Goal: Task Accomplishment & Management: Use online tool/utility

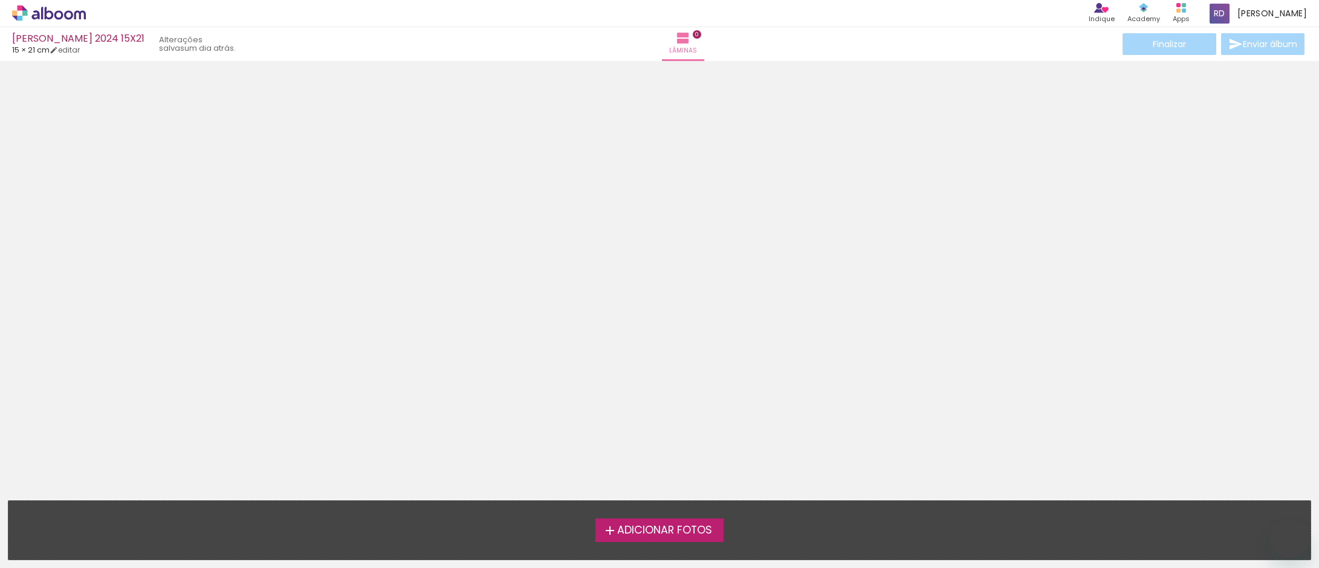
click at [629, 528] on span "Adicionar Fotos" at bounding box center [664, 530] width 95 height 11
click at [0, 0] on input "file" at bounding box center [0, 0] width 0 height 0
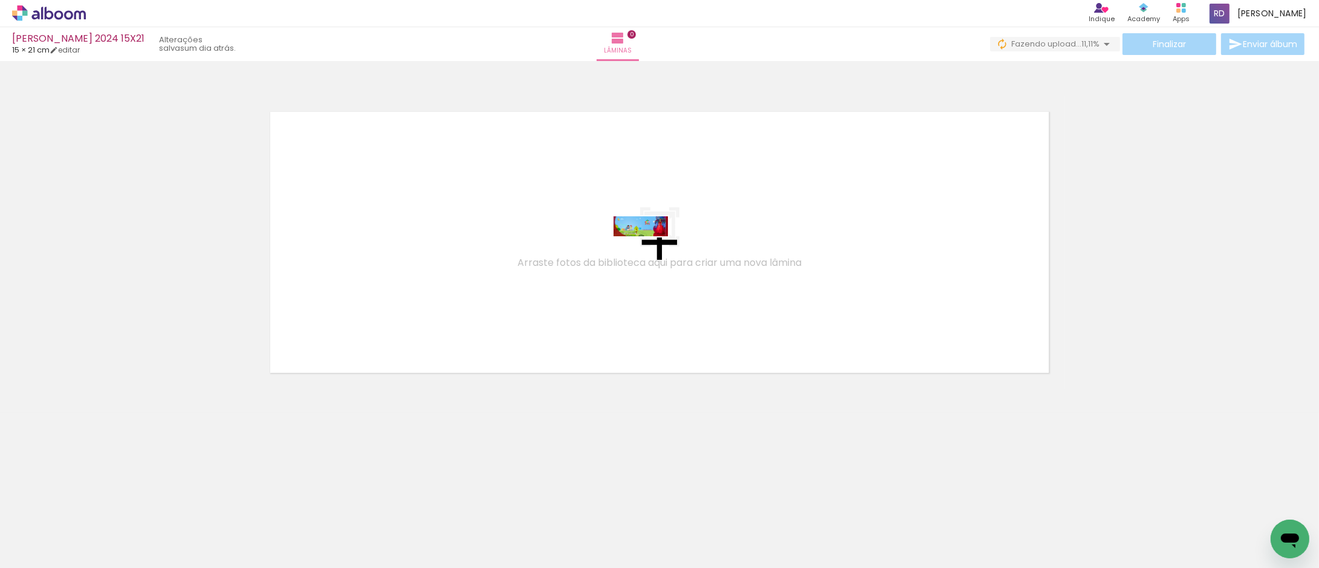
drag, startPoint x: 129, startPoint y: 539, endPoint x: 650, endPoint y: 251, distance: 595.6
click at [650, 251] on quentale-workspace at bounding box center [659, 284] width 1319 height 568
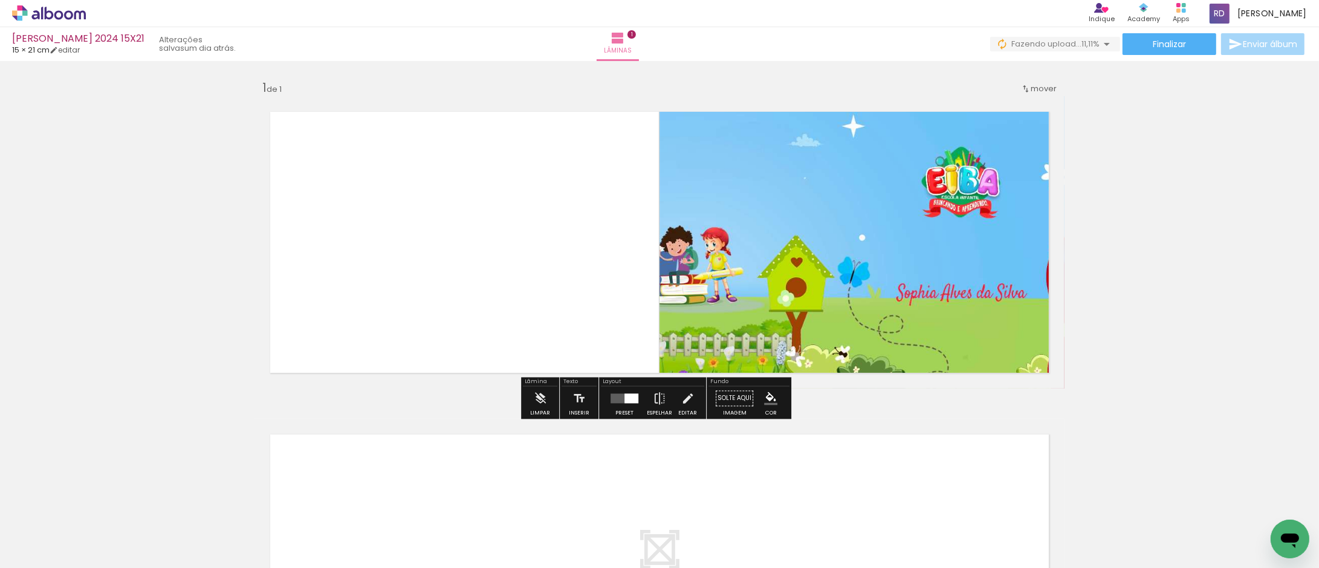
click at [631, 394] on div at bounding box center [631, 399] width 14 height 10
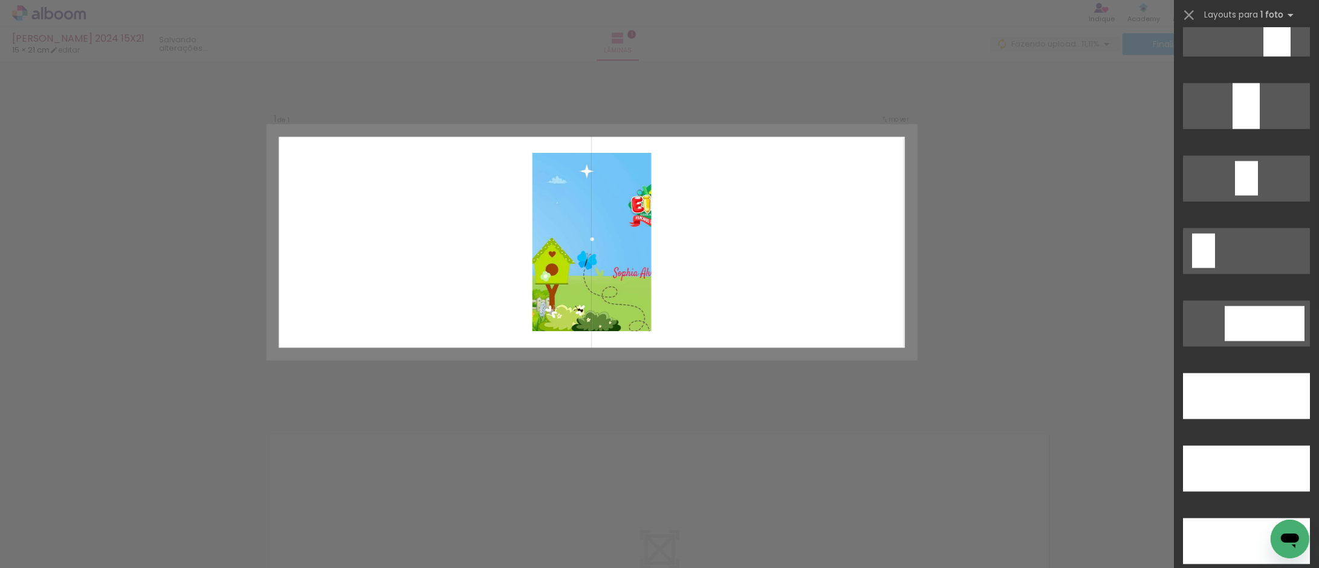
scroll to position [3291, 0]
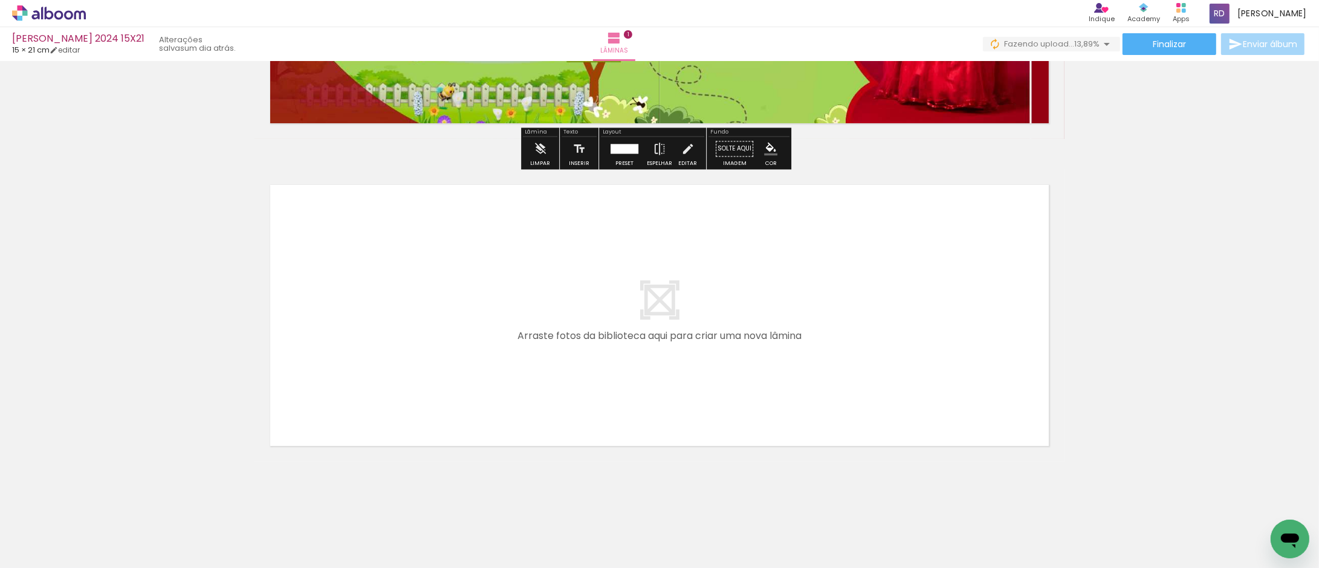
scroll to position [261, 0]
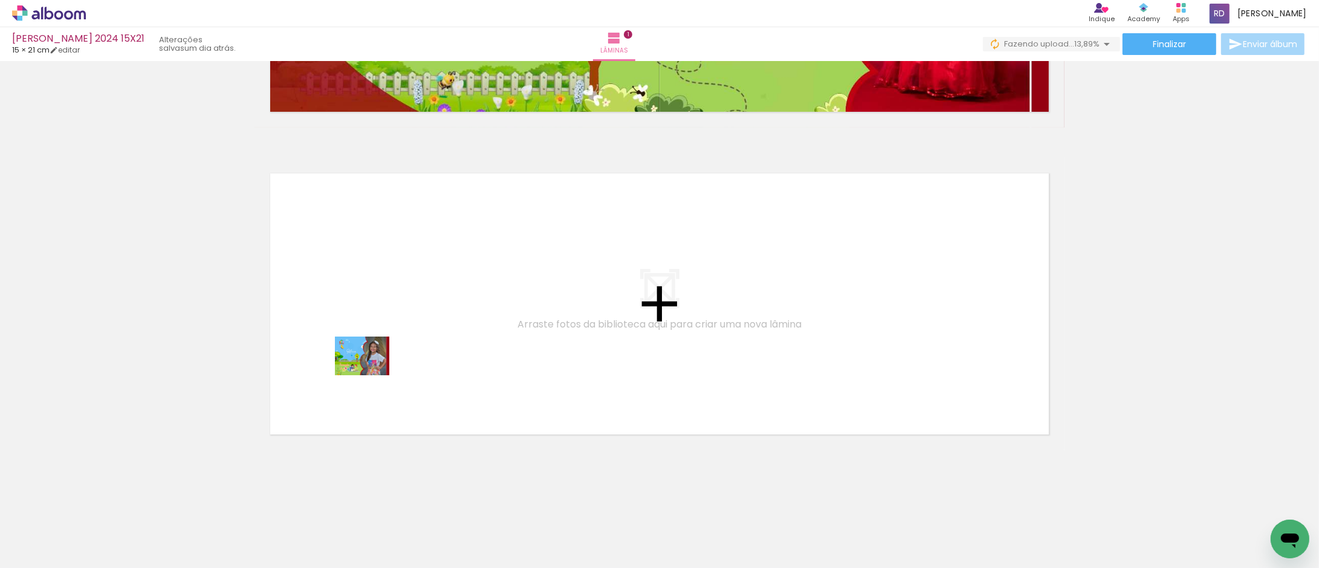
drag, startPoint x: 203, startPoint y: 533, endPoint x: 371, endPoint y: 373, distance: 232.2
click at [371, 373] on quentale-workspace at bounding box center [659, 284] width 1319 height 568
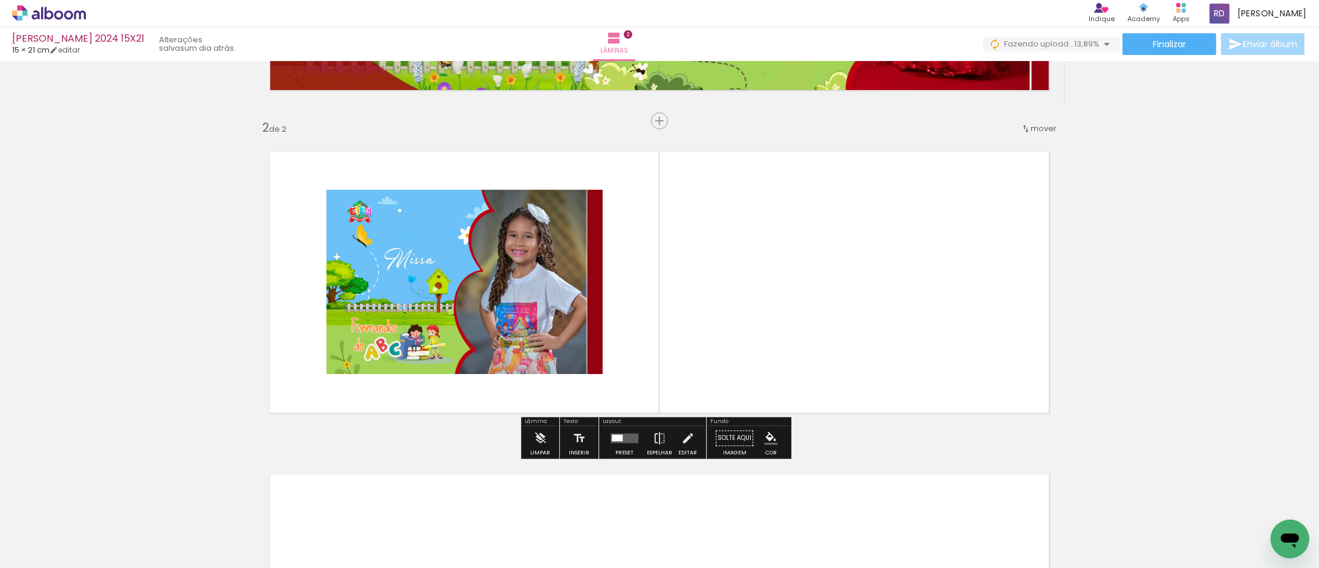
scroll to position [288, 0]
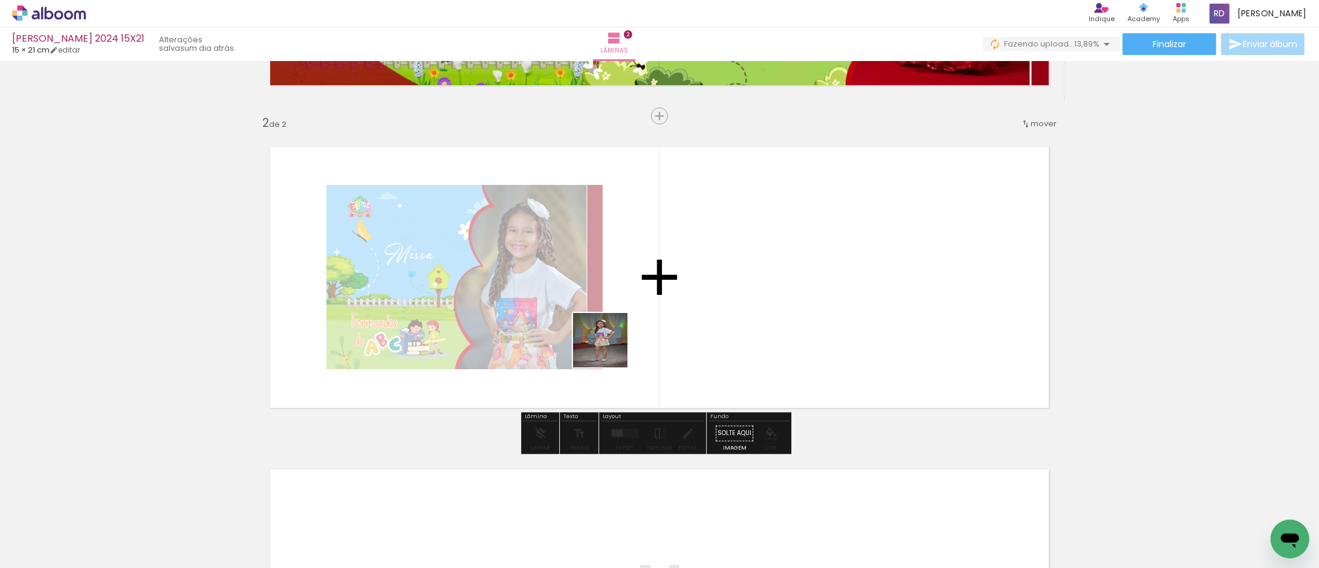
drag, startPoint x: 259, startPoint y: 534, endPoint x: 365, endPoint y: 530, distance: 106.5
click at [640, 336] on quentale-workspace at bounding box center [659, 284] width 1319 height 568
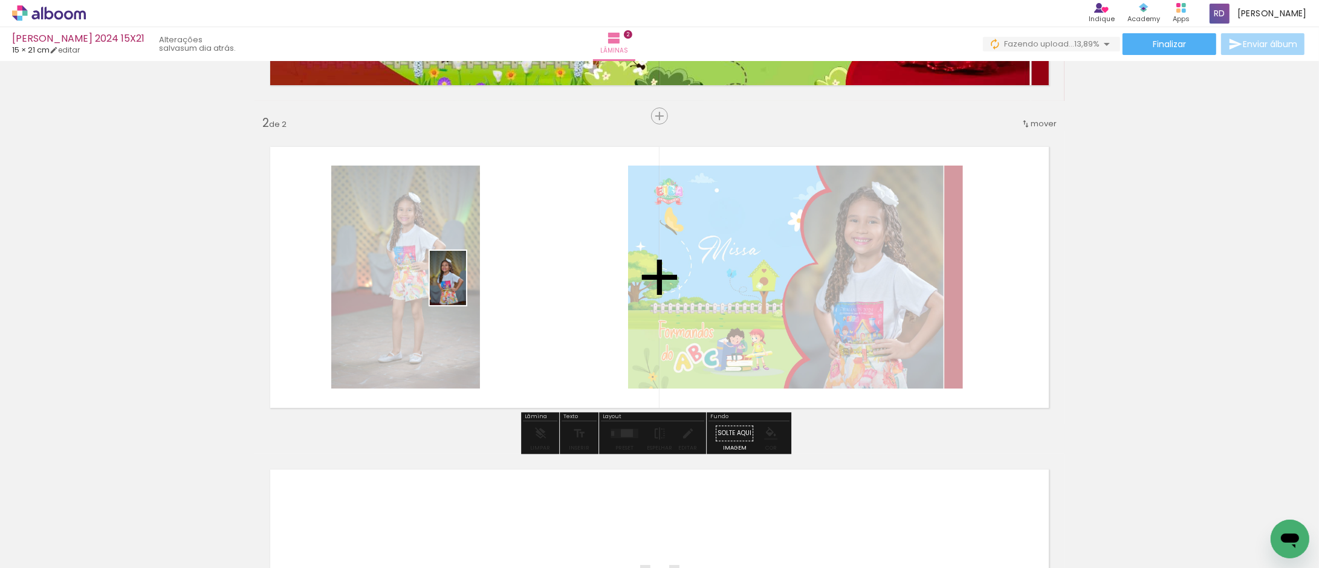
drag, startPoint x: 335, startPoint y: 545, endPoint x: 466, endPoint y: 287, distance: 289.0
click at [466, 287] on quentale-workspace at bounding box center [659, 284] width 1319 height 568
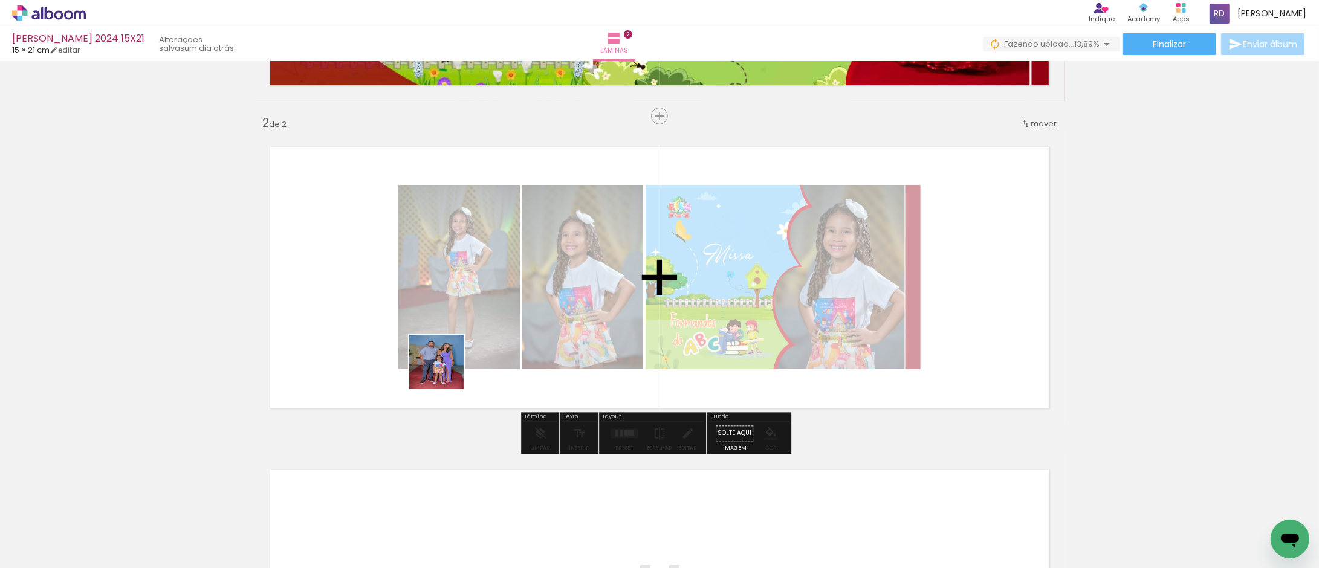
drag, startPoint x: 397, startPoint y: 535, endPoint x: 491, endPoint y: 288, distance: 264.6
click at [491, 288] on quentale-workspace at bounding box center [659, 284] width 1319 height 568
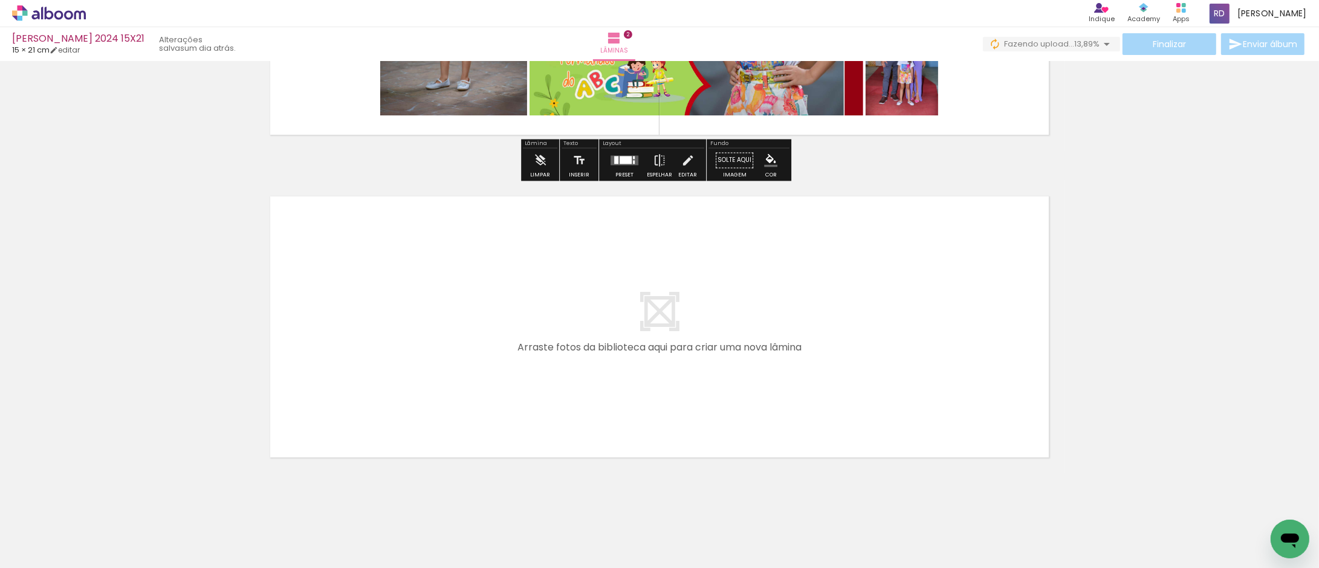
scroll to position [583, 0]
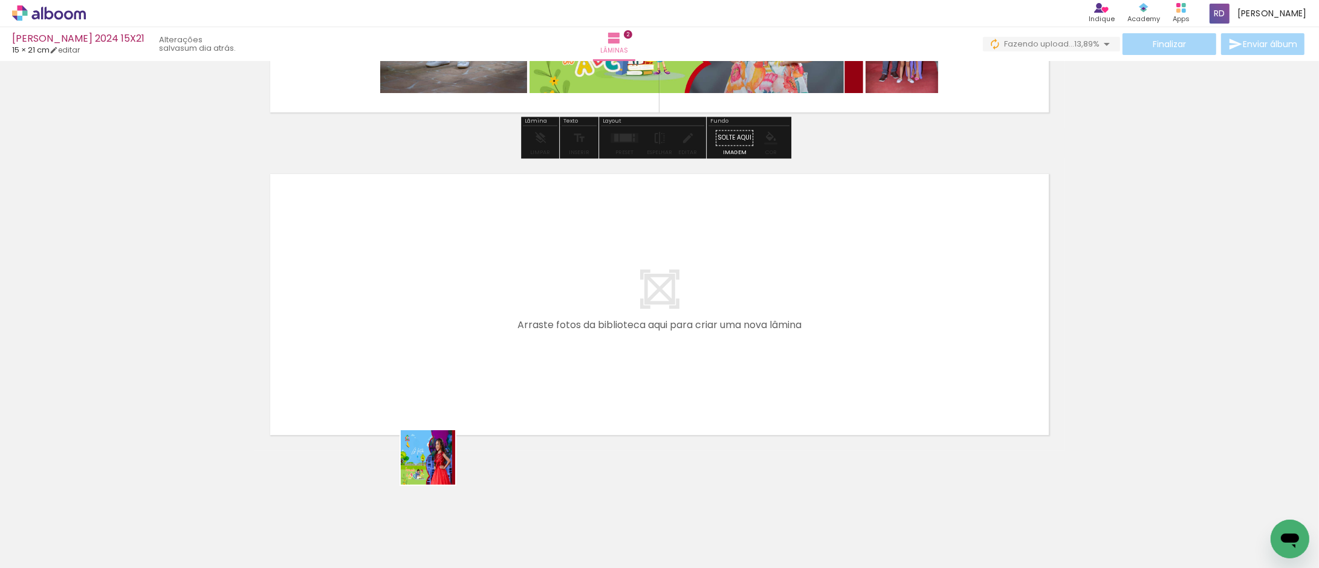
drag, startPoint x: 437, startPoint y: 467, endPoint x: 387, endPoint y: 191, distance: 280.2
click at [387, 191] on quentale-workspace at bounding box center [659, 284] width 1319 height 568
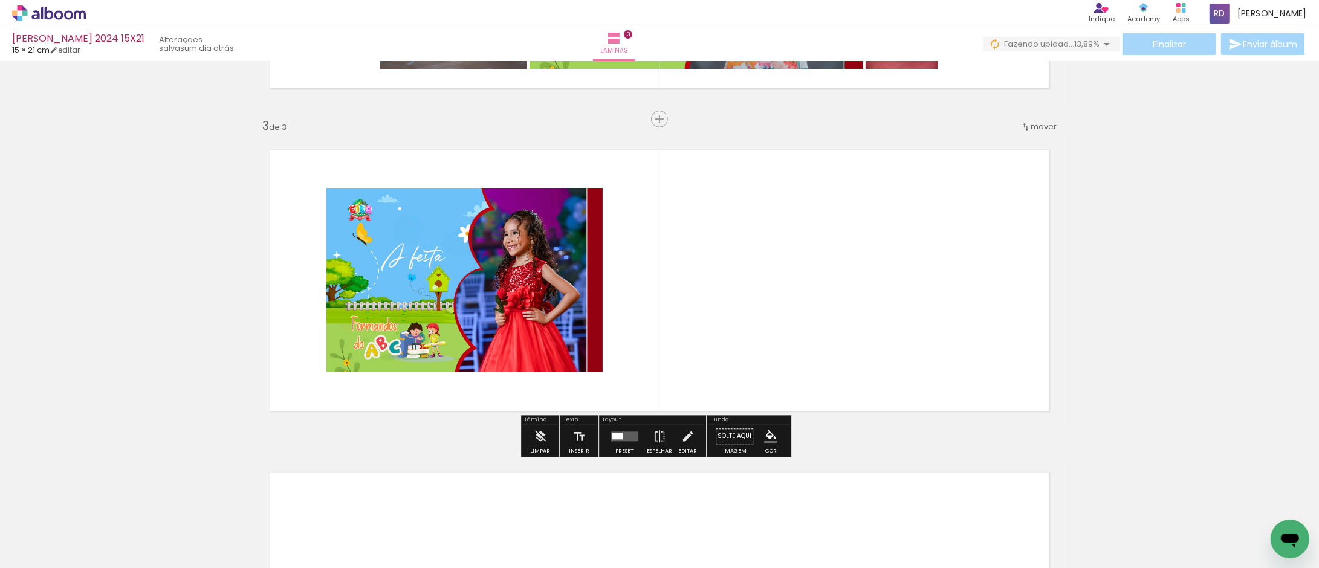
scroll to position [611, 0]
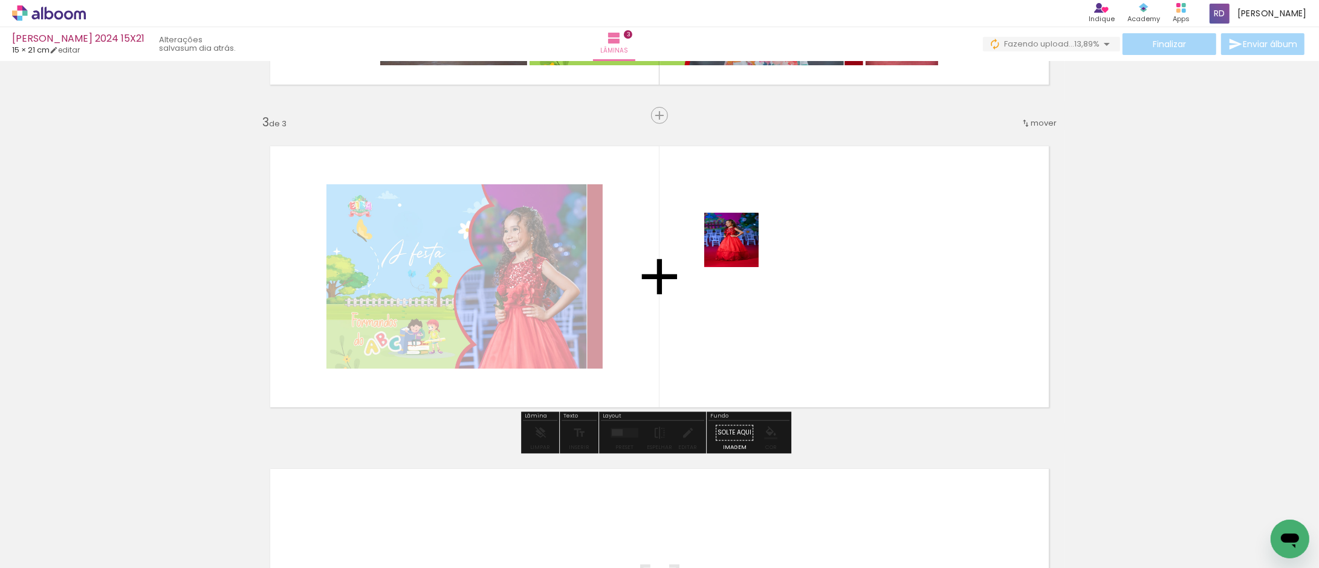
drag, startPoint x: 528, startPoint y: 536, endPoint x: 705, endPoint y: 415, distance: 215.0
click at [741, 249] on quentale-workspace at bounding box center [659, 284] width 1319 height 568
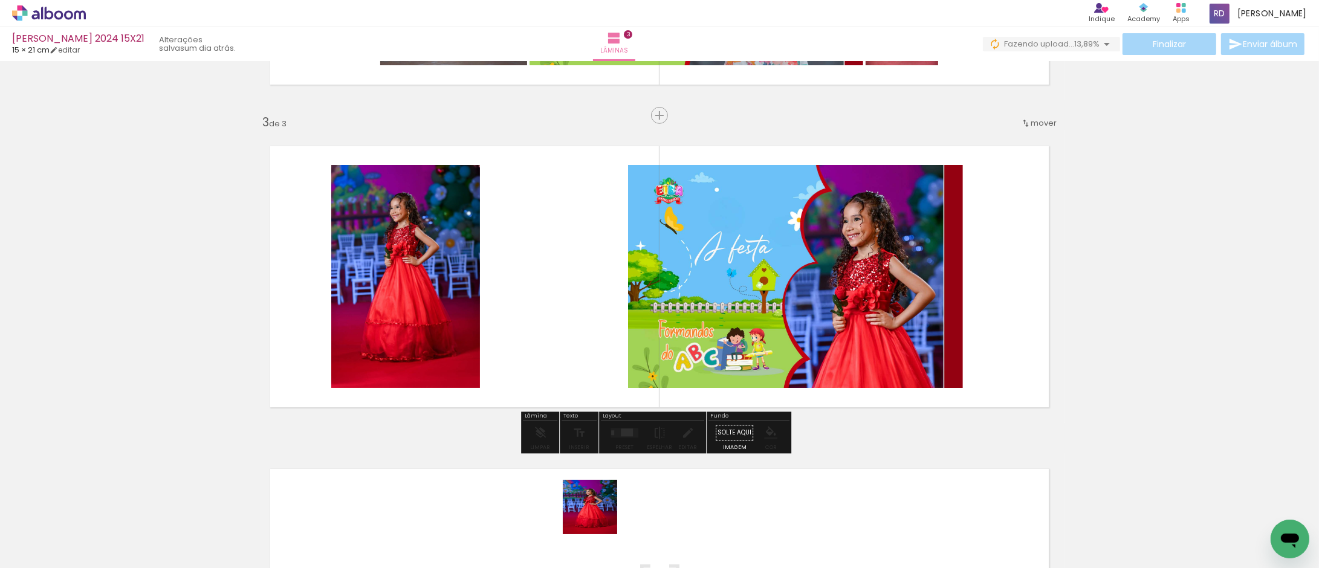
drag, startPoint x: 599, startPoint y: 528, endPoint x: 624, endPoint y: 419, distance: 111.6
click at [603, 294] on quentale-workspace at bounding box center [659, 284] width 1319 height 568
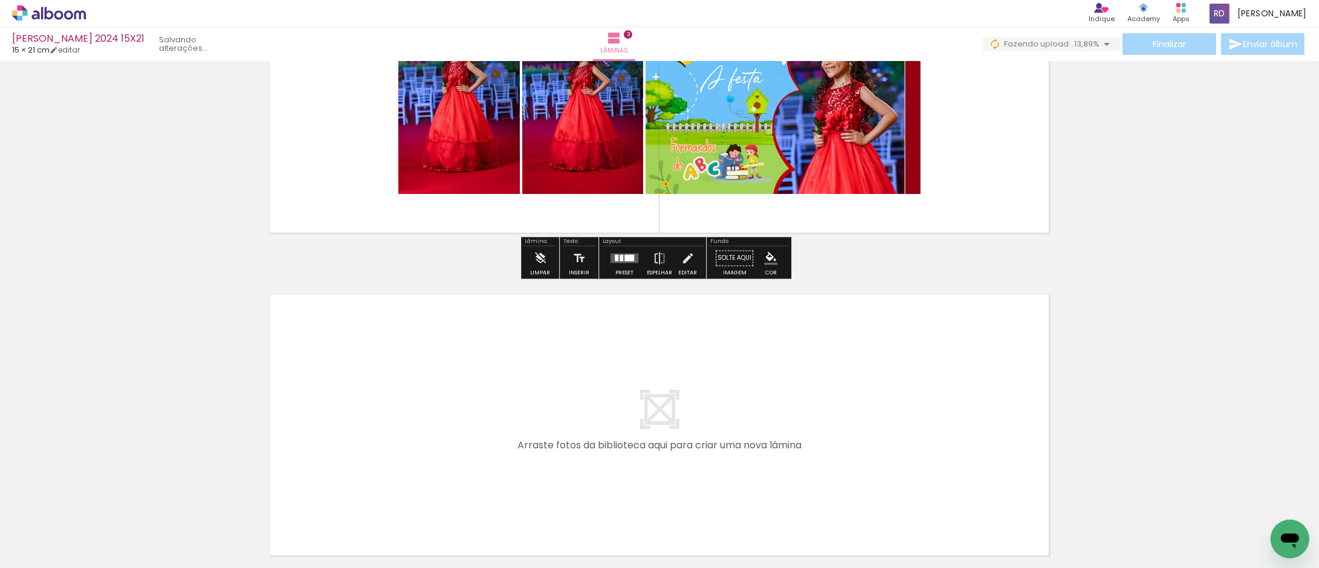
scroll to position [907, 0]
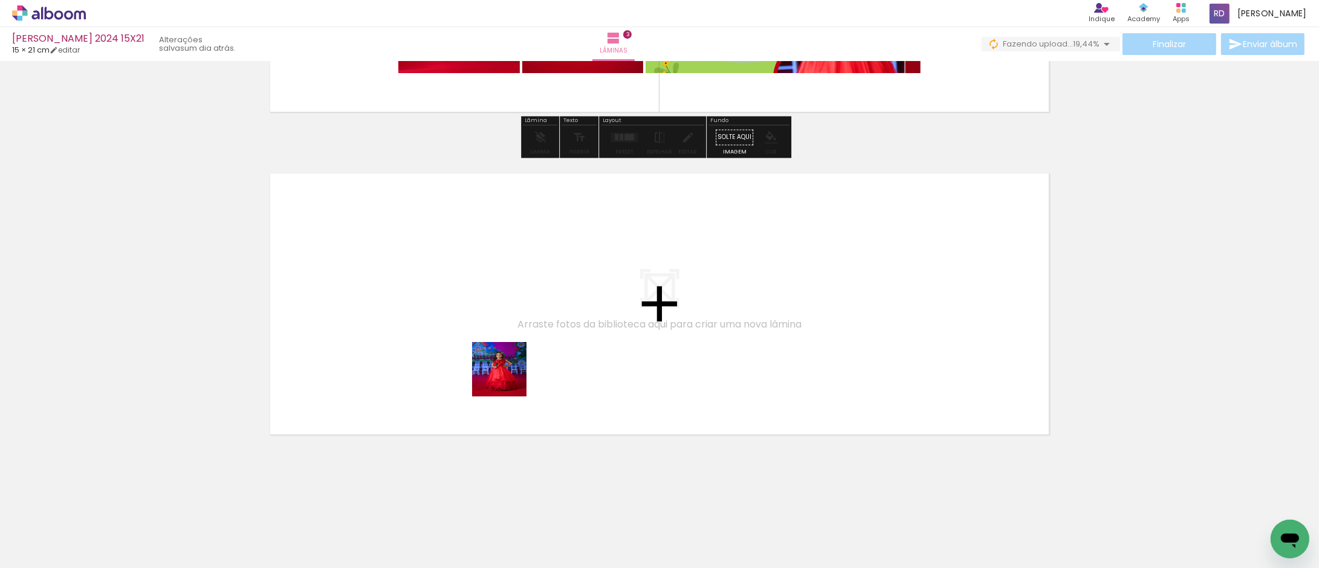
drag, startPoint x: 666, startPoint y: 534, endPoint x: 679, endPoint y: 498, distance: 38.1
click at [476, 349] on quentale-workspace at bounding box center [659, 284] width 1319 height 568
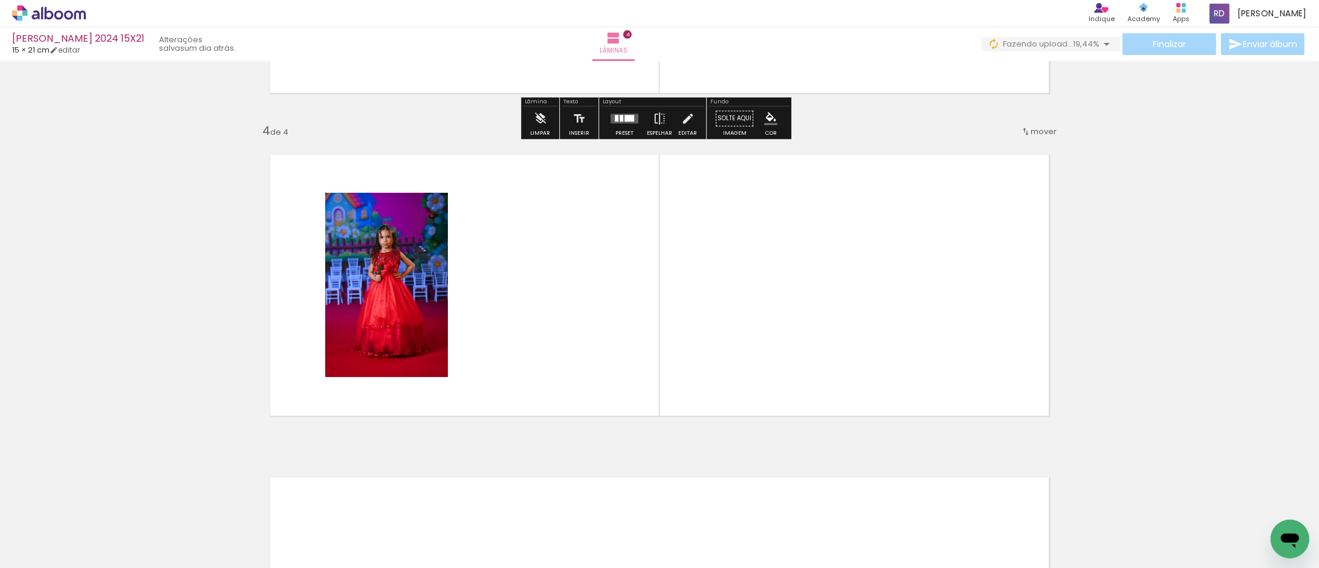
scroll to position [933, 0]
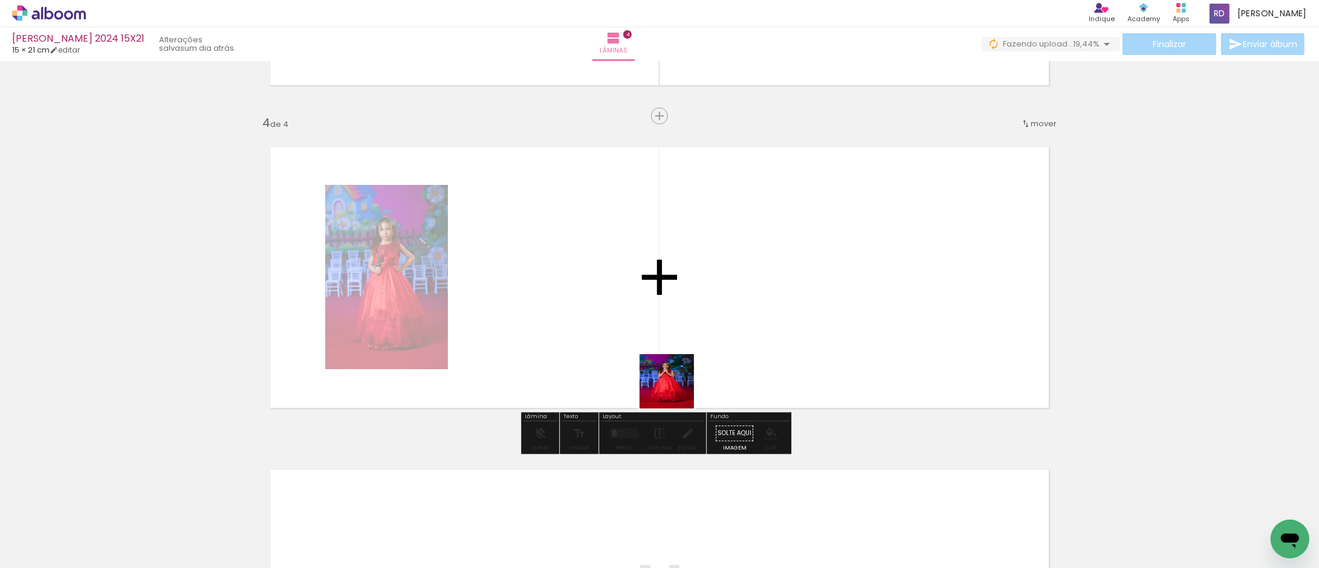
drag, startPoint x: 721, startPoint y: 534, endPoint x: 717, endPoint y: 394, distance: 140.9
click at [594, 215] on quentale-workspace at bounding box center [659, 284] width 1319 height 568
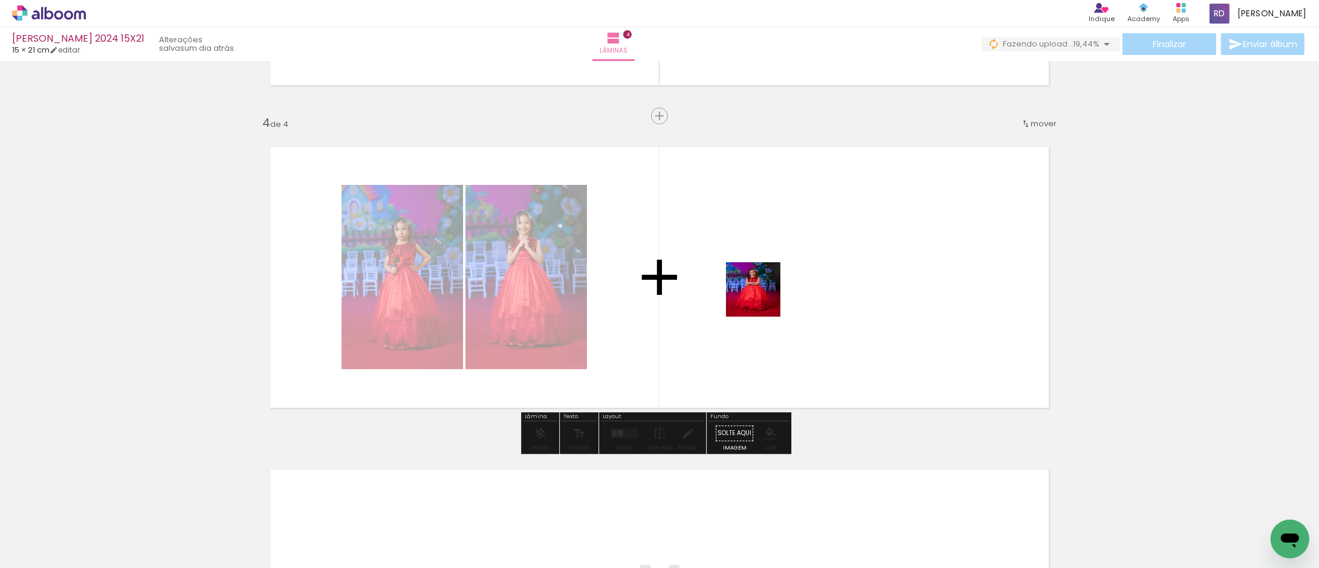
drag, startPoint x: 796, startPoint y: 525, endPoint x: 834, endPoint y: 438, distance: 95.3
click at [760, 273] on quentale-workspace at bounding box center [659, 284] width 1319 height 568
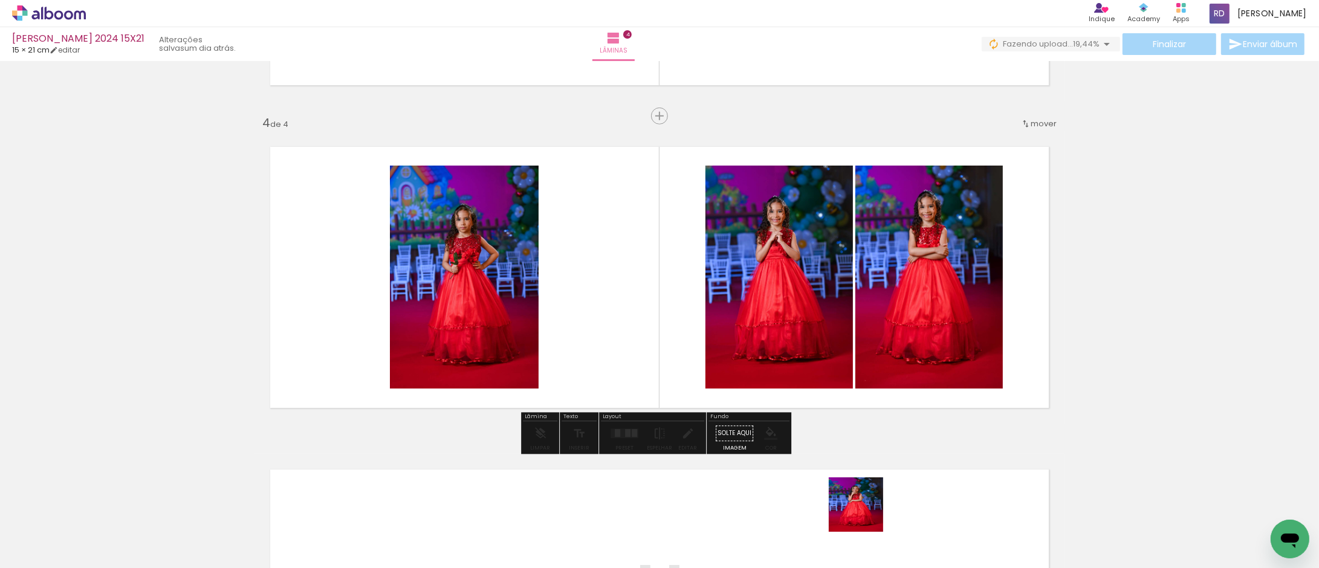
drag, startPoint x: 866, startPoint y: 538, endPoint x: 831, endPoint y: 304, distance: 236.6
click at [831, 304] on quentale-workspace at bounding box center [659, 284] width 1319 height 568
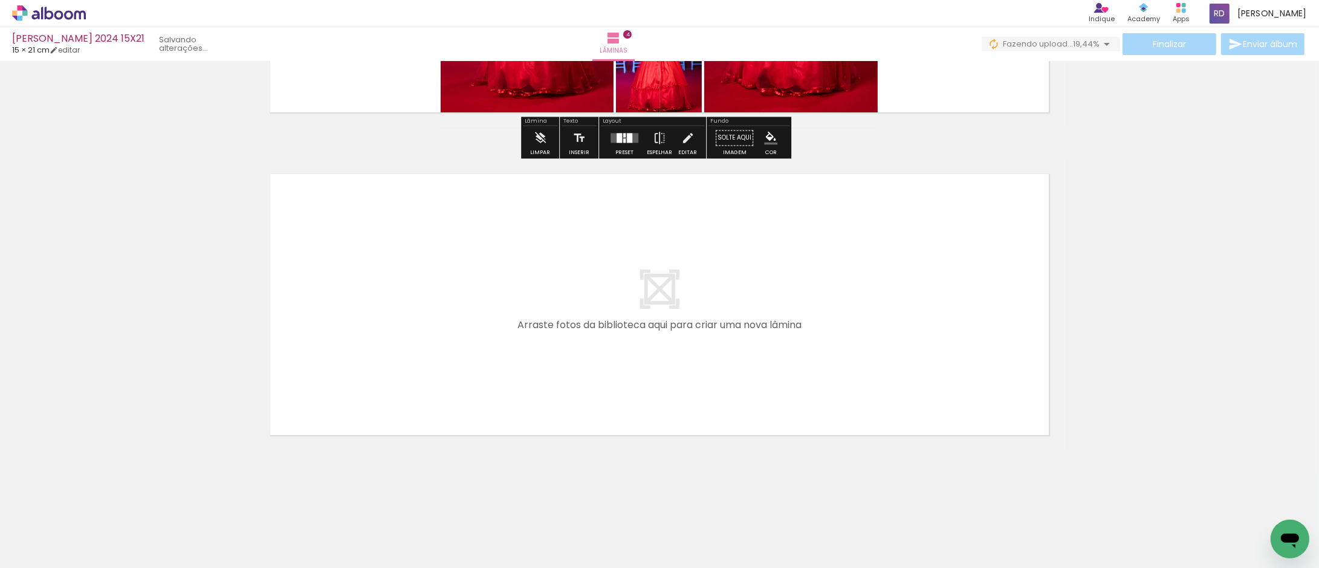
scroll to position [1230, 0]
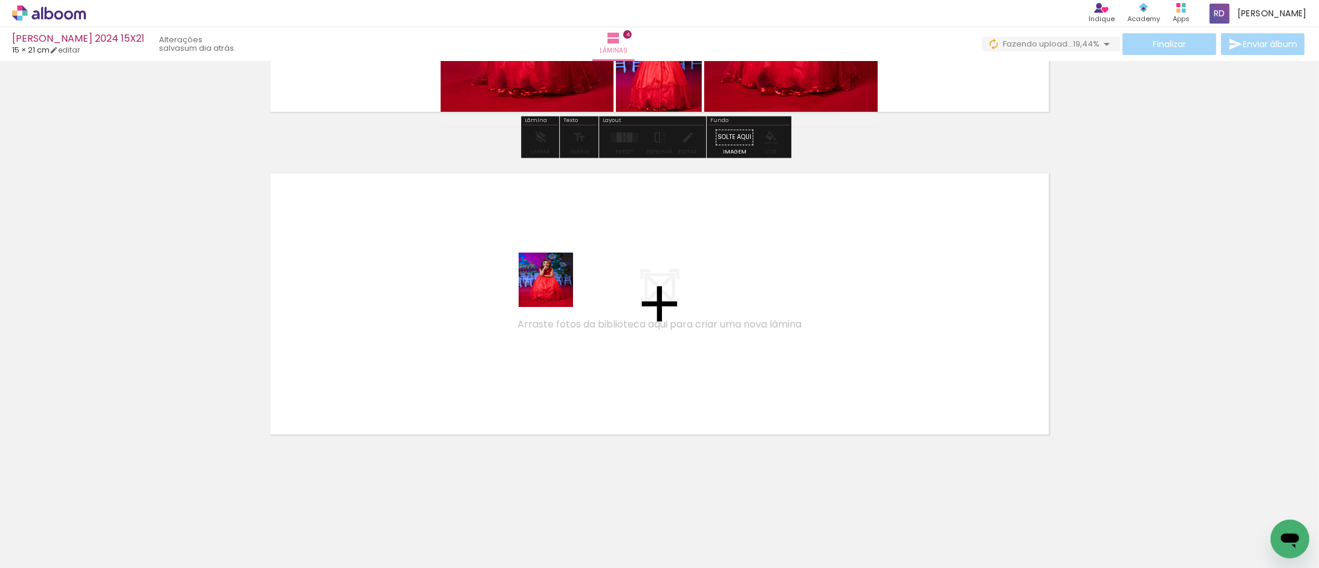
drag, startPoint x: 950, startPoint y: 530, endPoint x: 516, endPoint y: 262, distance: 510.0
click at [516, 262] on quentale-workspace at bounding box center [659, 284] width 1319 height 568
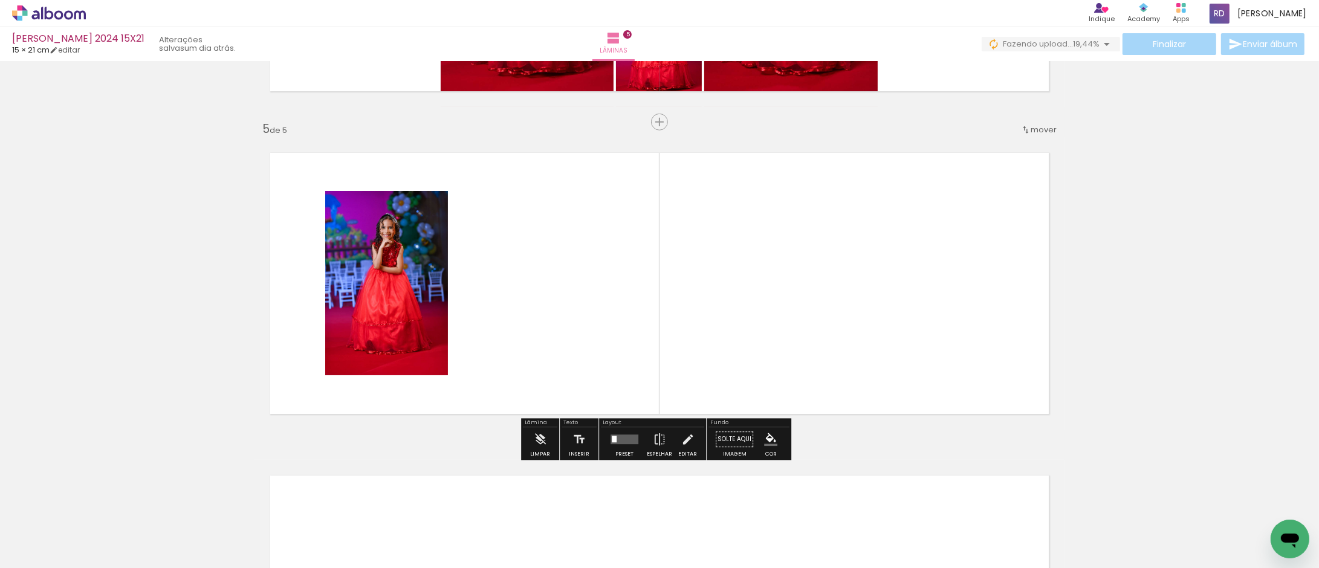
scroll to position [1256, 0]
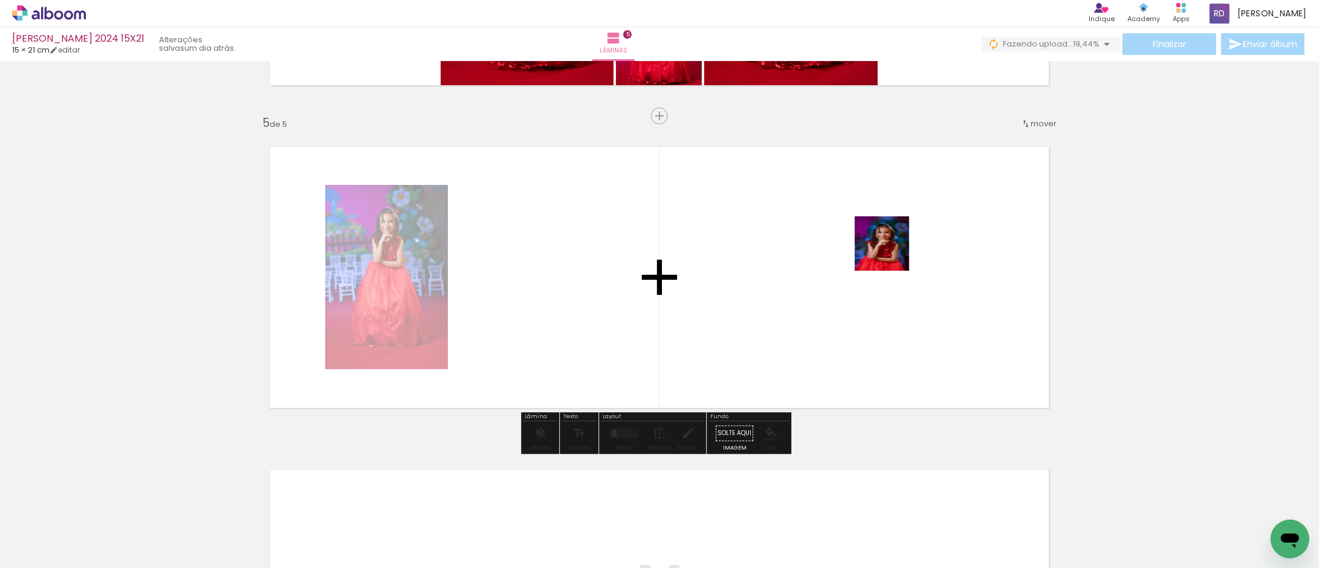
drag, startPoint x: 994, startPoint y: 508, endPoint x: 909, endPoint y: 305, distance: 220.8
click at [872, 215] on quentale-workspace at bounding box center [659, 284] width 1319 height 568
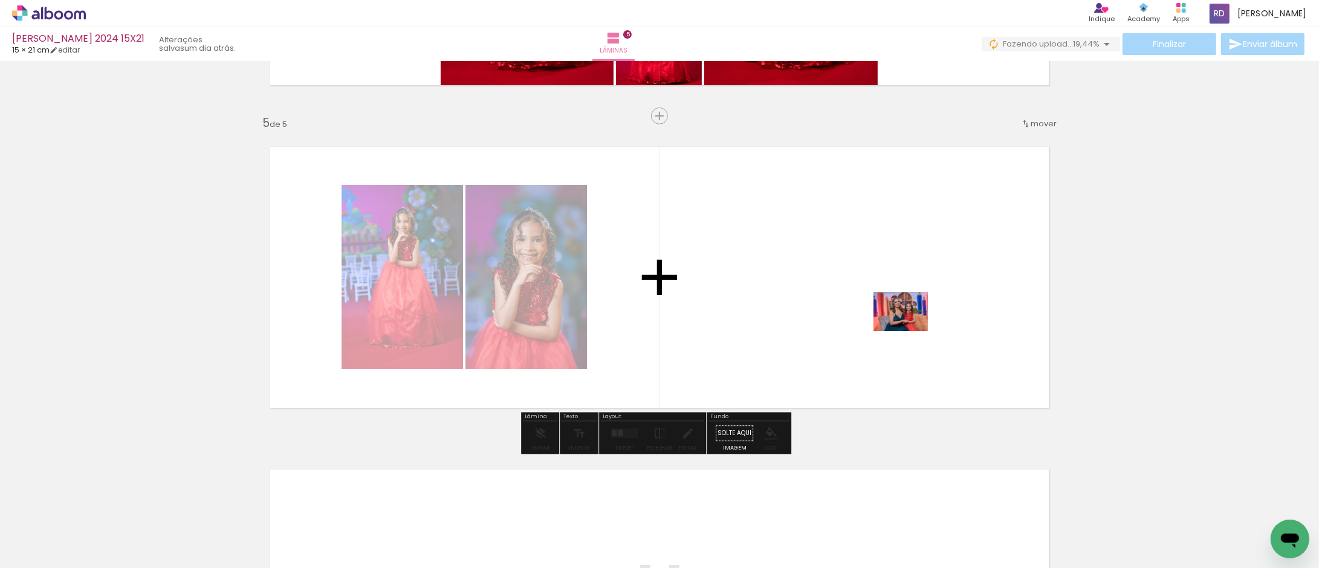
drag, startPoint x: 1072, startPoint y: 537, endPoint x: 909, endPoint y: 326, distance: 266.3
click at [909, 326] on quentale-workspace at bounding box center [659, 284] width 1319 height 568
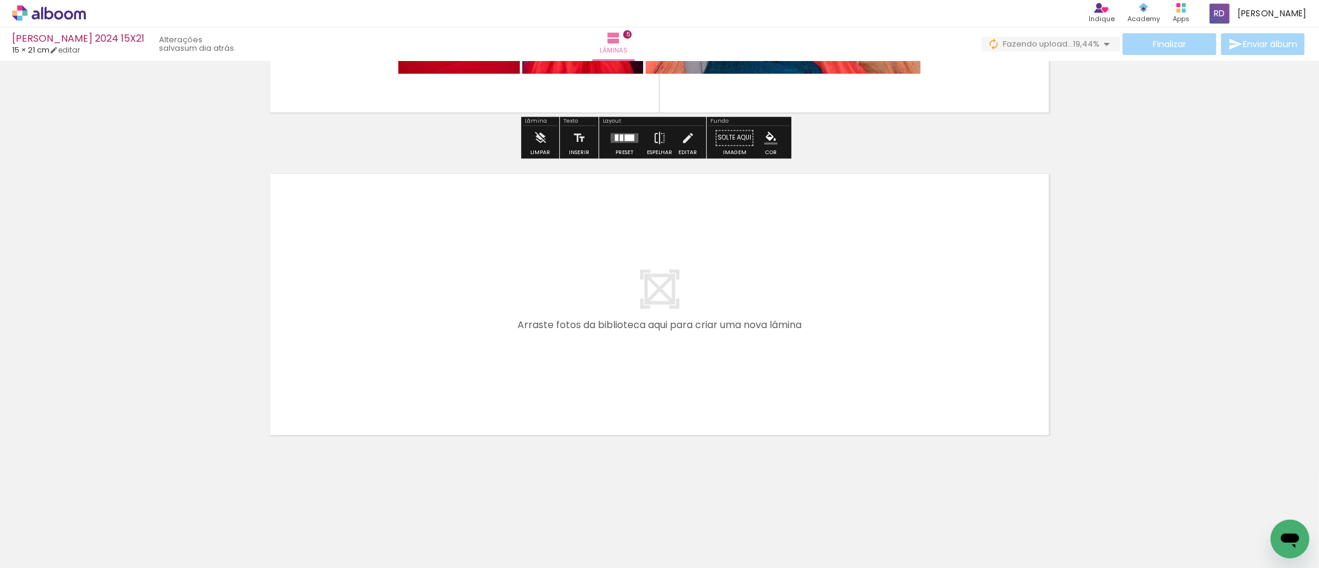
scroll to position [0, 407]
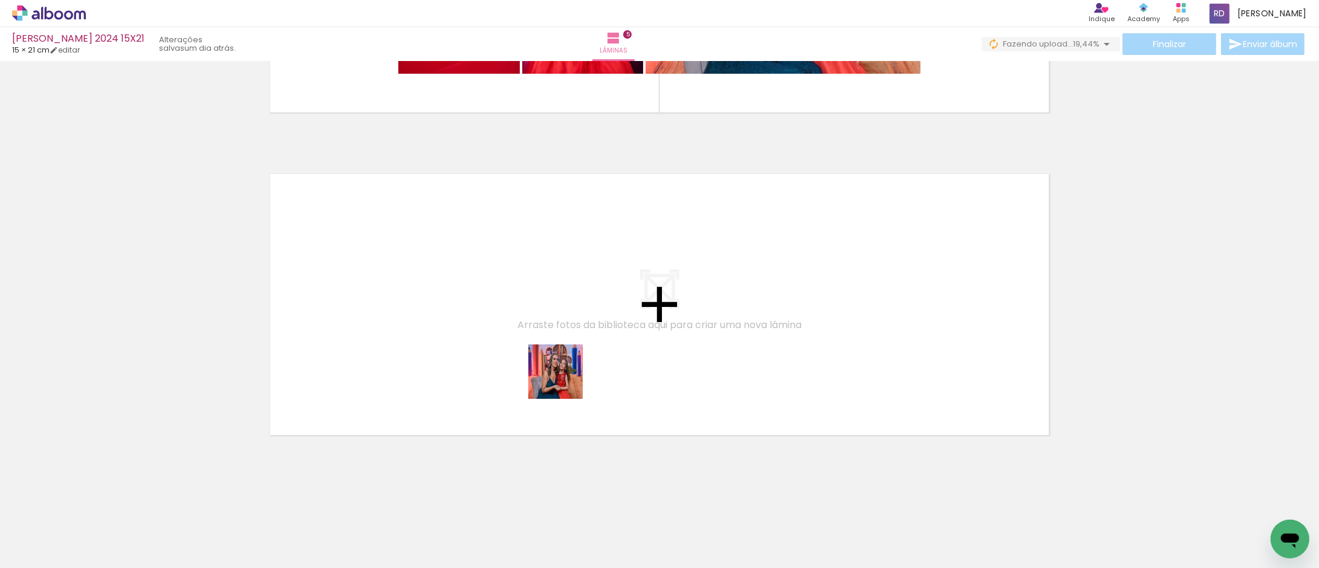
drag, startPoint x: 727, startPoint y: 537, endPoint x: 712, endPoint y: 506, distance: 34.3
click at [545, 355] on quentale-workspace at bounding box center [659, 284] width 1319 height 568
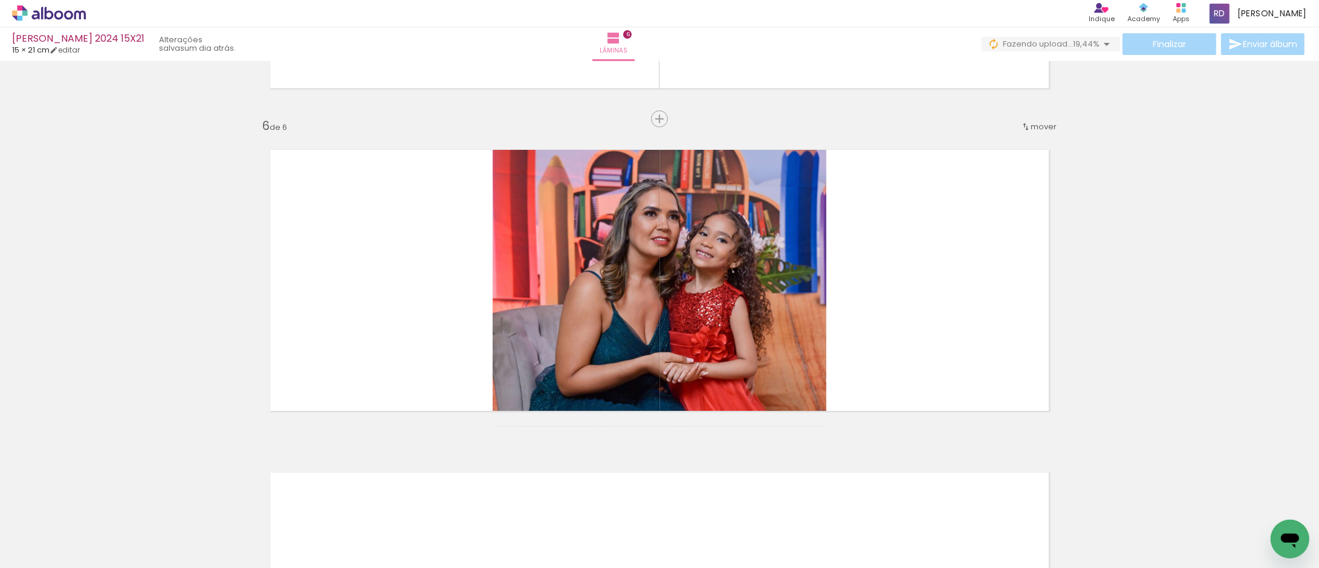
scroll to position [1580, 0]
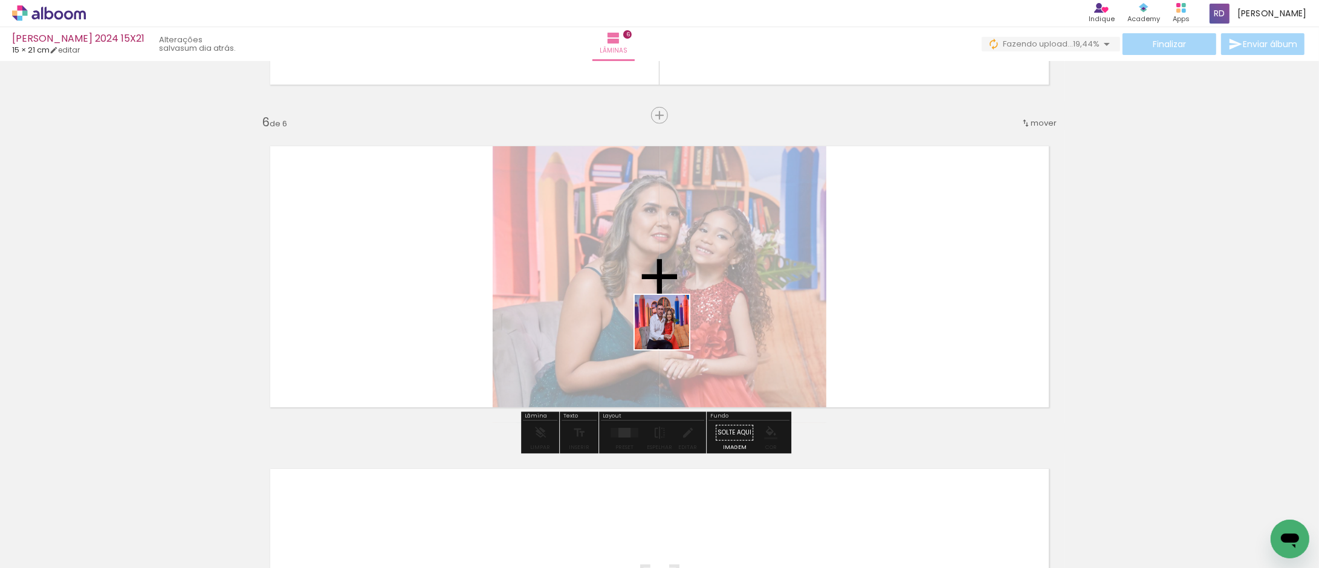
drag, startPoint x: 808, startPoint y: 533, endPoint x: 731, endPoint y: 400, distance: 153.8
click at [650, 306] on quentale-workspace at bounding box center [659, 284] width 1319 height 568
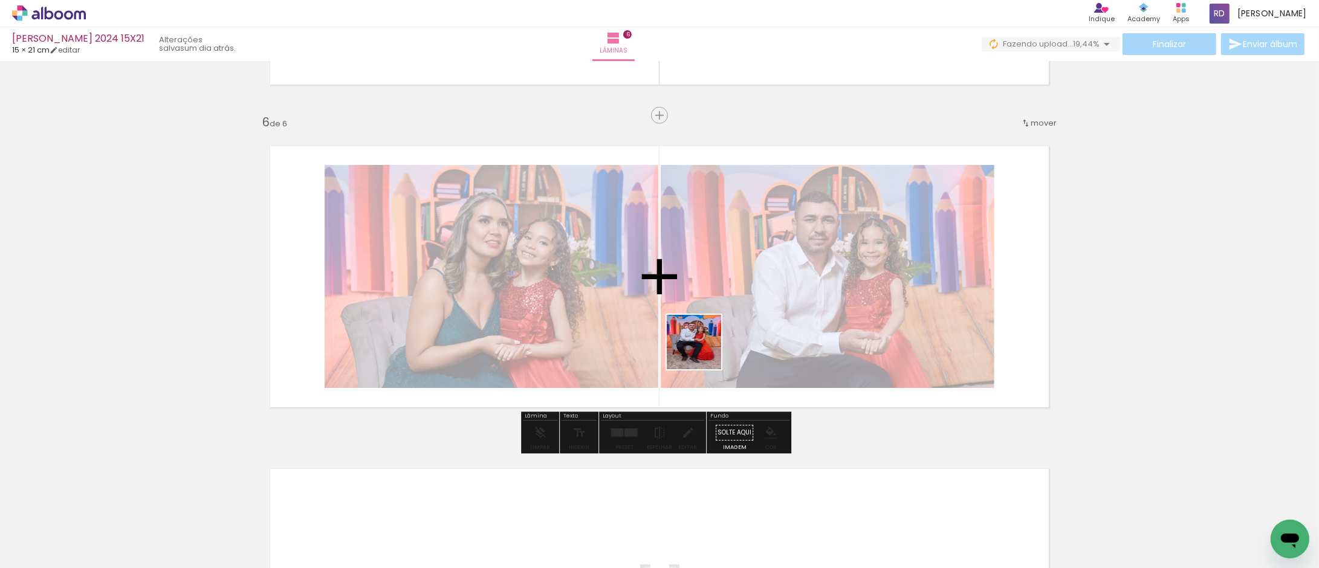
drag, startPoint x: 859, startPoint y: 519, endPoint x: 703, endPoint y: 354, distance: 227.1
click at [702, 351] on quentale-workspace at bounding box center [659, 284] width 1319 height 568
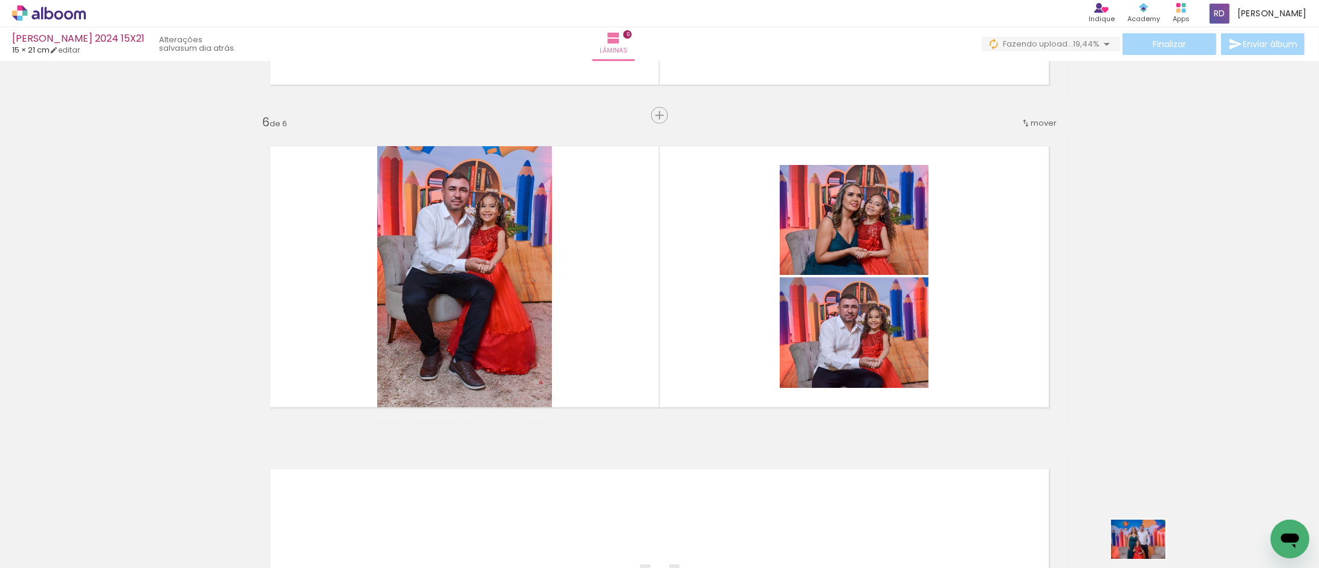
drag, startPoint x: 1138, startPoint y: 536, endPoint x: 1147, endPoint y: 556, distance: 22.2
click at [1147, 550] on div at bounding box center [1136, 528] width 60 height 44
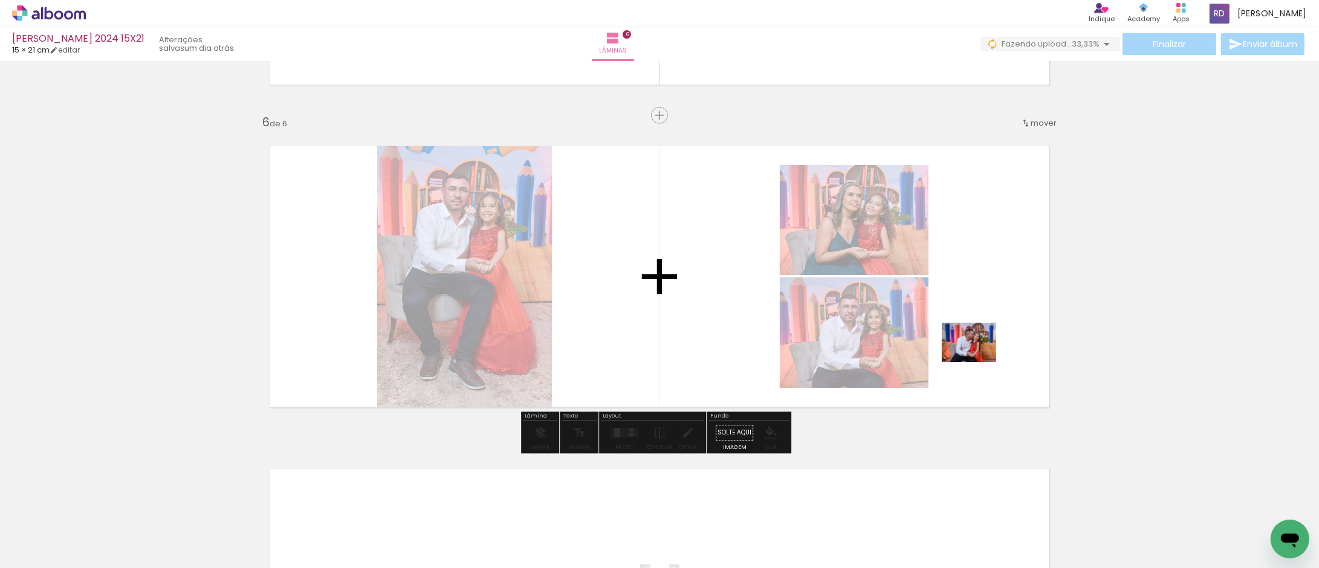
drag, startPoint x: 1016, startPoint y: 531, endPoint x: 978, endPoint y: 359, distance: 175.7
click at [978, 359] on quentale-workspace at bounding box center [659, 284] width 1319 height 568
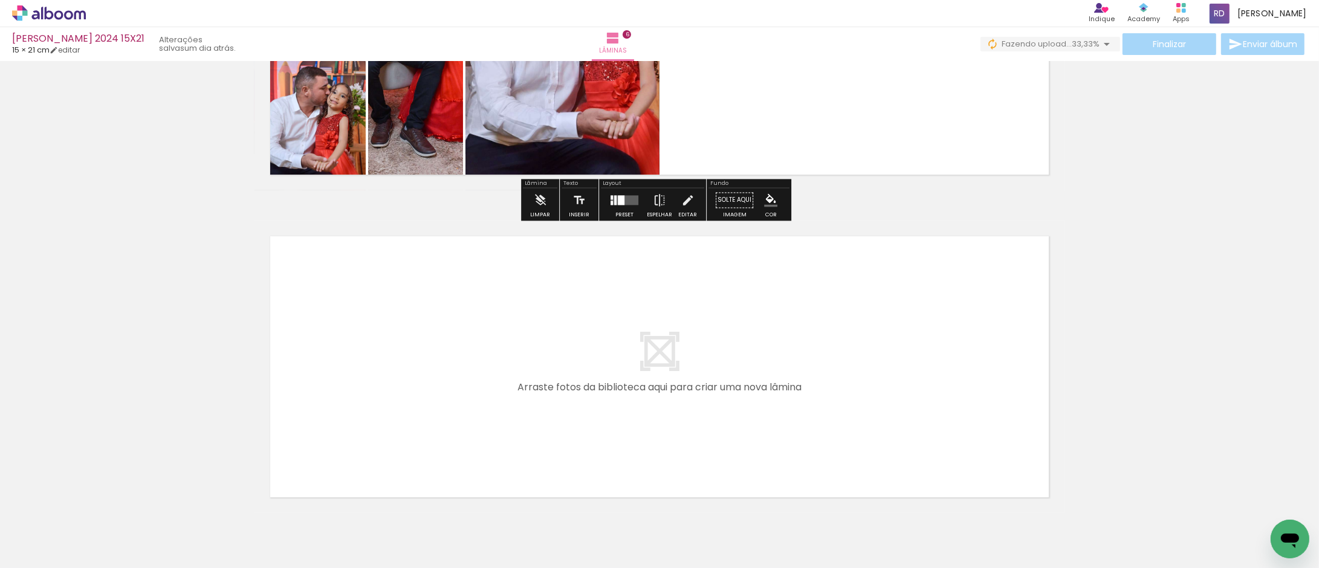
scroll to position [1875, 0]
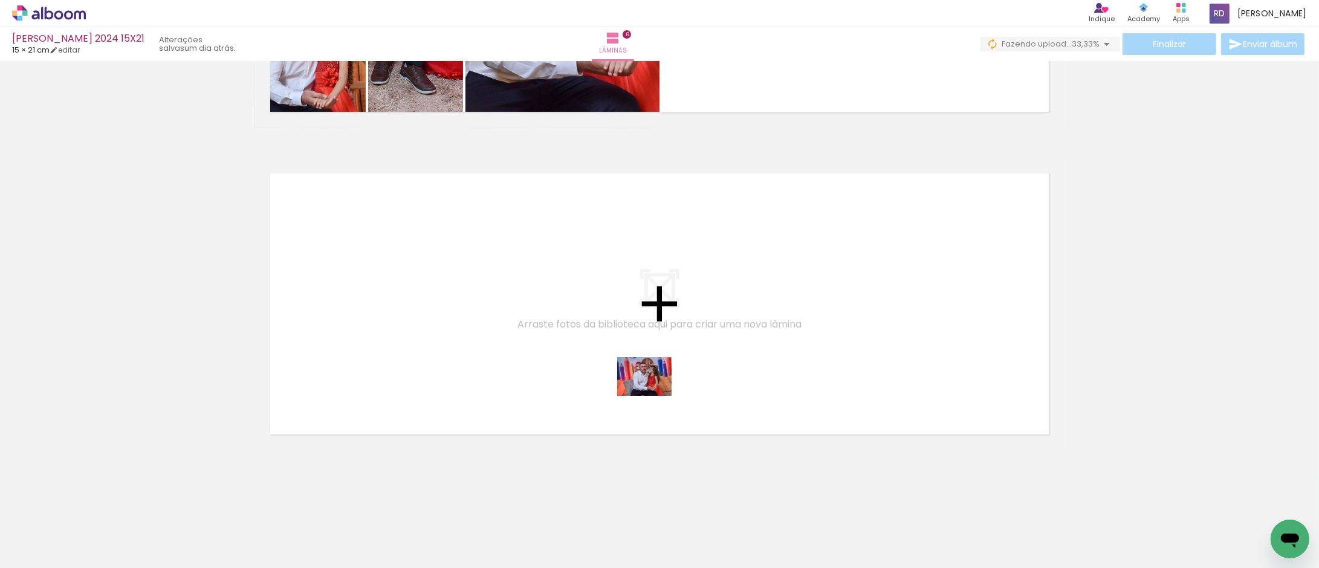
drag, startPoint x: 929, startPoint y: 540, endPoint x: 653, endPoint y: 394, distance: 312.1
click at [653, 394] on quentale-workspace at bounding box center [659, 284] width 1319 height 568
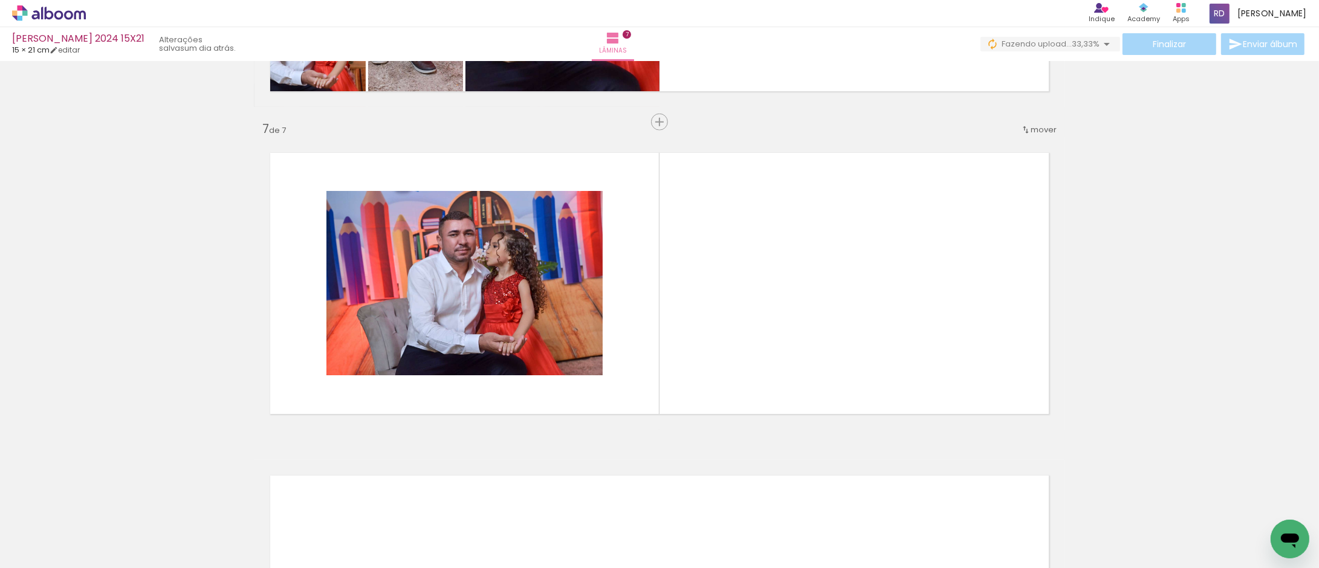
scroll to position [1902, 0]
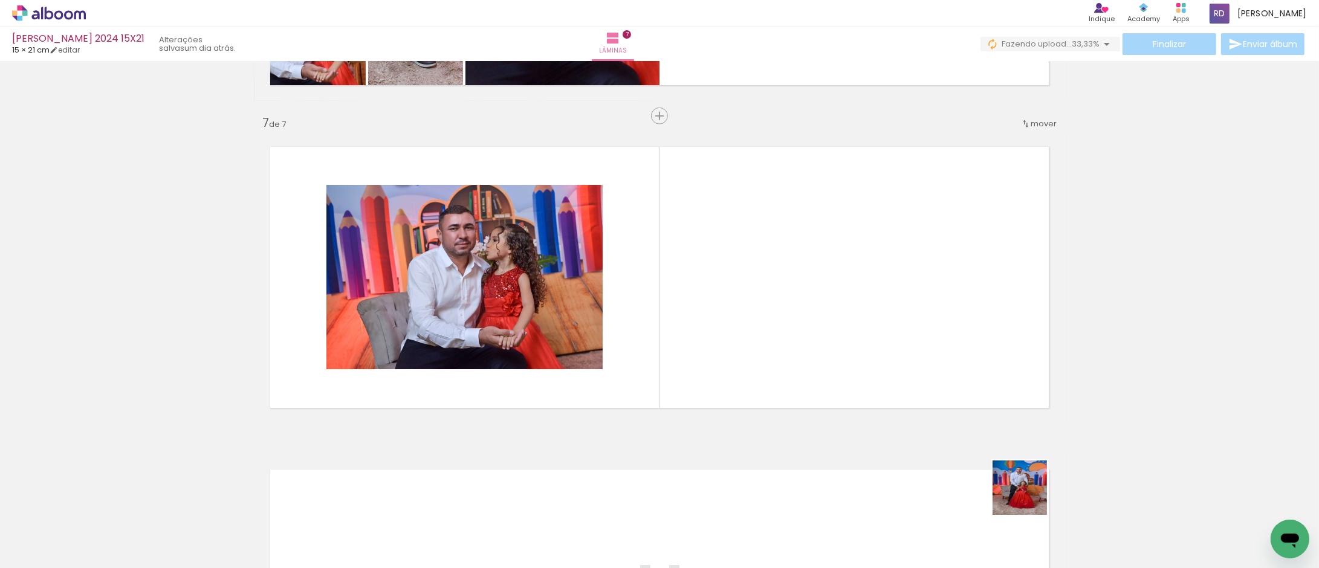
drag, startPoint x: 1066, startPoint y: 528, endPoint x: 1025, endPoint y: 499, distance: 50.3
click at [825, 353] on quentale-workspace at bounding box center [659, 284] width 1319 height 568
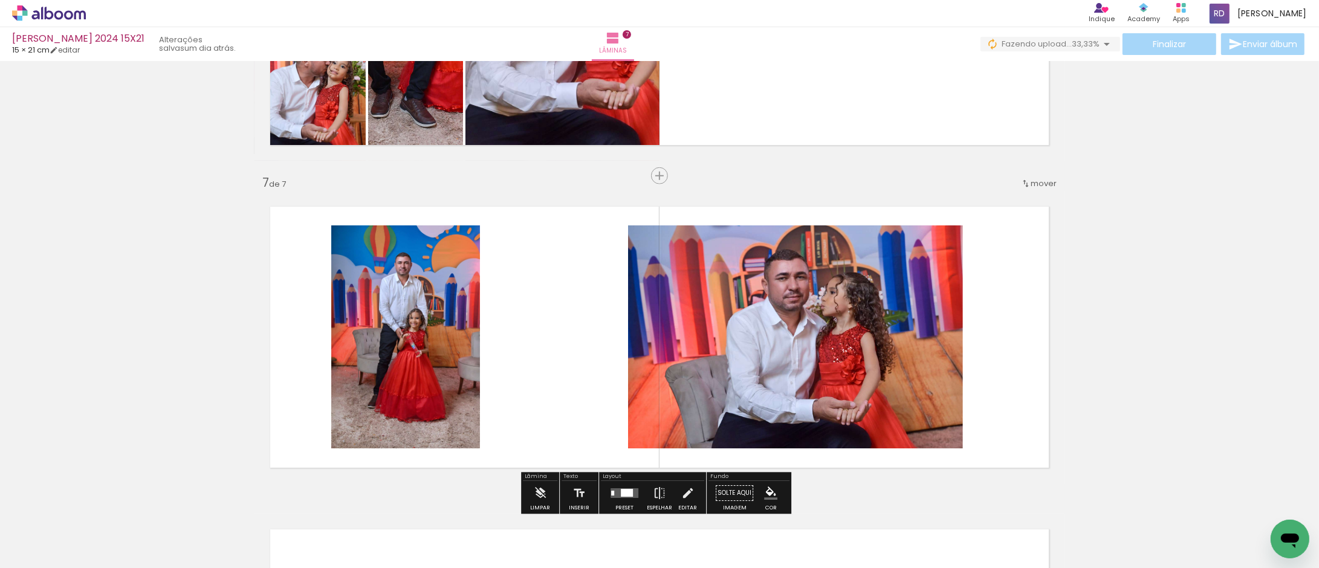
scroll to position [1633, 0]
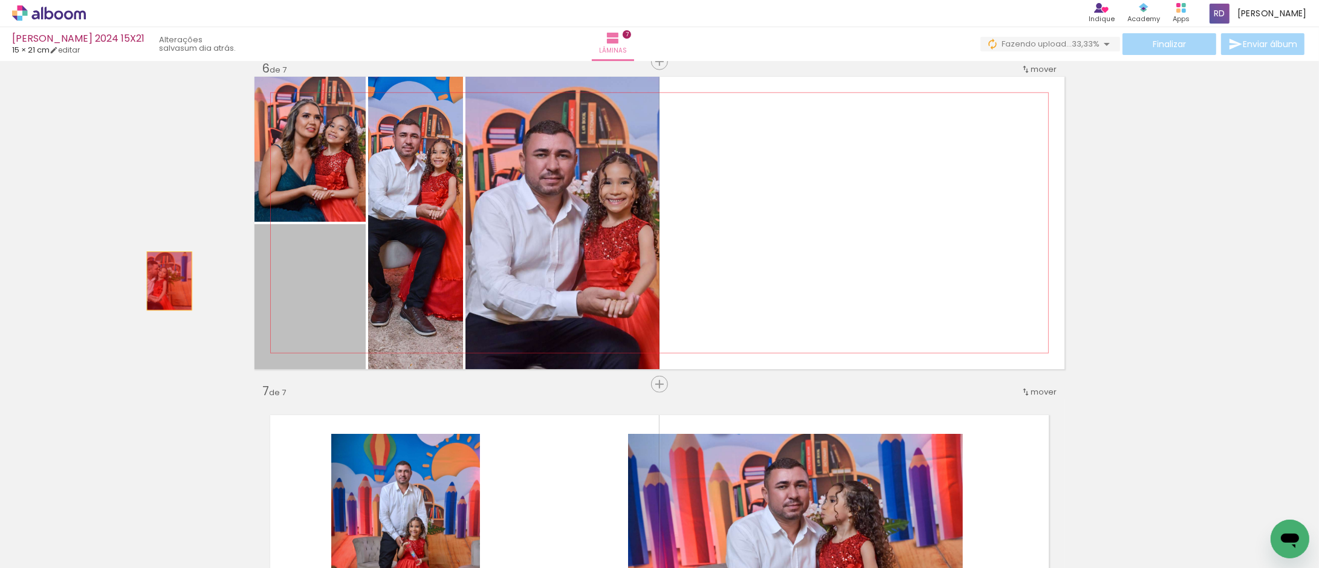
drag, startPoint x: 317, startPoint y: 299, endPoint x: 164, endPoint y: 281, distance: 154.0
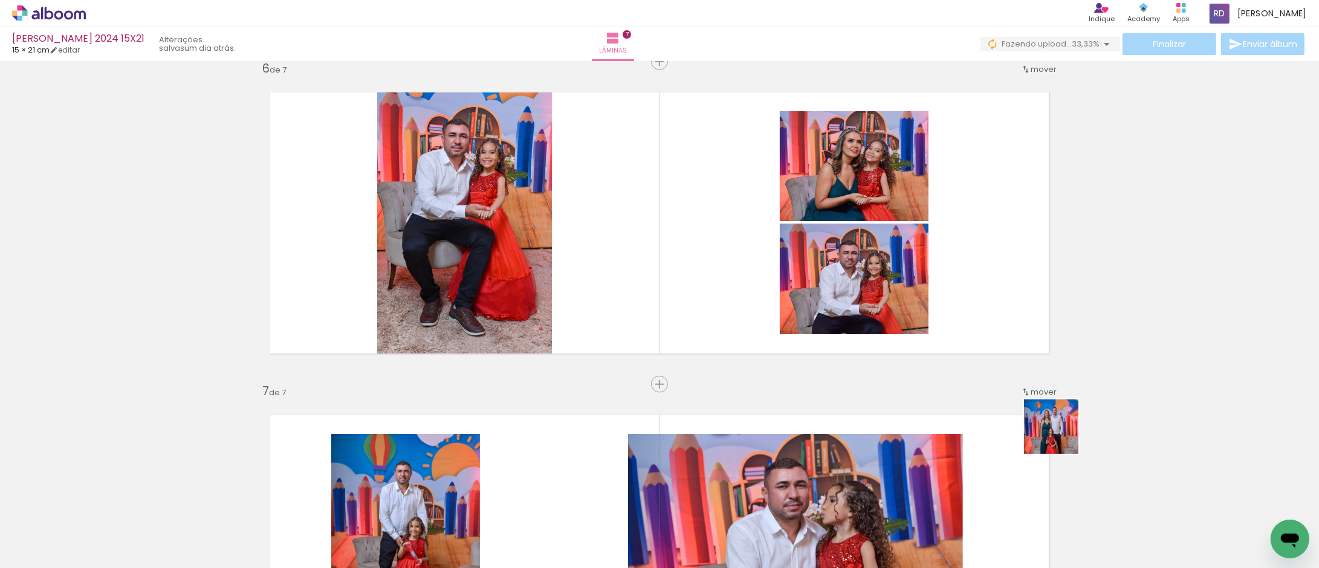
drag, startPoint x: 1139, startPoint y: 528, endPoint x: 880, endPoint y: 238, distance: 388.7
click at [880, 238] on quentale-workspace at bounding box center [659, 284] width 1319 height 568
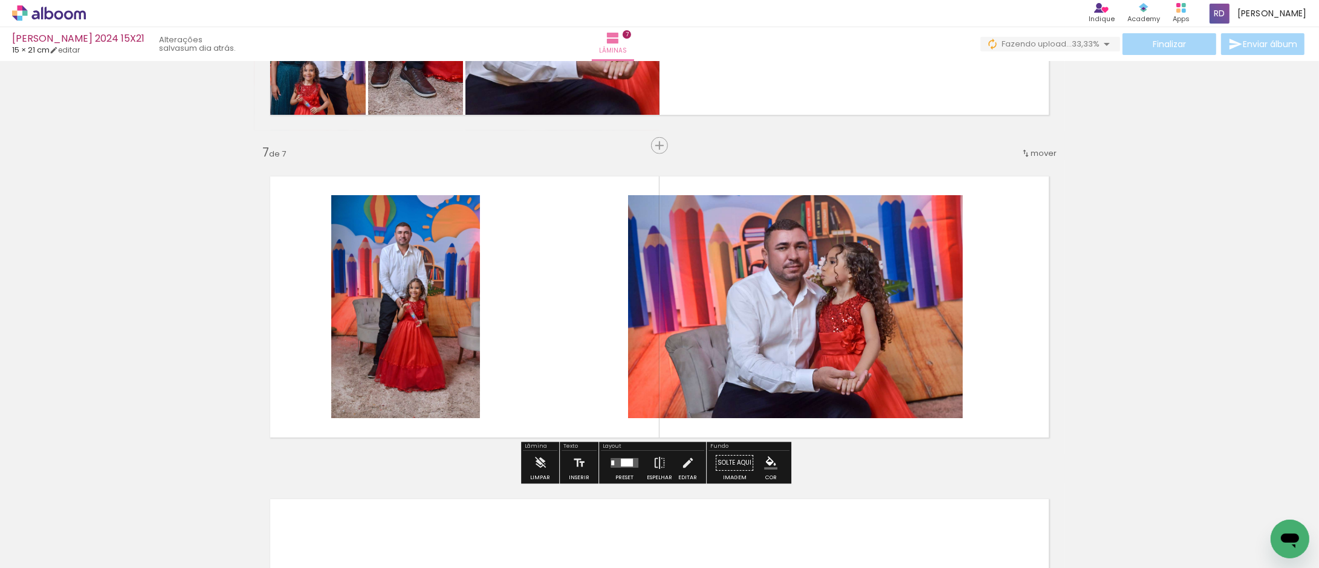
scroll to position [1902, 0]
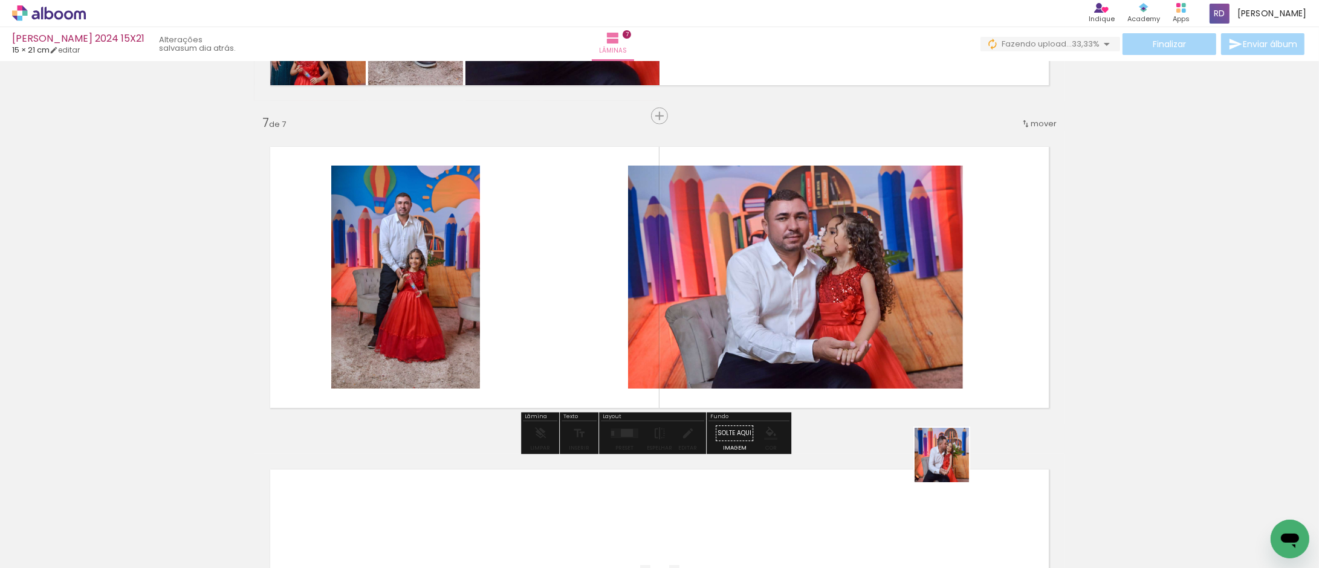
drag, startPoint x: 988, startPoint y: 524, endPoint x: 861, endPoint y: 352, distance: 213.2
click at [864, 360] on quentale-workspace at bounding box center [659, 284] width 1319 height 568
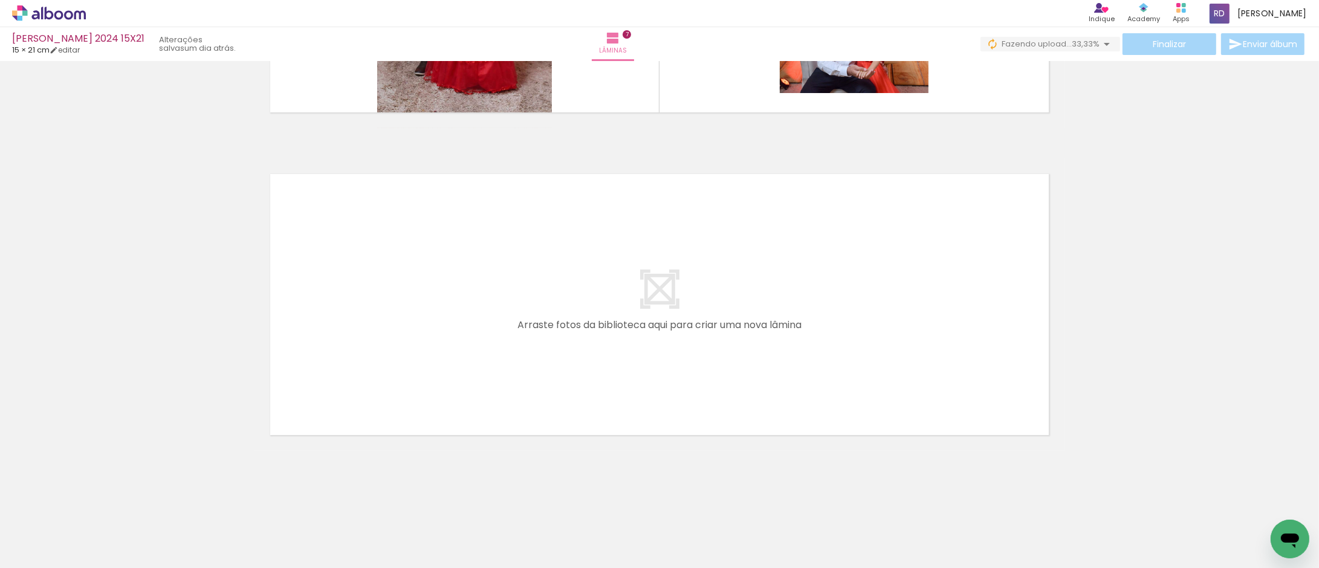
scroll to position [0, 896]
drag, startPoint x: 714, startPoint y: 518, endPoint x: 691, endPoint y: 493, distance: 34.2
click at [528, 320] on quentale-workspace at bounding box center [659, 284] width 1319 height 568
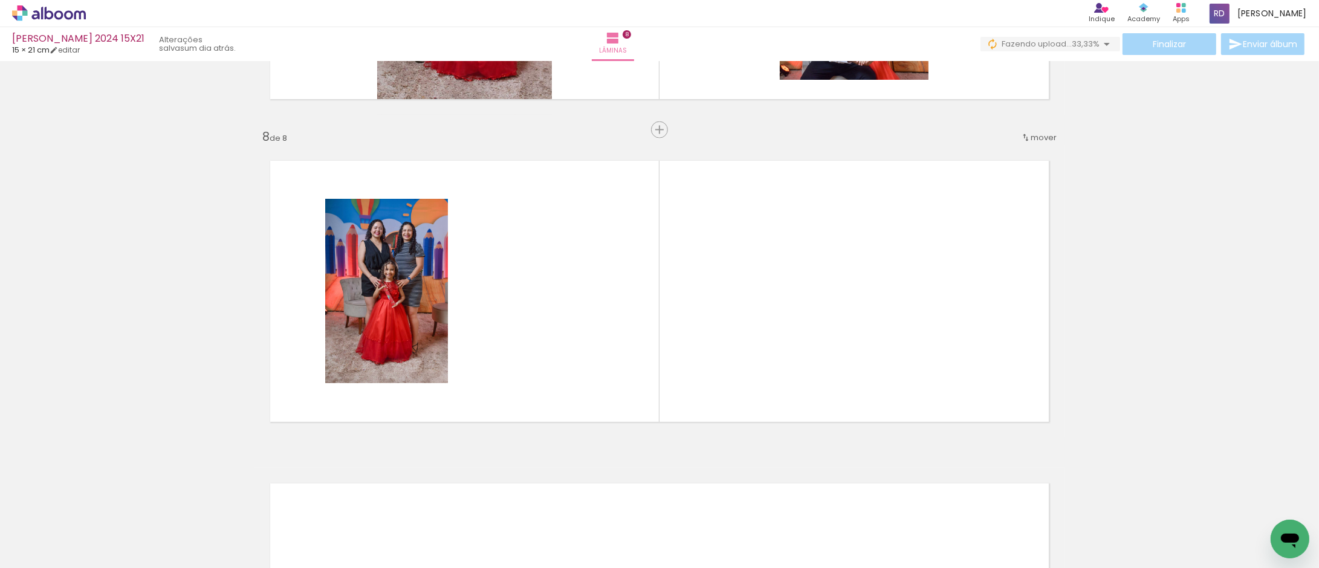
scroll to position [2225, 0]
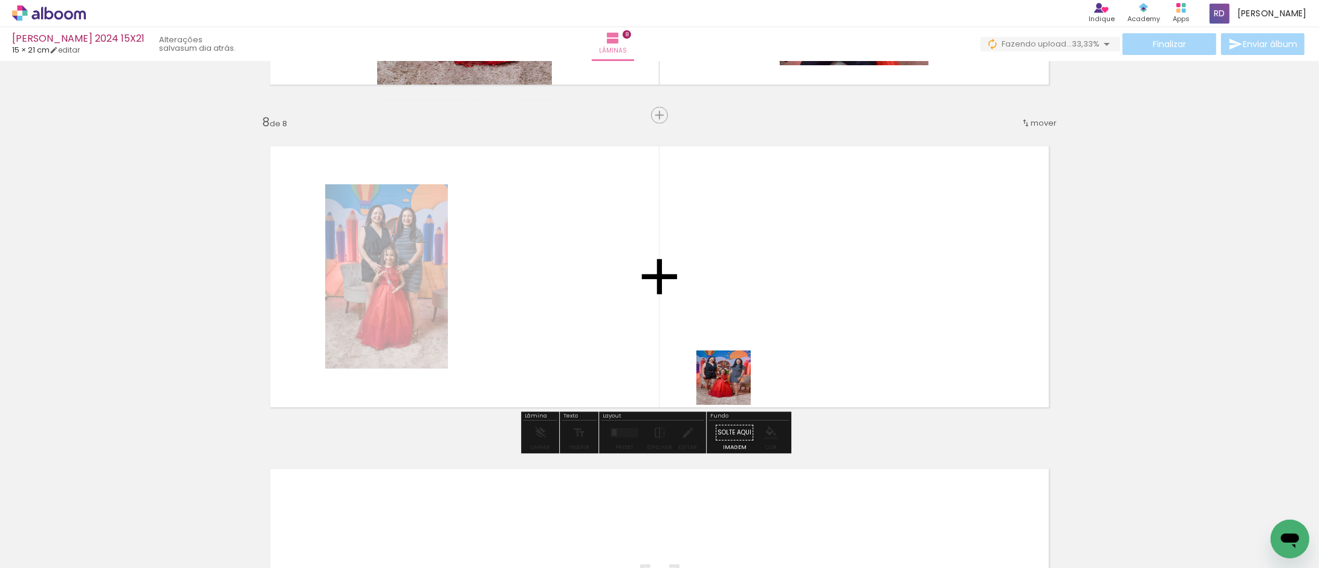
drag, startPoint x: 774, startPoint y: 542, endPoint x: 730, endPoint y: 311, distance: 234.6
click at [730, 311] on quentale-workspace at bounding box center [659, 284] width 1319 height 568
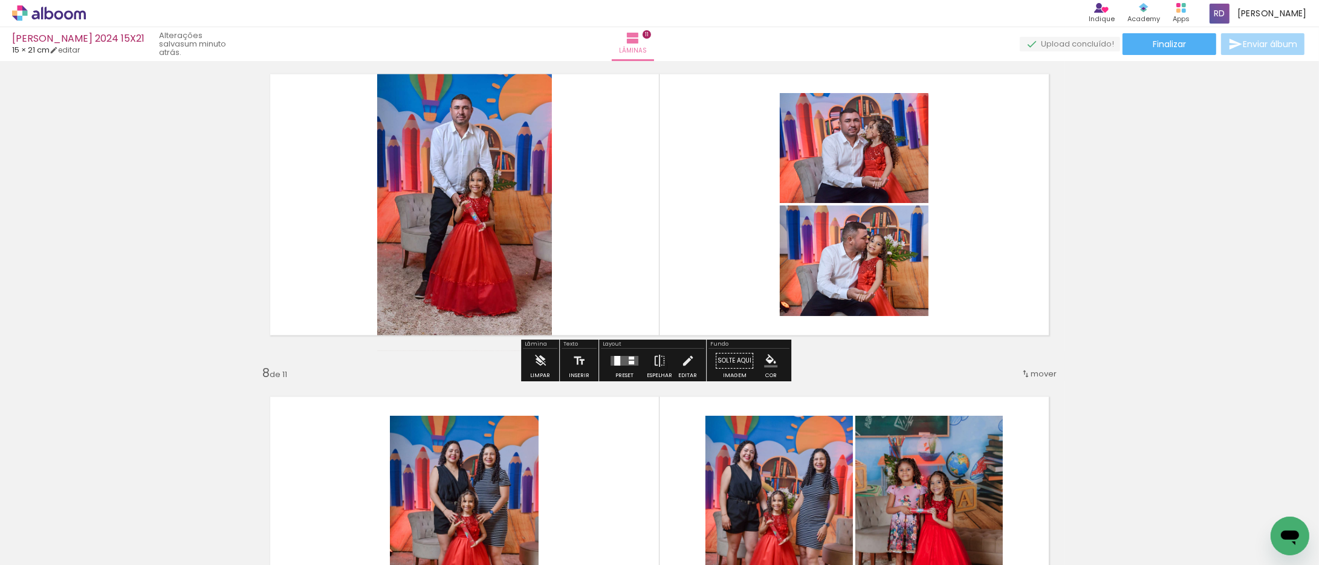
scroll to position [1984, 0]
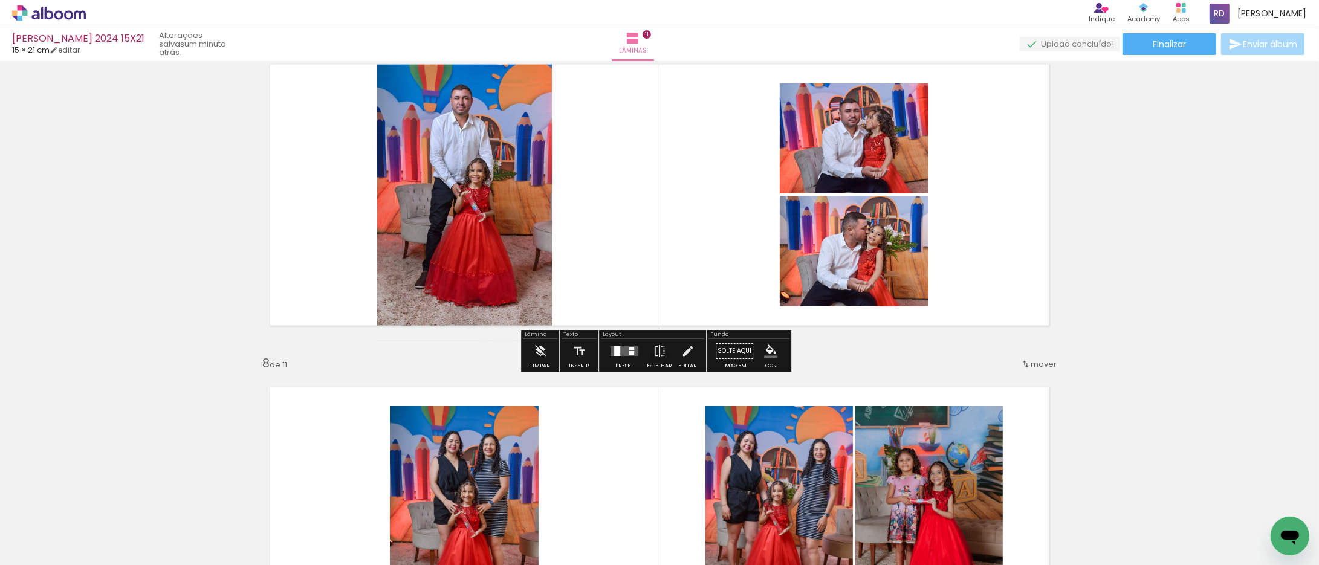
click at [629, 349] on div at bounding box center [631, 348] width 5 height 3
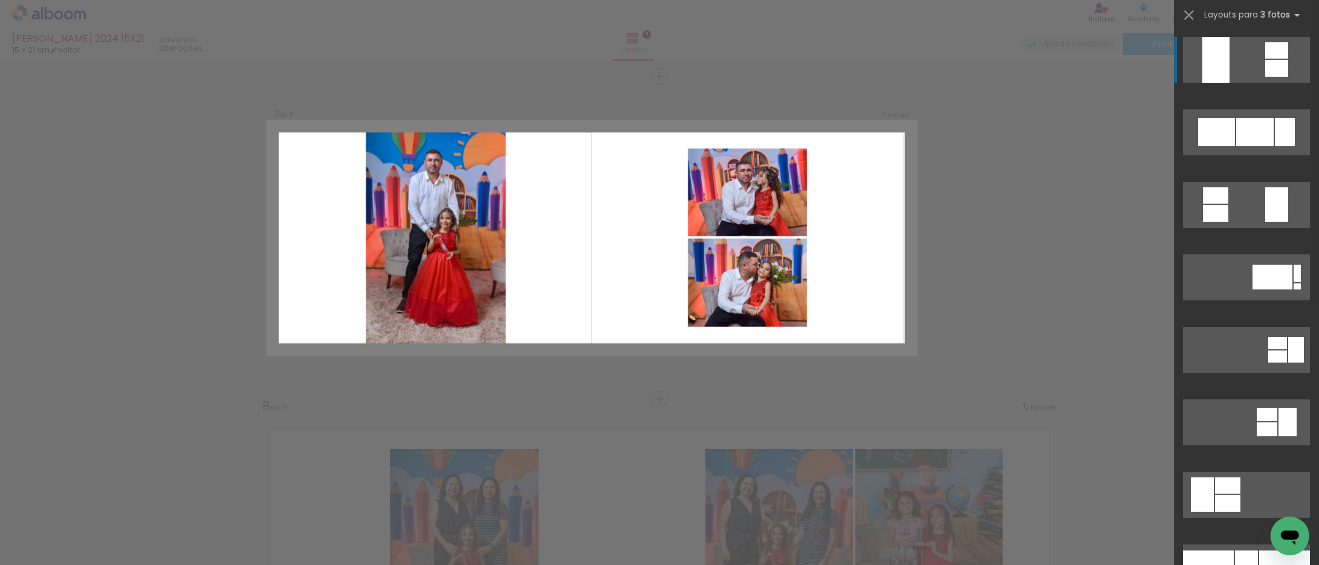
scroll to position [1903, 0]
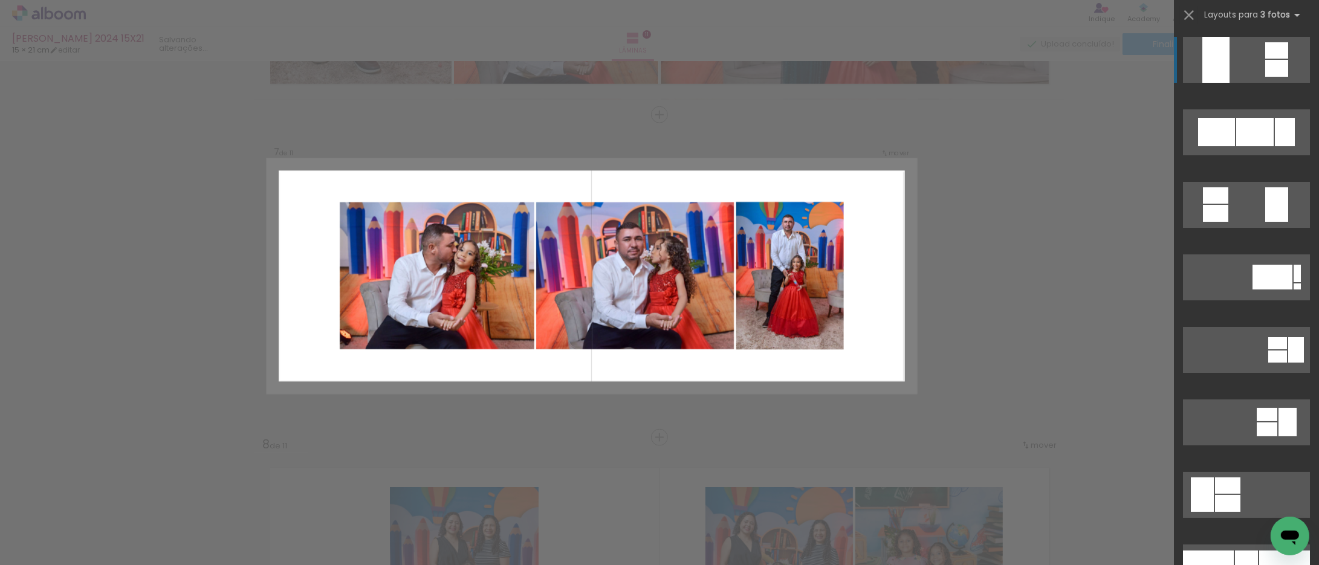
click at [992, 213] on div "Confirmar Cancelar" at bounding box center [659, 109] width 1319 height 3903
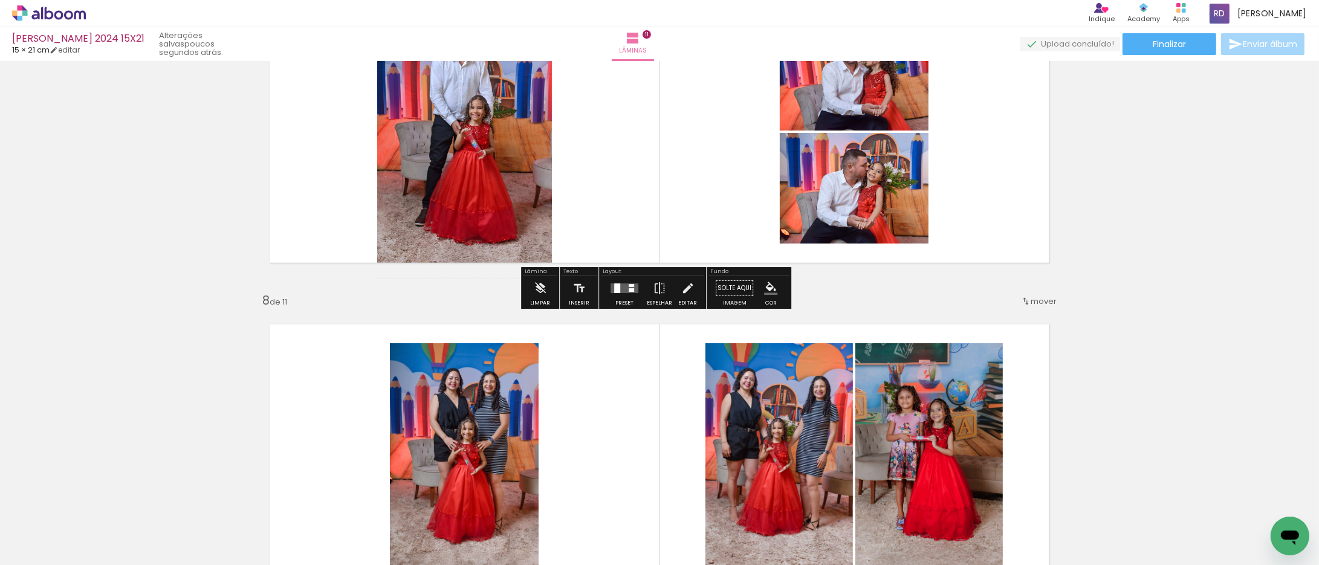
scroll to position [2038, 0]
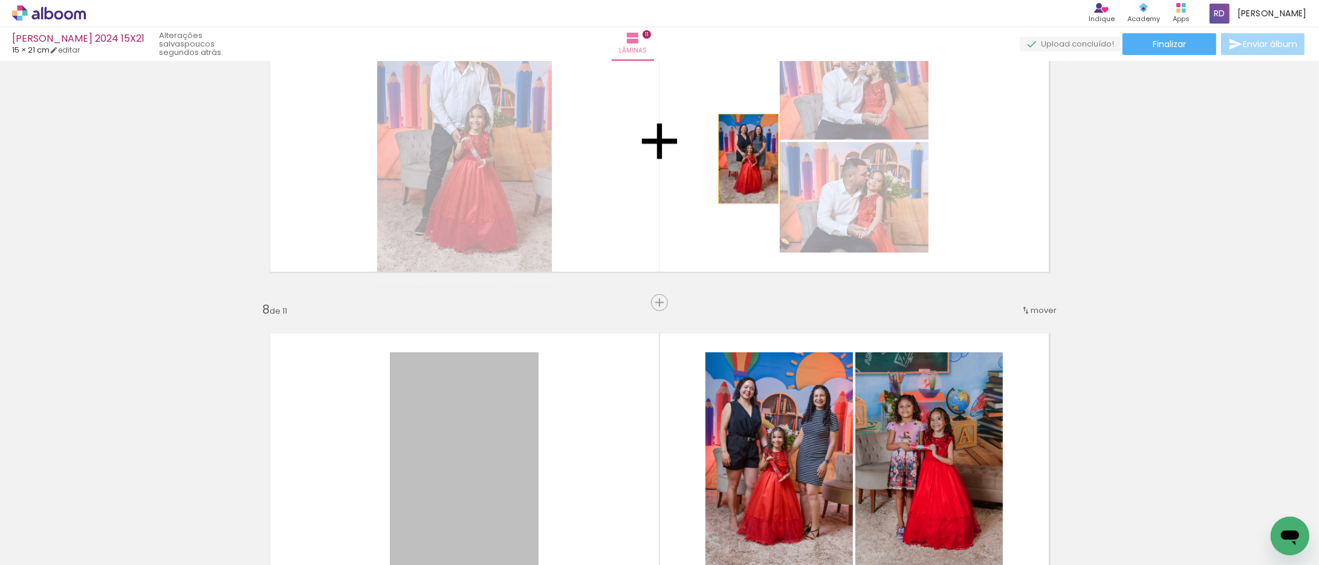
drag, startPoint x: 478, startPoint y: 419, endPoint x: 735, endPoint y: 391, distance: 258.4
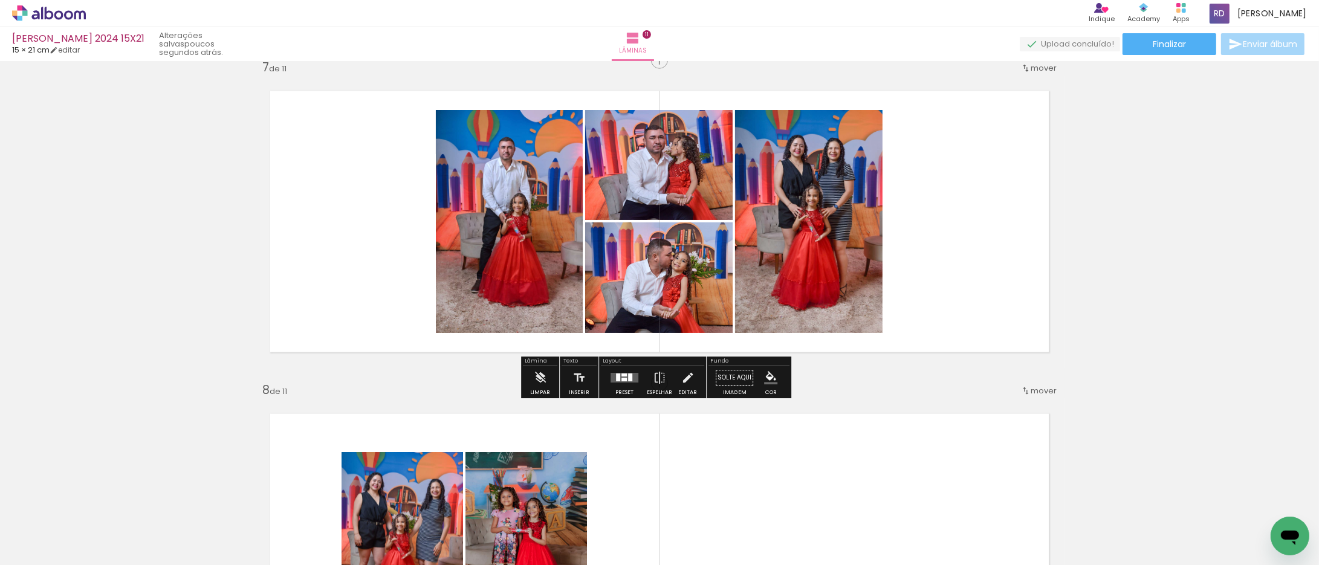
scroll to position [1971, 0]
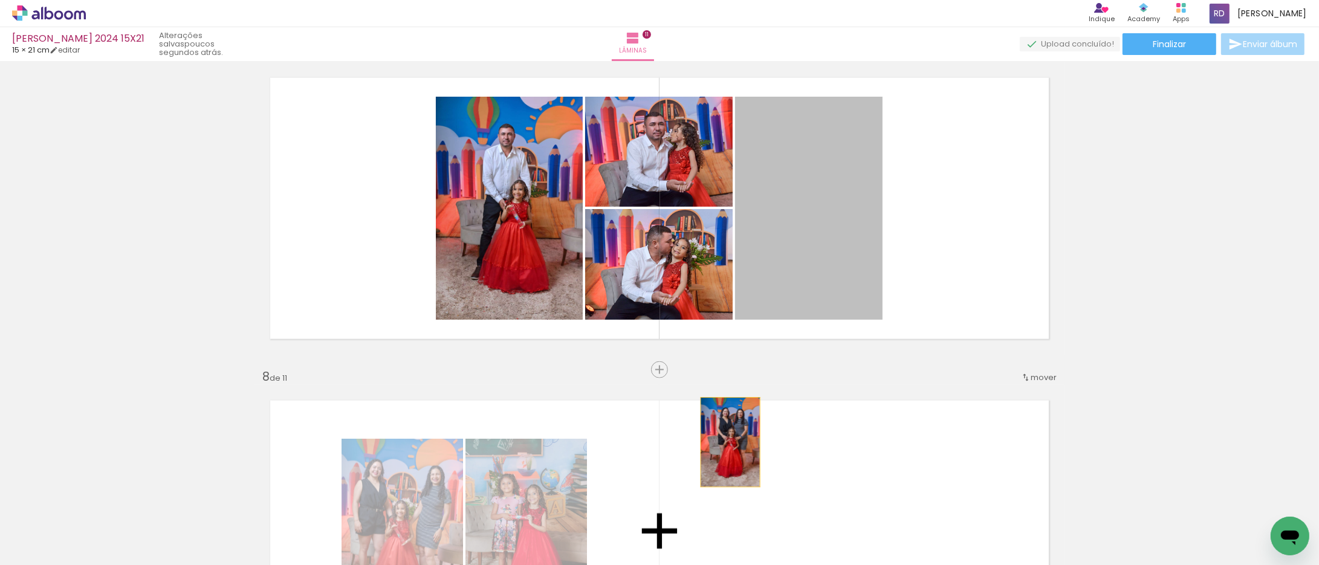
drag, startPoint x: 806, startPoint y: 215, endPoint x: 725, endPoint y: 443, distance: 241.7
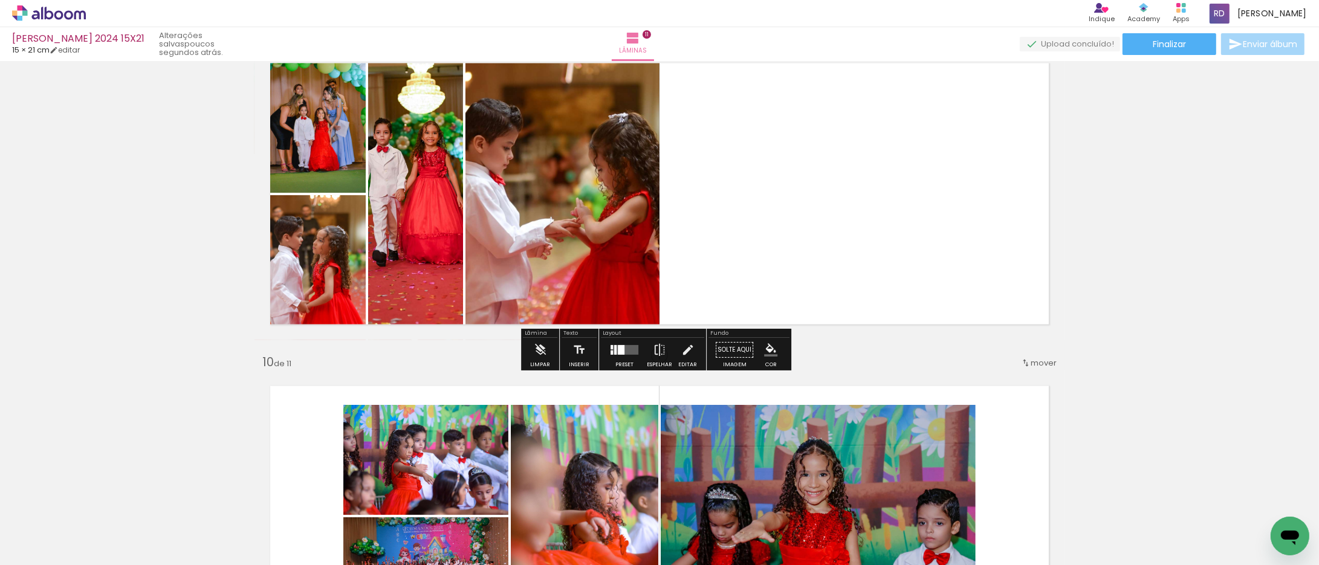
scroll to position [2642, 0]
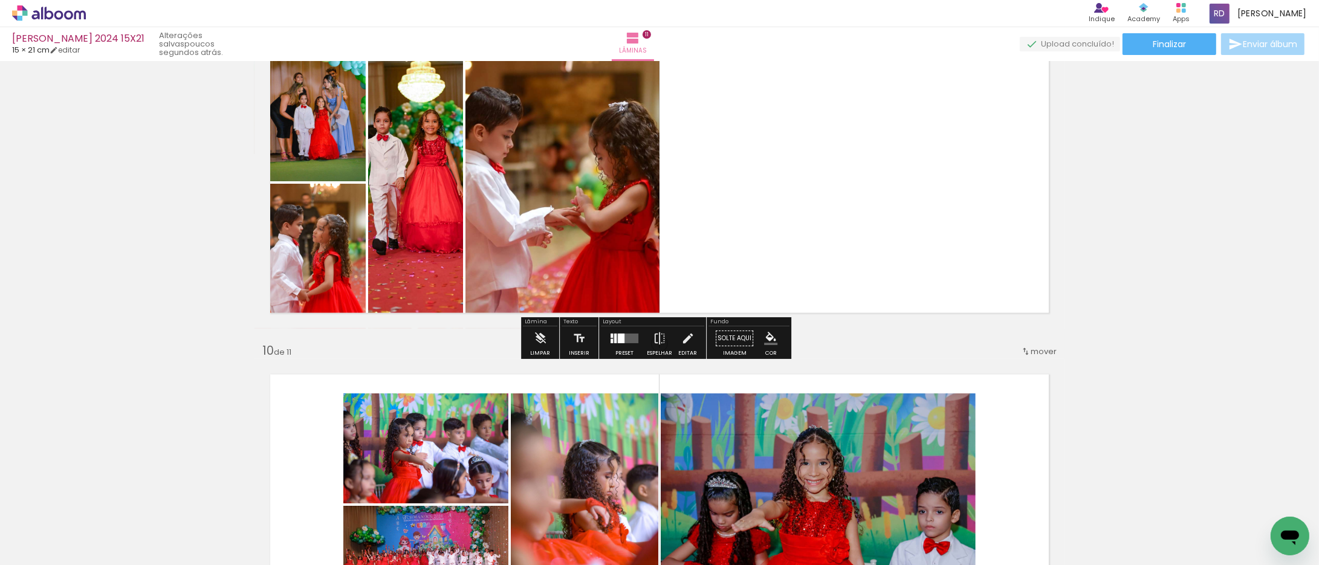
click at [611, 340] on quentale-layouter at bounding box center [625, 339] width 28 height 10
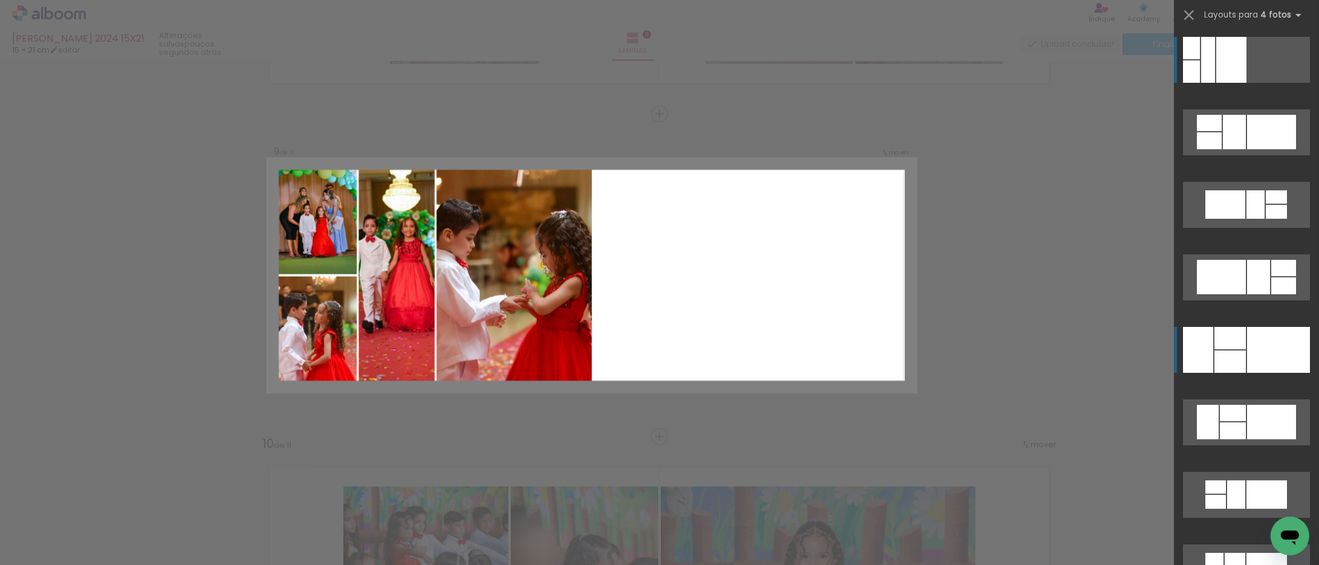
scroll to position [2549, 0]
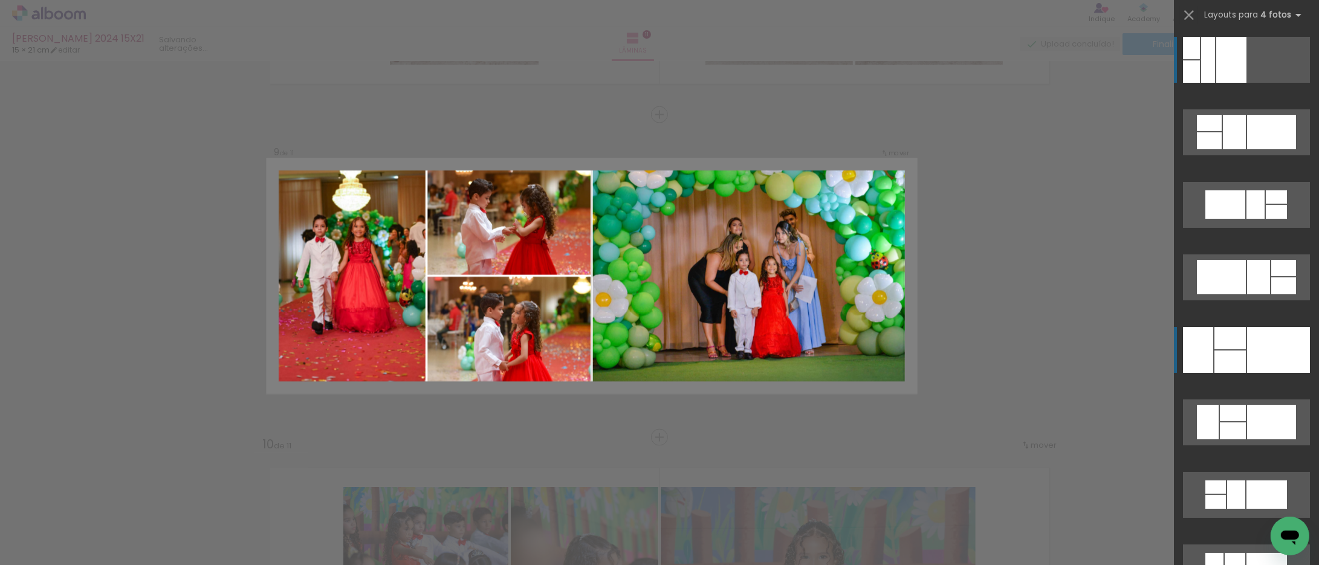
click at [1231, 342] on div at bounding box center [1229, 338] width 31 height 22
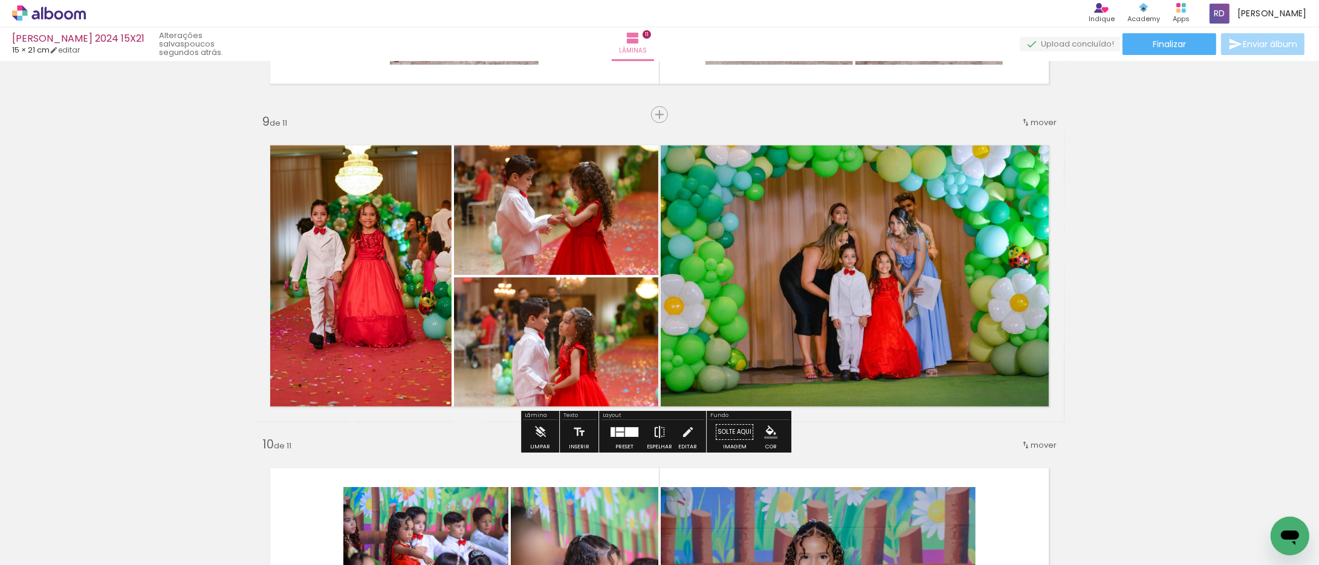
click at [657, 427] on iron-icon at bounding box center [659, 432] width 13 height 24
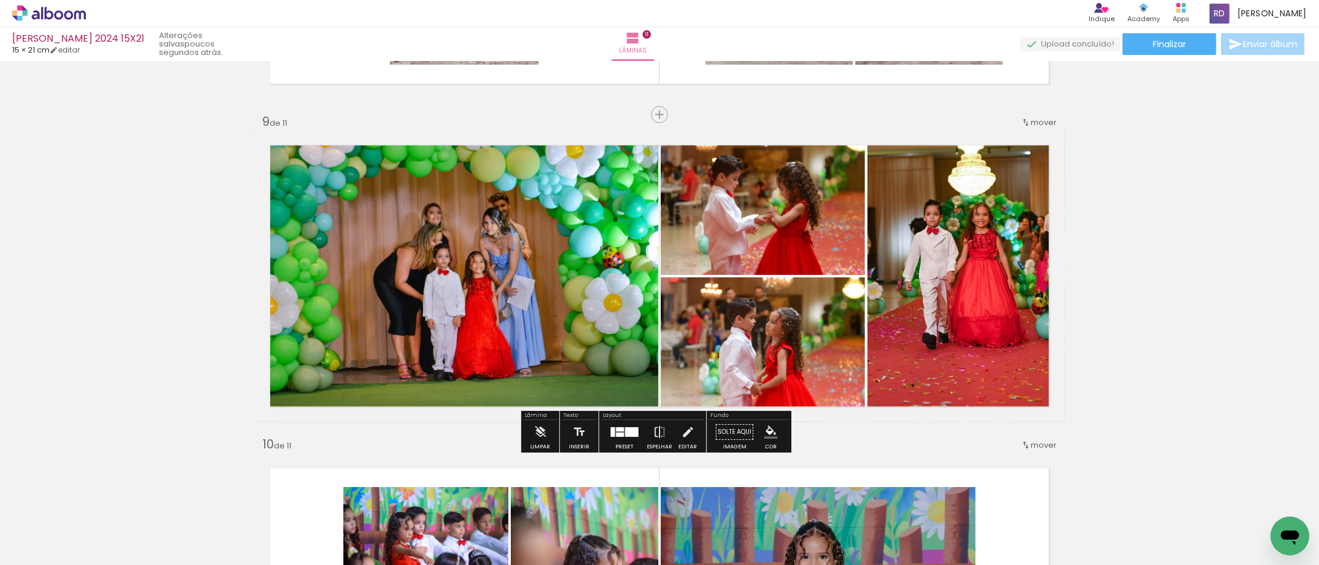
click at [764, 235] on quentale-photo at bounding box center [763, 202] width 204 height 145
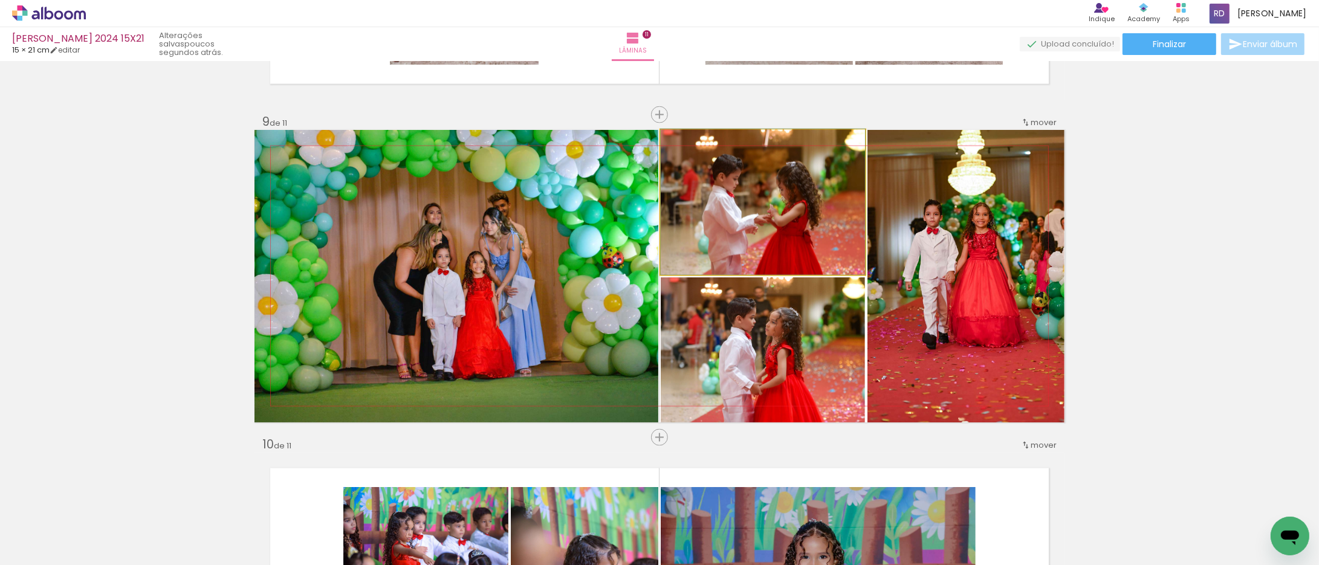
click at [764, 235] on quentale-photo at bounding box center [763, 202] width 204 height 145
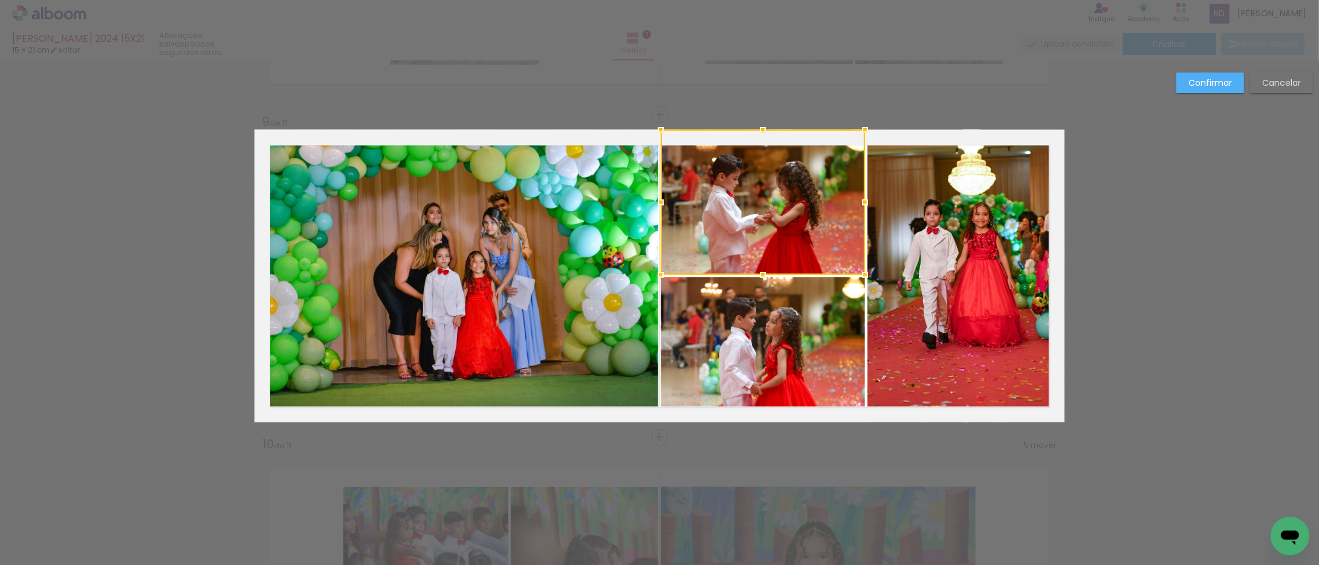
click at [730, 332] on quentale-photo at bounding box center [763, 349] width 204 height 145
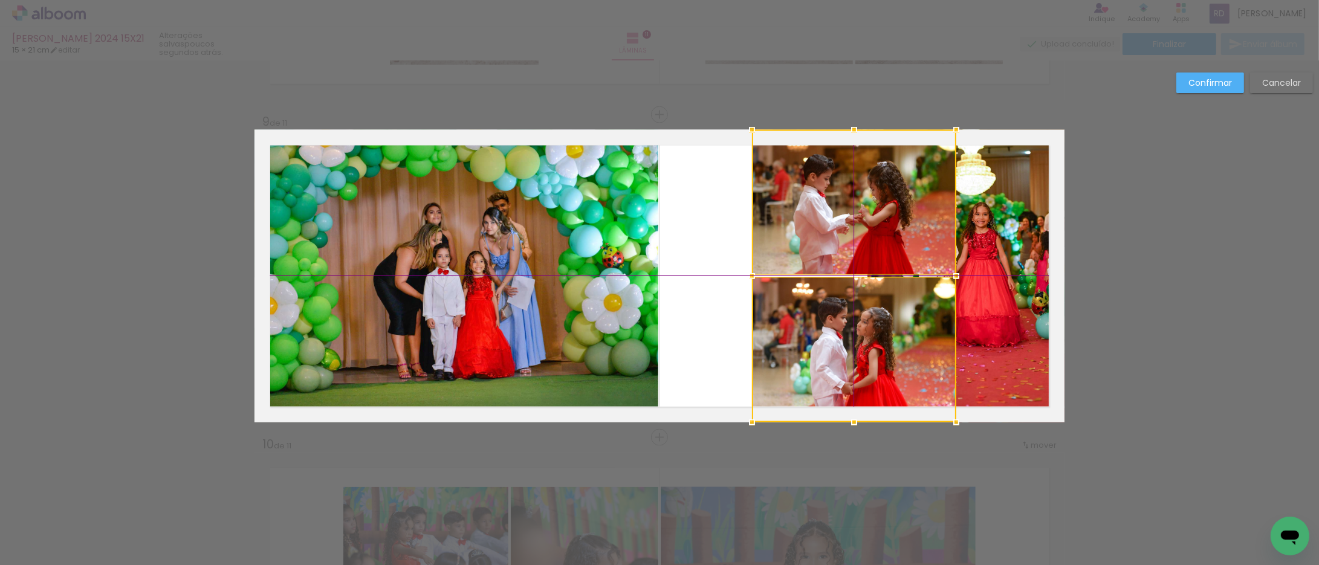
drag, startPoint x: 717, startPoint y: 322, endPoint x: 814, endPoint y: 324, distance: 96.8
click at [814, 324] on div at bounding box center [854, 276] width 204 height 293
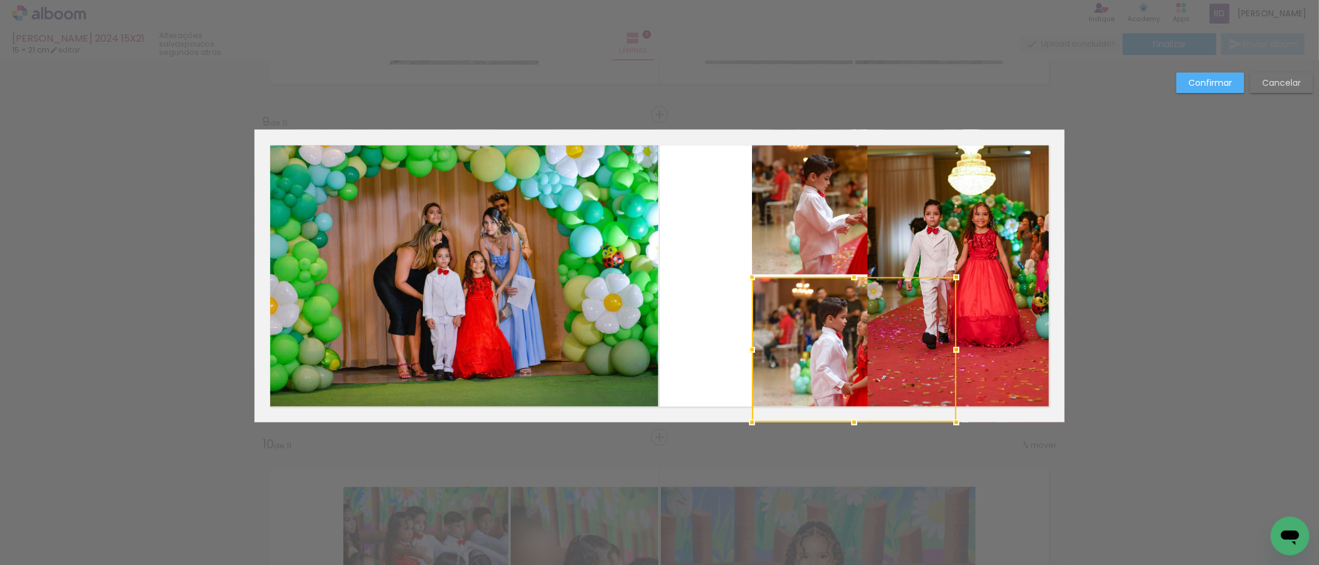
click at [1007, 270] on quentale-photo at bounding box center [965, 276] width 197 height 293
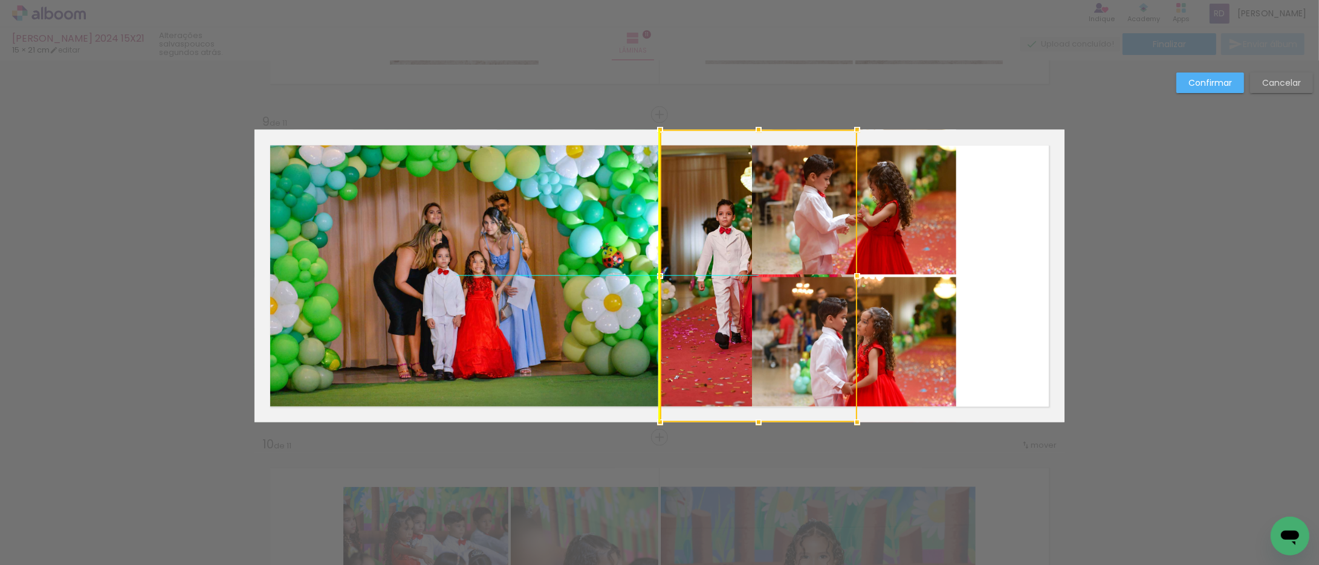
drag, startPoint x: 1003, startPoint y: 260, endPoint x: 798, endPoint y: 258, distance: 205.5
click at [798, 258] on div at bounding box center [758, 276] width 197 height 293
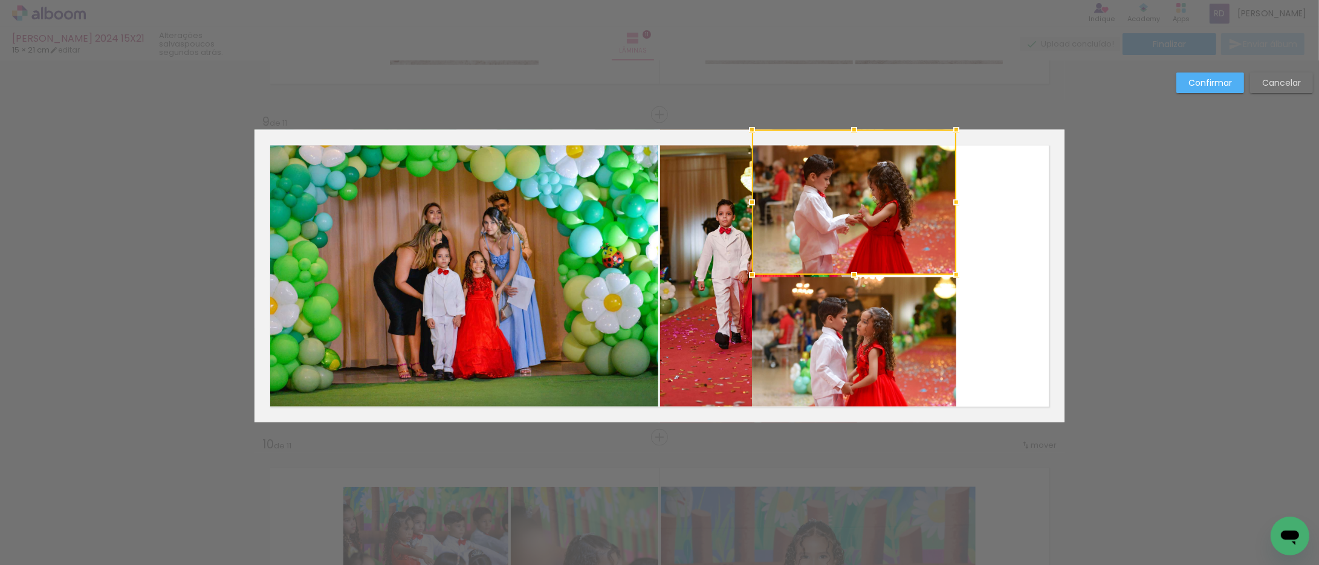
click at [914, 220] on div at bounding box center [854, 202] width 204 height 145
click at [901, 342] on quentale-photo at bounding box center [854, 349] width 204 height 145
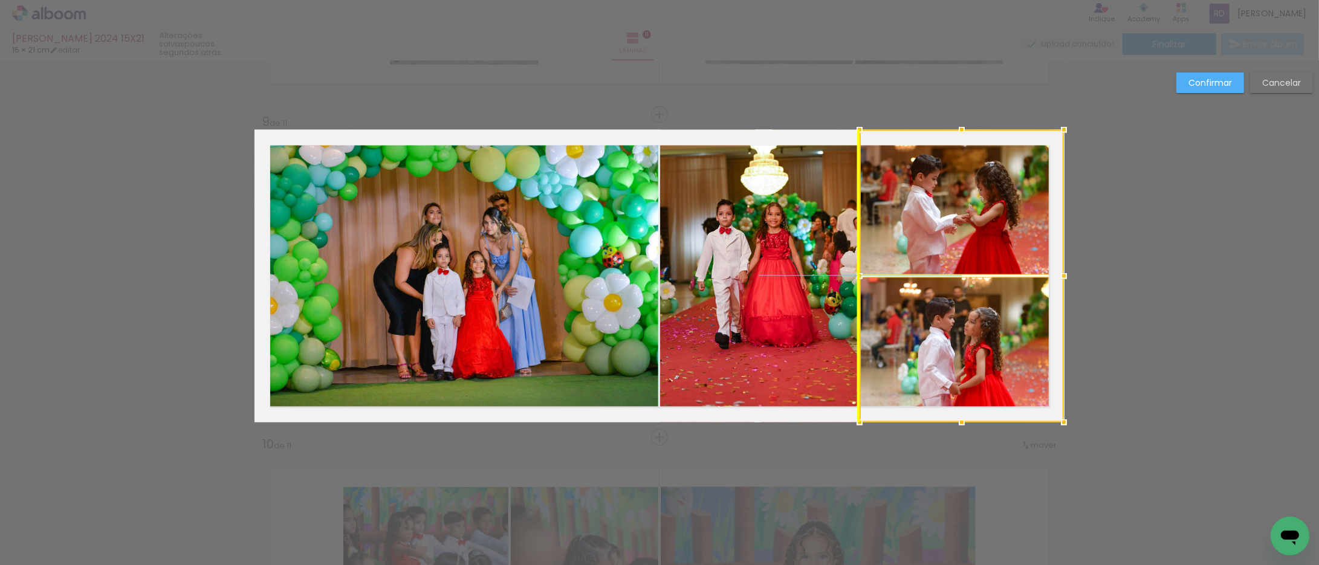
drag, startPoint x: 817, startPoint y: 323, endPoint x: 927, endPoint y: 325, distance: 110.0
click at [927, 325] on div at bounding box center [962, 276] width 204 height 293
drag, startPoint x: 1107, startPoint y: 286, endPoint x: 1139, endPoint y: 227, distance: 66.5
click at [0, 0] on slot "Confirmar" at bounding box center [0, 0] width 0 height 0
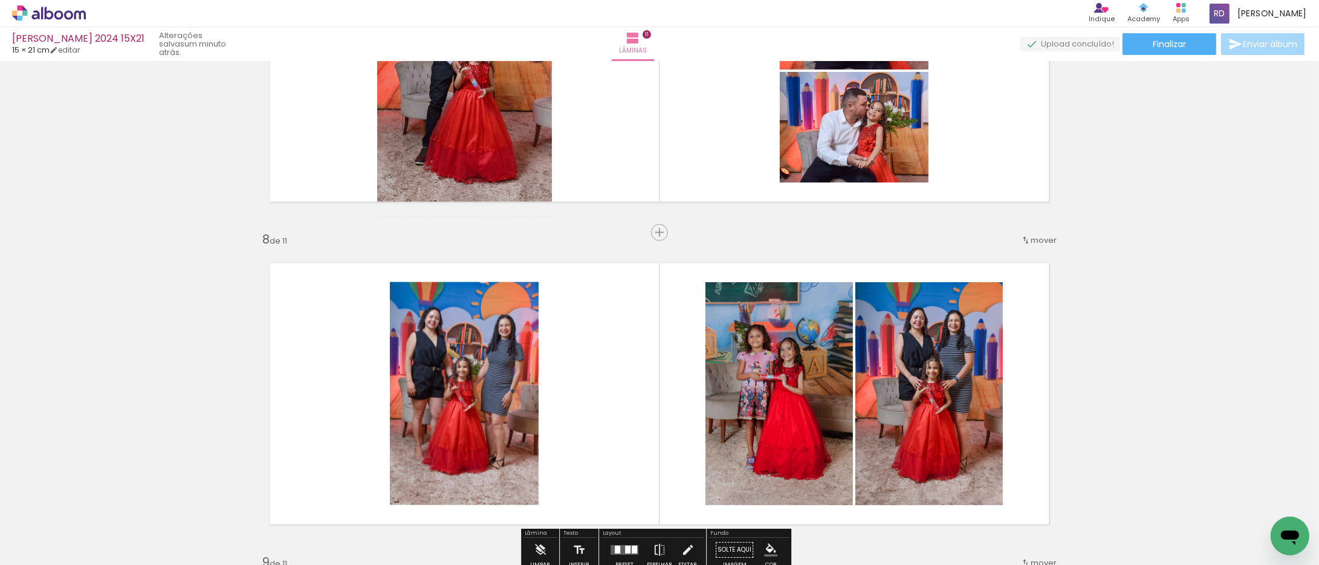
scroll to position [2011, 0]
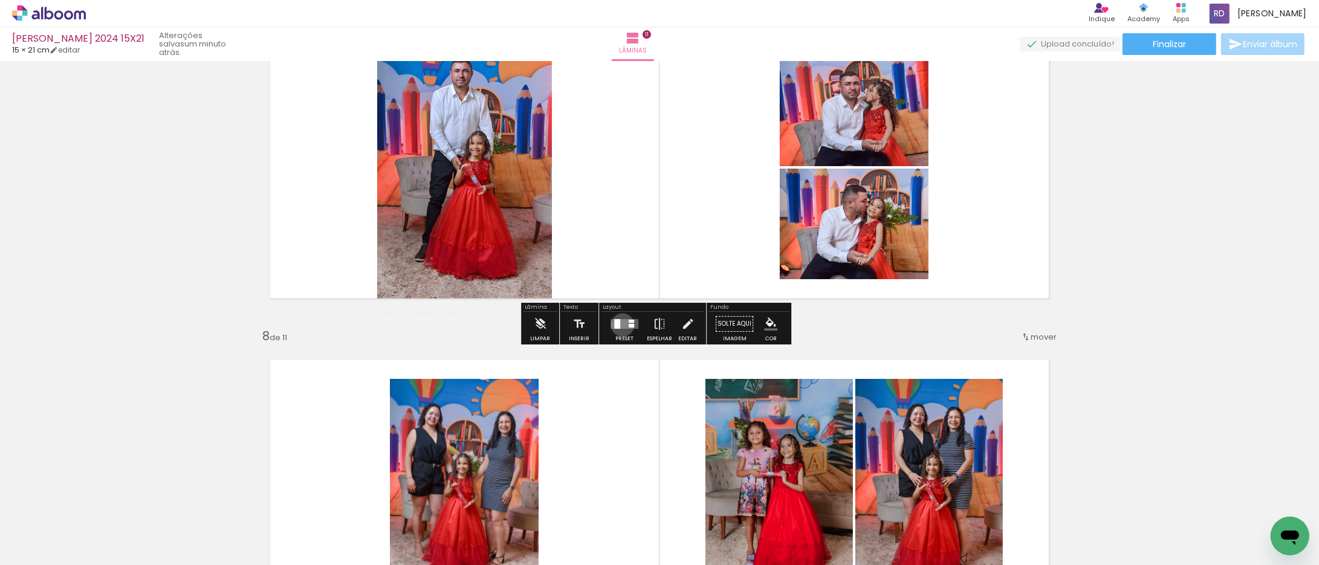
click at [620, 325] on quentale-layouter at bounding box center [625, 324] width 28 height 10
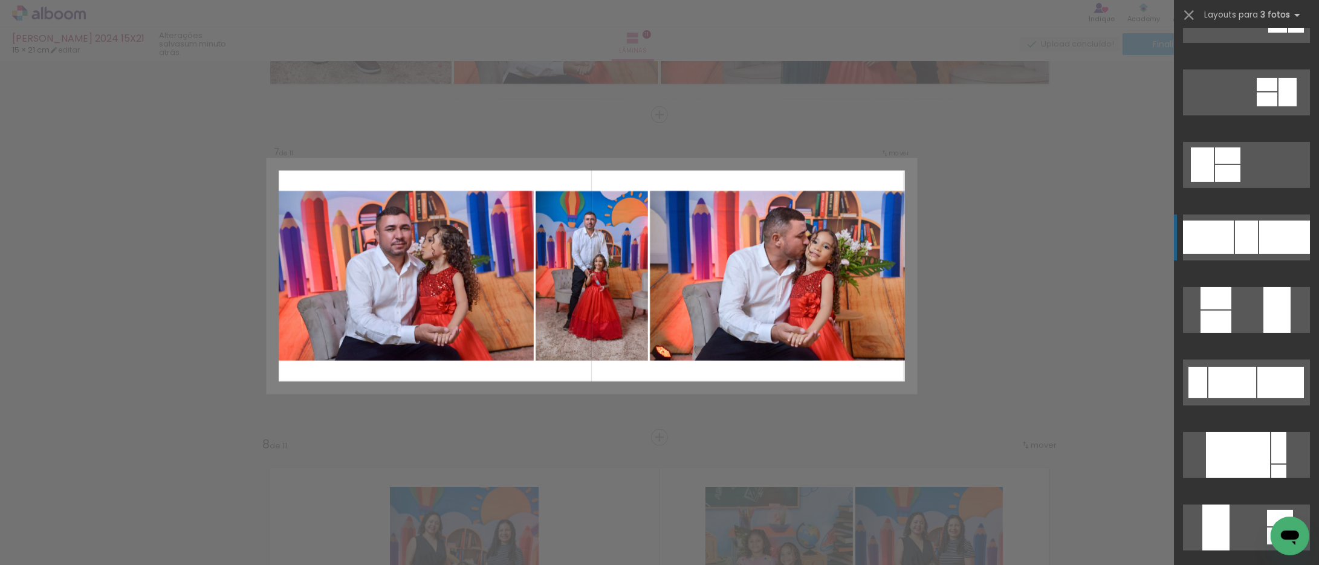
scroll to position [336, 0]
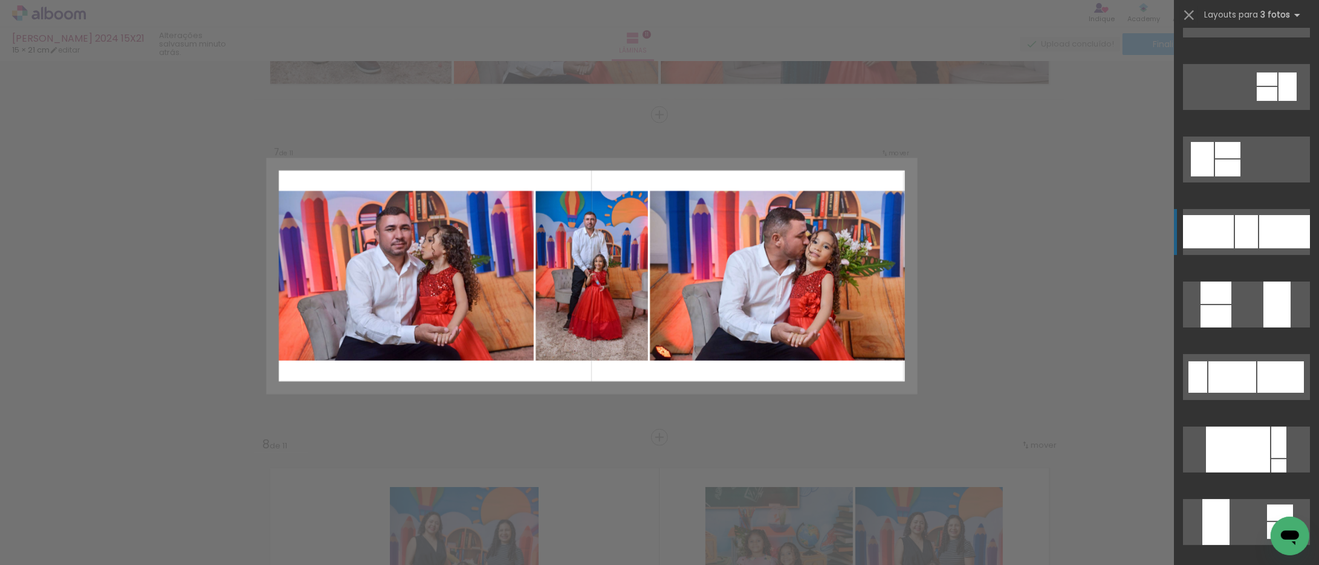
click at [1220, 225] on div at bounding box center [1208, 231] width 51 height 33
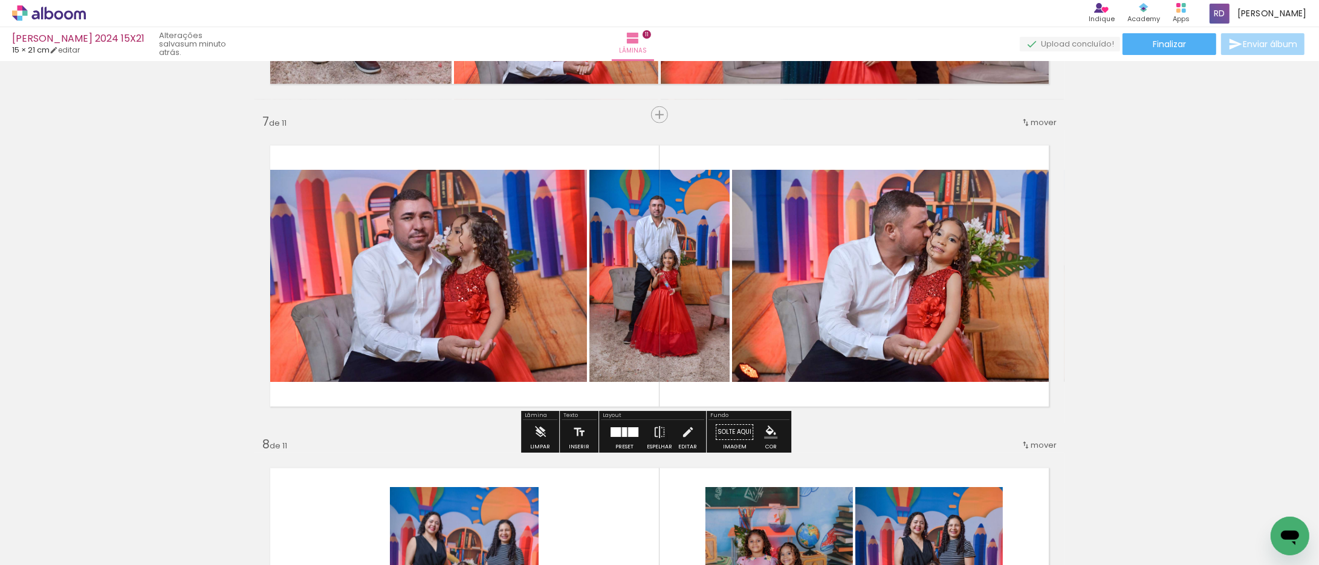
click at [679, 250] on quentale-photo at bounding box center [659, 276] width 140 height 212
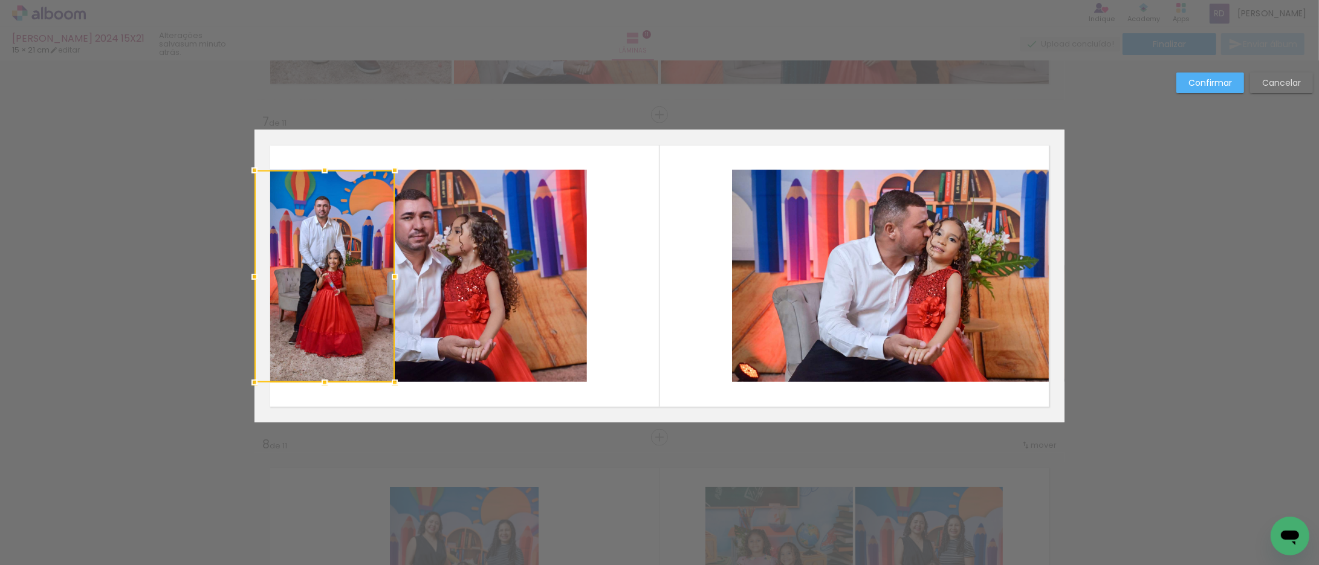
drag, startPoint x: 687, startPoint y: 250, endPoint x: 300, endPoint y: 255, distance: 386.9
click at [300, 255] on div at bounding box center [325, 276] width 140 height 212
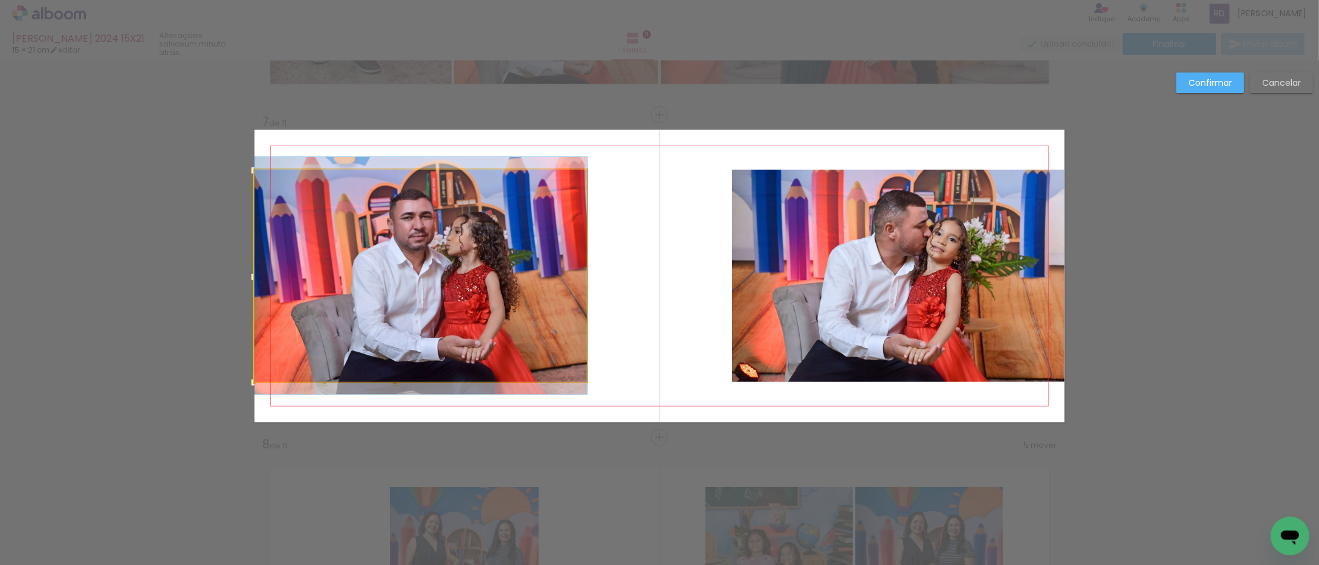
click at [451, 259] on quentale-photo at bounding box center [421, 276] width 332 height 212
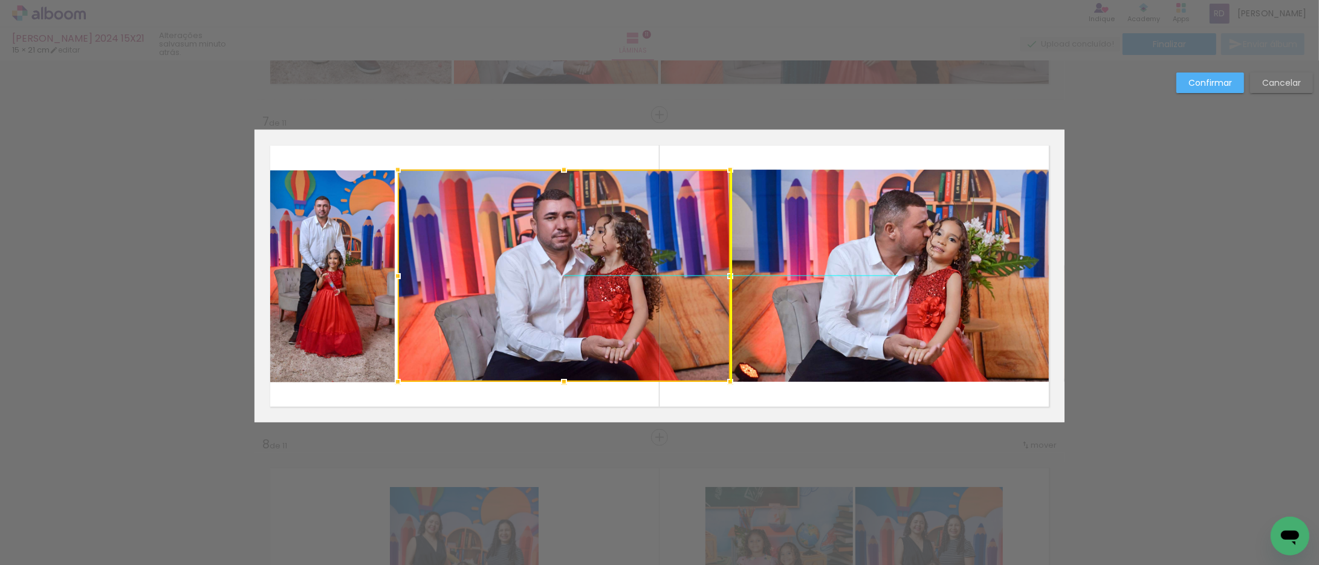
drag, startPoint x: 436, startPoint y: 261, endPoint x: 582, endPoint y: 266, distance: 145.8
click at [582, 266] on div at bounding box center [564, 276] width 332 height 212
click at [1177, 106] on div "Confirmar Cancelar" at bounding box center [659, 109] width 1319 height 3903
click at [1193, 88] on paper-button "Confirmar" at bounding box center [1210, 83] width 68 height 21
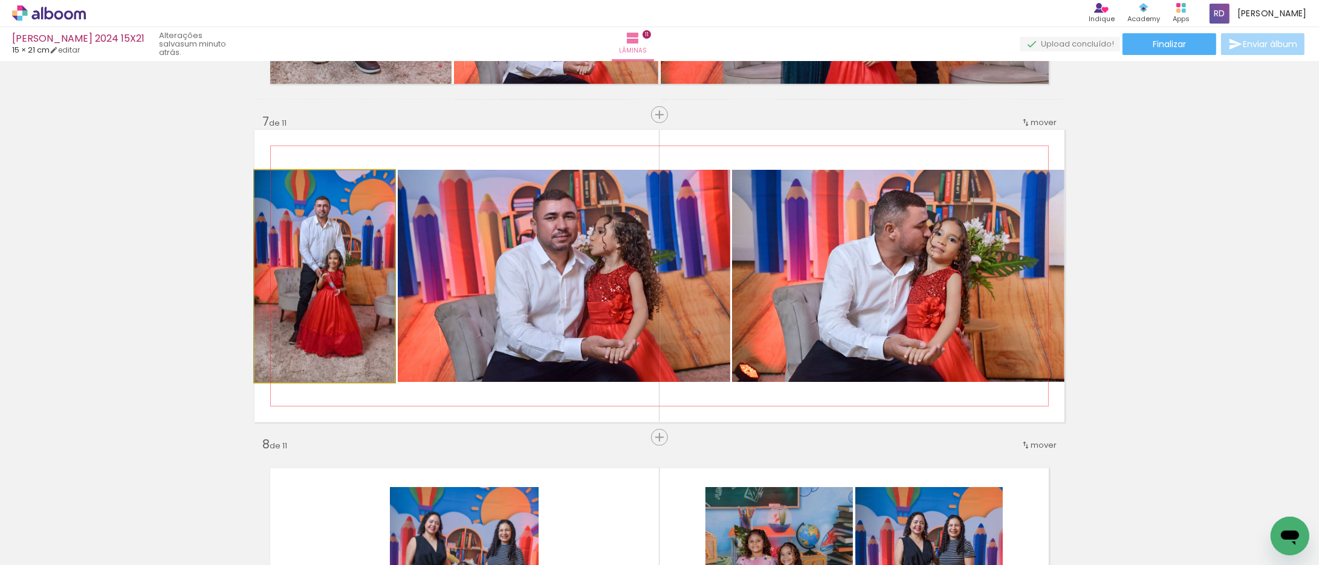
click at [360, 246] on quentale-photo at bounding box center [325, 276] width 140 height 212
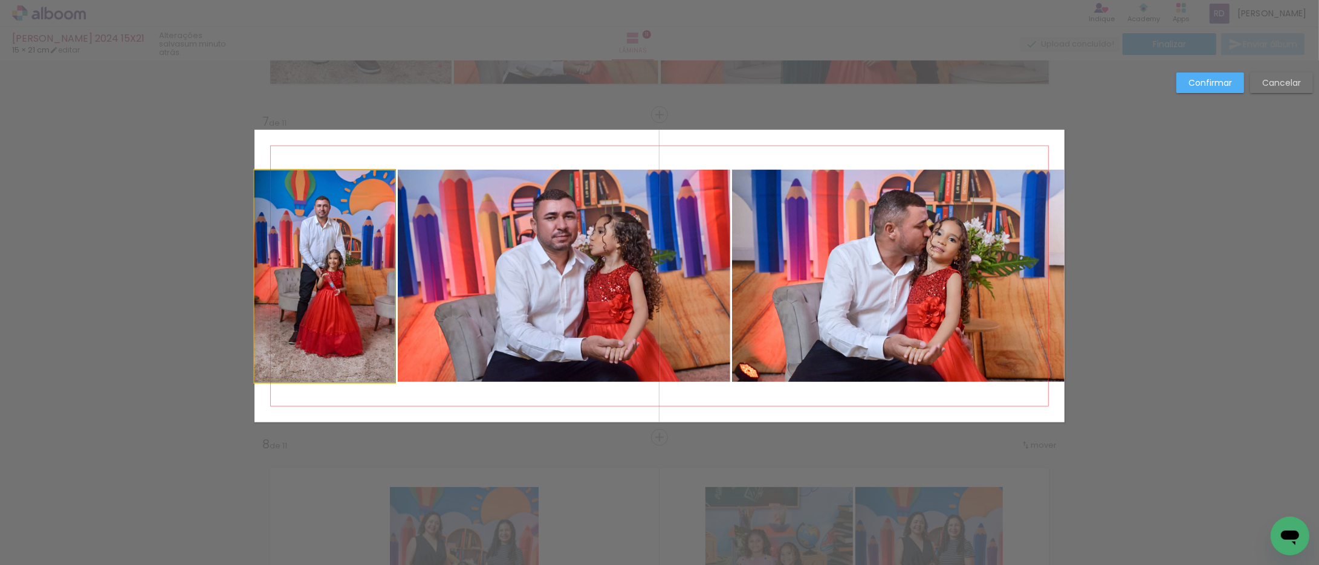
click at [342, 263] on quentale-photo at bounding box center [325, 276] width 140 height 212
click at [398, 263] on div at bounding box center [564, 276] width 332 height 212
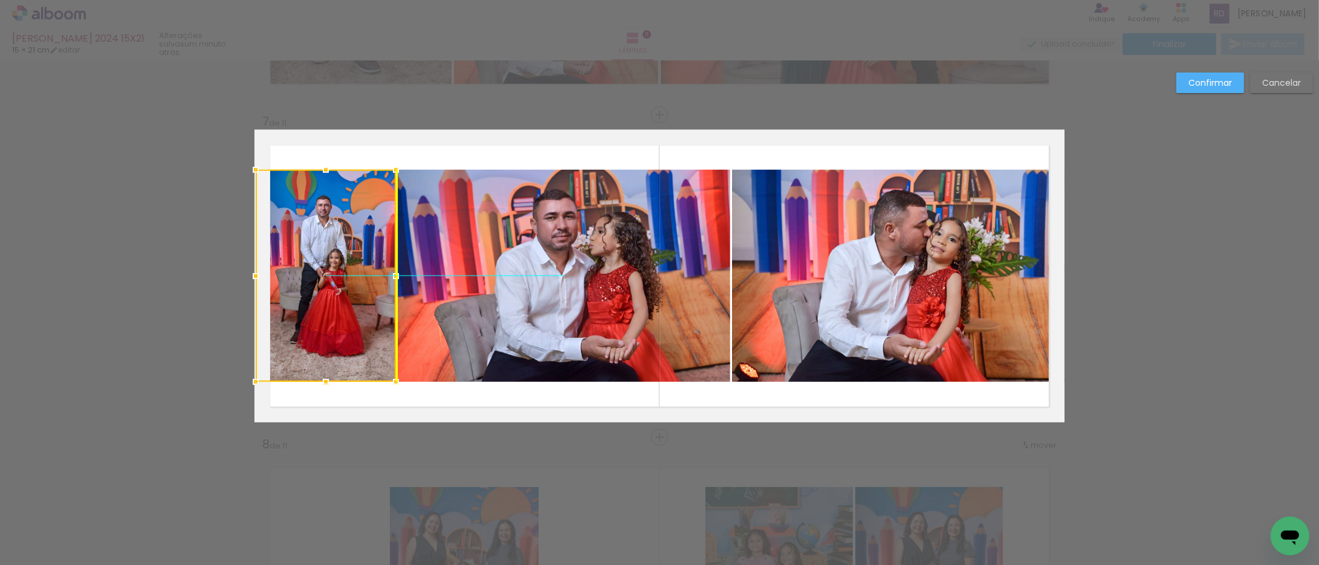
click at [331, 270] on div at bounding box center [326, 276] width 140 height 212
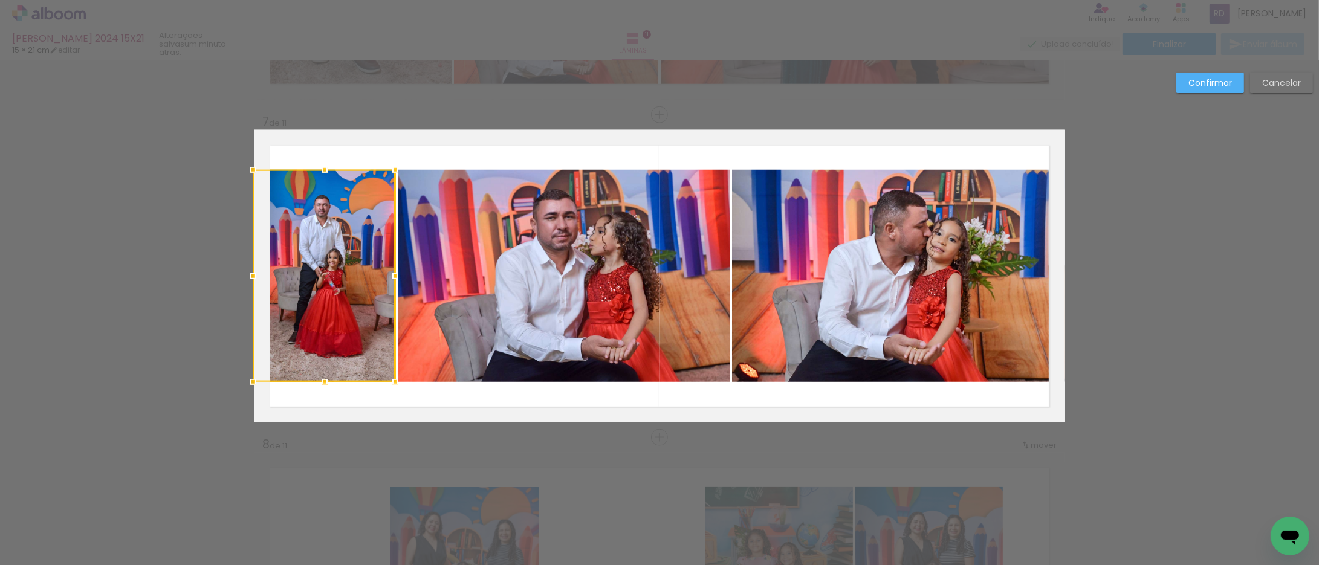
drag, startPoint x: 251, startPoint y: 274, endPoint x: 238, endPoint y: 274, distance: 13.3
click at [241, 274] on div at bounding box center [253, 276] width 24 height 24
click at [0, 0] on slot "Confirmar" at bounding box center [0, 0] width 0 height 0
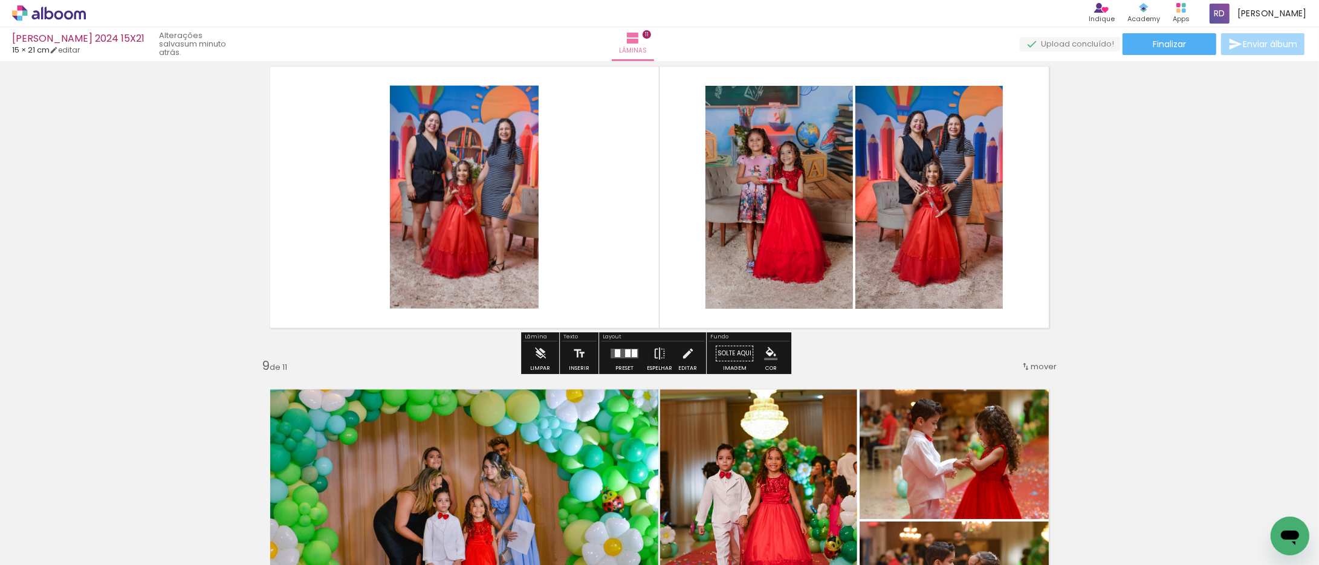
scroll to position [2306, 0]
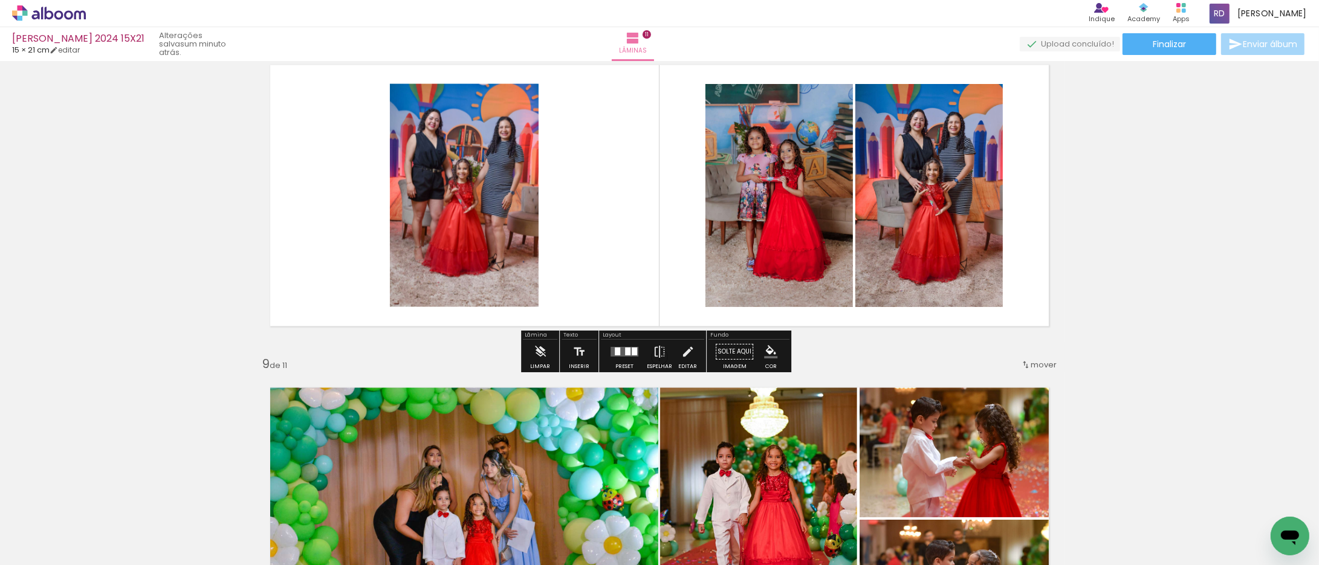
click at [626, 357] on div at bounding box center [624, 352] width 33 height 24
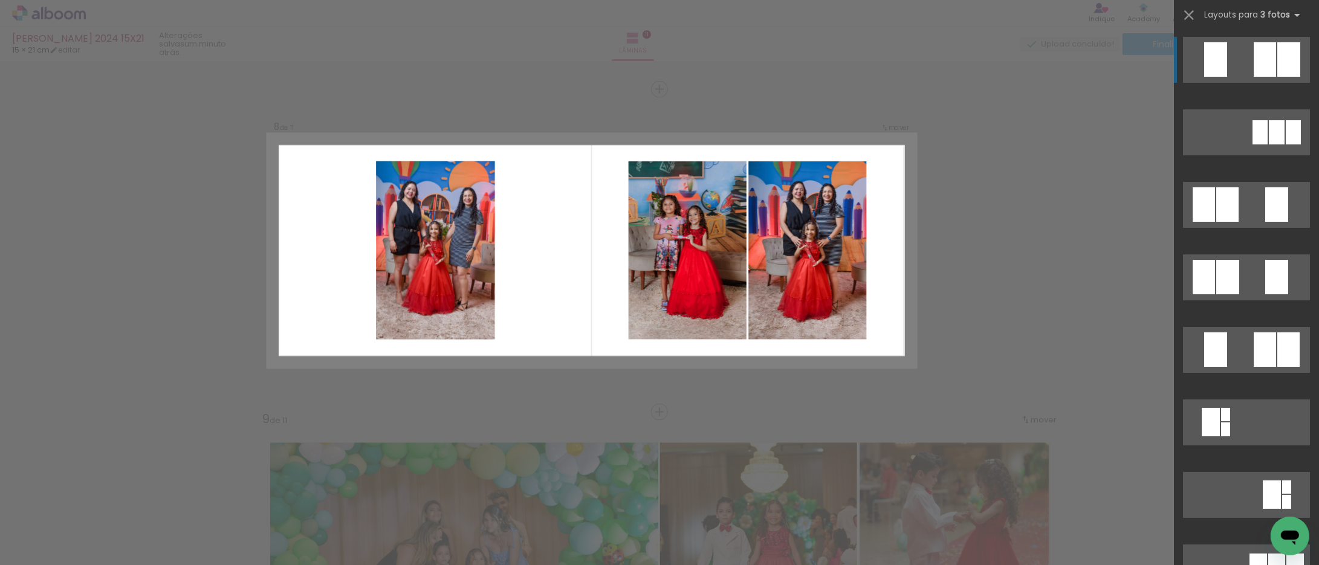
scroll to position [2226, 0]
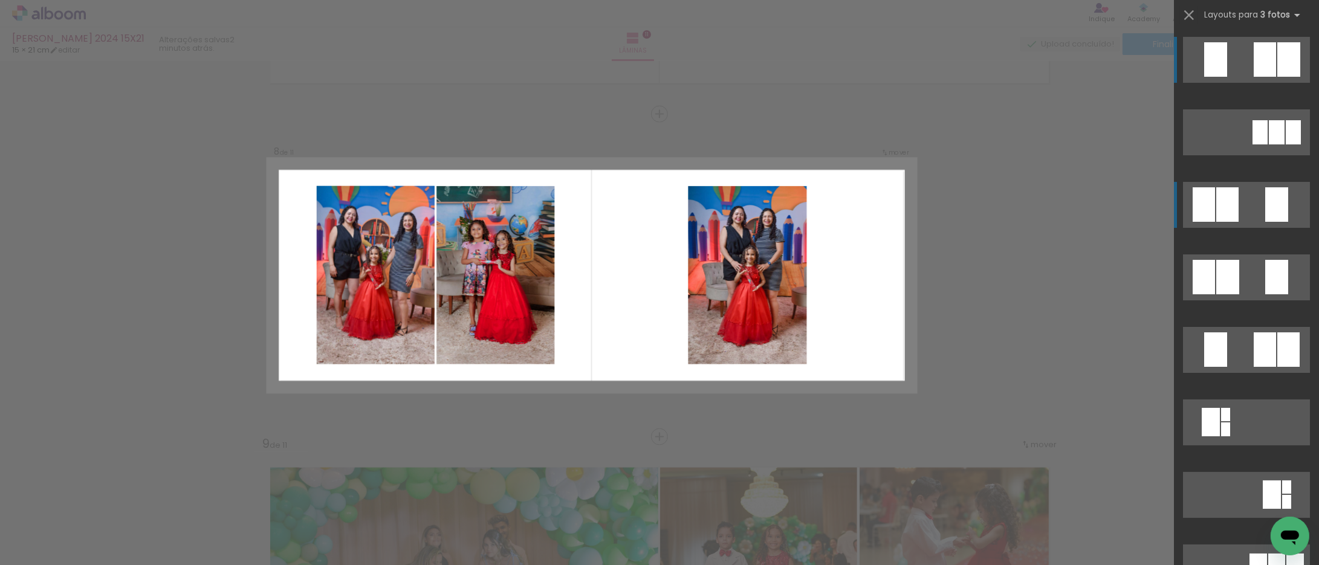
click at [1269, 144] on div at bounding box center [1277, 132] width 16 height 24
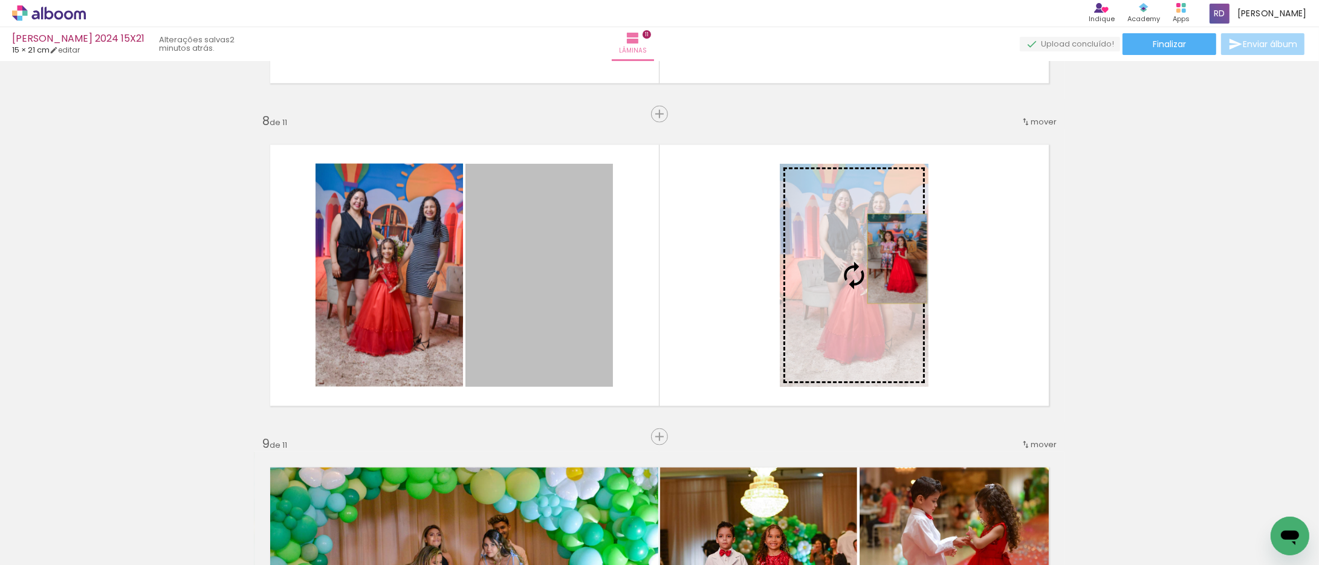
drag, startPoint x: 545, startPoint y: 266, endPoint x: 867, endPoint y: 265, distance: 321.6
click at [0, 0] on slot at bounding box center [0, 0] width 0 height 0
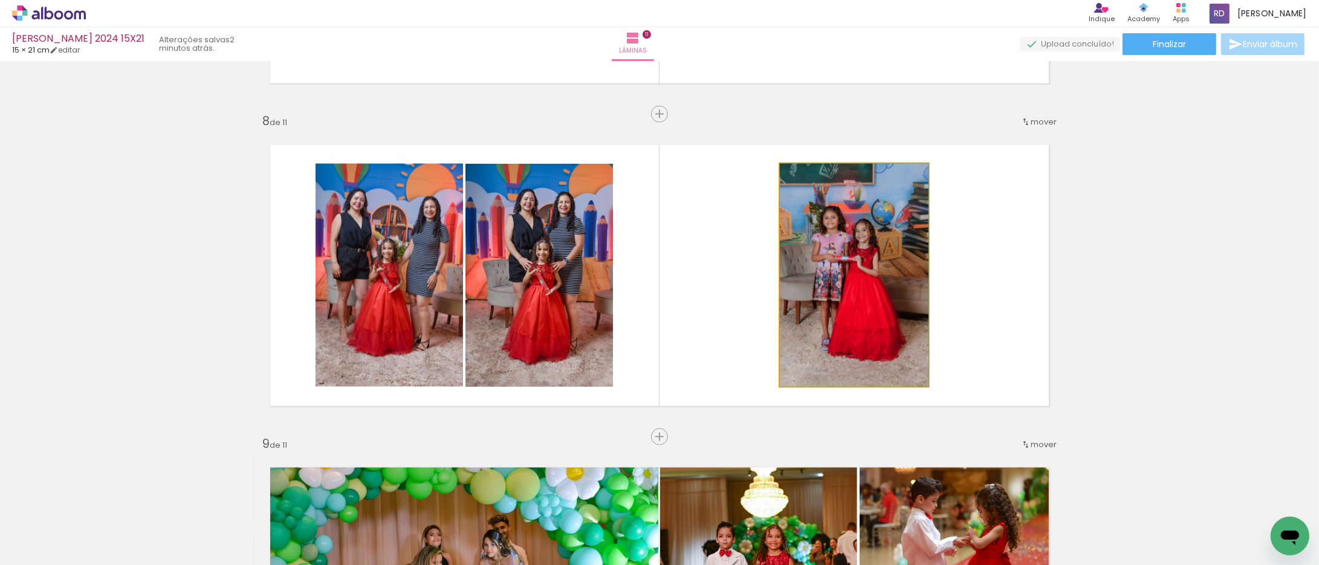
click at [859, 249] on quentale-photo at bounding box center [854, 275] width 149 height 223
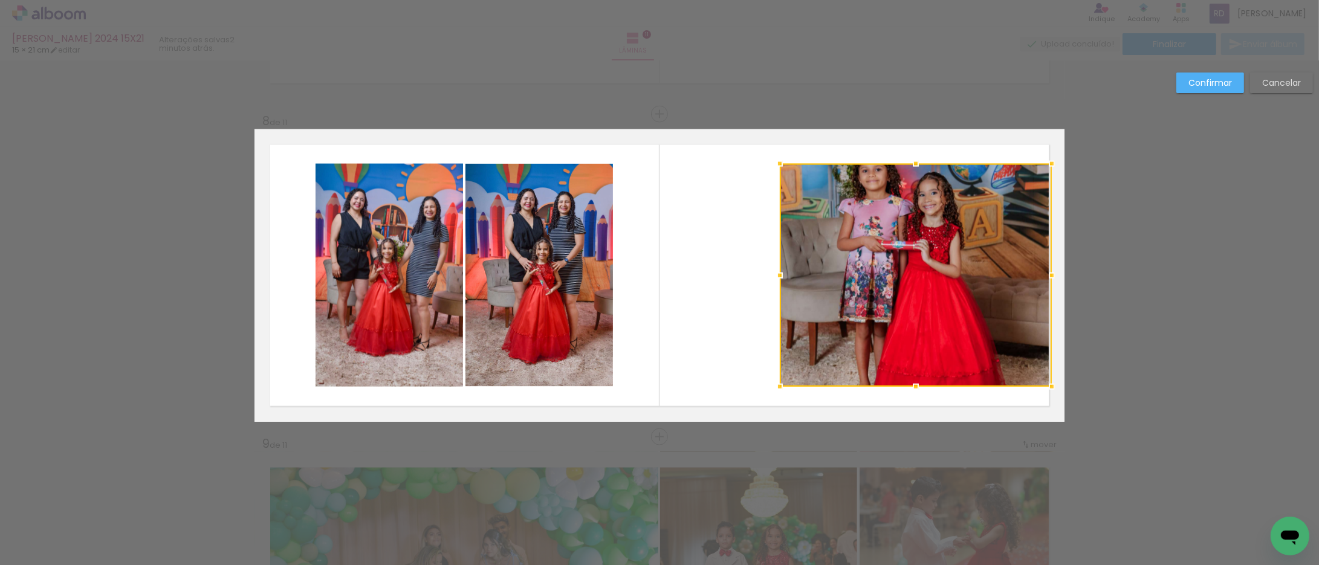
drag, startPoint x: 925, startPoint y: 276, endPoint x: 1300, endPoint y: 281, distance: 374.8
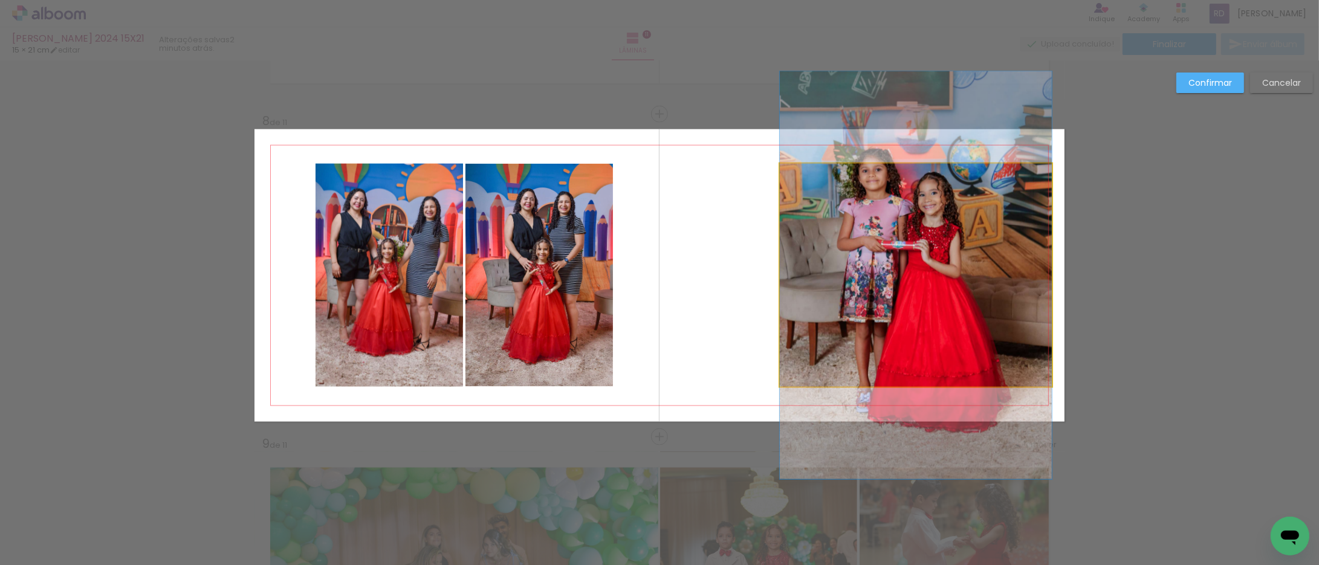
click at [962, 254] on quentale-photo at bounding box center [916, 275] width 272 height 223
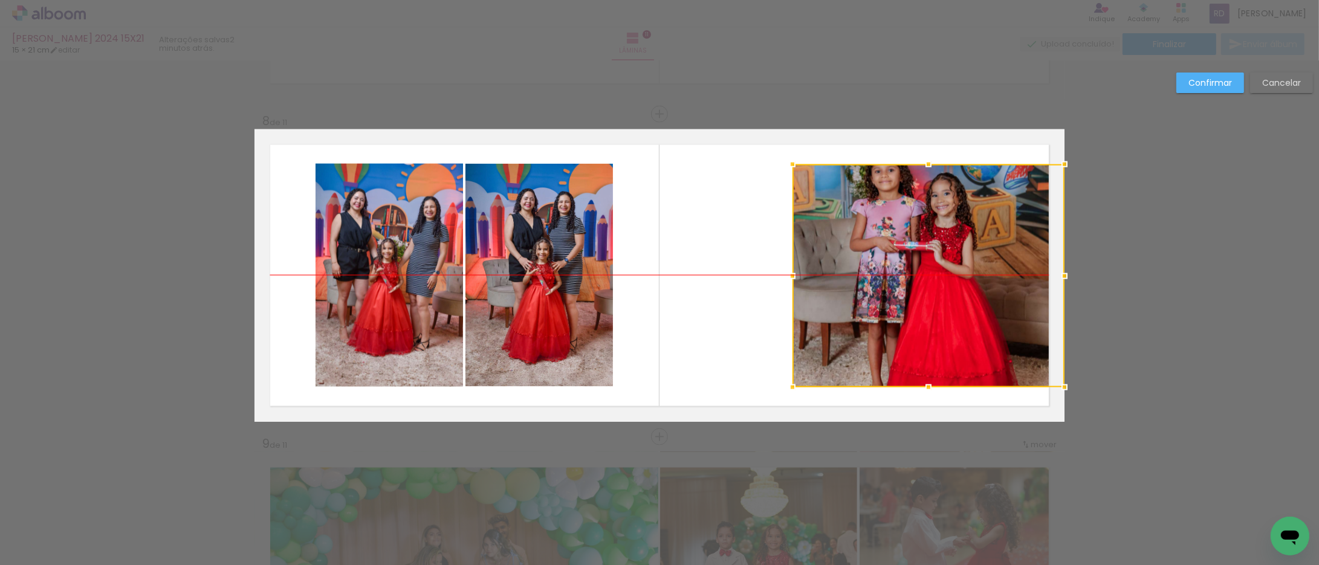
drag, startPoint x: 906, startPoint y: 255, endPoint x: 959, endPoint y: 258, distance: 53.9
click at [959, 258] on div at bounding box center [929, 275] width 272 height 223
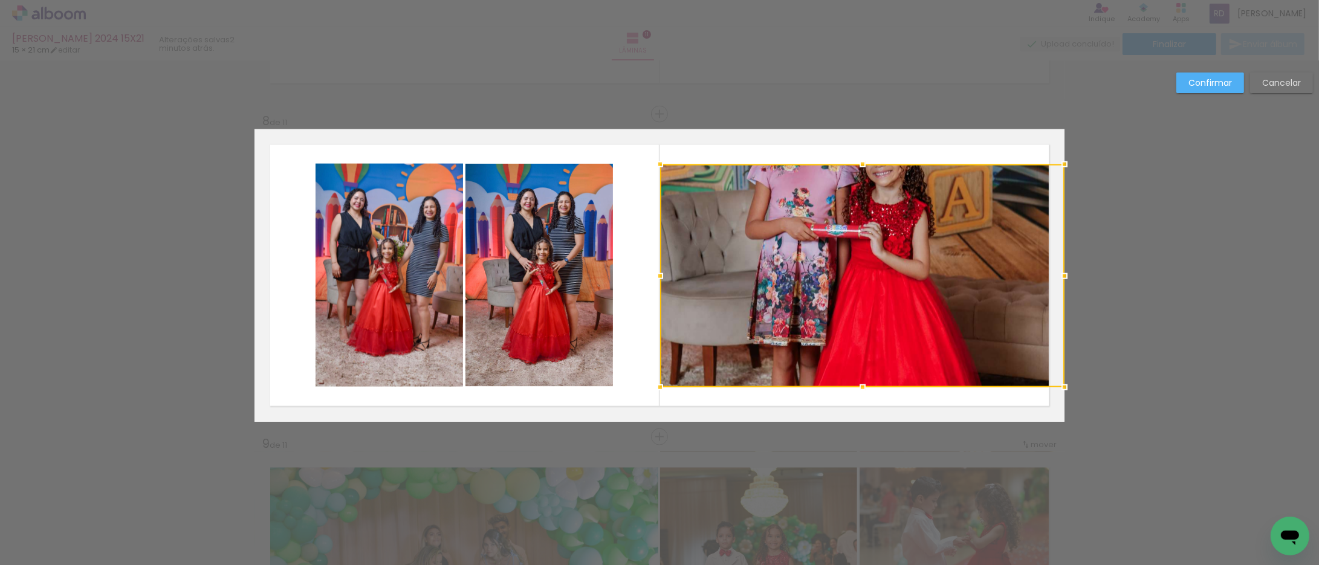
drag, startPoint x: 787, startPoint y: 275, endPoint x: 614, endPoint y: 274, distance: 173.5
click at [614, 274] on album-spread "8 de 11" at bounding box center [660, 275] width 810 height 293
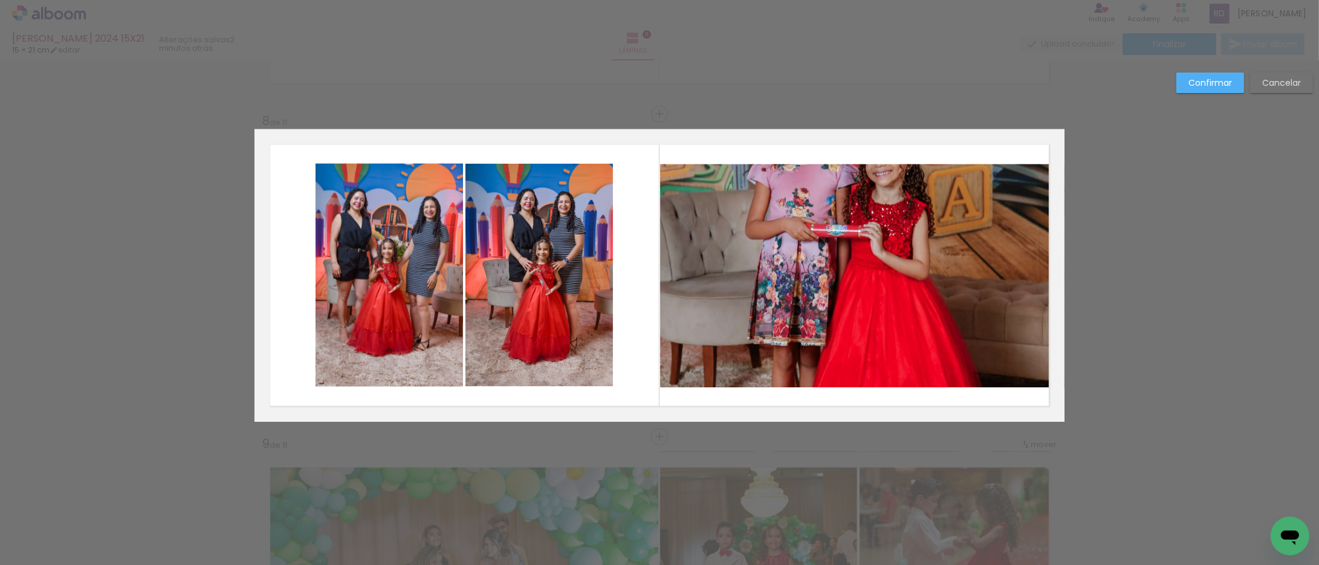
click at [827, 279] on quentale-photo at bounding box center [862, 275] width 404 height 223
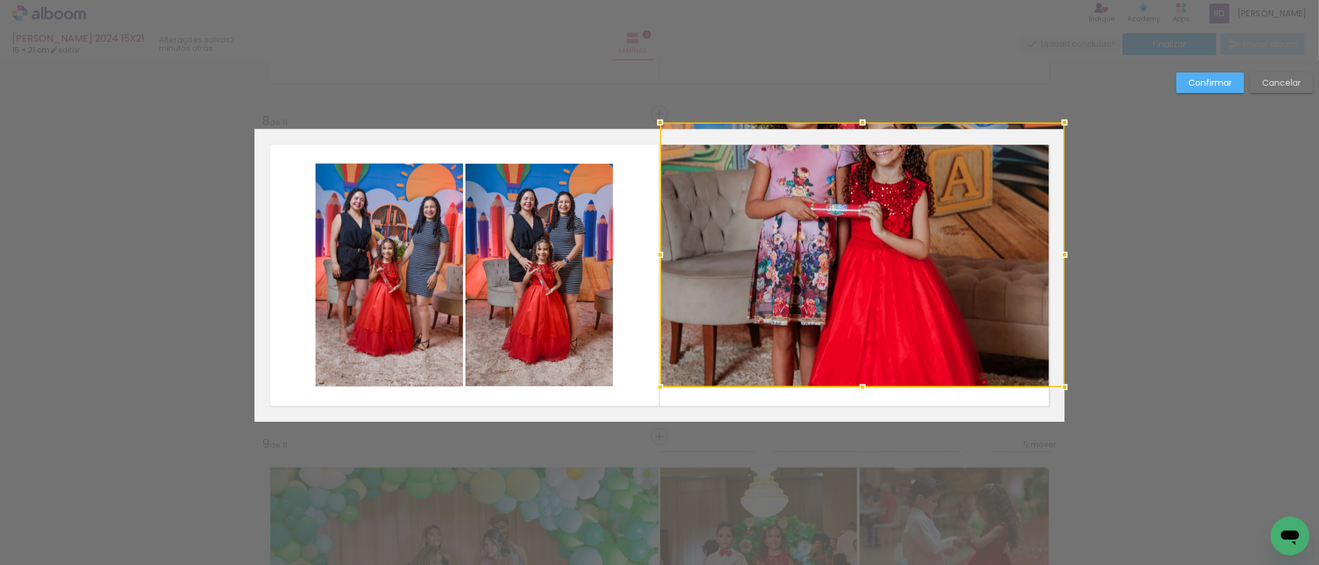
drag, startPoint x: 861, startPoint y: 170, endPoint x: 879, endPoint y: 32, distance: 139.6
click at [879, 0] on div "SOPHIA ALVES_EIBA 2024 15X21 15 × 21 cm editar 2 minutos atrás. Lâminas 11 Fina…" at bounding box center [659, 0] width 1319 height 0
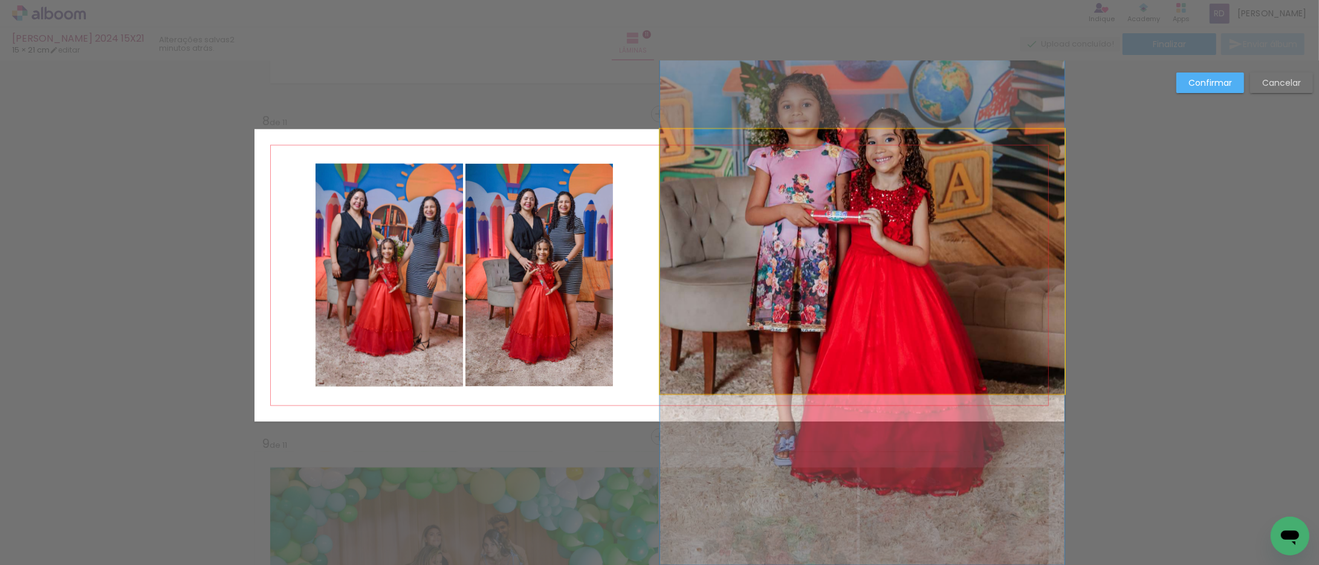
click at [849, 215] on quentale-photo at bounding box center [862, 261] width 404 height 265
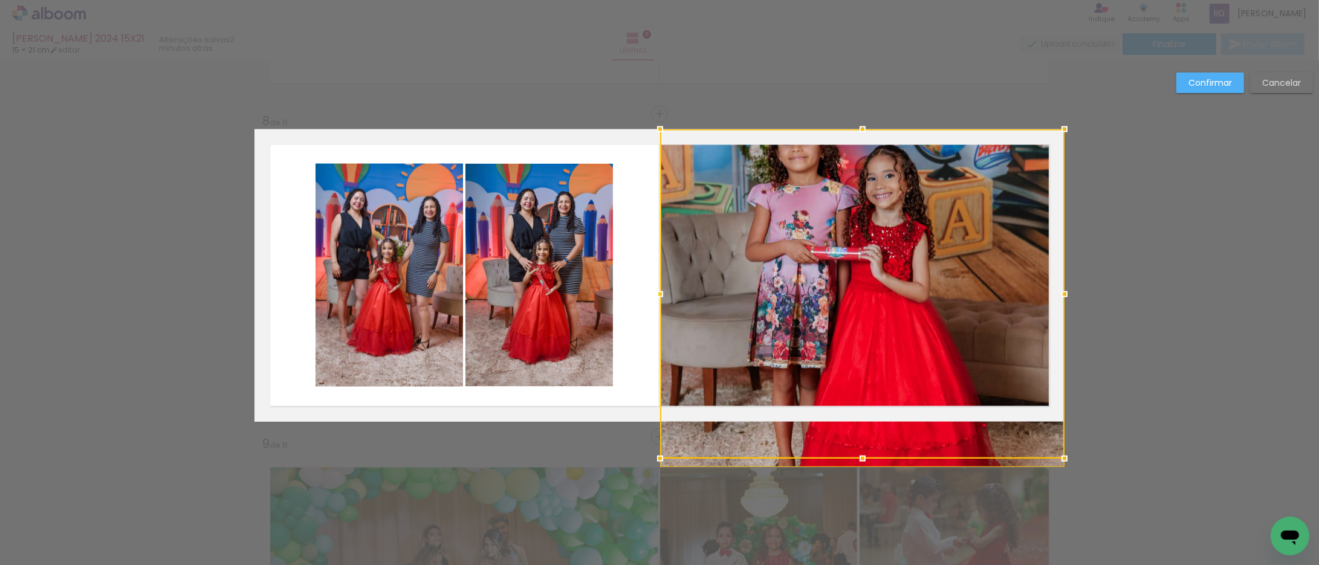
drag, startPoint x: 857, startPoint y: 387, endPoint x: 863, endPoint y: 439, distance: 52.4
click at [863, 439] on div at bounding box center [862, 293] width 404 height 329
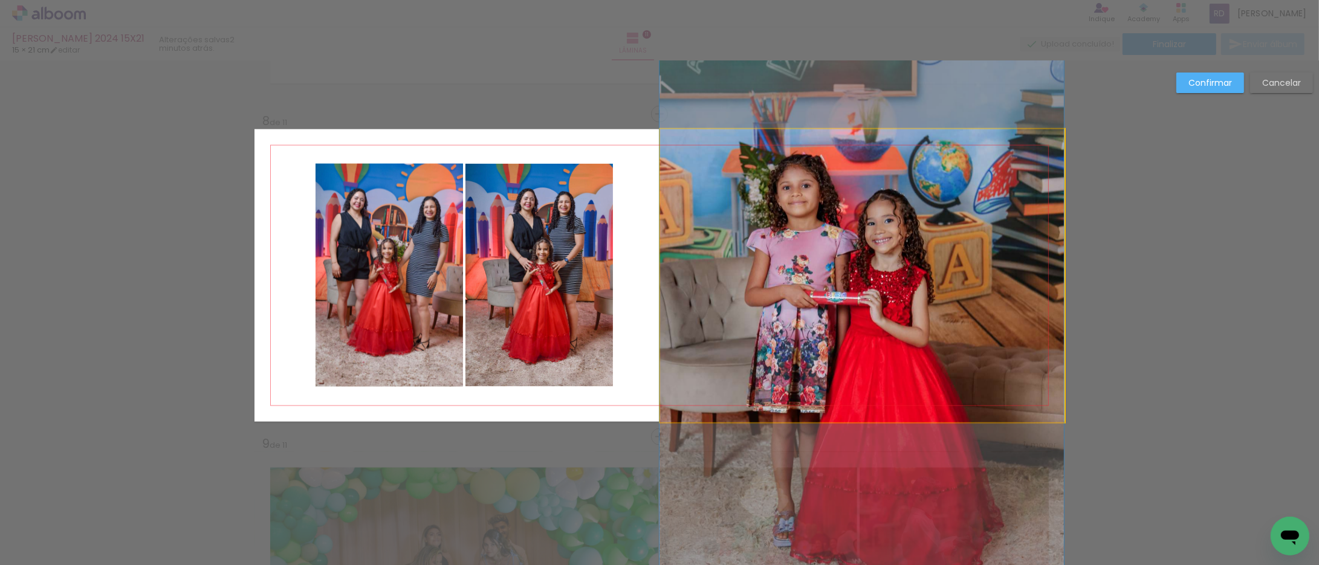
drag, startPoint x: 854, startPoint y: 234, endPoint x: 849, endPoint y: 302, distance: 68.5
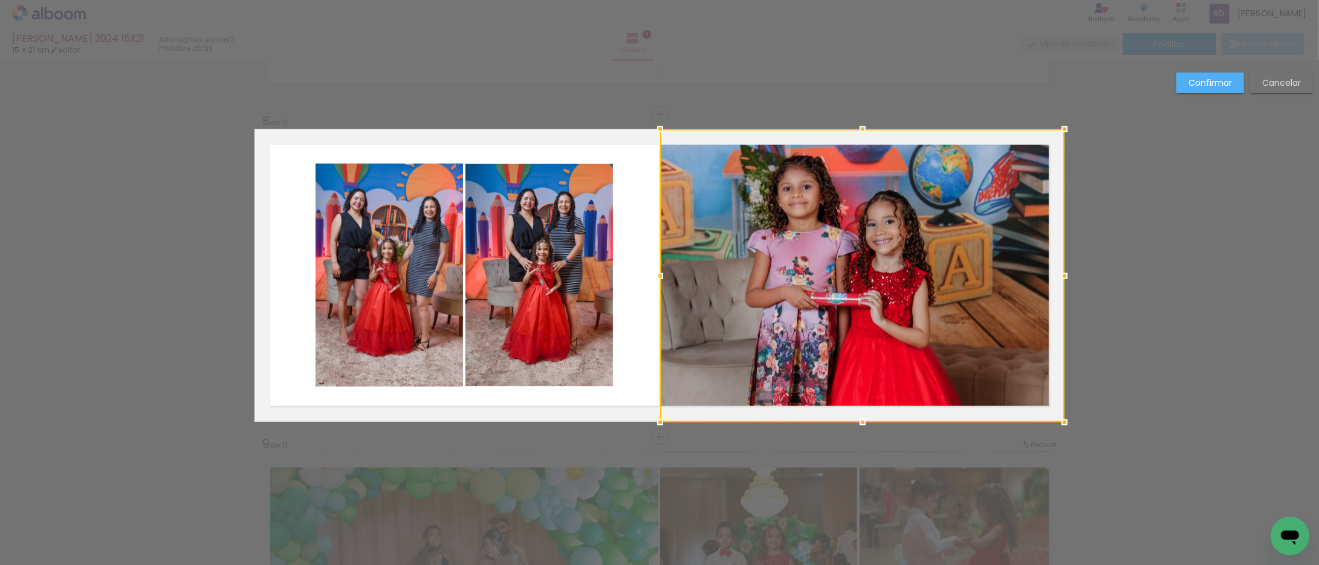
click at [727, 277] on div at bounding box center [862, 275] width 404 height 293
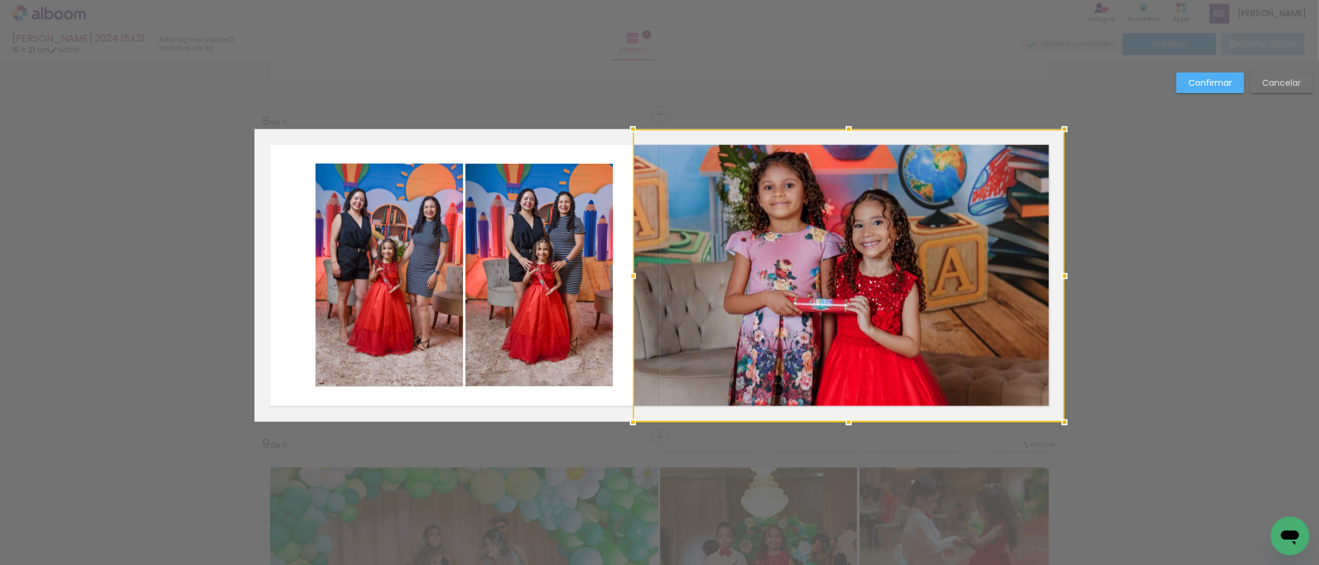
drag, startPoint x: 650, startPoint y: 277, endPoint x: 623, endPoint y: 274, distance: 27.3
click at [623, 274] on div at bounding box center [633, 276] width 24 height 24
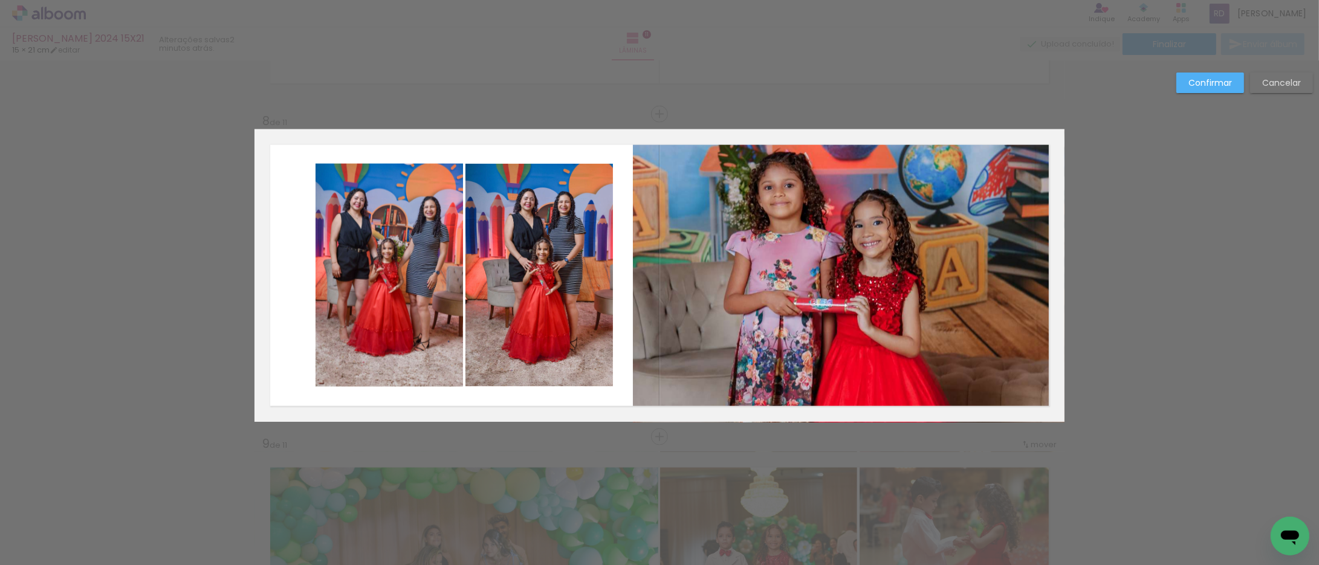
click at [514, 255] on quentale-photo at bounding box center [539, 275] width 148 height 223
click at [380, 257] on quentale-photo at bounding box center [390, 275] width 148 height 223
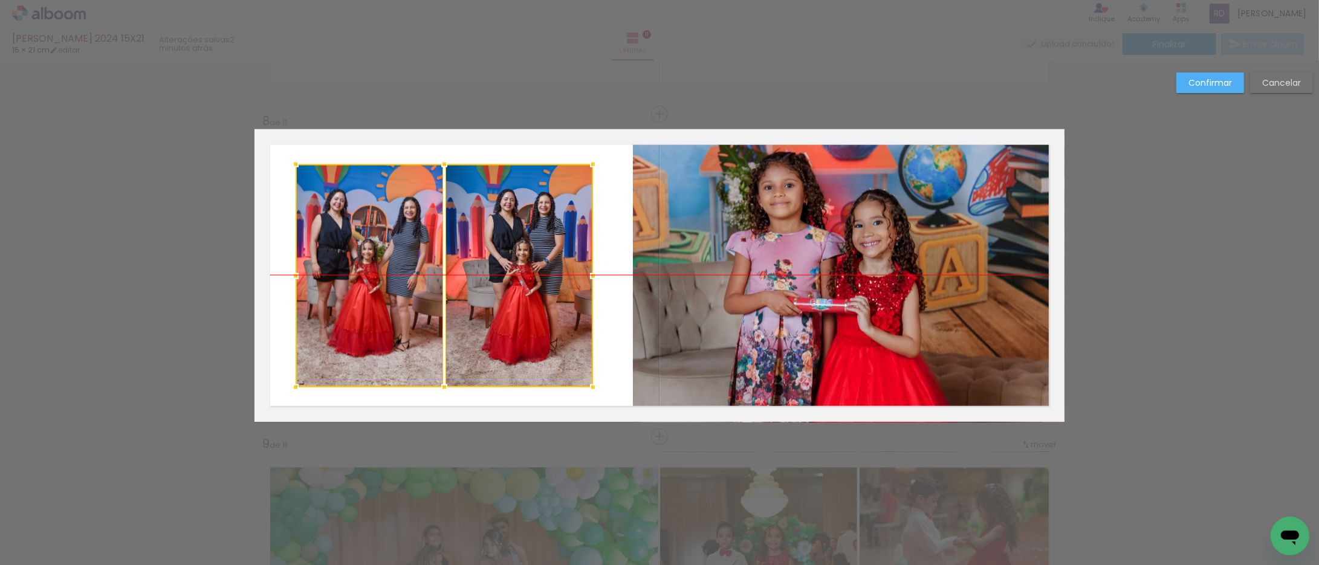
drag, startPoint x: 402, startPoint y: 263, endPoint x: 389, endPoint y: 264, distance: 12.7
click at [389, 264] on div at bounding box center [444, 275] width 297 height 223
click at [703, 258] on quentale-photo at bounding box center [849, 275] width 432 height 293
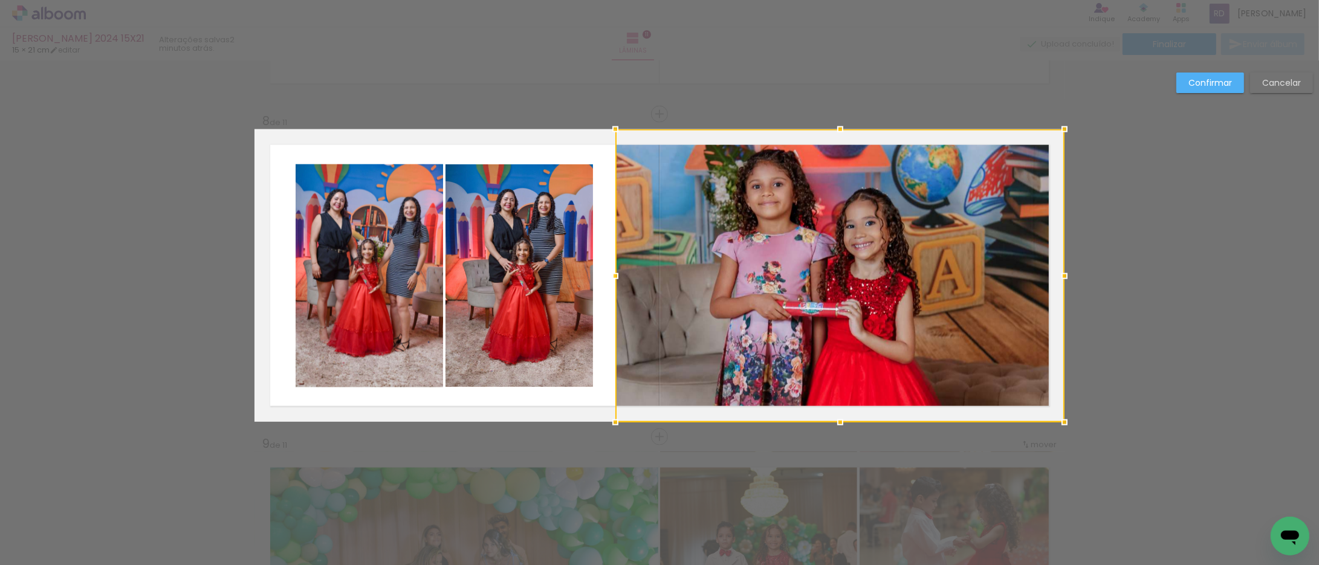
drag, startPoint x: 629, startPoint y: 276, endPoint x: 612, endPoint y: 275, distance: 17.5
click at [612, 275] on div at bounding box center [615, 276] width 24 height 24
click at [0, 0] on slot "Confirmar" at bounding box center [0, 0] width 0 height 0
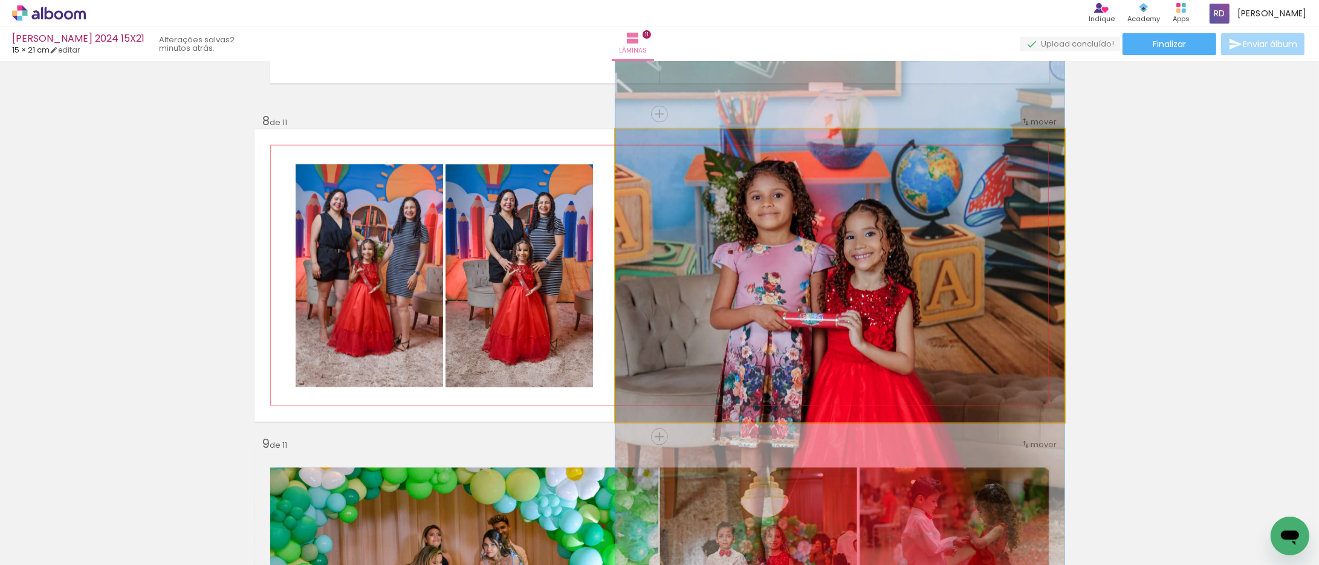
drag, startPoint x: 797, startPoint y: 264, endPoint x: 799, endPoint y: 275, distance: 11.0
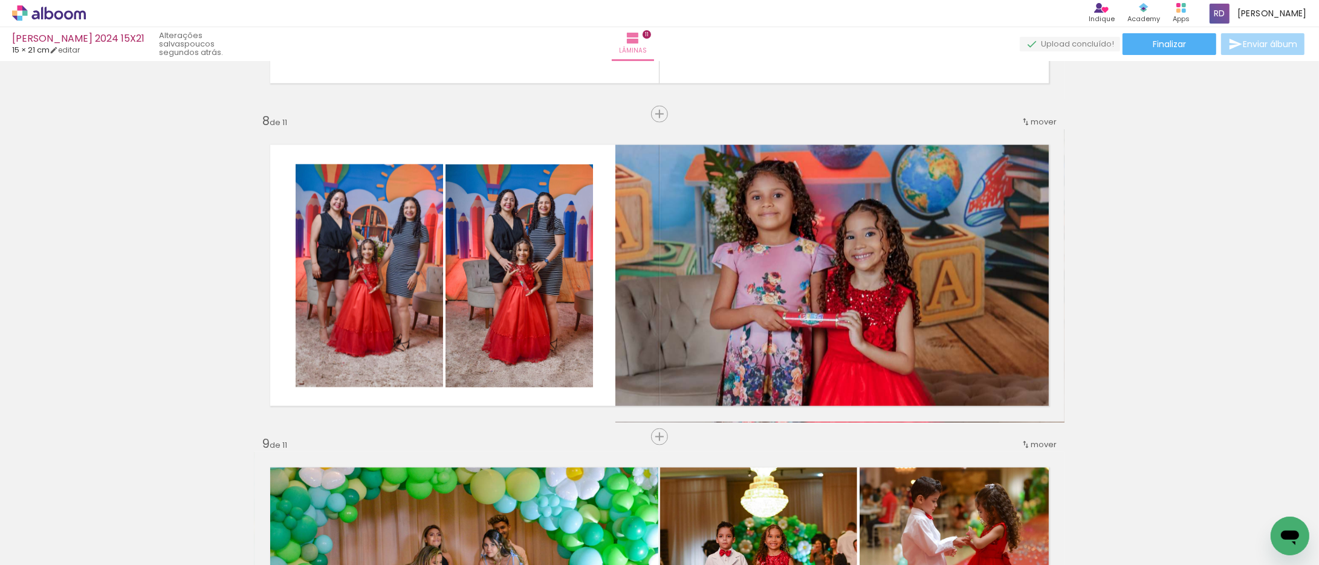
scroll to position [0, 1289]
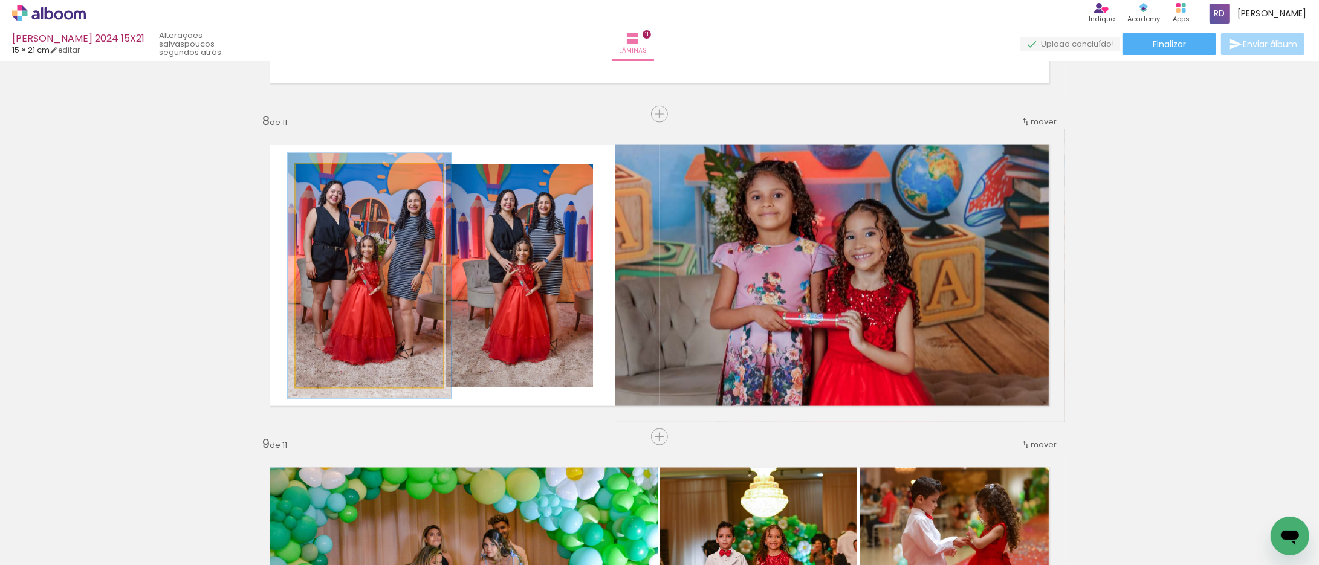
type paper-slider "110"
click at [323, 178] on div at bounding box center [328, 177] width 11 height 11
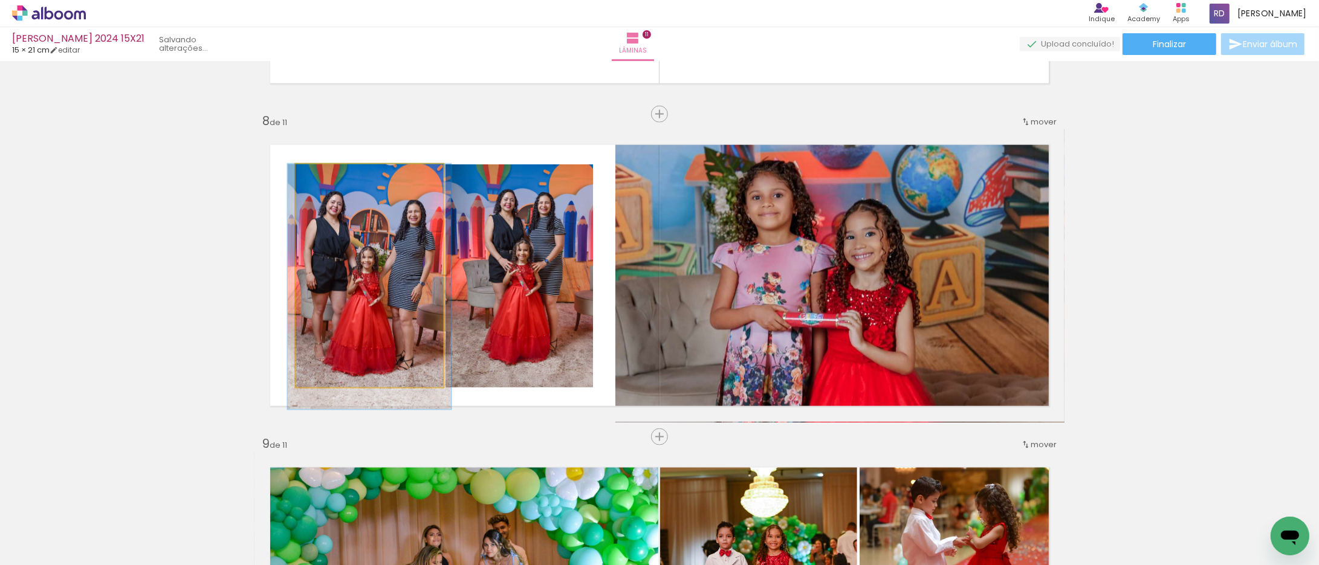
drag, startPoint x: 339, startPoint y: 243, endPoint x: 339, endPoint y: 254, distance: 10.9
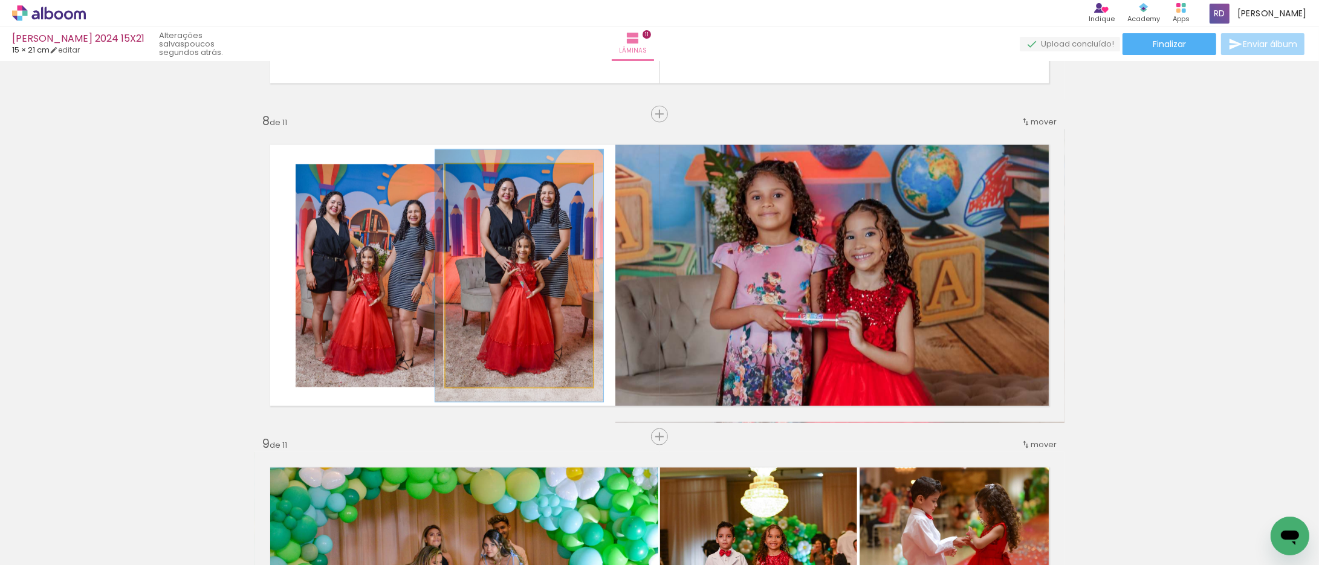
click at [475, 175] on div at bounding box center [479, 177] width 11 height 11
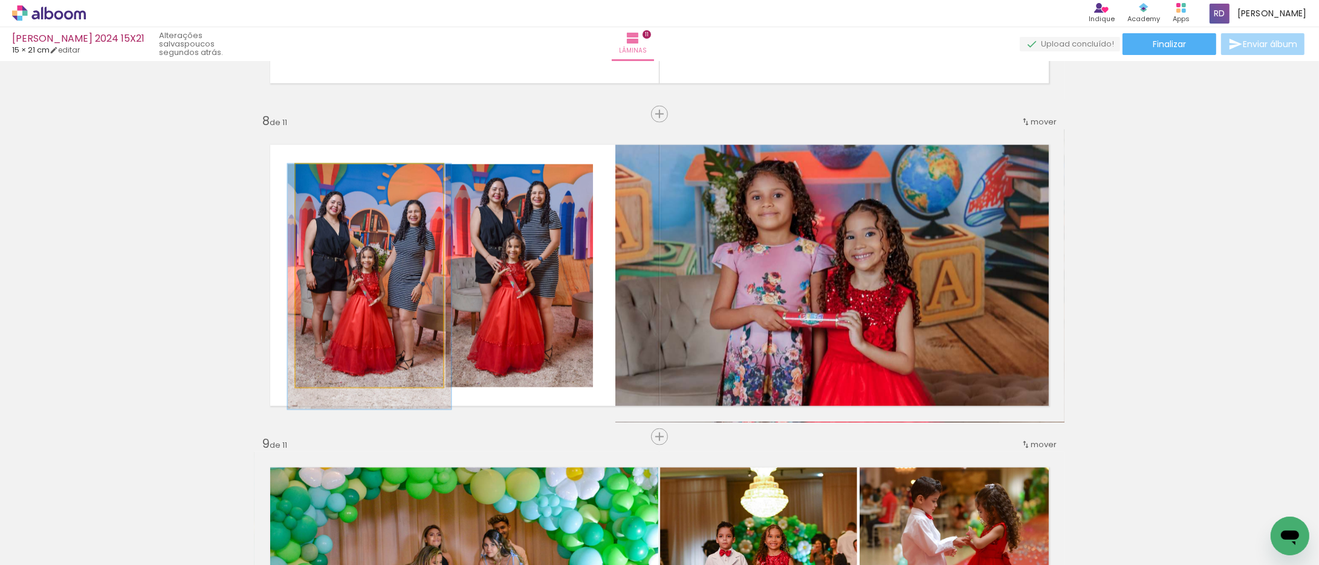
click at [390, 260] on quentale-photo at bounding box center [370, 275] width 148 height 223
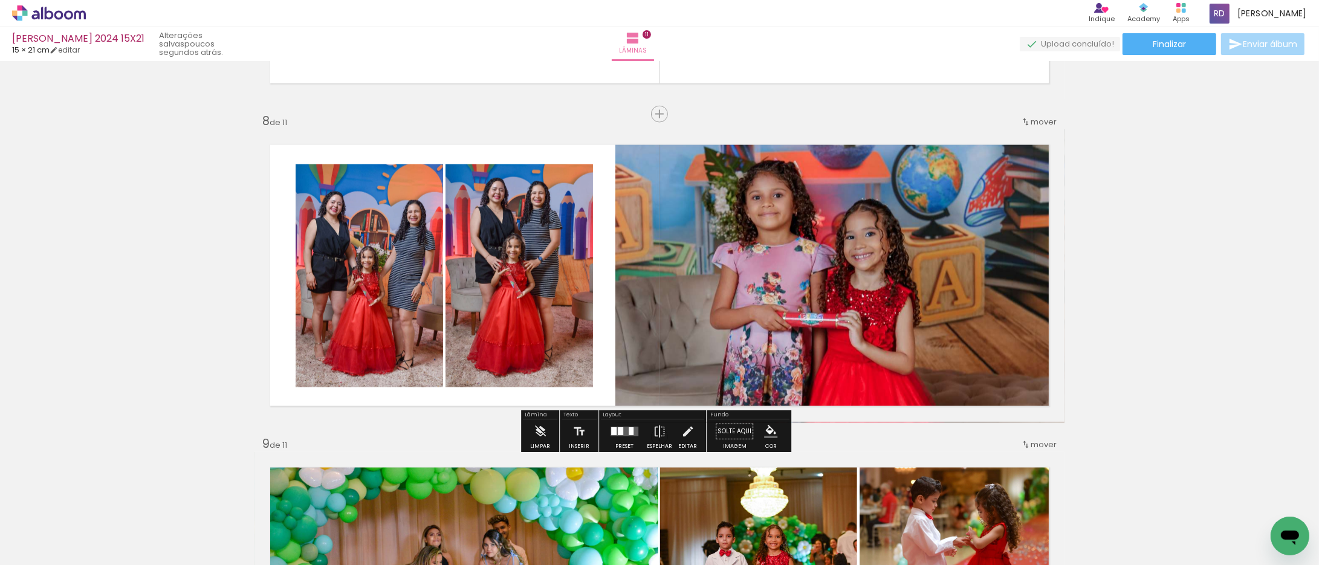
click at [557, 251] on quentale-photo at bounding box center [520, 275] width 148 height 223
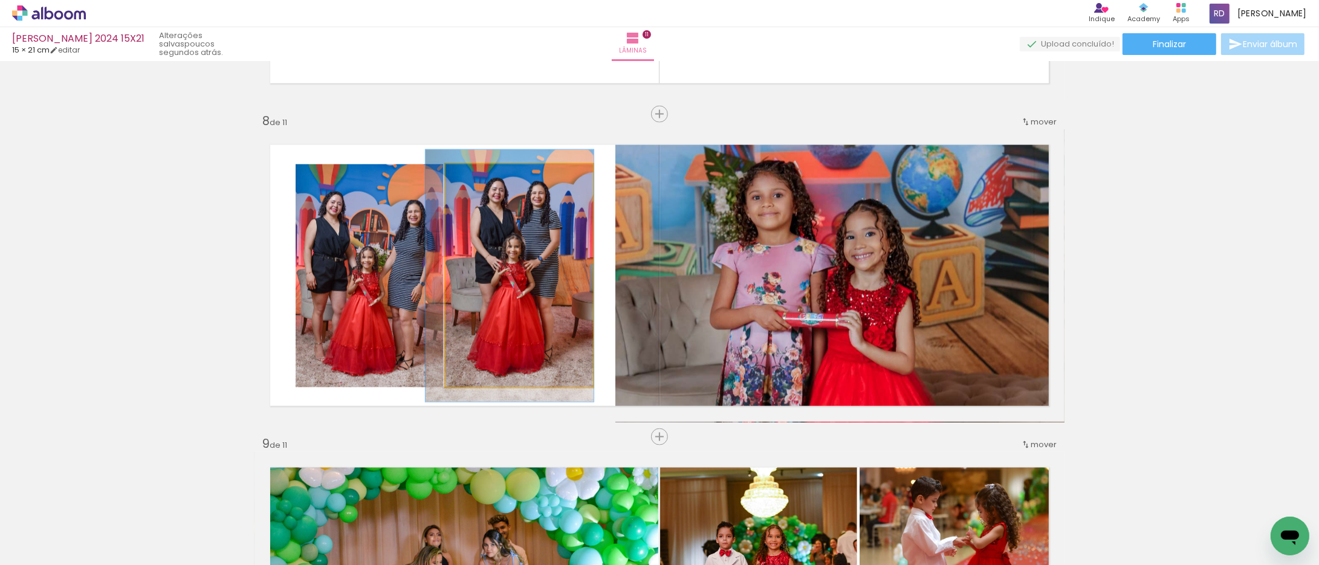
click at [557, 251] on quentale-photo at bounding box center [520, 275] width 148 height 223
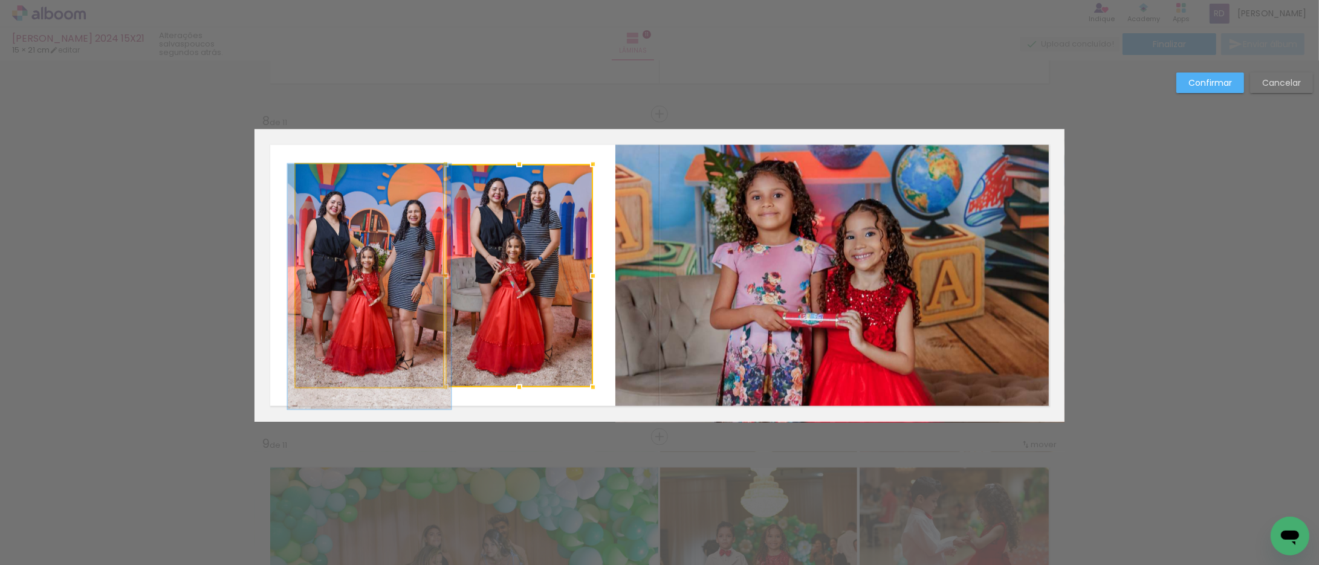
click at [397, 256] on quentale-photo at bounding box center [370, 275] width 148 height 223
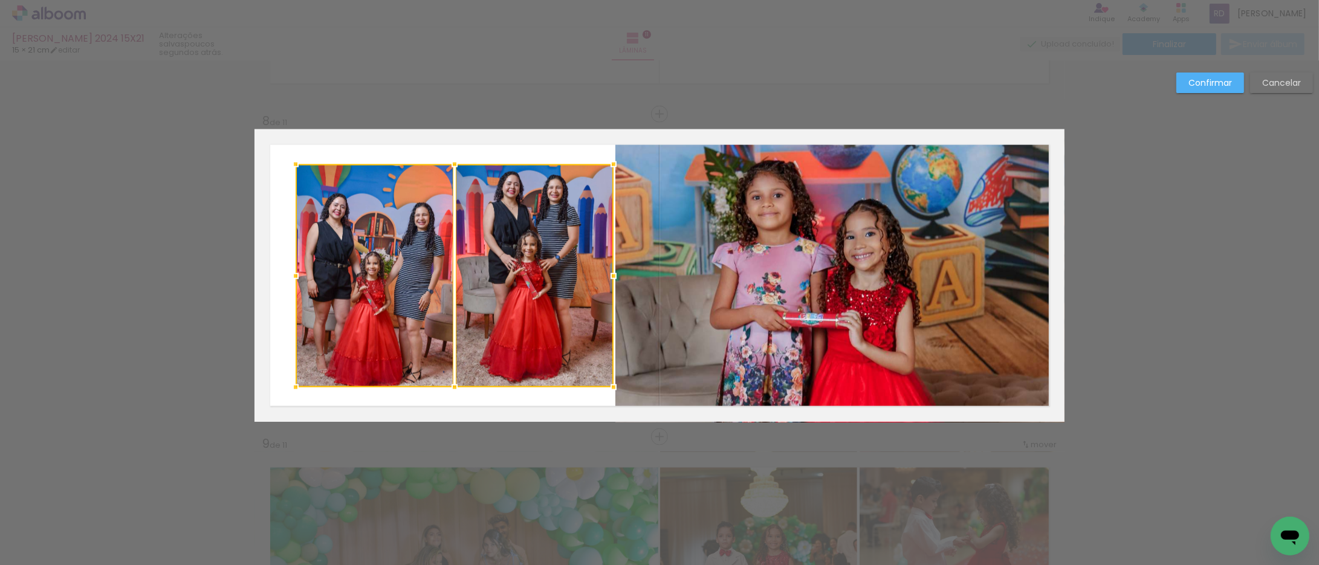
drag, startPoint x: 591, startPoint y: 274, endPoint x: 612, endPoint y: 269, distance: 21.7
click at [612, 269] on div at bounding box center [613, 276] width 24 height 24
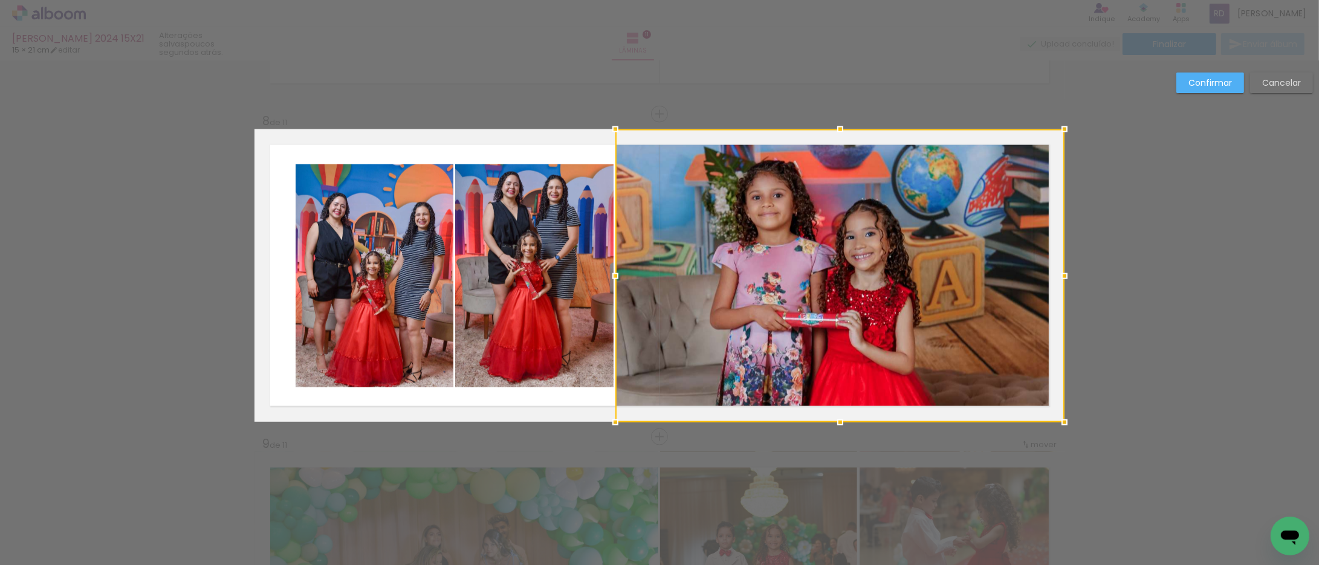
click at [537, 274] on quentale-photo at bounding box center [534, 275] width 158 height 223
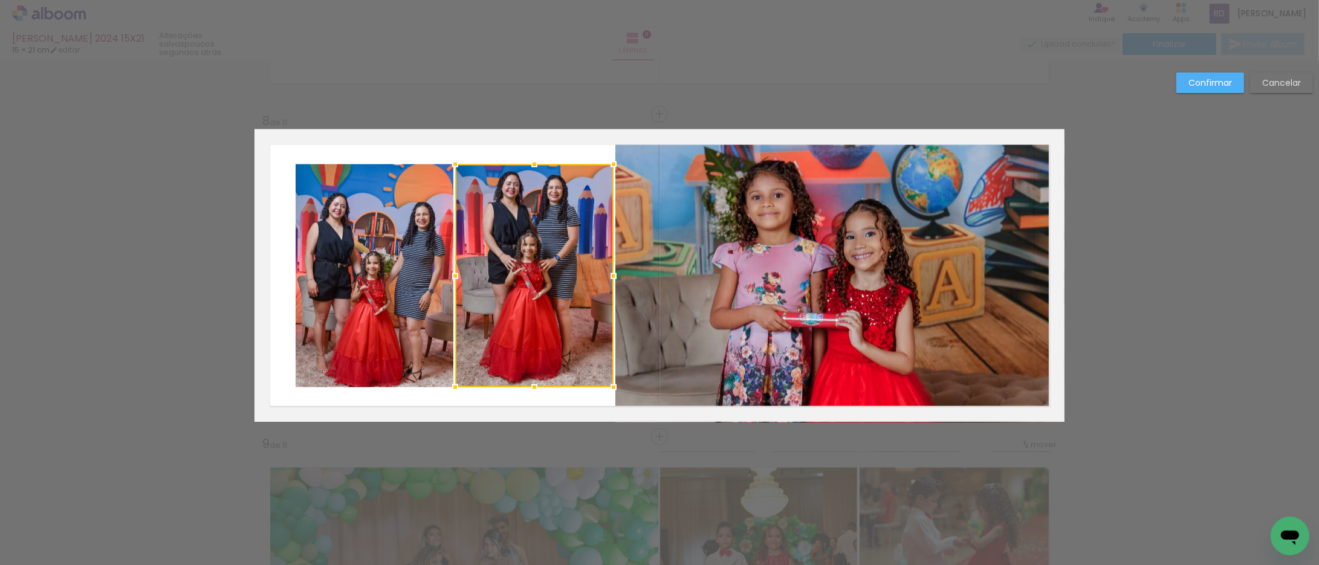
click at [402, 275] on quentale-photo at bounding box center [375, 275] width 158 height 223
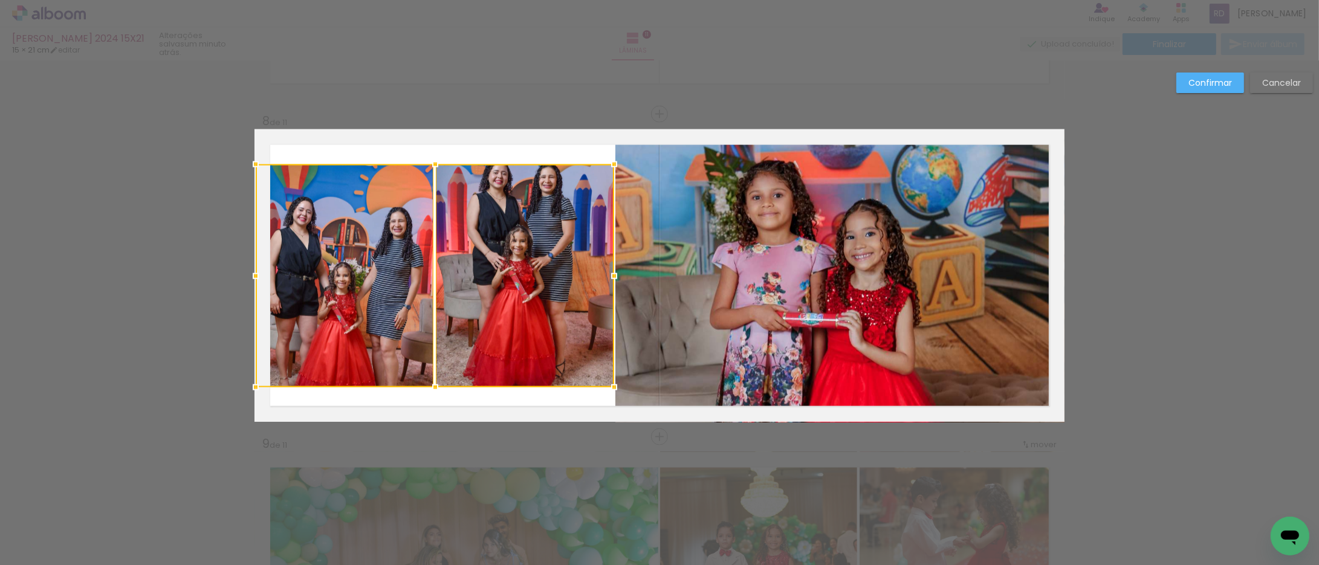
drag, startPoint x: 289, startPoint y: 272, endPoint x: 161, endPoint y: 255, distance: 128.7
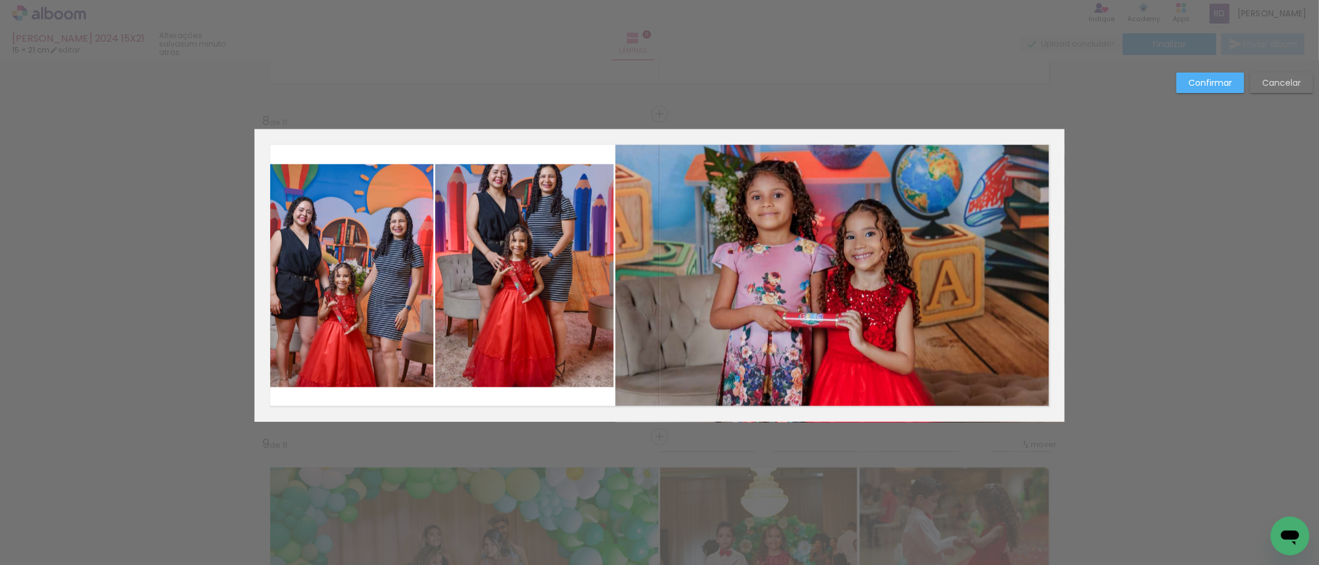
click at [513, 274] on quentale-photo at bounding box center [524, 275] width 178 height 223
click at [0, 0] on slot "Confirmar" at bounding box center [0, 0] width 0 height 0
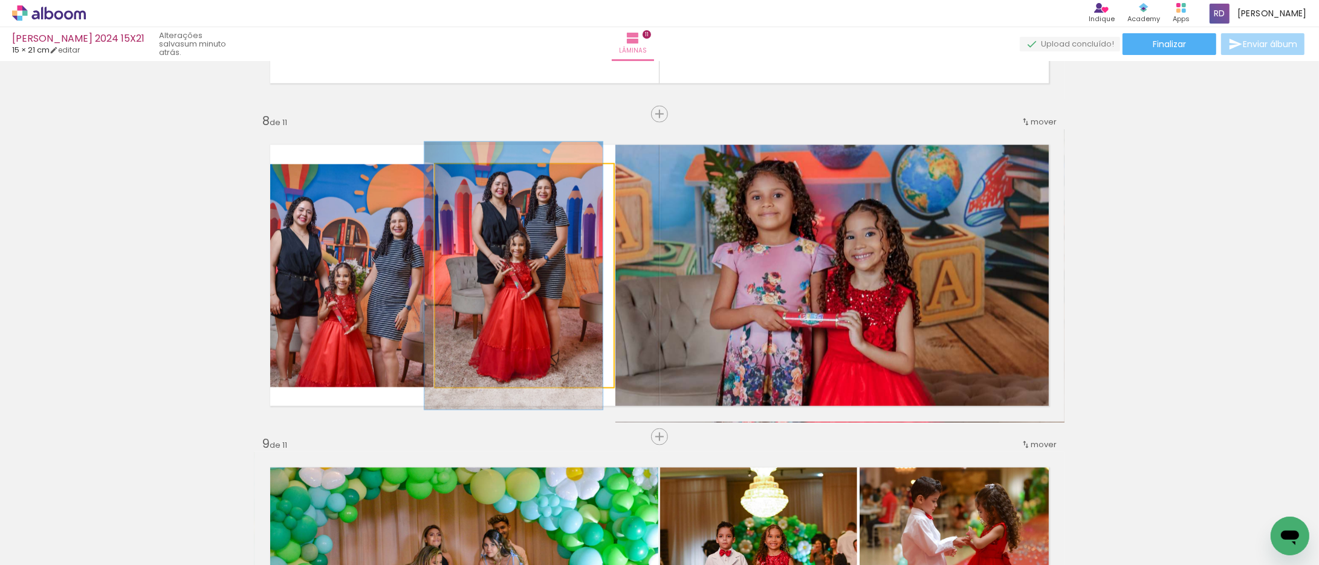
drag, startPoint x: 454, startPoint y: 178, endPoint x: 445, endPoint y: 179, distance: 9.1
type paper-slider "100"
click at [445, 179] on div at bounding box center [481, 177] width 84 height 18
click at [520, 259] on quentale-photo at bounding box center [524, 275] width 178 height 223
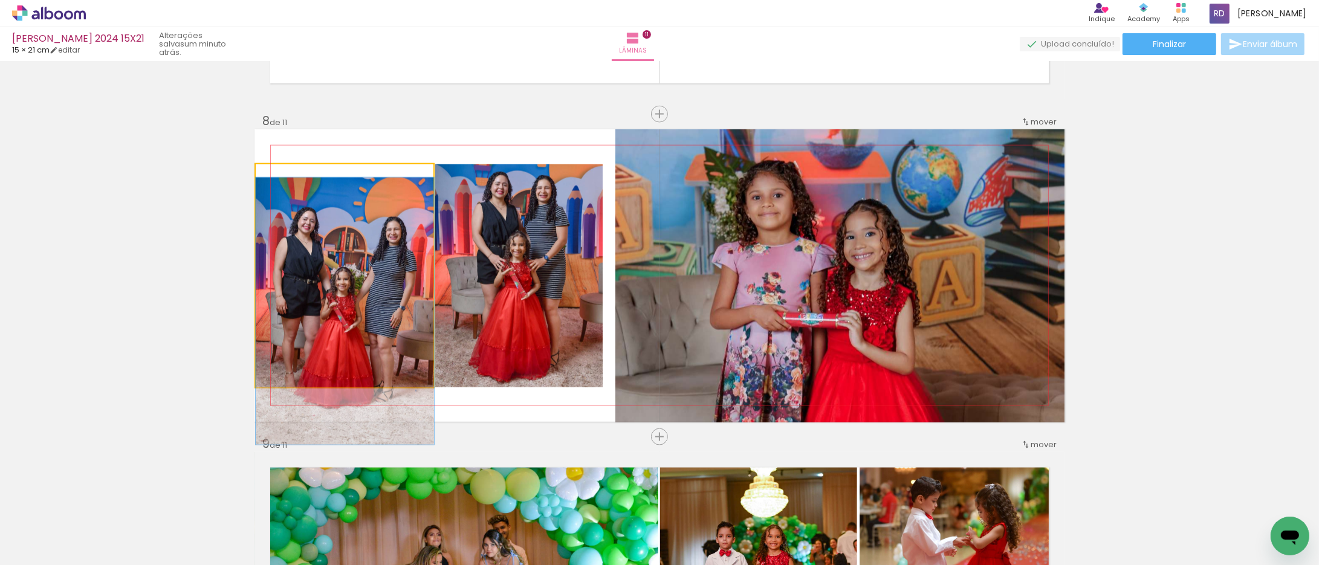
drag, startPoint x: 284, startPoint y: 177, endPoint x: 265, endPoint y: 178, distance: 19.4
type paper-slider "100"
click at [265, 178] on div at bounding box center [301, 177] width 84 height 18
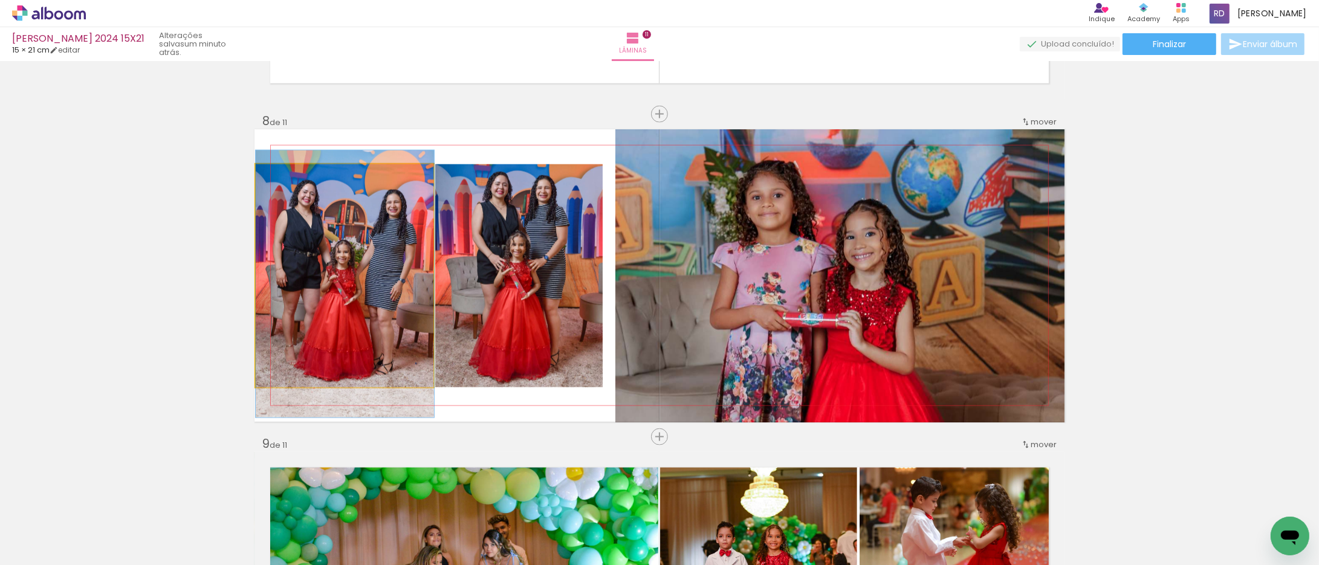
drag, startPoint x: 351, startPoint y: 303, endPoint x: 358, endPoint y: 276, distance: 28.2
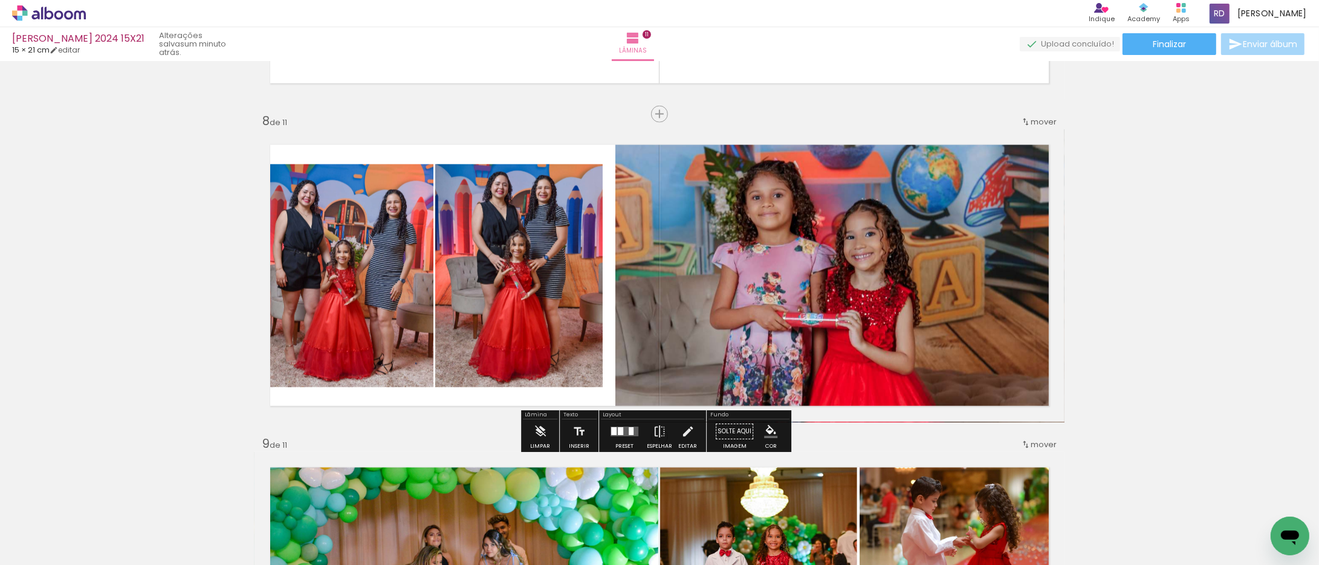
click at [456, 273] on quentale-photo at bounding box center [524, 275] width 178 height 223
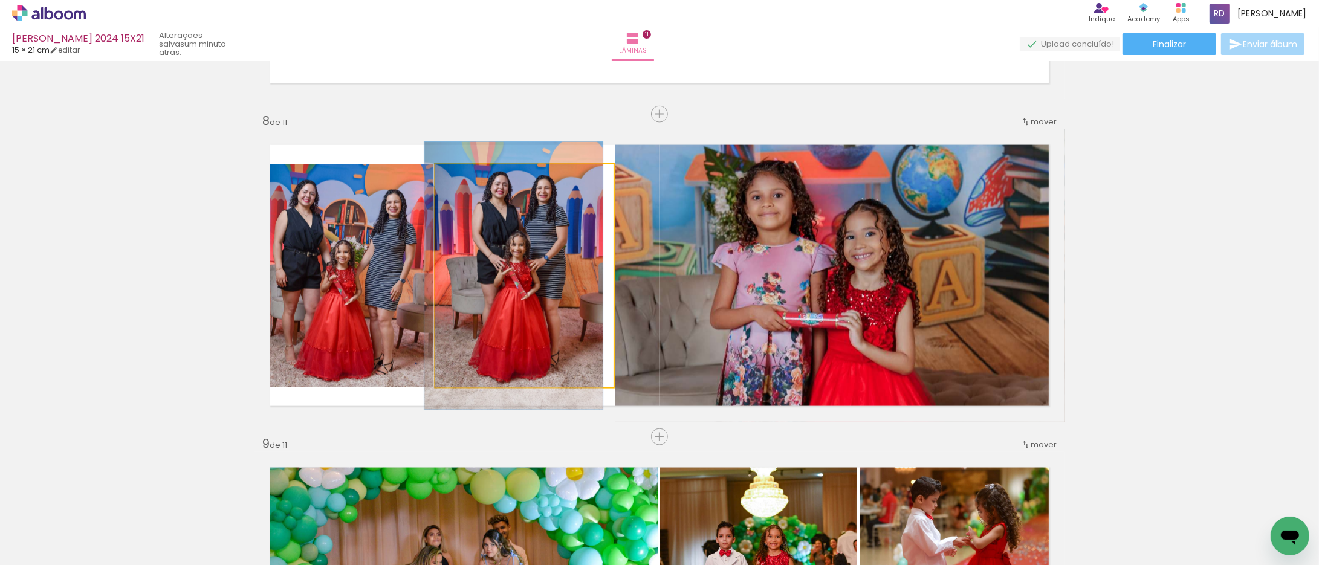
click at [456, 273] on quentale-photo at bounding box center [524, 275] width 178 height 223
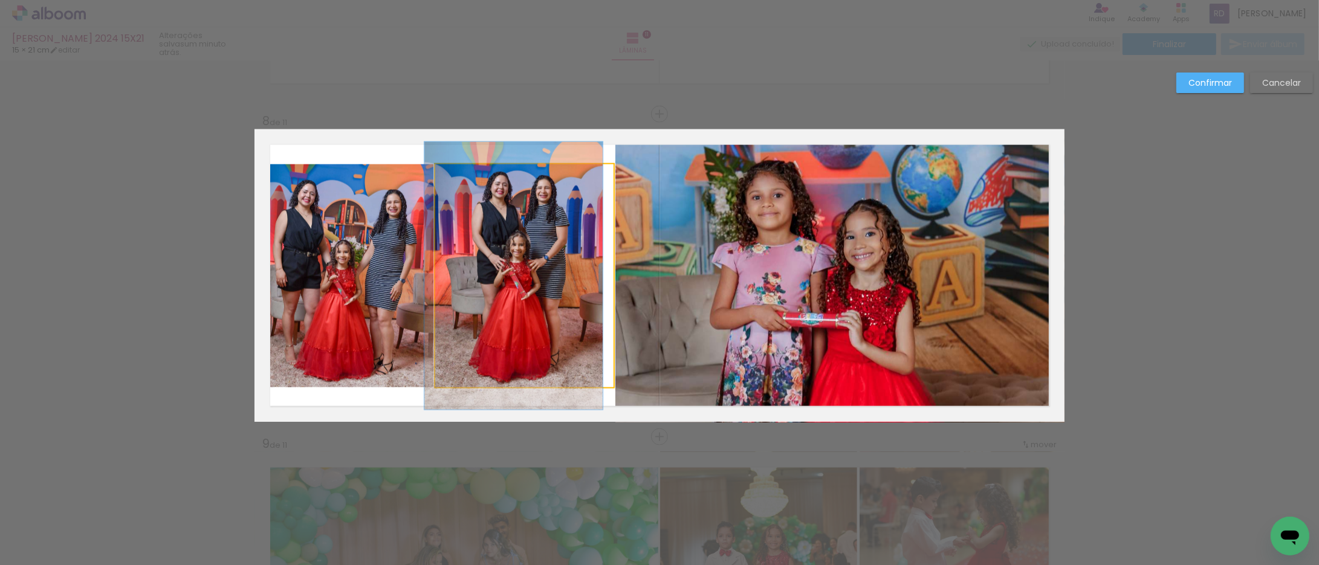
click at [456, 273] on quentale-photo at bounding box center [524, 275] width 178 height 223
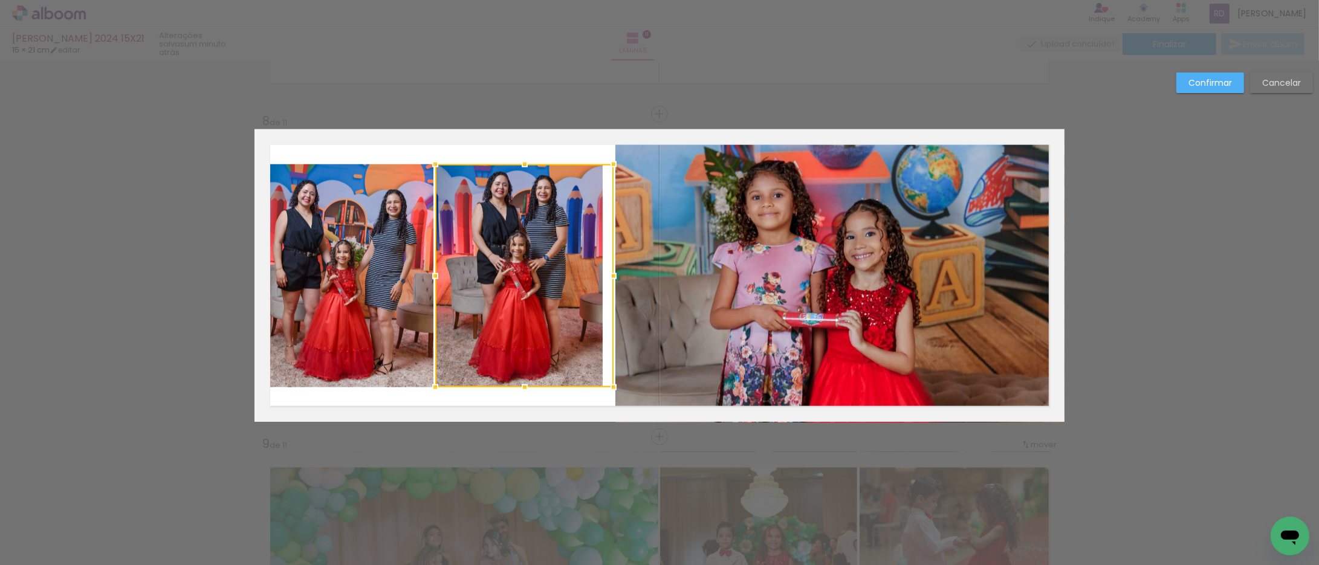
click at [0, 0] on slot "Confirmar" at bounding box center [0, 0] width 0 height 0
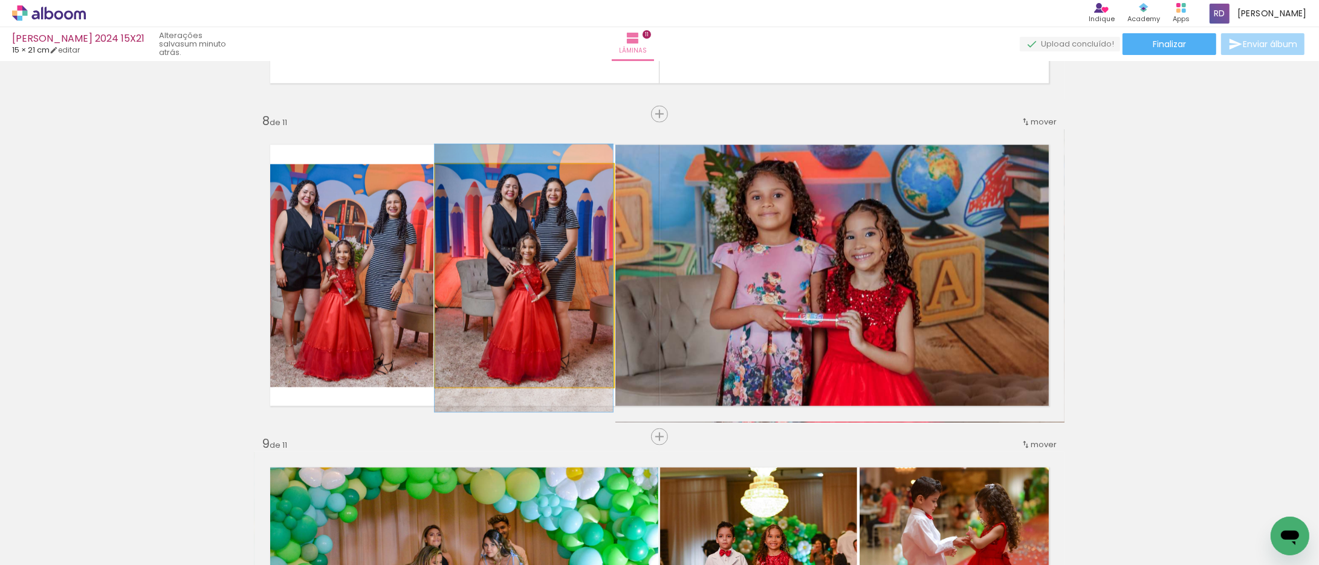
drag, startPoint x: 502, startPoint y: 250, endPoint x: 512, endPoint y: 252, distance: 10.6
click at [508, 261] on quentale-photo at bounding box center [524, 275] width 178 height 223
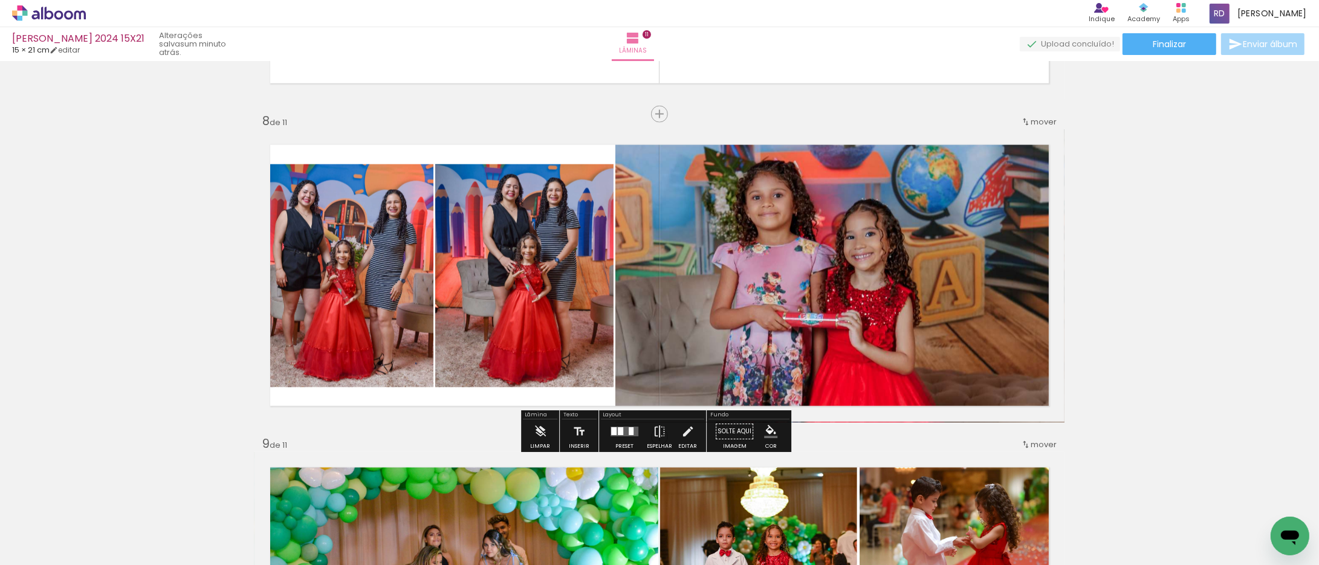
click at [498, 261] on quentale-photo at bounding box center [524, 275] width 178 height 223
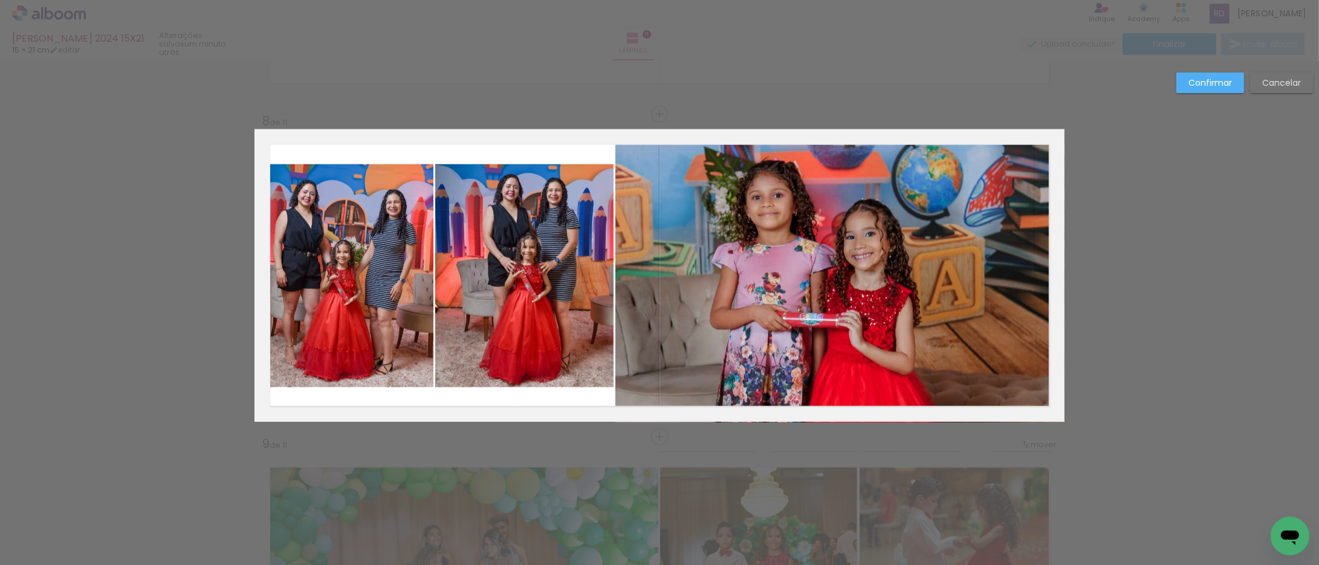
click at [438, 287] on quentale-photo at bounding box center [524, 275] width 178 height 223
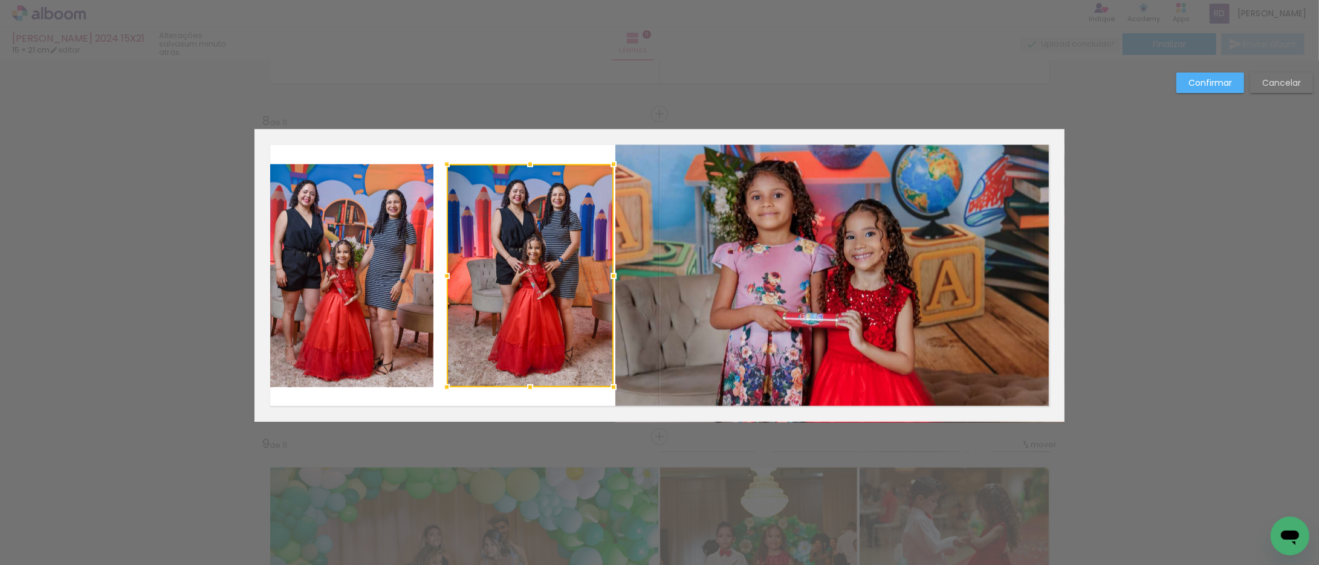
drag, startPoint x: 432, startPoint y: 276, endPoint x: 530, endPoint y: 274, distance: 98.6
click at [530, 274] on div at bounding box center [530, 275] width 167 height 223
click at [378, 262] on quentale-photo at bounding box center [345, 275] width 178 height 223
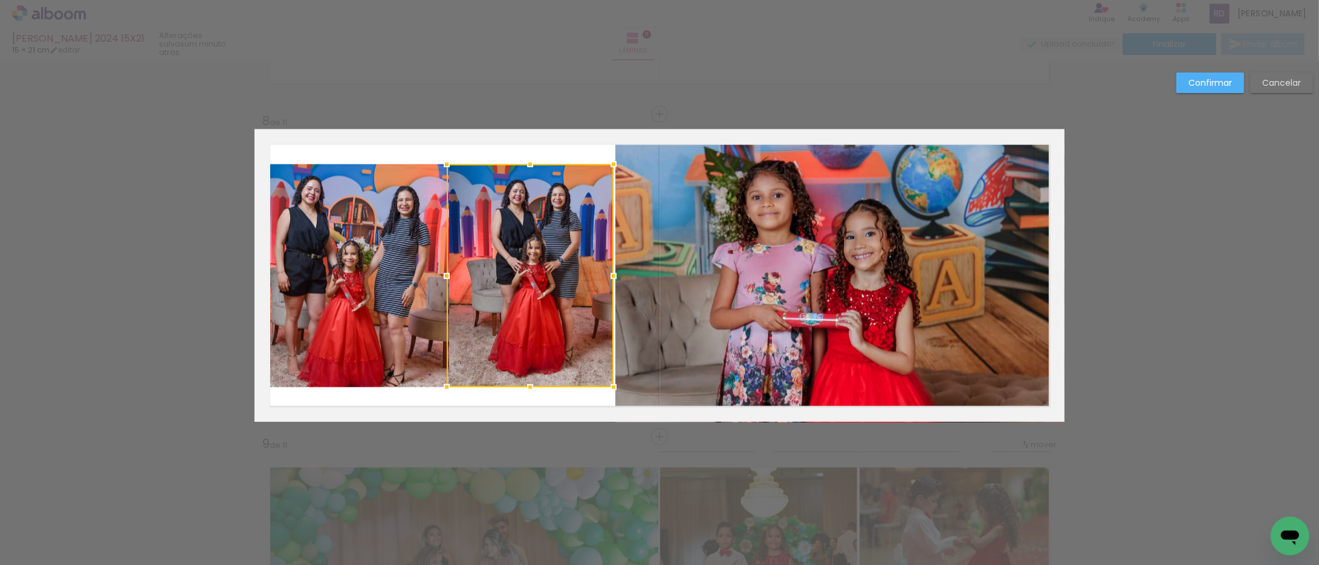
scroll to position [0, 1289]
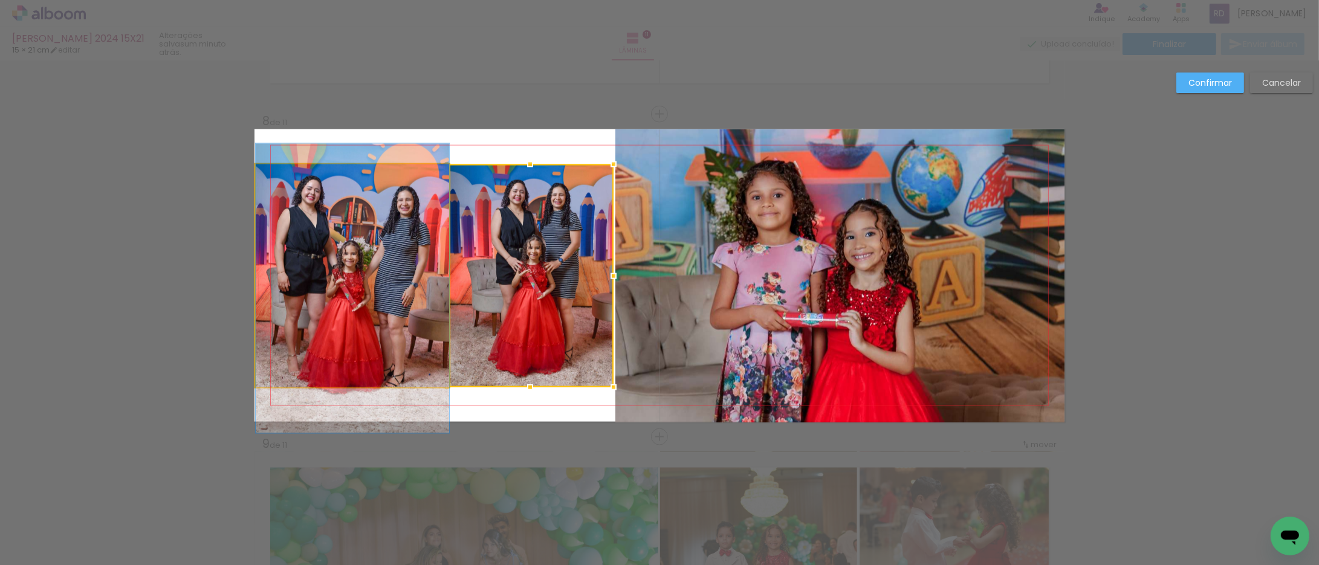
click at [383, 287] on quentale-photo at bounding box center [352, 275] width 193 height 223
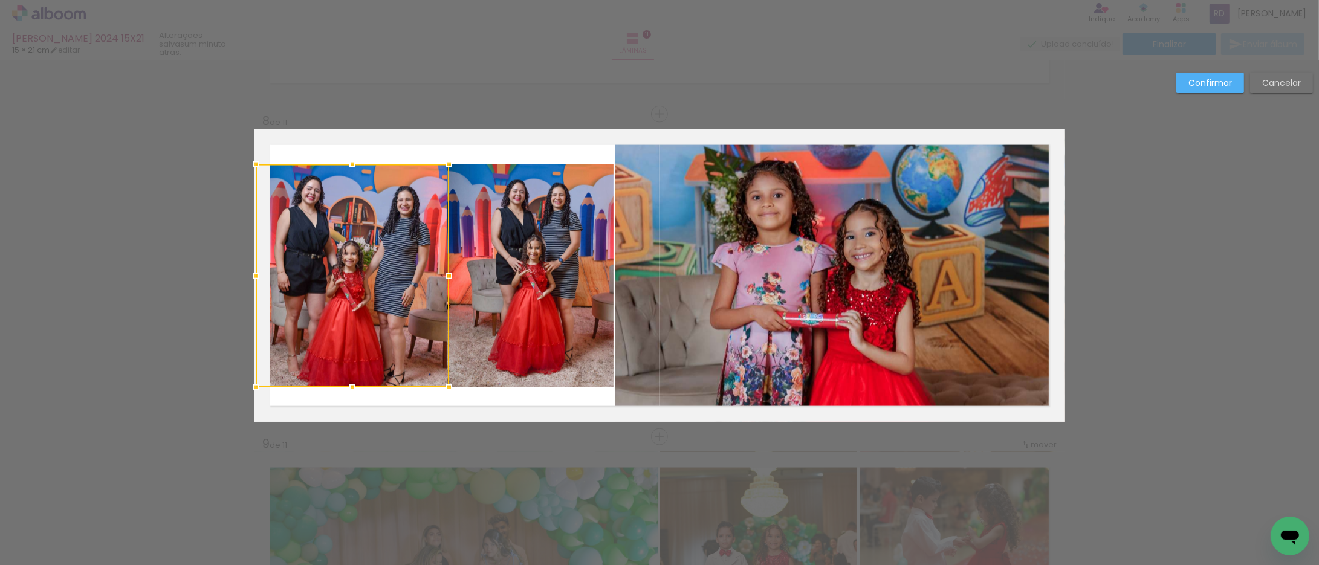
click at [499, 274] on quentale-photo at bounding box center [530, 275] width 167 height 223
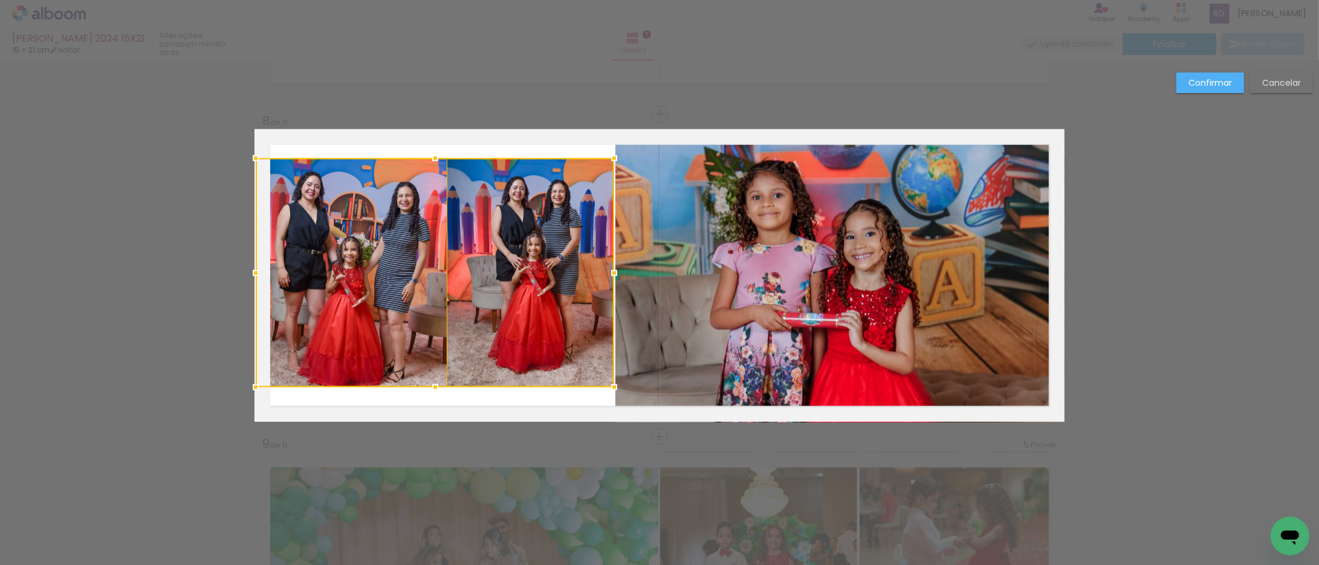
drag, startPoint x: 426, startPoint y: 161, endPoint x: 430, endPoint y: 155, distance: 7.0
click at [430, 155] on div at bounding box center [435, 158] width 24 height 24
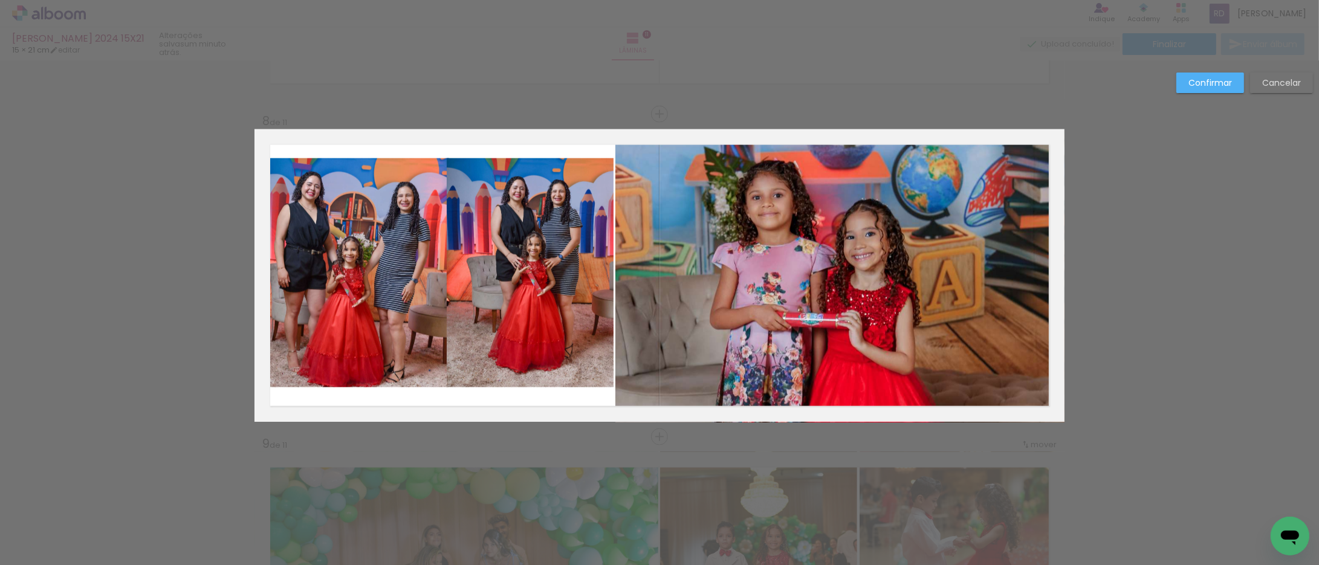
click at [499, 233] on quentale-photo at bounding box center [530, 272] width 167 height 229
click at [404, 242] on quentale-photo at bounding box center [352, 272] width 193 height 229
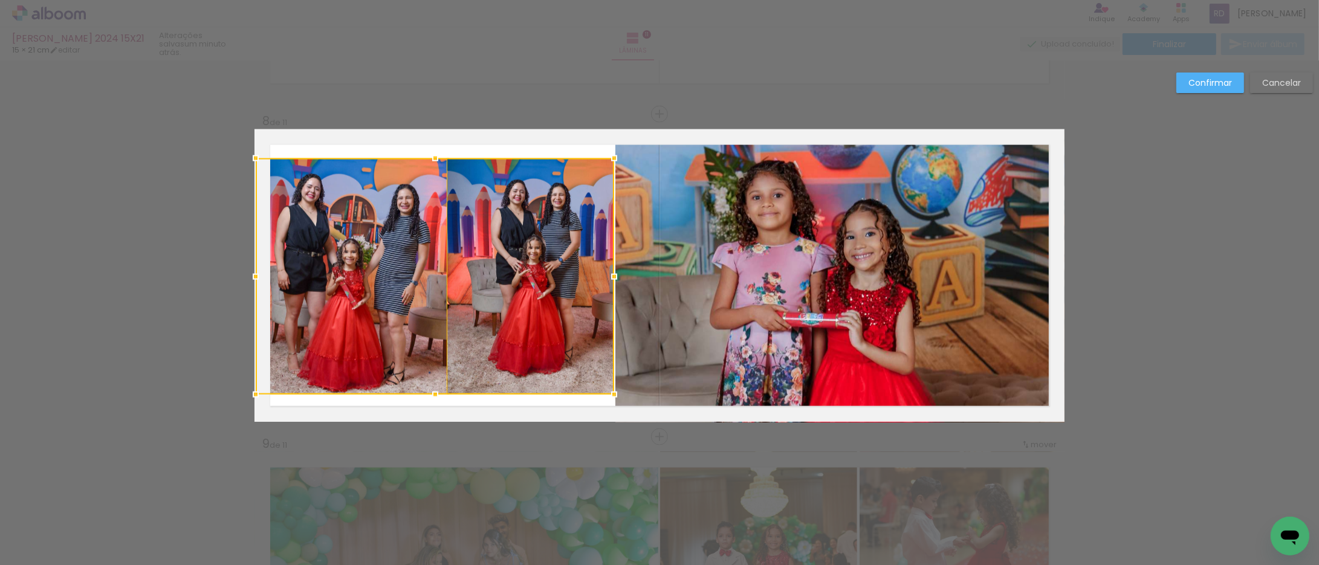
drag, startPoint x: 430, startPoint y: 384, endPoint x: 433, endPoint y: 391, distance: 6.8
click at [433, 391] on div at bounding box center [435, 395] width 24 height 24
click at [0, 0] on slot "Confirmar" at bounding box center [0, 0] width 0 height 0
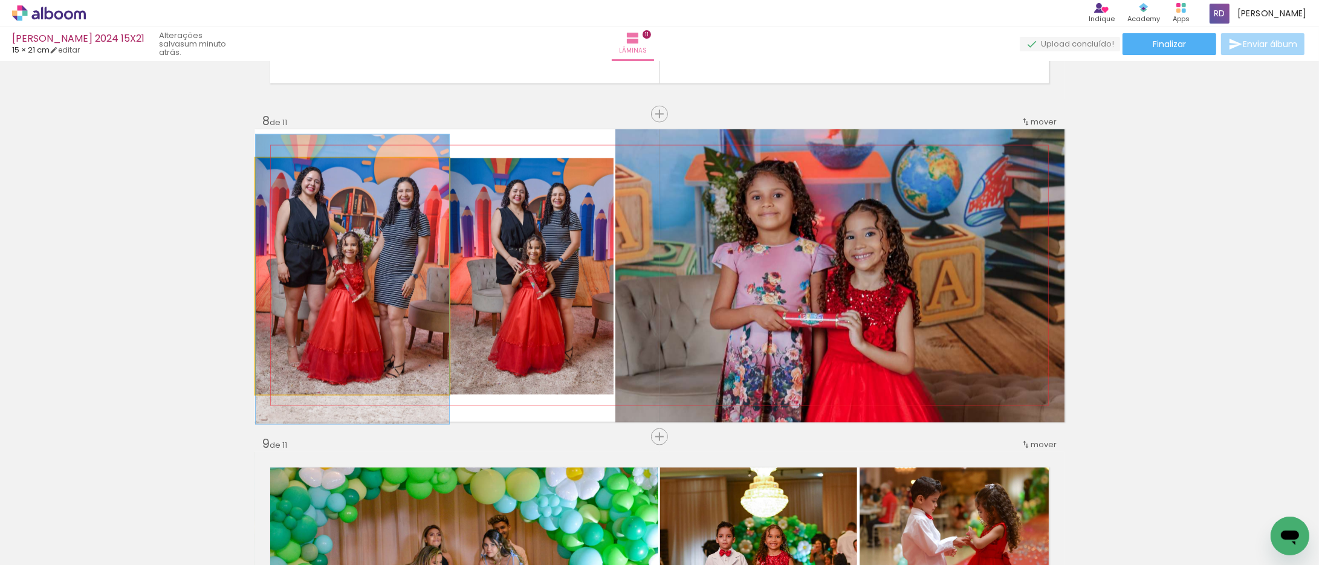
drag, startPoint x: 331, startPoint y: 294, endPoint x: 333, endPoint y: 287, distance: 7.6
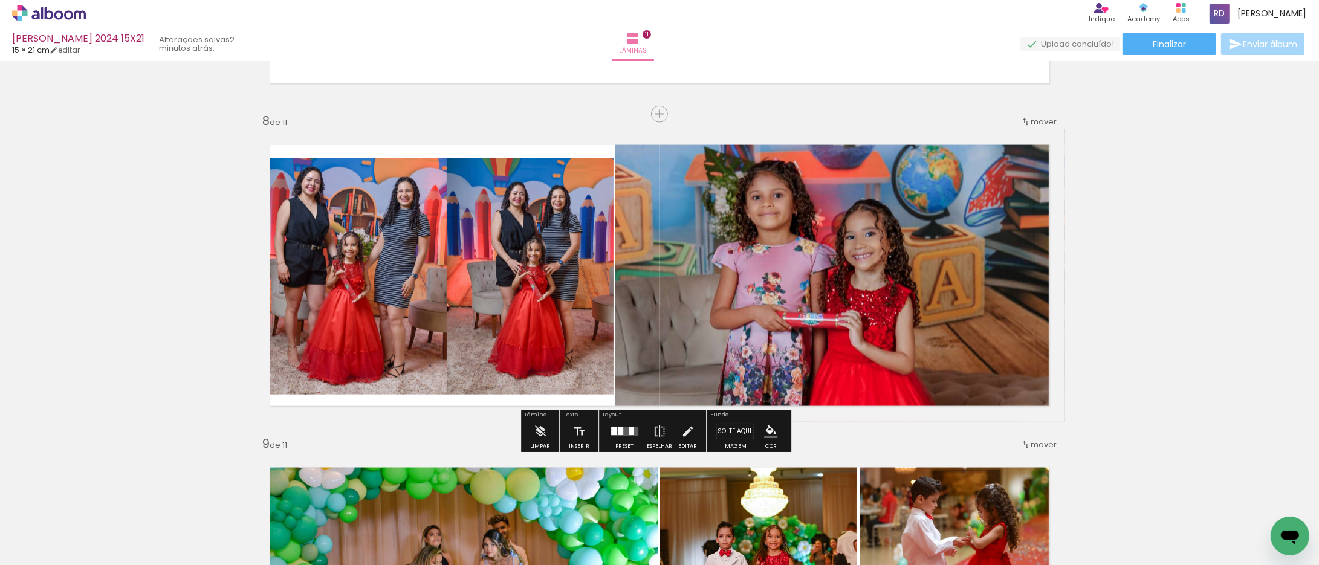
click at [449, 280] on quentale-photo at bounding box center [530, 276] width 167 height 236
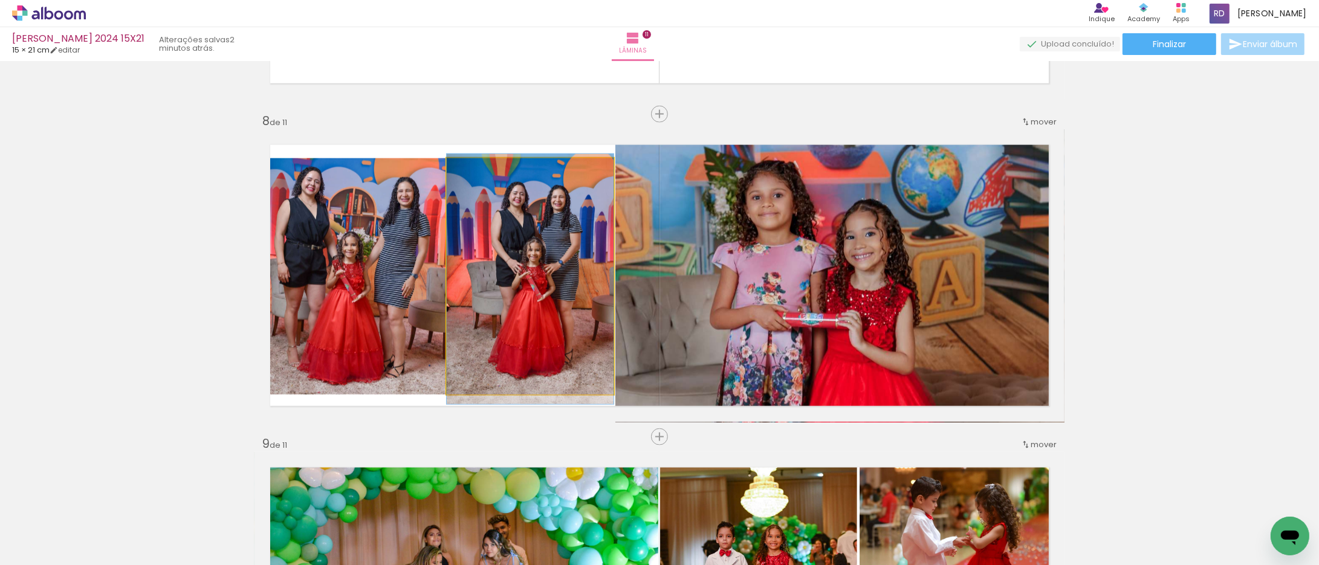
click at [449, 280] on quentale-photo at bounding box center [530, 276] width 167 height 236
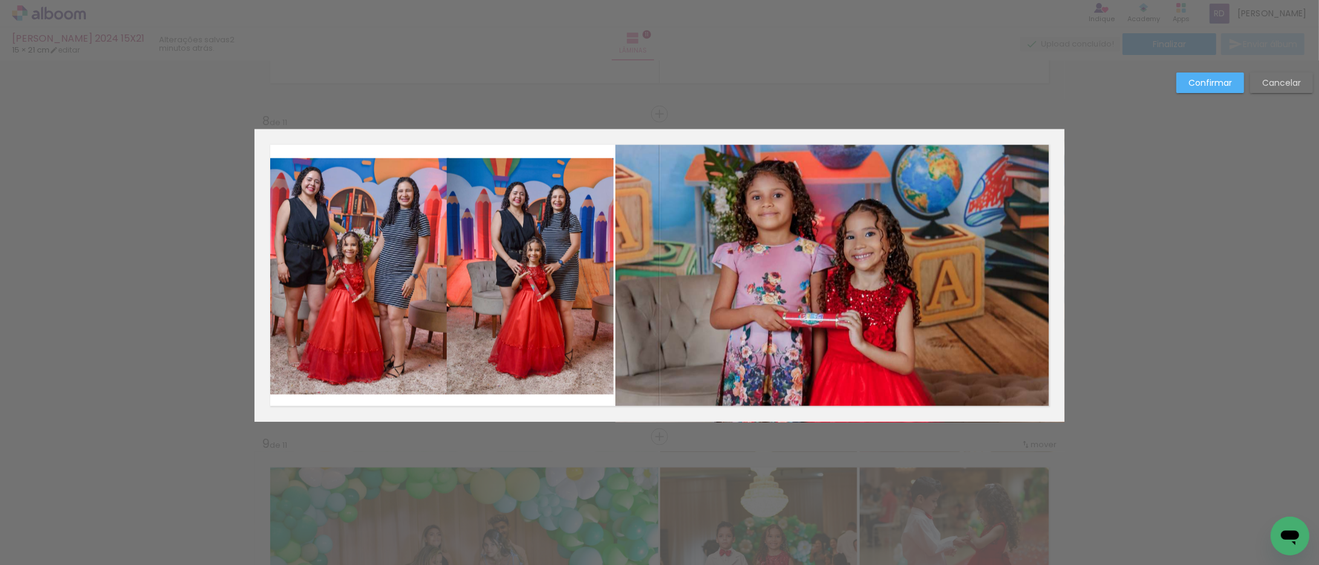
click at [450, 280] on quentale-photo at bounding box center [530, 276] width 167 height 236
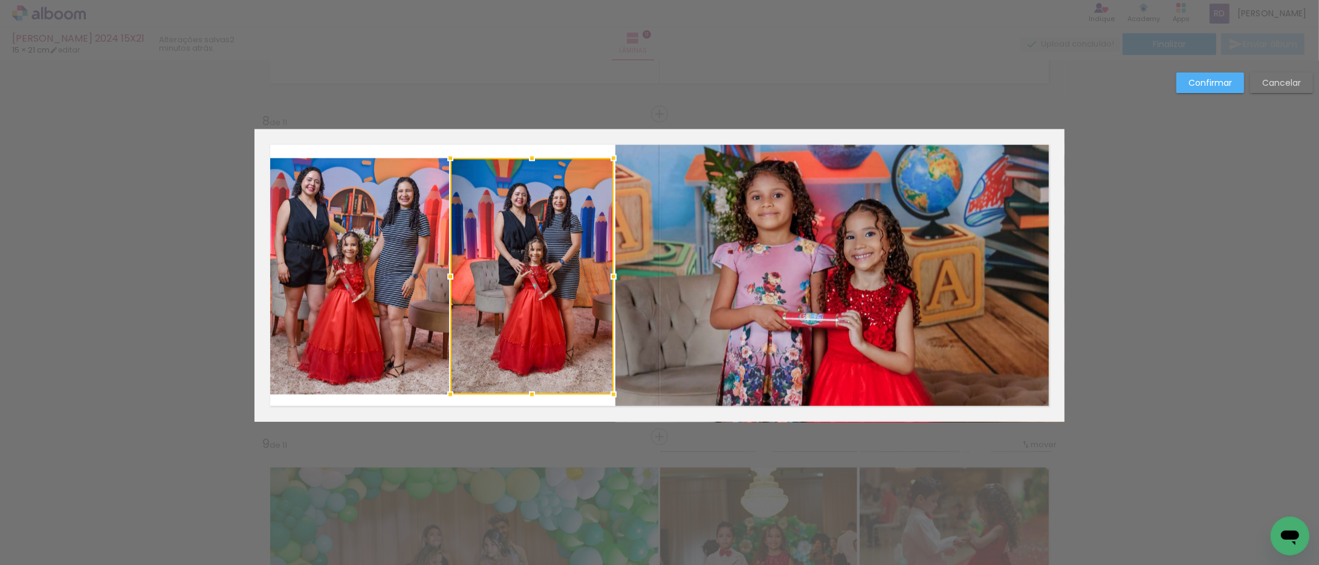
click at [445, 274] on div at bounding box center [450, 277] width 24 height 24
click at [0, 0] on slot "Confirmar" at bounding box center [0, 0] width 0 height 0
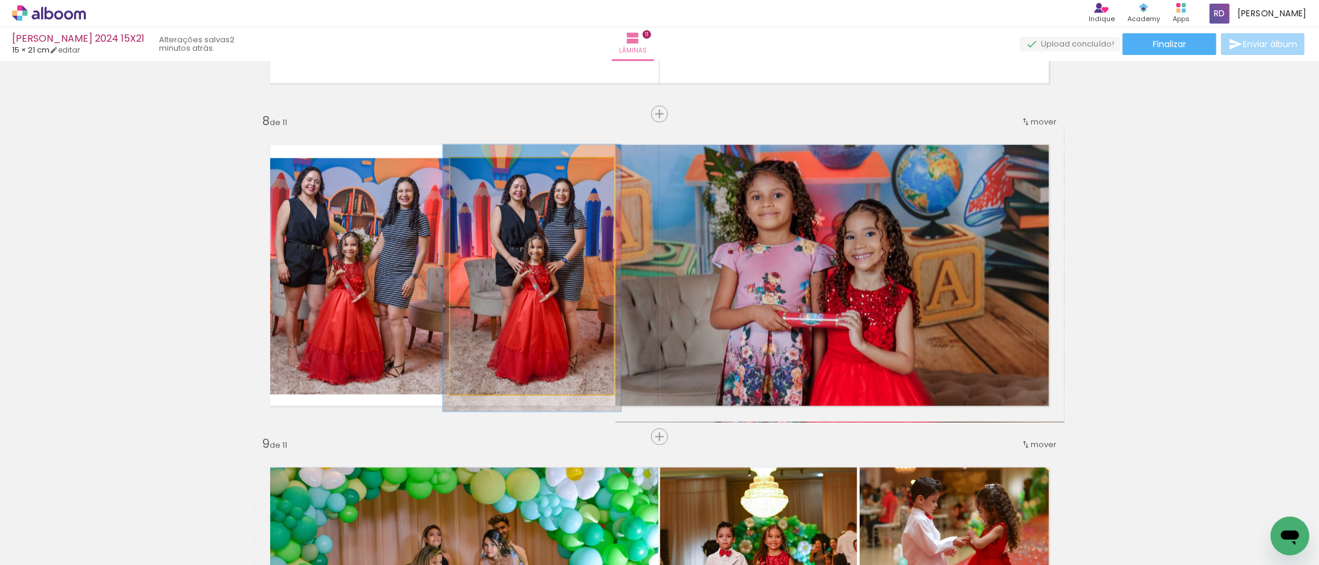
click at [478, 168] on div at bounding box center [483, 171] width 11 height 11
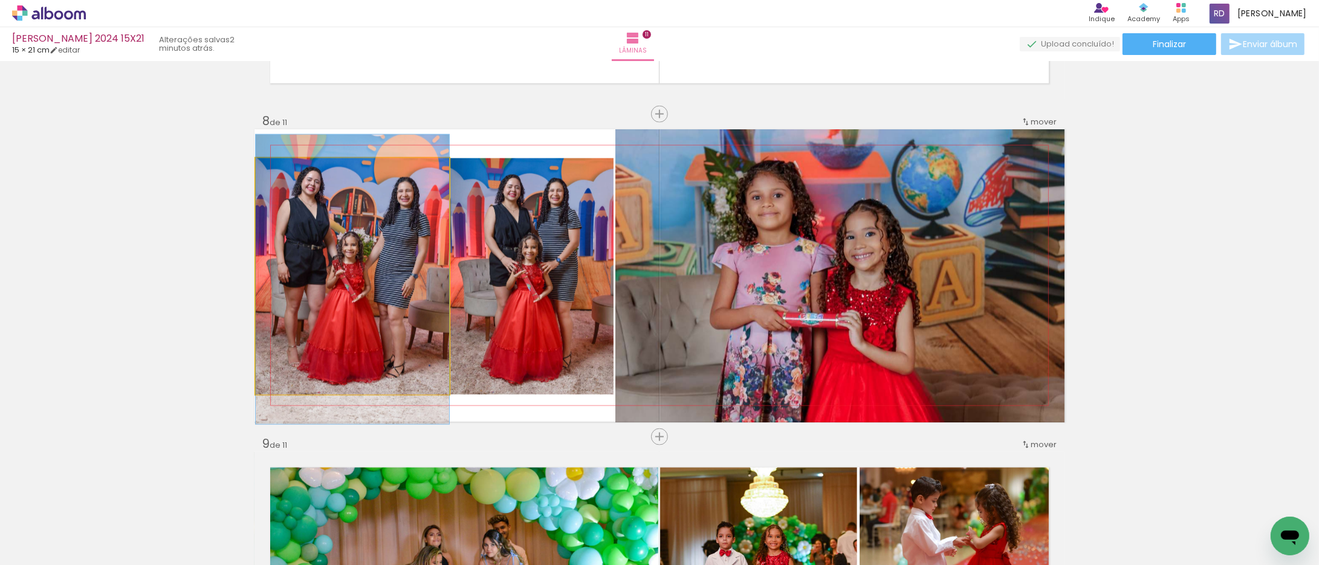
click at [373, 234] on quentale-photo at bounding box center [352, 276] width 193 height 236
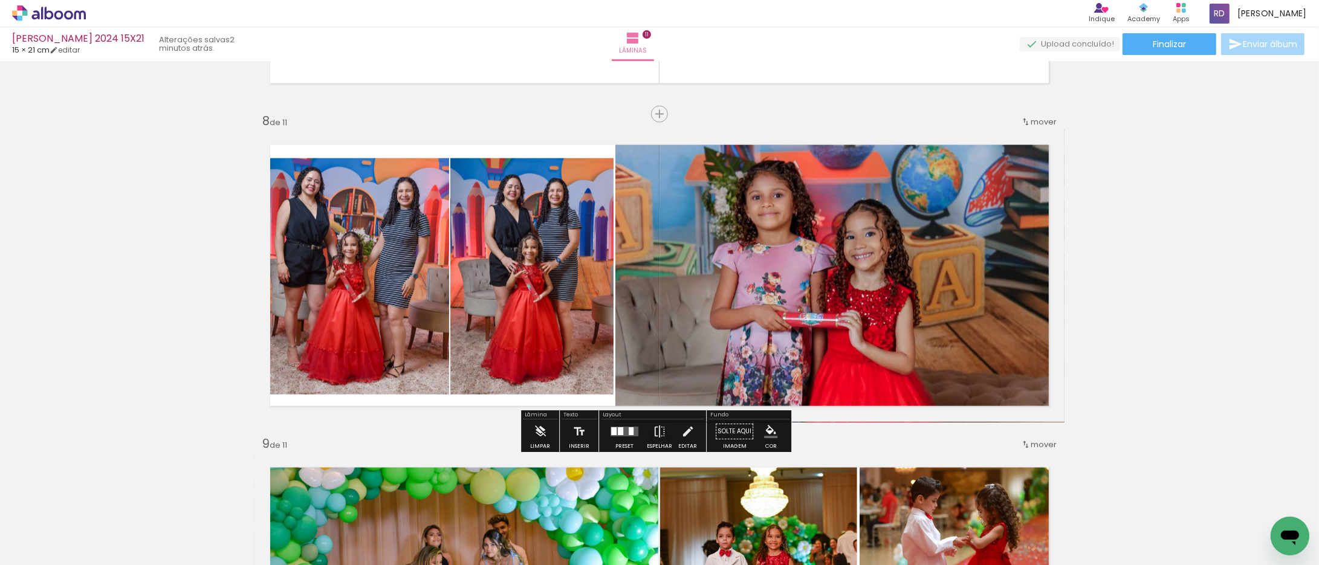
click at [400, 320] on quentale-photo at bounding box center [352, 276] width 193 height 236
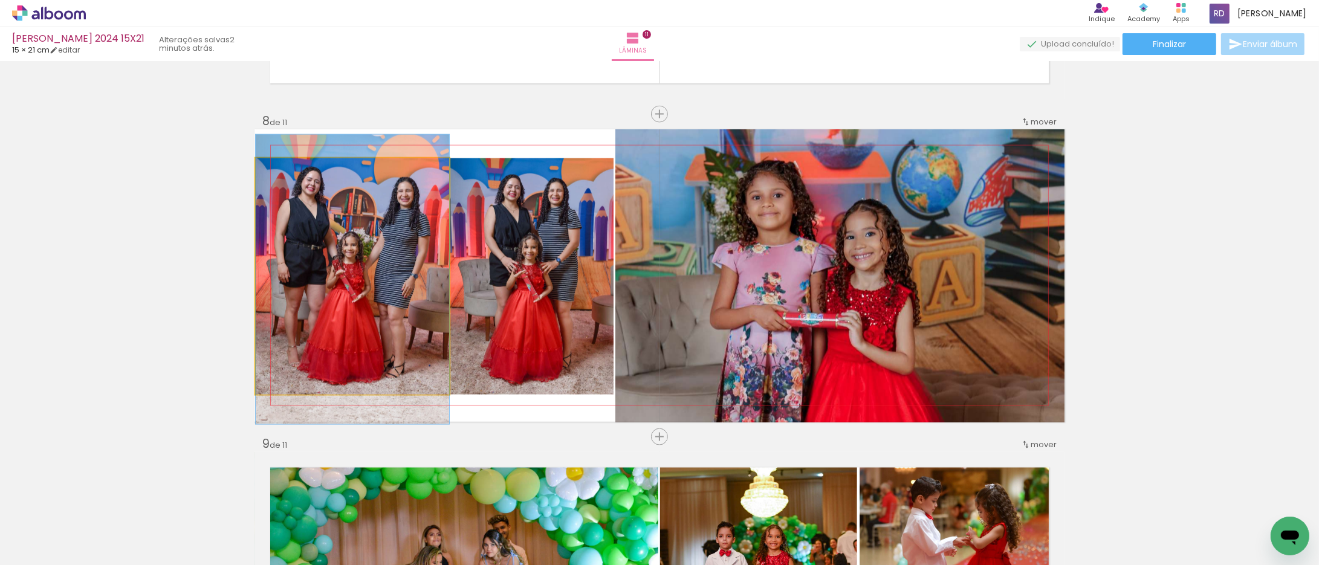
click at [400, 320] on quentale-photo at bounding box center [352, 276] width 193 height 236
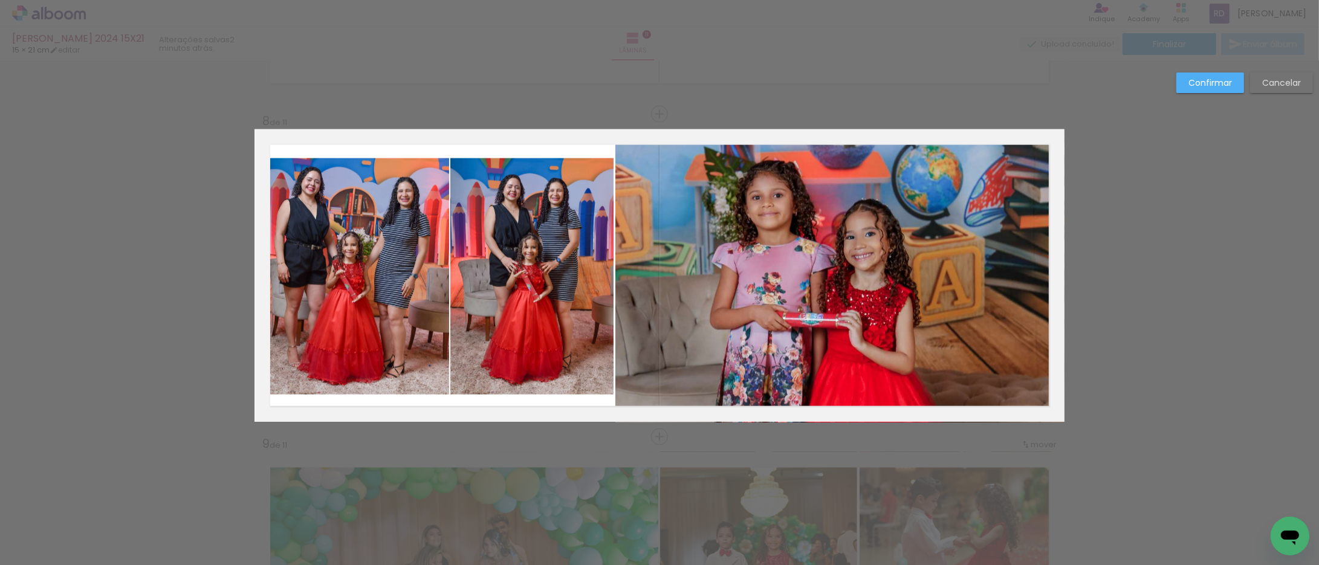
click at [403, 297] on quentale-photo at bounding box center [352, 276] width 193 height 236
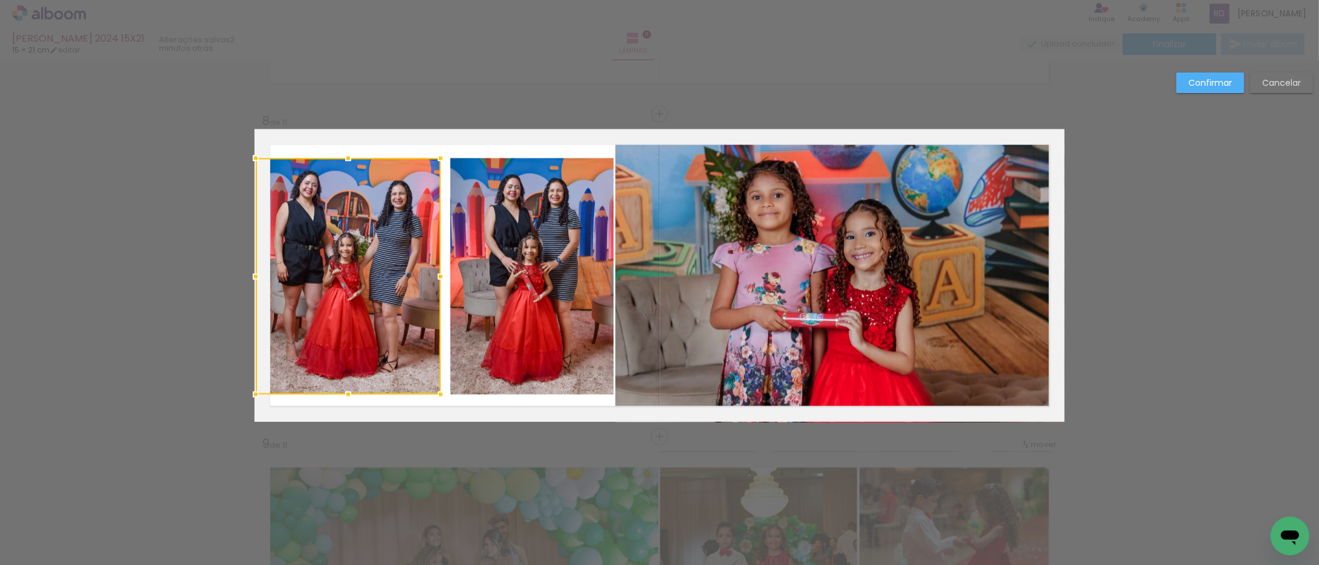
click at [434, 273] on div at bounding box center [441, 277] width 24 height 24
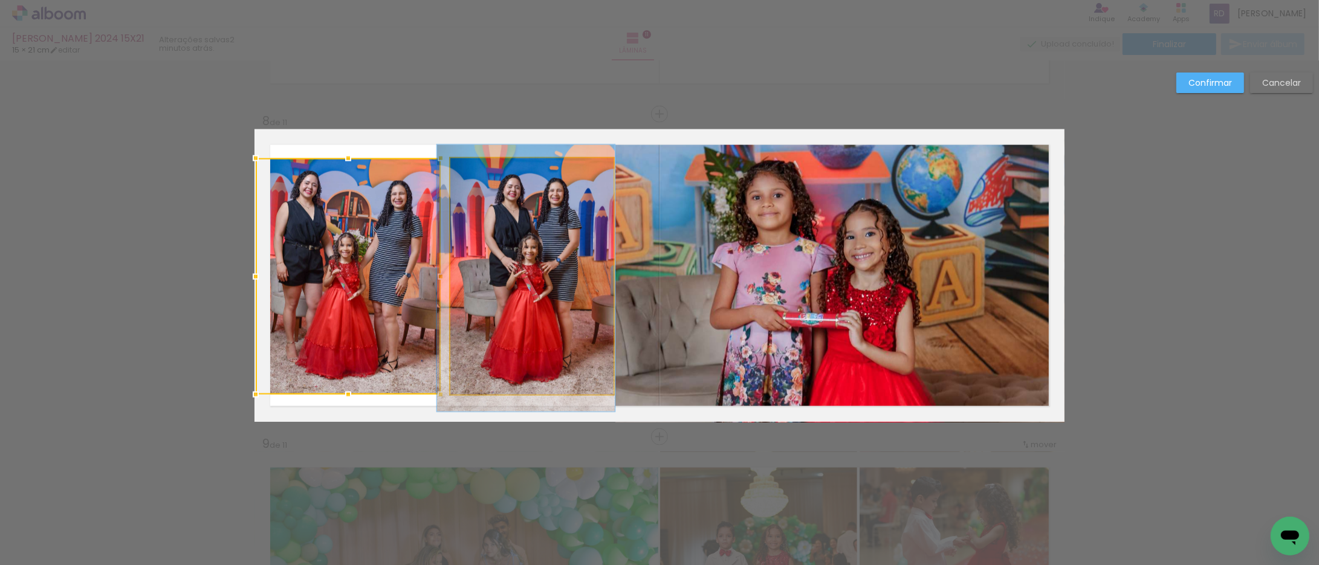
click at [536, 234] on quentale-photo at bounding box center [531, 276] width 163 height 236
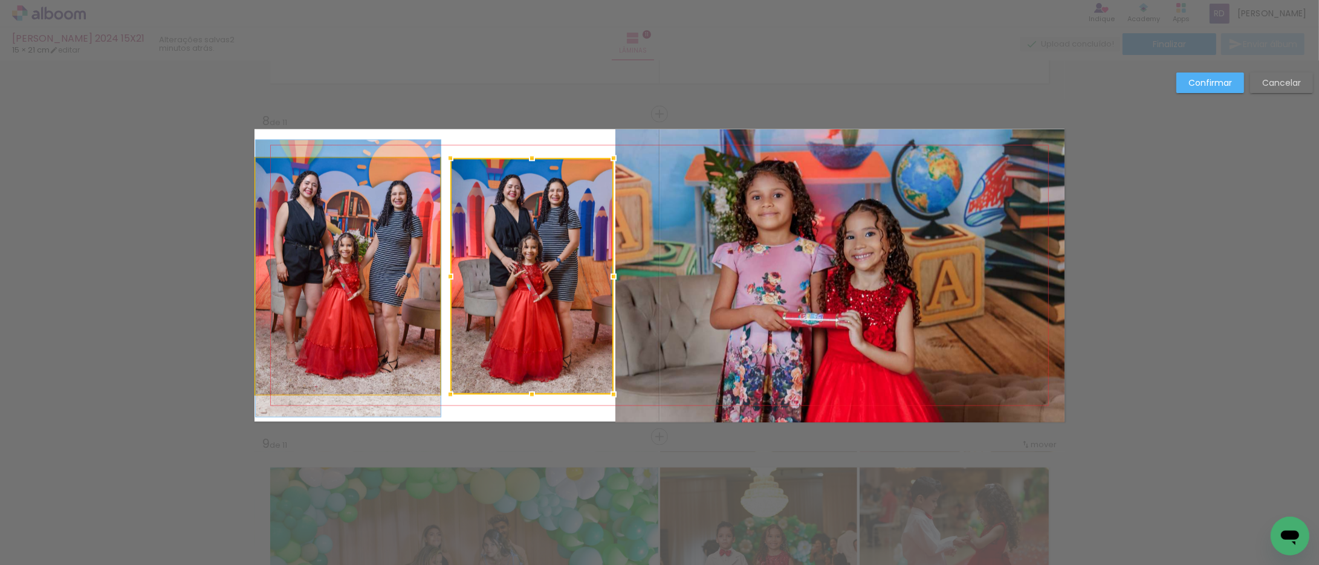
drag, startPoint x: 349, startPoint y: 258, endPoint x: 373, endPoint y: 258, distance: 24.2
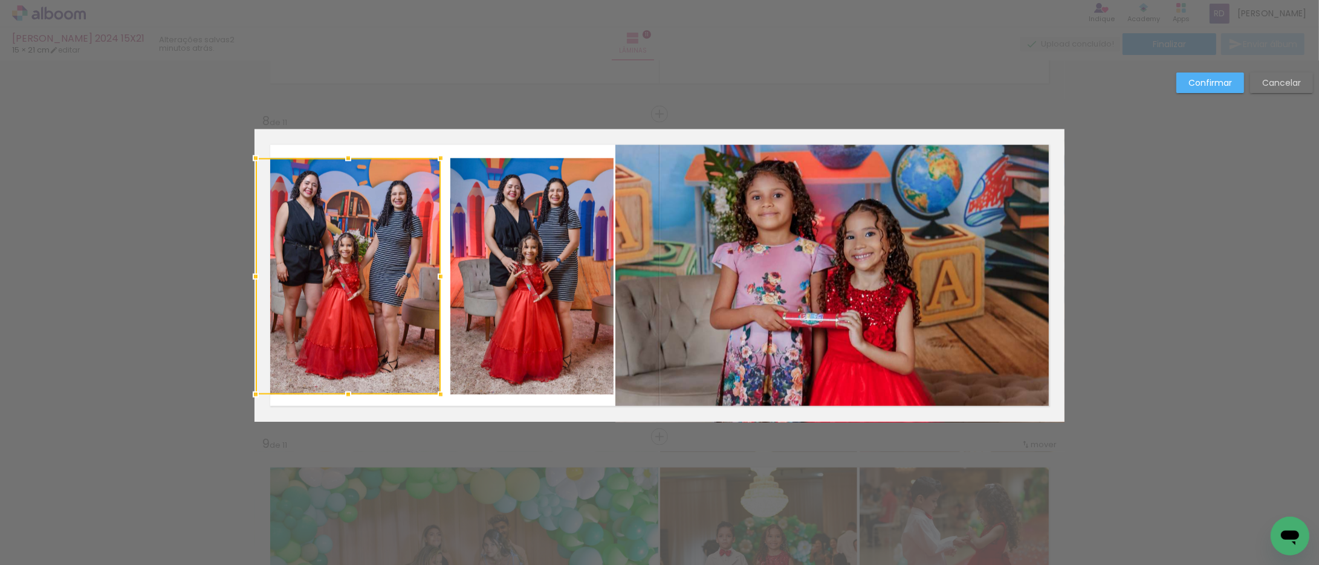
click at [498, 270] on quentale-photo at bounding box center [531, 276] width 163 height 236
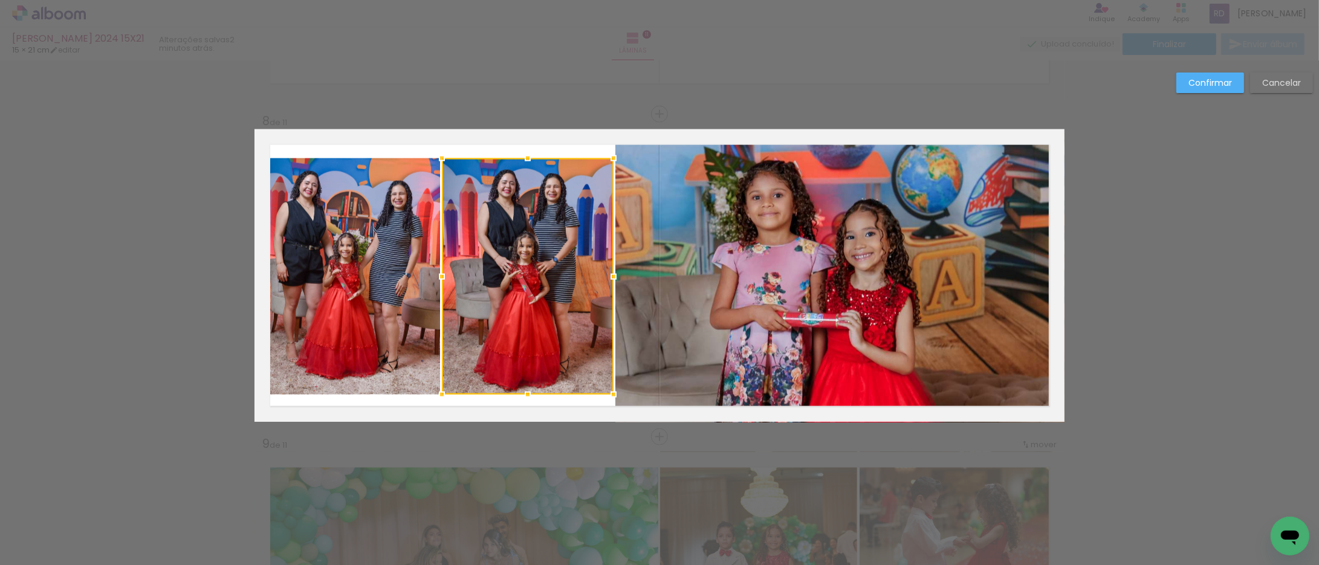
drag, startPoint x: 443, startPoint y: 275, endPoint x: 433, endPoint y: 272, distance: 9.6
click at [433, 272] on div at bounding box center [442, 277] width 24 height 24
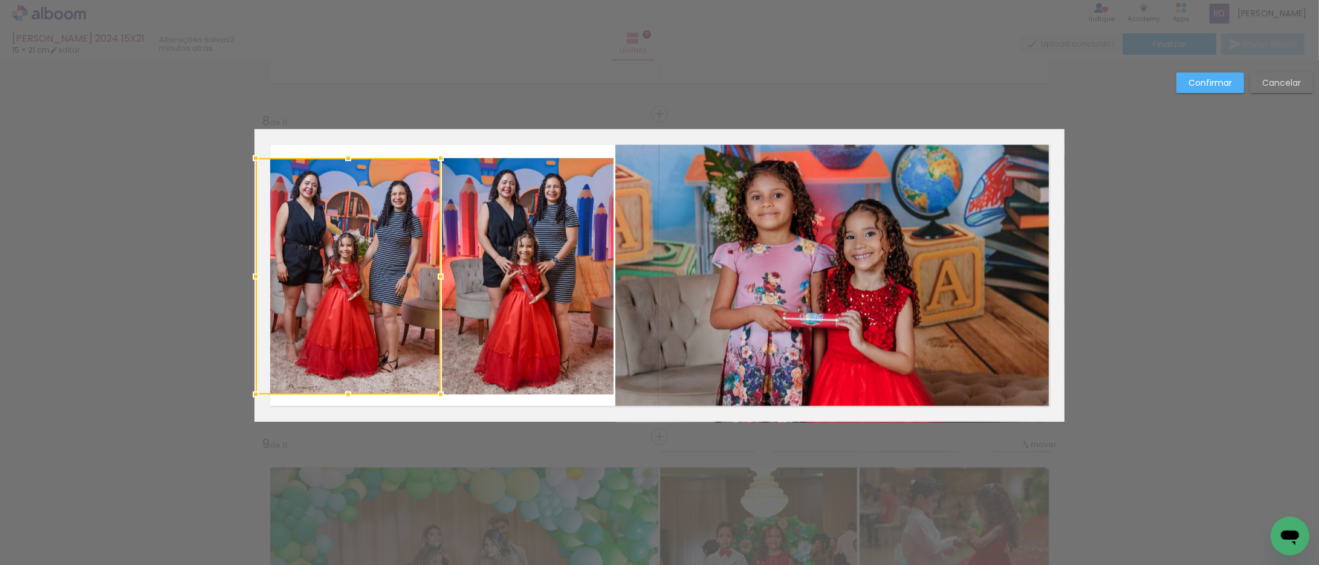
click at [0, 0] on slot "Confirmar" at bounding box center [0, 0] width 0 height 0
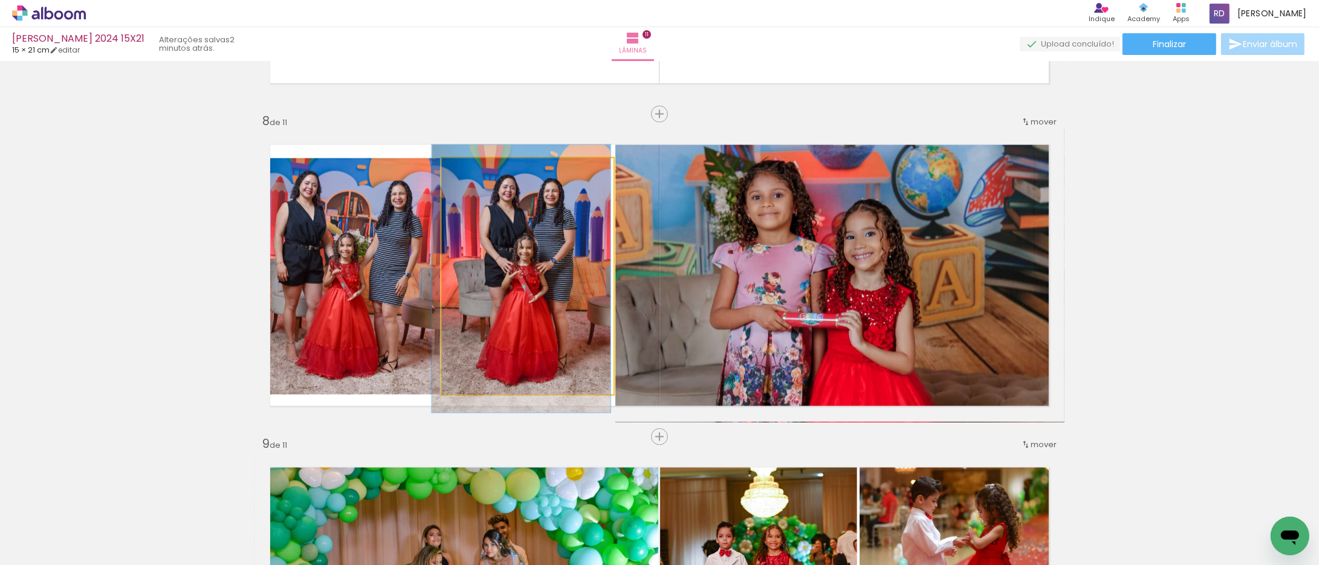
click at [470, 172] on div at bounding box center [471, 170] width 19 height 19
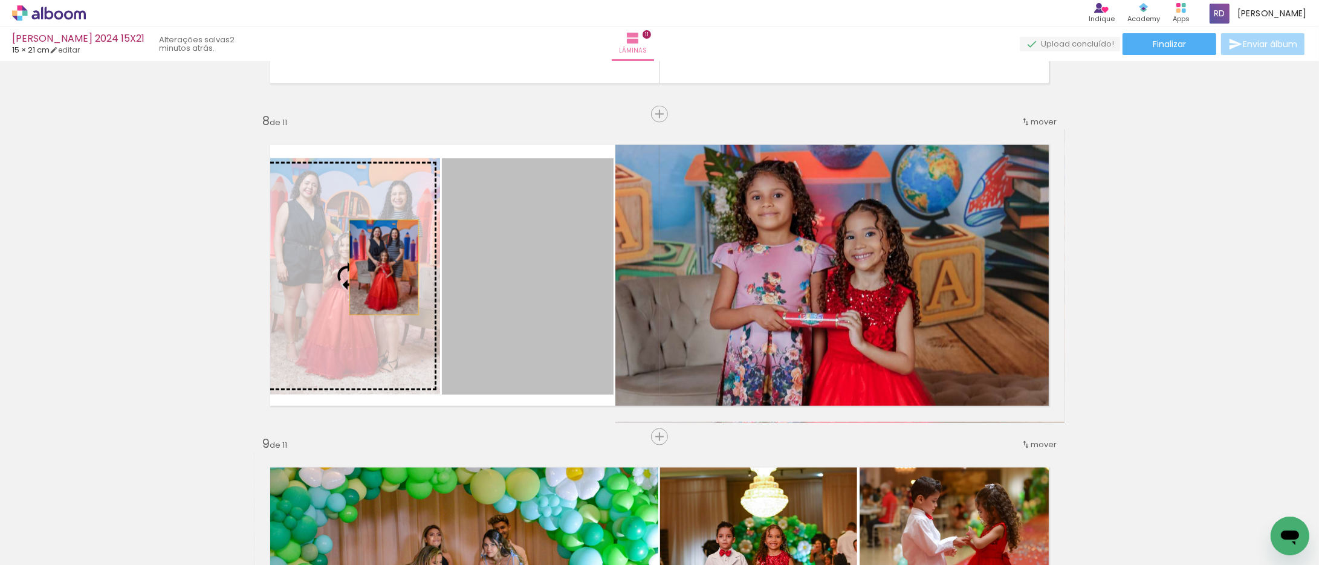
drag, startPoint x: 522, startPoint y: 270, endPoint x: 378, endPoint y: 267, distance: 143.9
click at [0, 0] on slot at bounding box center [0, 0] width 0 height 0
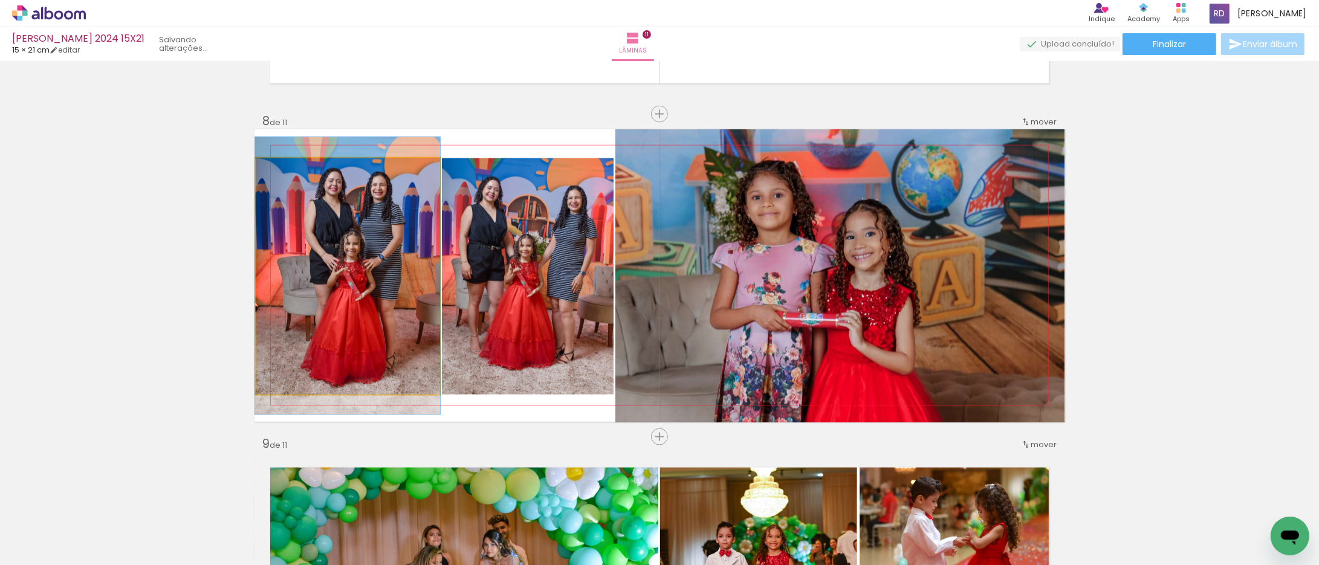
drag, startPoint x: 354, startPoint y: 250, endPoint x: 346, endPoint y: 250, distance: 7.9
drag, startPoint x: 278, startPoint y: 174, endPoint x: 267, endPoint y: 174, distance: 10.9
type paper-slider "100"
click at [267, 174] on div at bounding box center [301, 171] width 84 height 18
click at [345, 275] on quentale-photo at bounding box center [348, 276] width 185 height 236
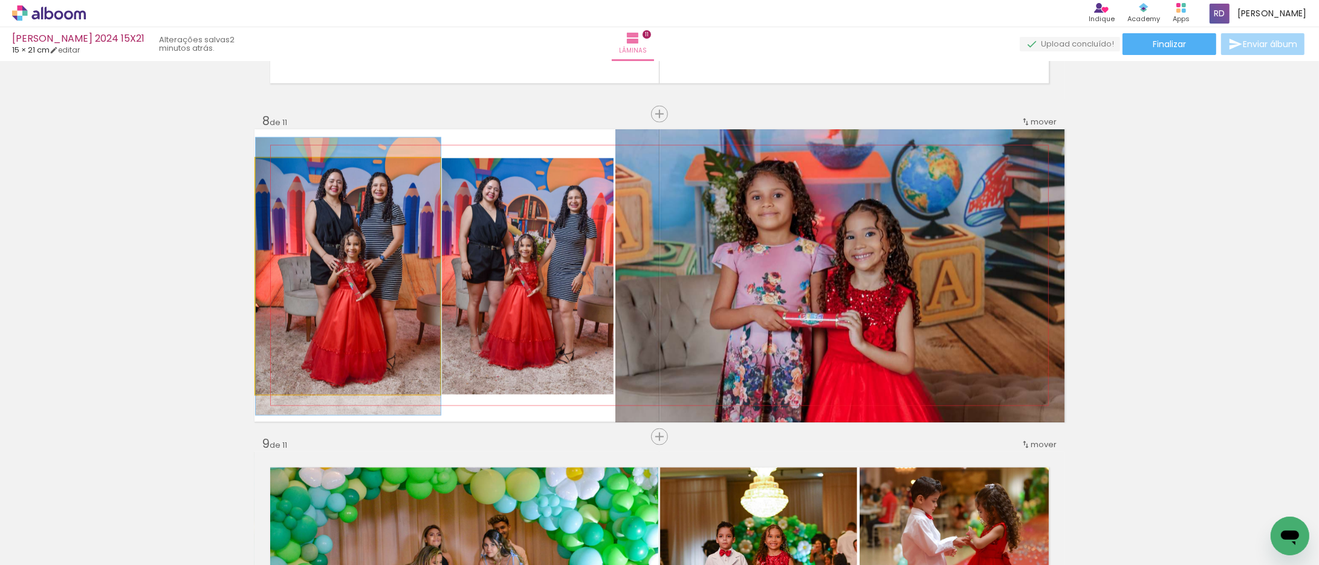
click at [393, 274] on quentale-photo at bounding box center [348, 276] width 185 height 236
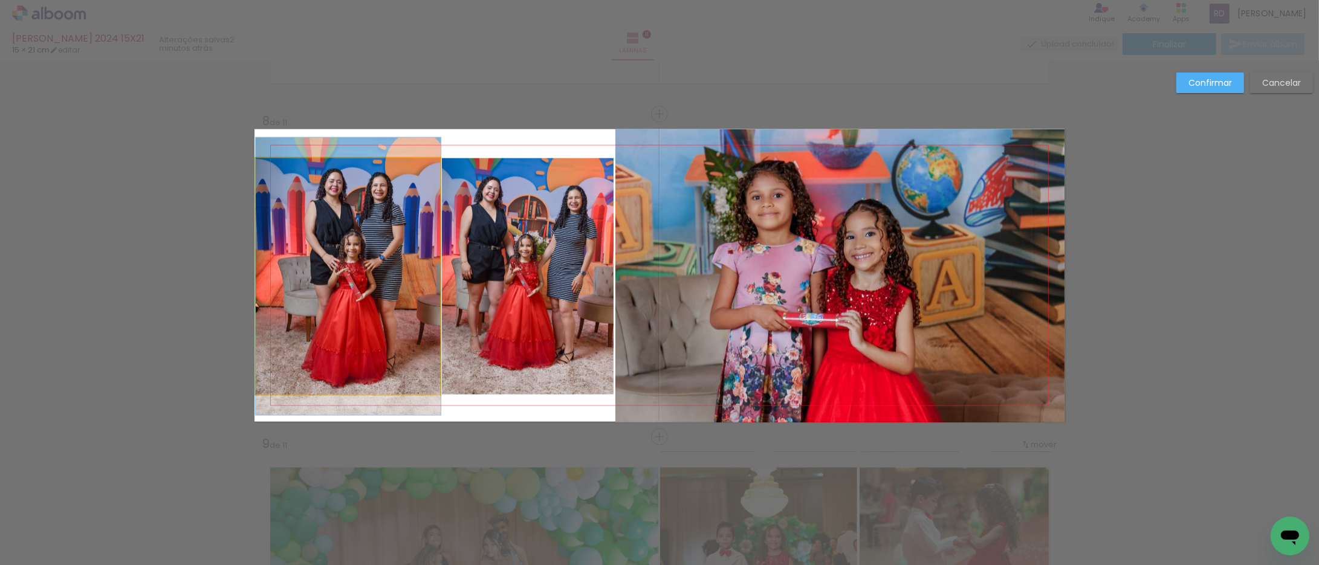
click at [416, 274] on quentale-photo at bounding box center [348, 276] width 185 height 236
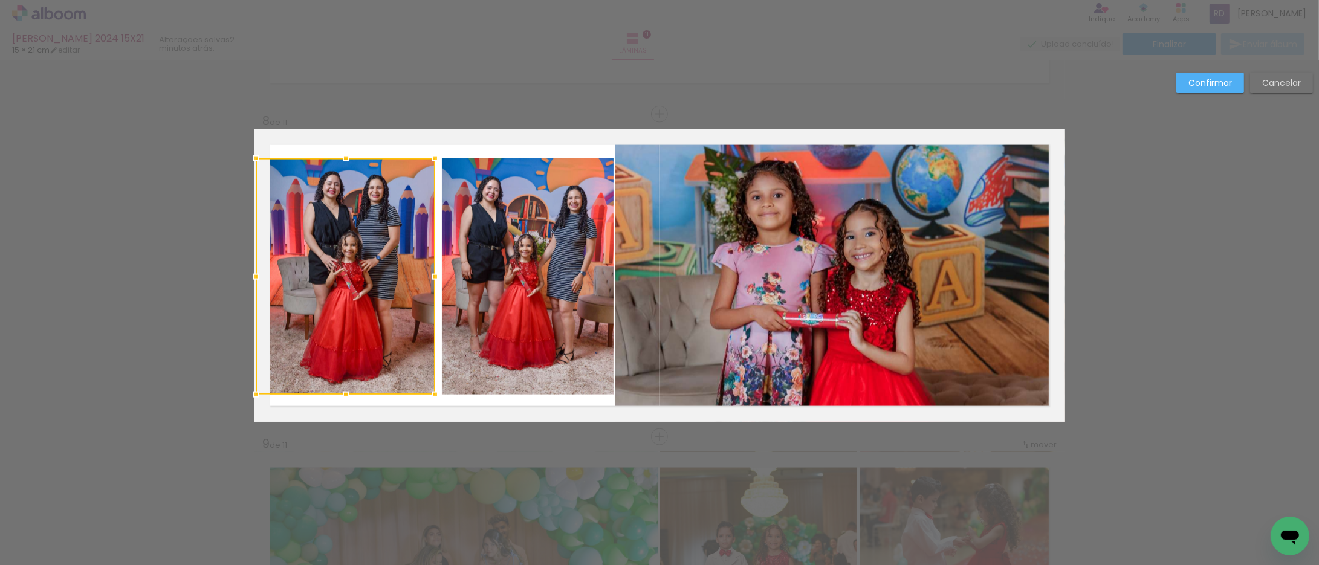
click at [429, 275] on div at bounding box center [435, 277] width 24 height 24
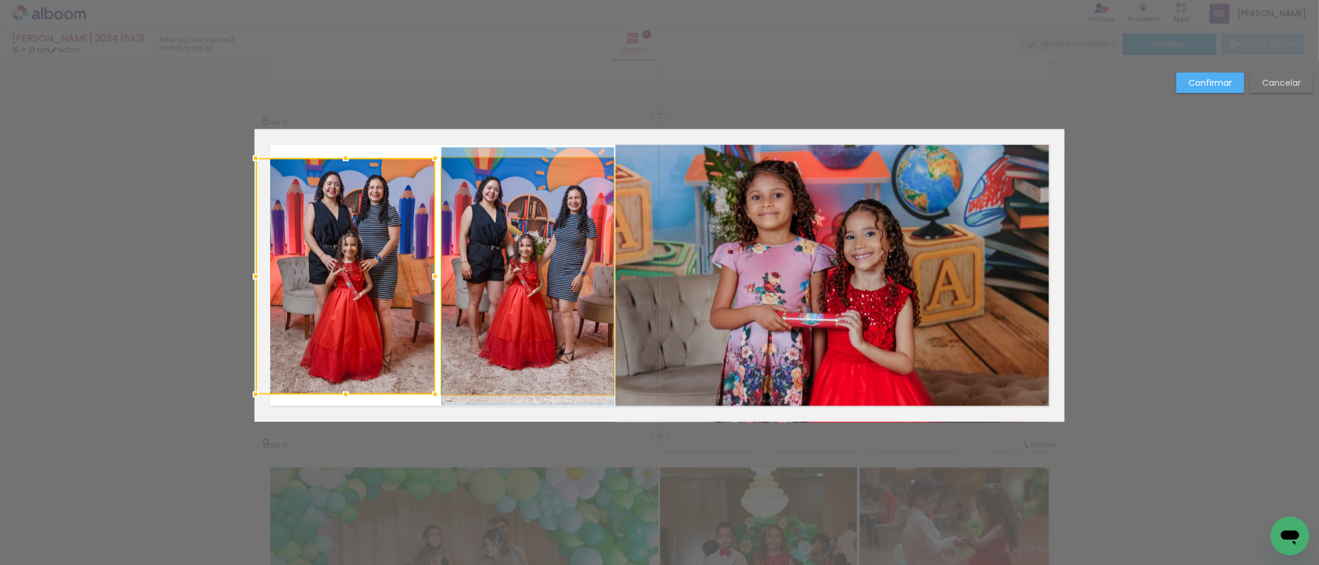
click at [502, 287] on quentale-photo at bounding box center [528, 276] width 172 height 236
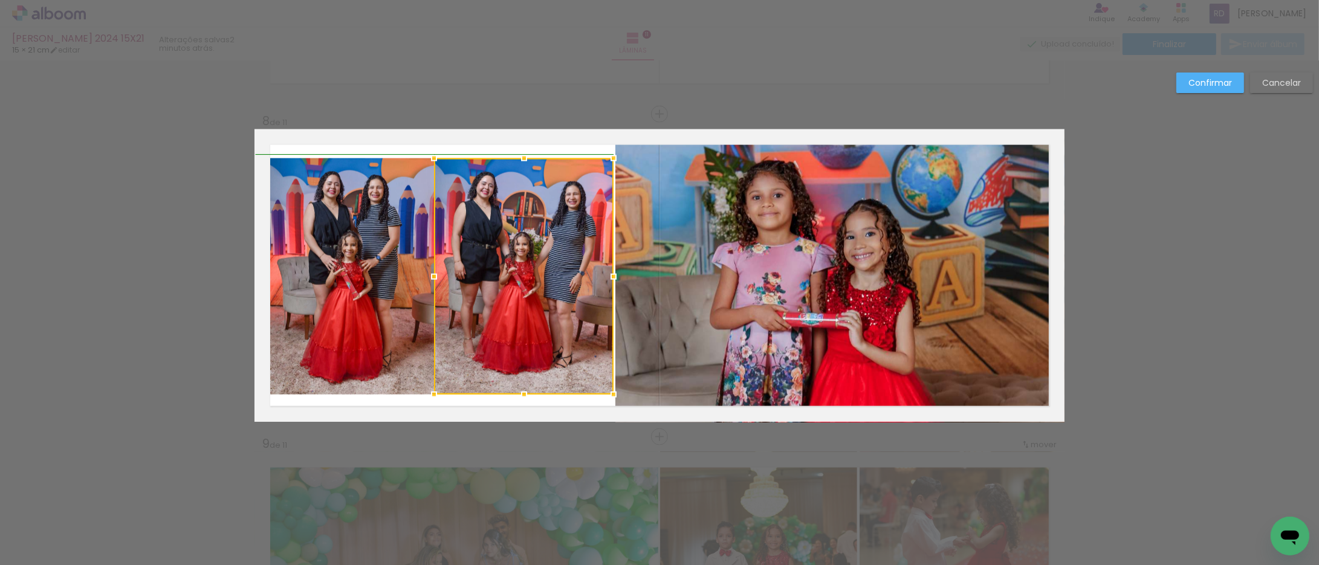
click at [434, 276] on div at bounding box center [434, 277] width 24 height 24
click at [468, 269] on div at bounding box center [524, 276] width 180 height 236
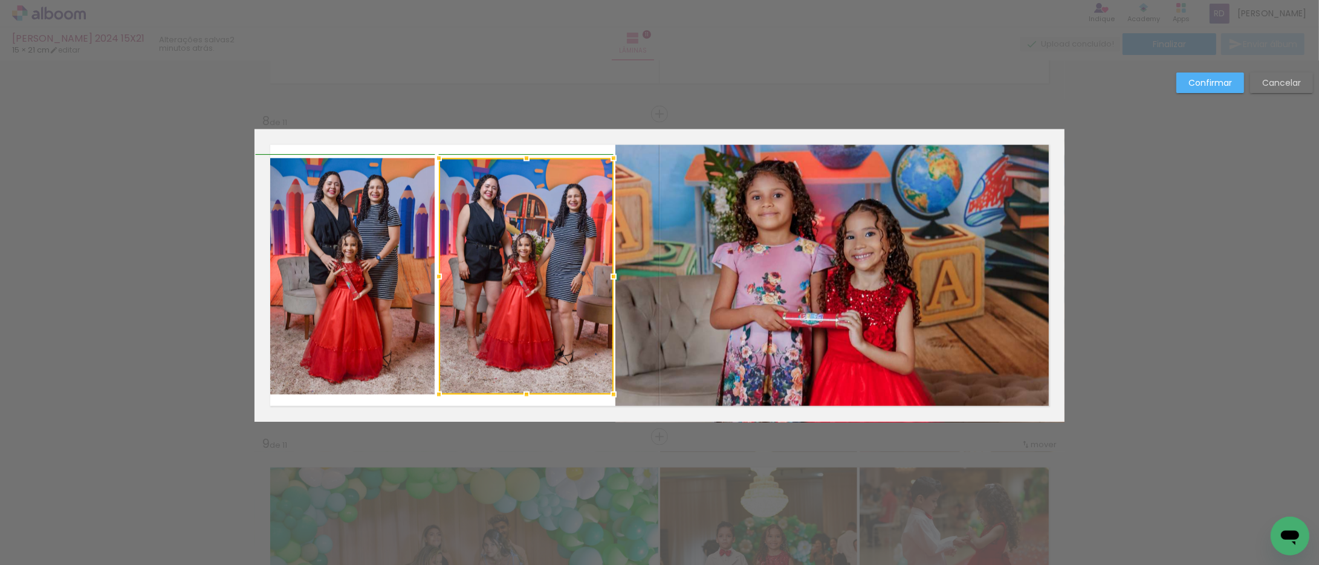
click at [439, 267] on div at bounding box center [439, 277] width 24 height 24
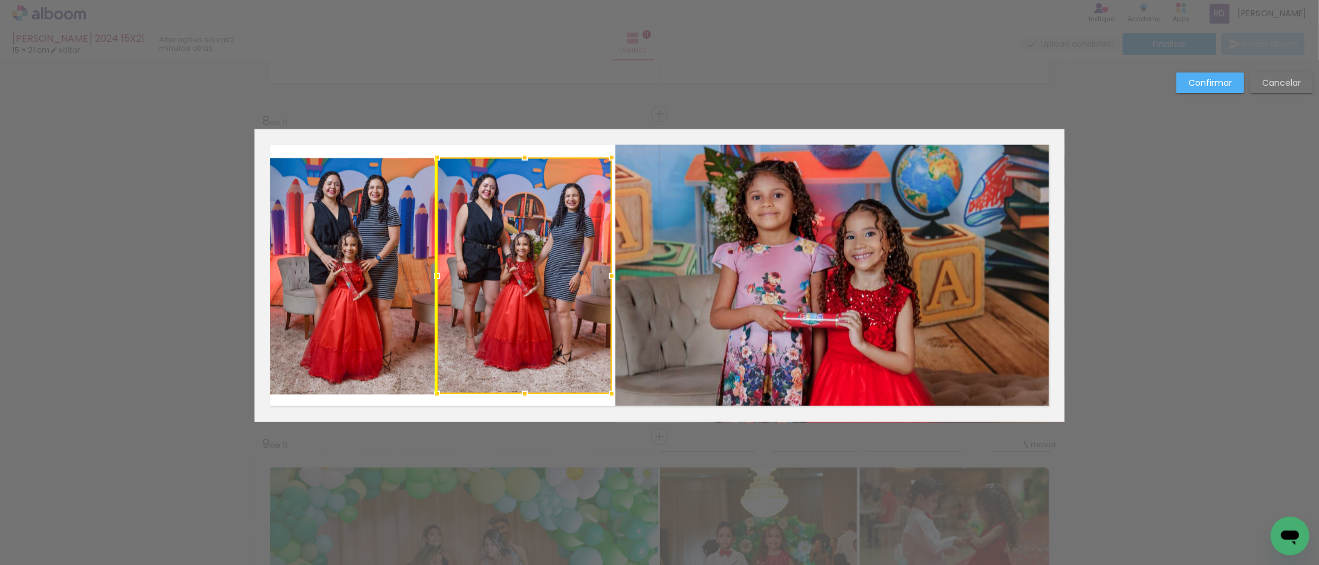
click at [539, 276] on div at bounding box center [524, 276] width 175 height 236
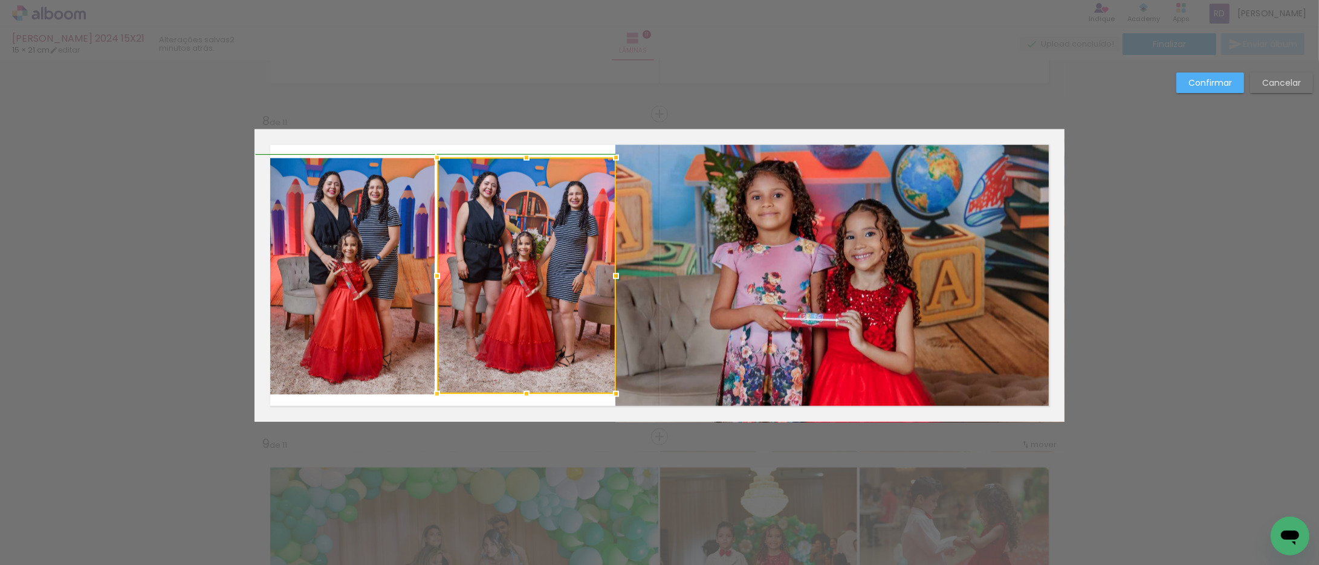
click at [608, 276] on div at bounding box center [616, 276] width 24 height 24
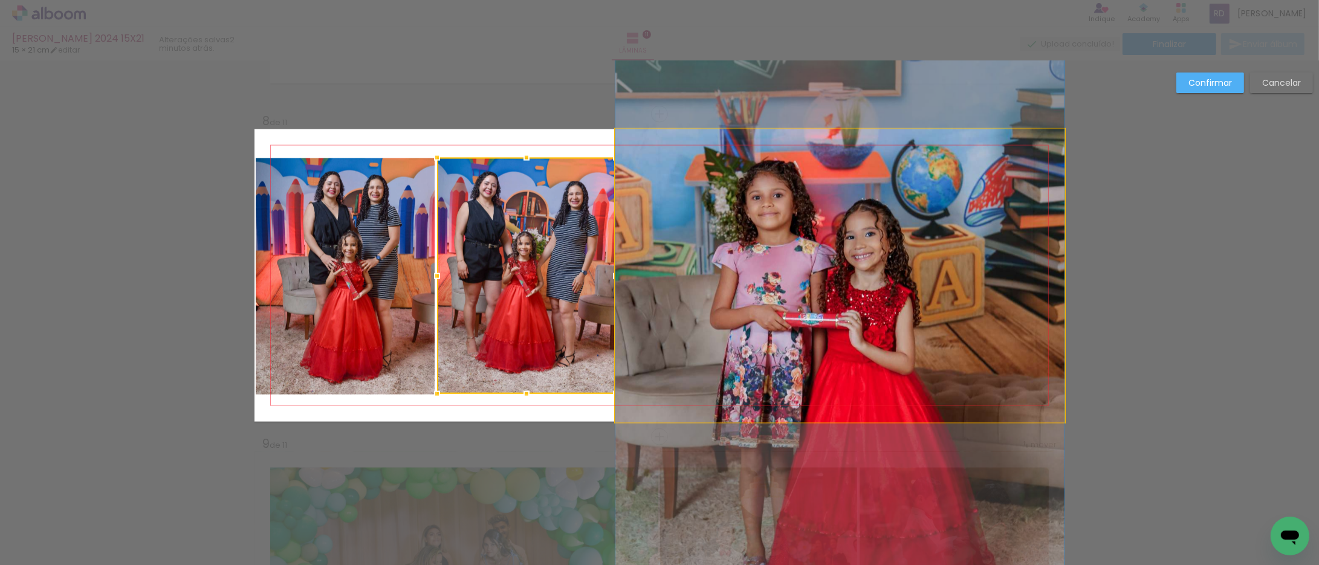
click at [643, 293] on quentale-photo at bounding box center [839, 275] width 449 height 293
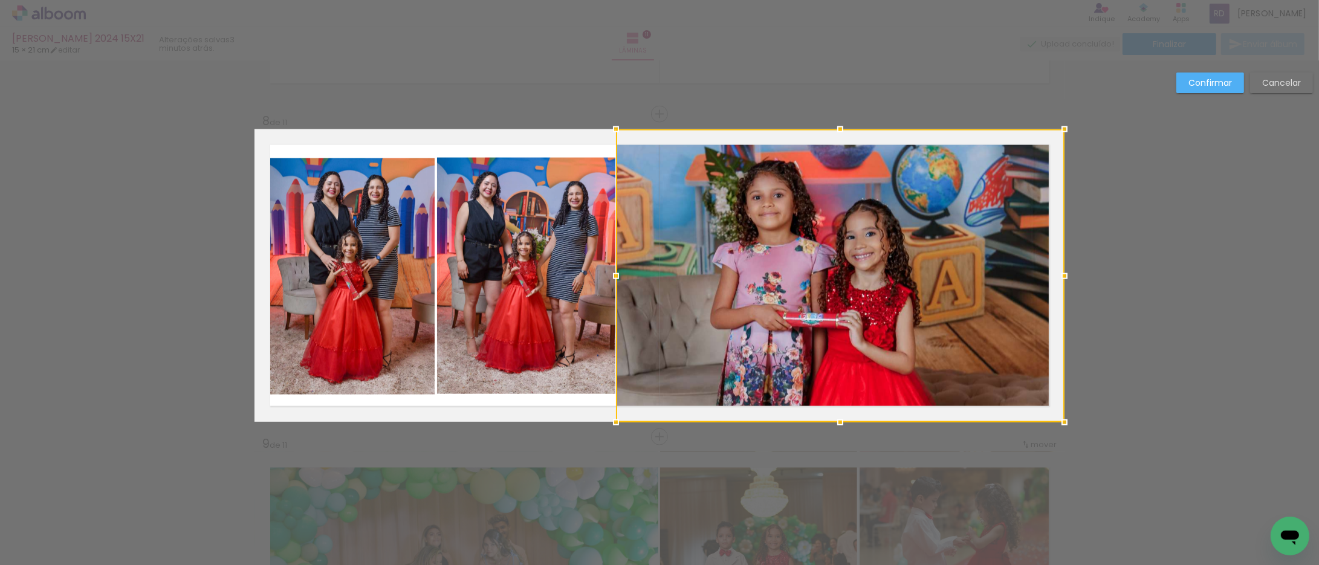
click at [613, 276] on div at bounding box center [616, 276] width 24 height 24
click at [0, 0] on slot "Confirmar" at bounding box center [0, 0] width 0 height 0
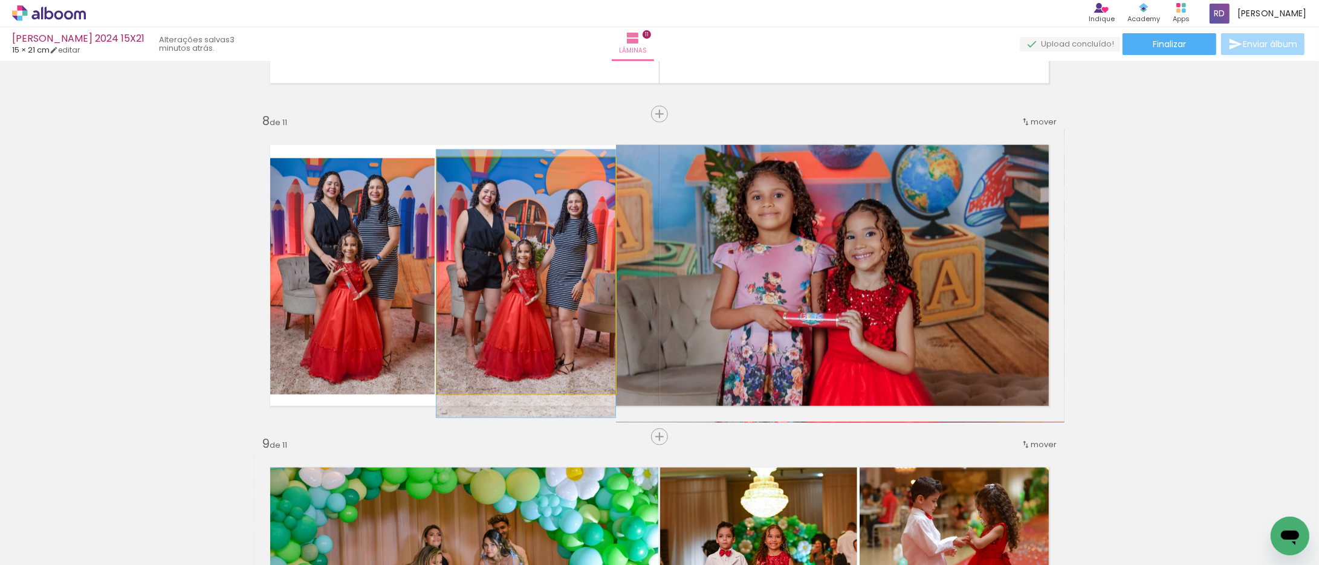
drag, startPoint x: 527, startPoint y: 273, endPoint x: 527, endPoint y: 280, distance: 7.9
type paper-slider "101"
click at [460, 169] on div at bounding box center [465, 170] width 11 height 11
click at [504, 255] on quentale-photo at bounding box center [526, 276] width 179 height 236
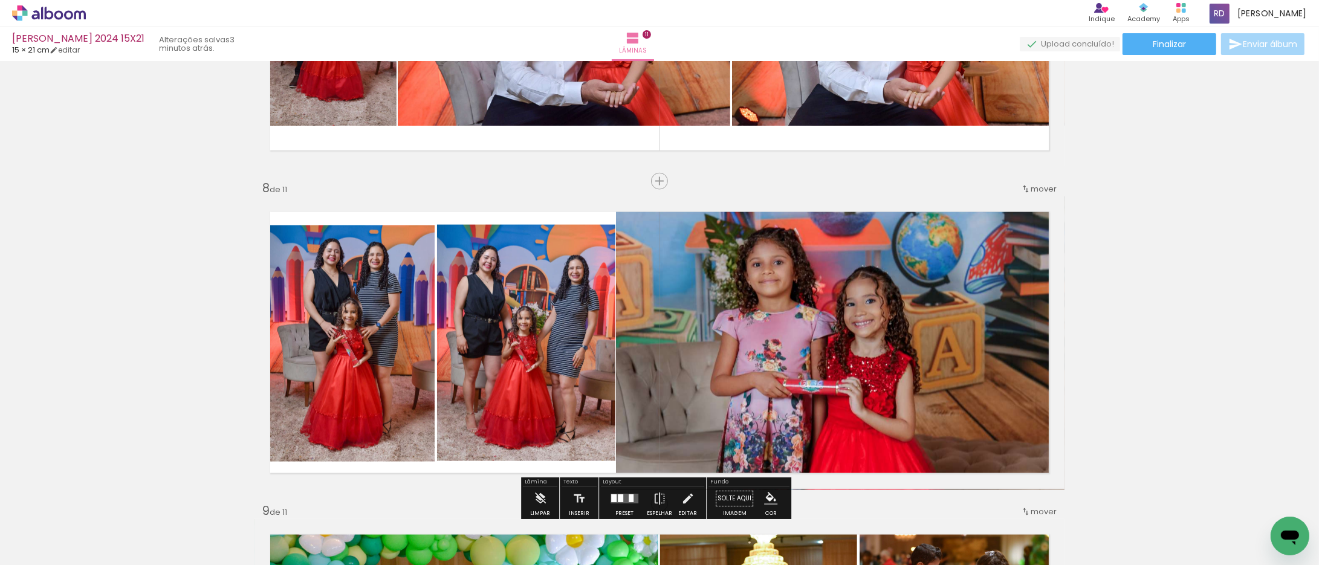
scroll to position [1890, 0]
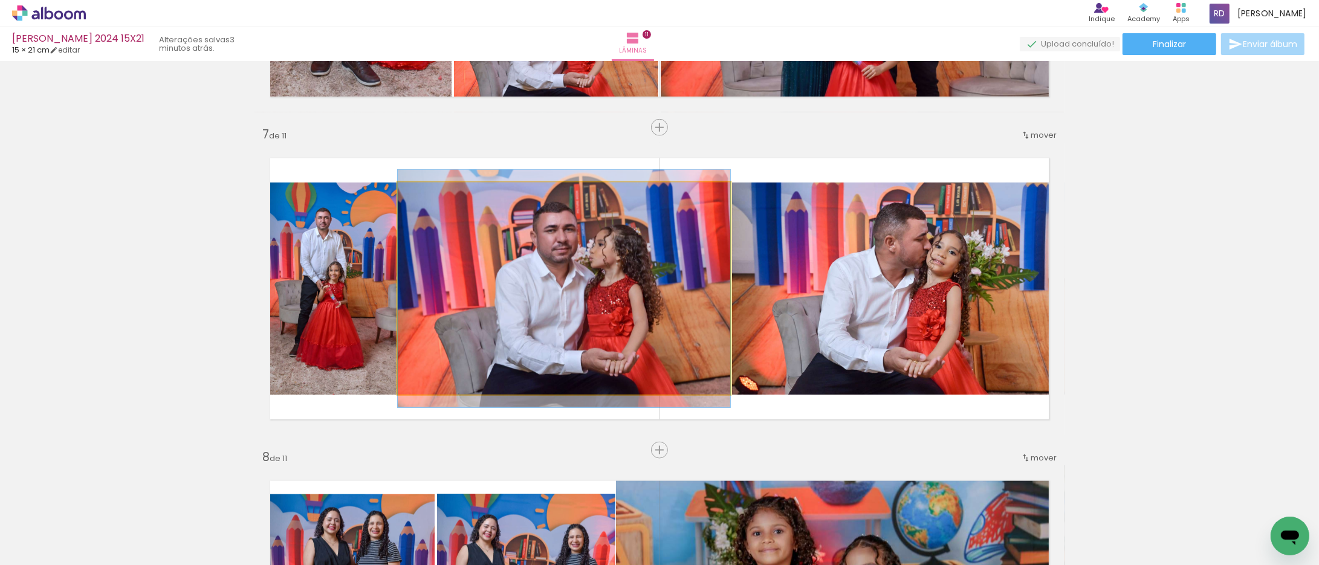
drag, startPoint x: 554, startPoint y: 264, endPoint x: 542, endPoint y: 264, distance: 11.5
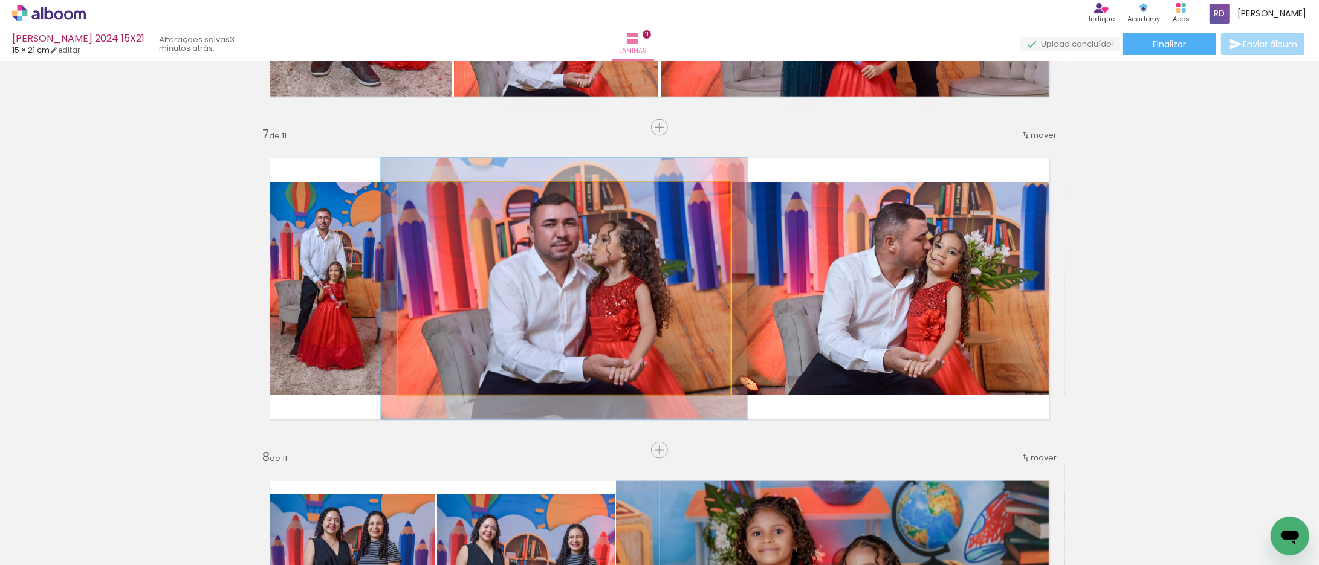
type paper-slider "107"
click at [421, 195] on div at bounding box center [430, 195] width 19 height 19
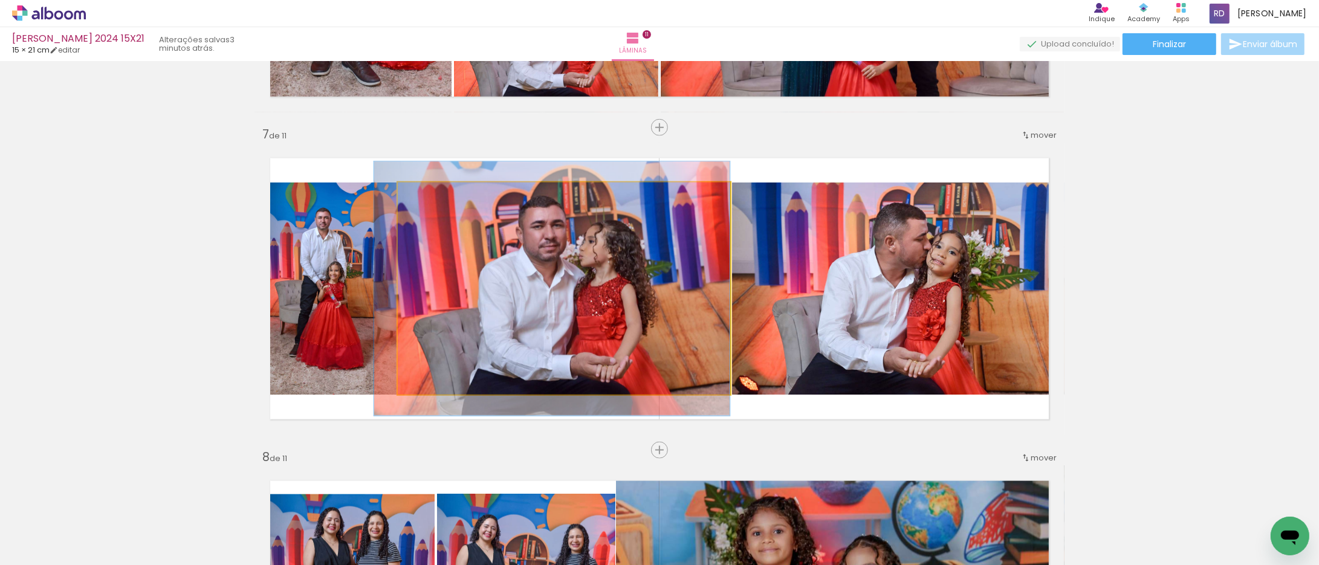
drag, startPoint x: 572, startPoint y: 254, endPoint x: 557, endPoint y: 254, distance: 15.1
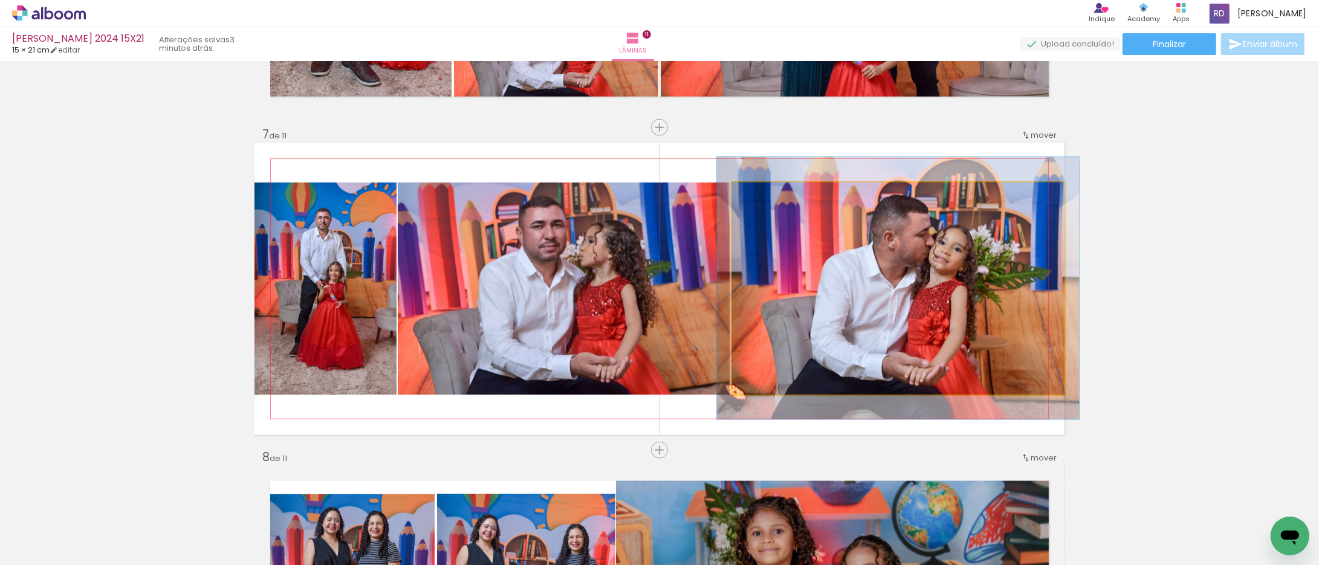
type paper-slider "109"
click at [754, 195] on div at bounding box center [763, 195] width 19 height 19
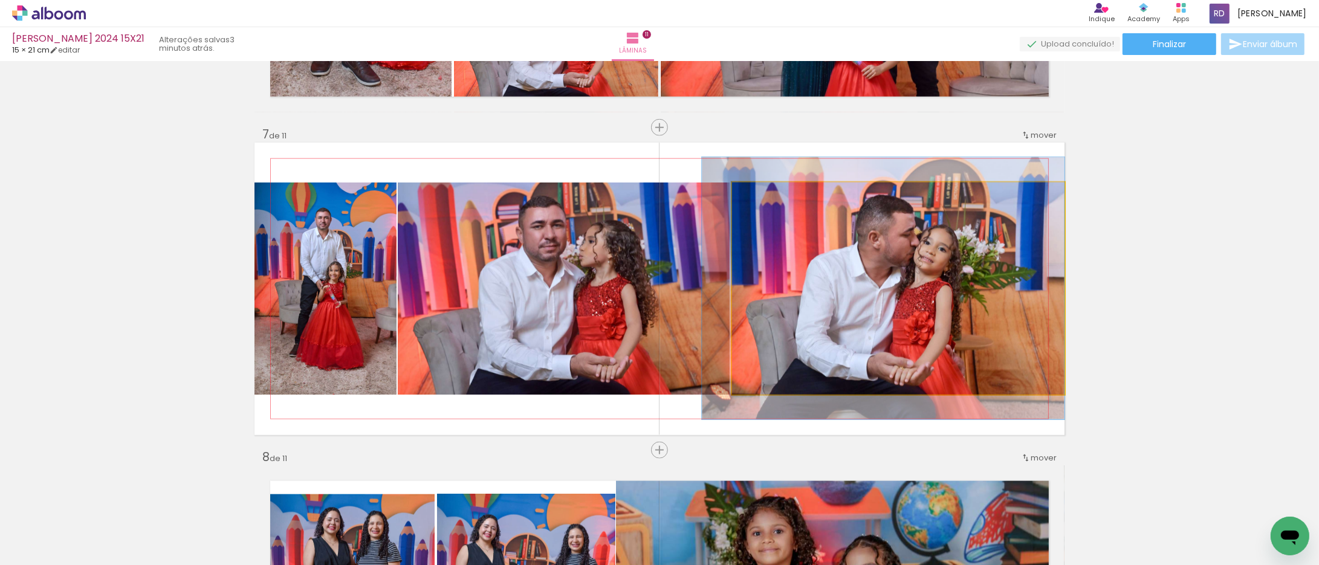
drag, startPoint x: 921, startPoint y: 265, endPoint x: 896, endPoint y: 270, distance: 24.7
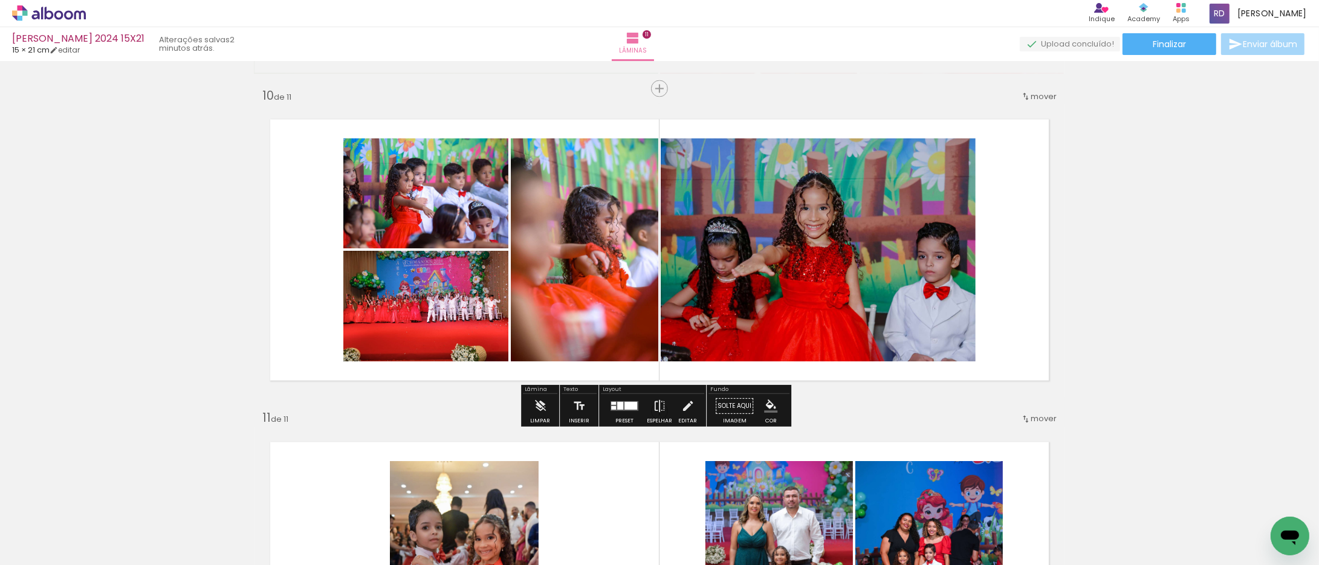
scroll to position [2898, 0]
click at [624, 406] on div at bounding box center [630, 405] width 13 height 8
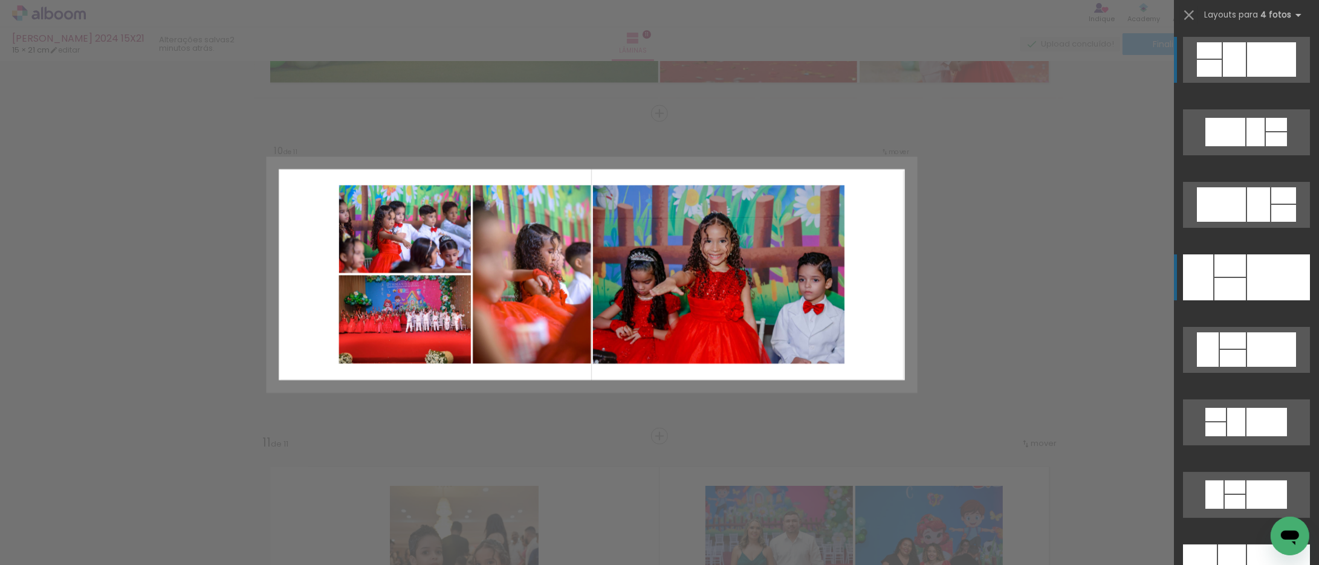
scroll to position [2872, 0]
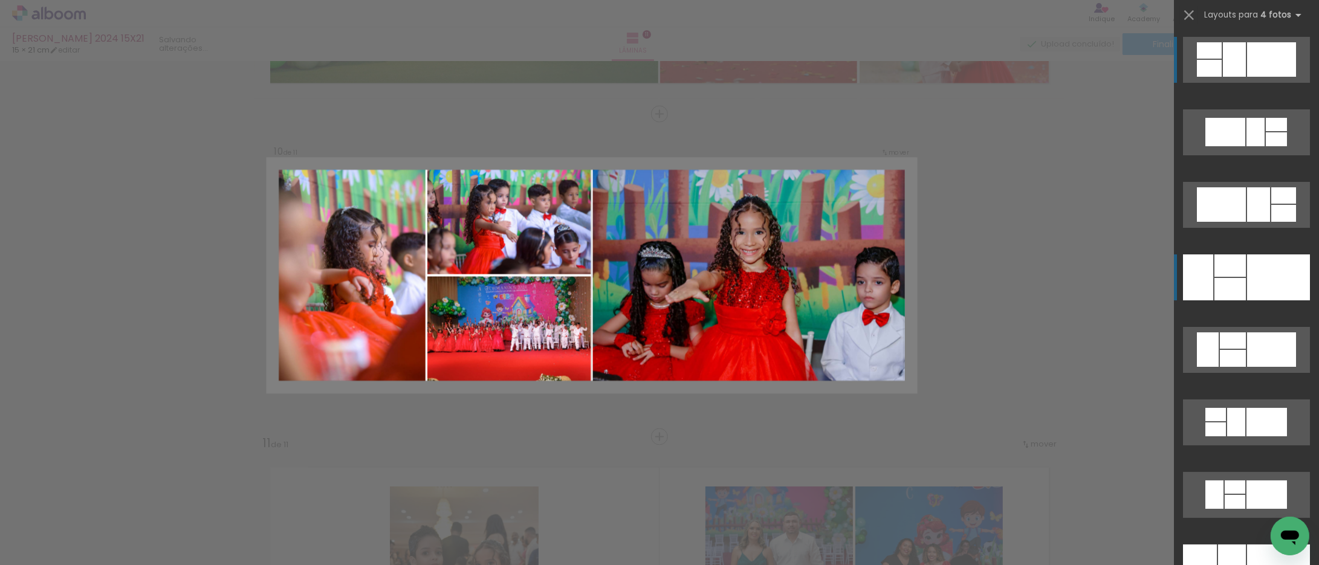
click at [1252, 276] on div at bounding box center [1278, 278] width 63 height 46
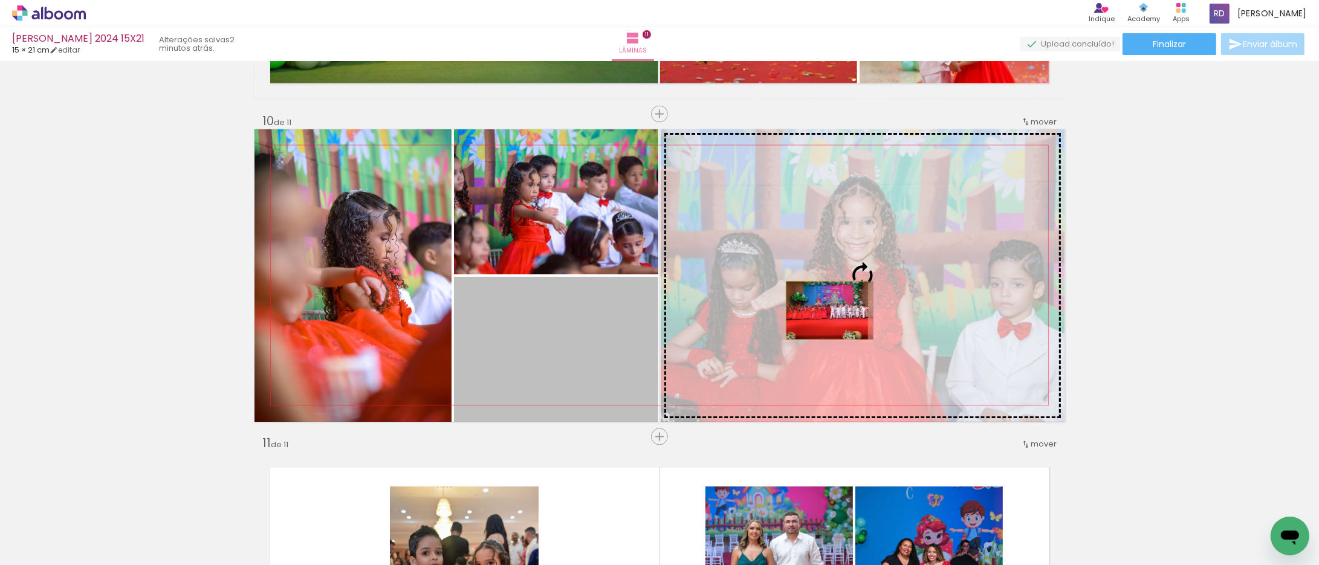
drag, startPoint x: 588, startPoint y: 313, endPoint x: 822, endPoint y: 311, distance: 234.0
click at [0, 0] on slot at bounding box center [0, 0] width 0 height 0
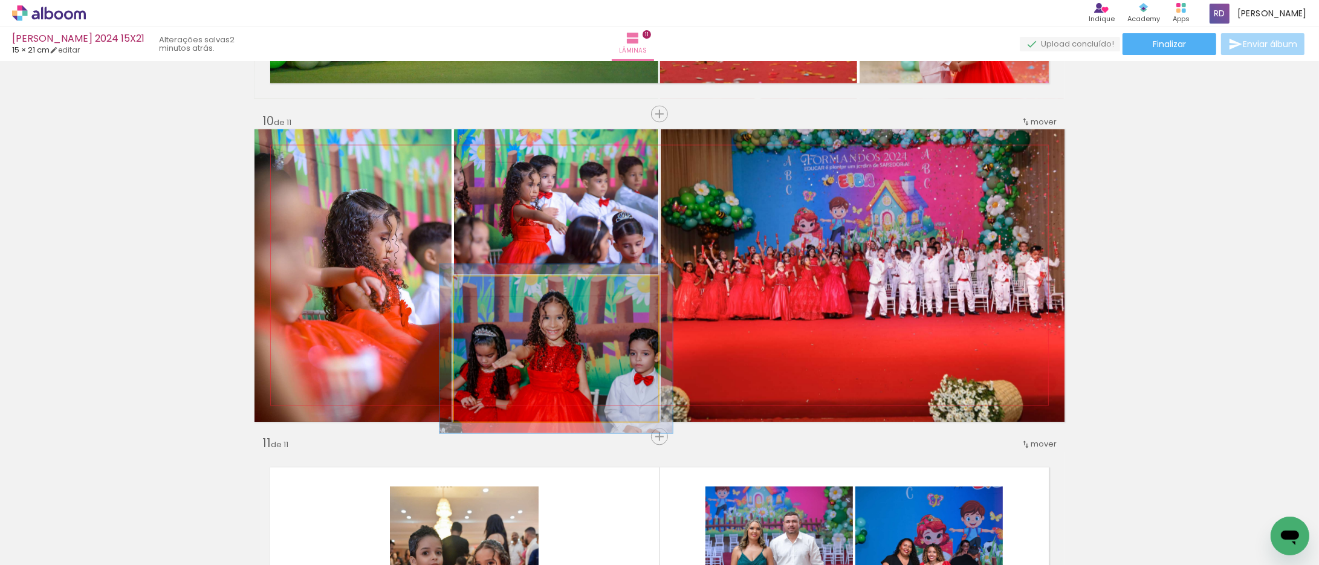
drag, startPoint x: 478, startPoint y: 291, endPoint x: 484, endPoint y: 288, distance: 6.8
type paper-slider "114"
click at [484, 288] on div at bounding box center [488, 289] width 11 height 11
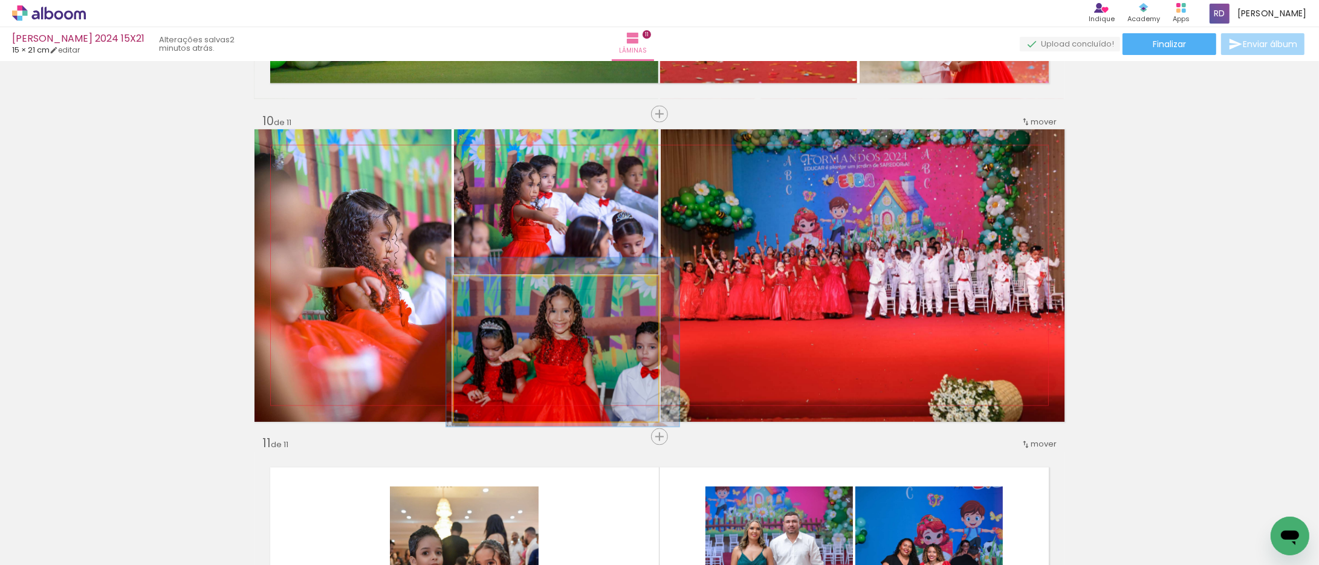
drag, startPoint x: 514, startPoint y: 351, endPoint x: 520, endPoint y: 345, distance: 9.4
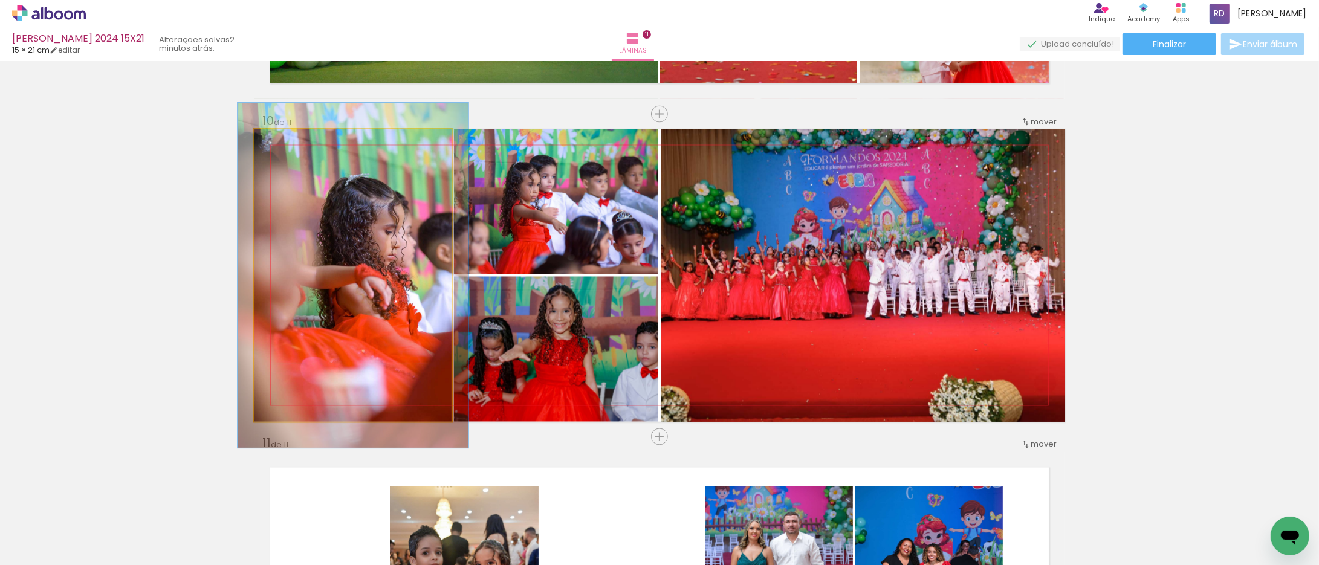
type paper-slider "117"
click at [285, 146] on div at bounding box center [290, 142] width 11 height 11
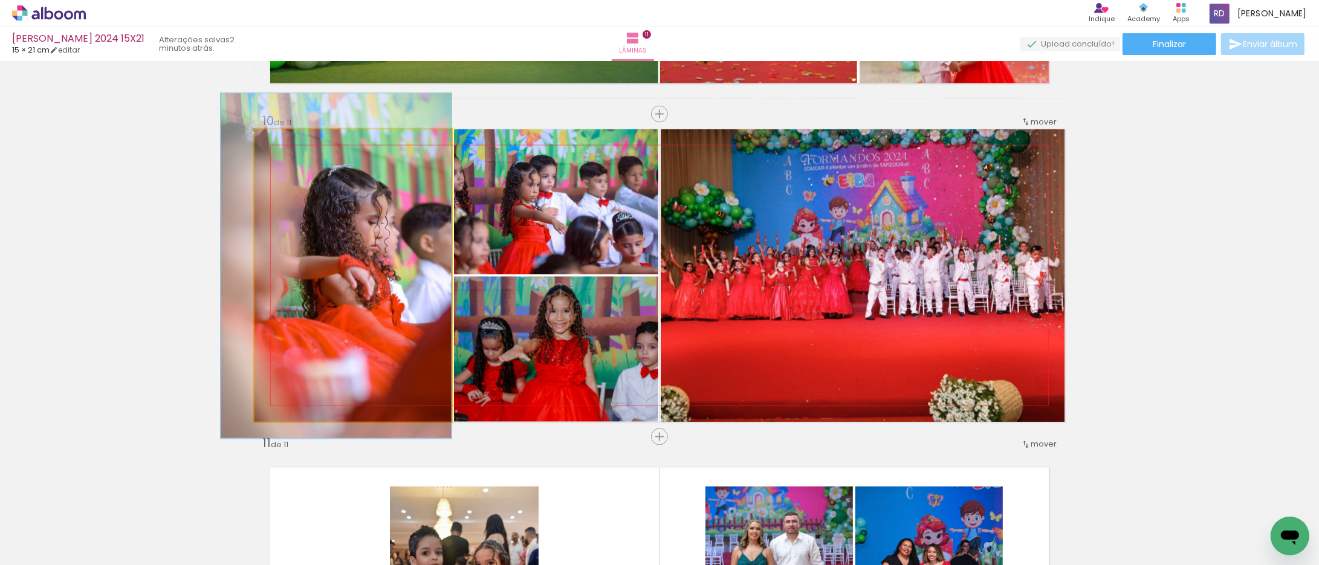
drag, startPoint x: 383, startPoint y: 294, endPoint x: 360, endPoint y: 285, distance: 25.5
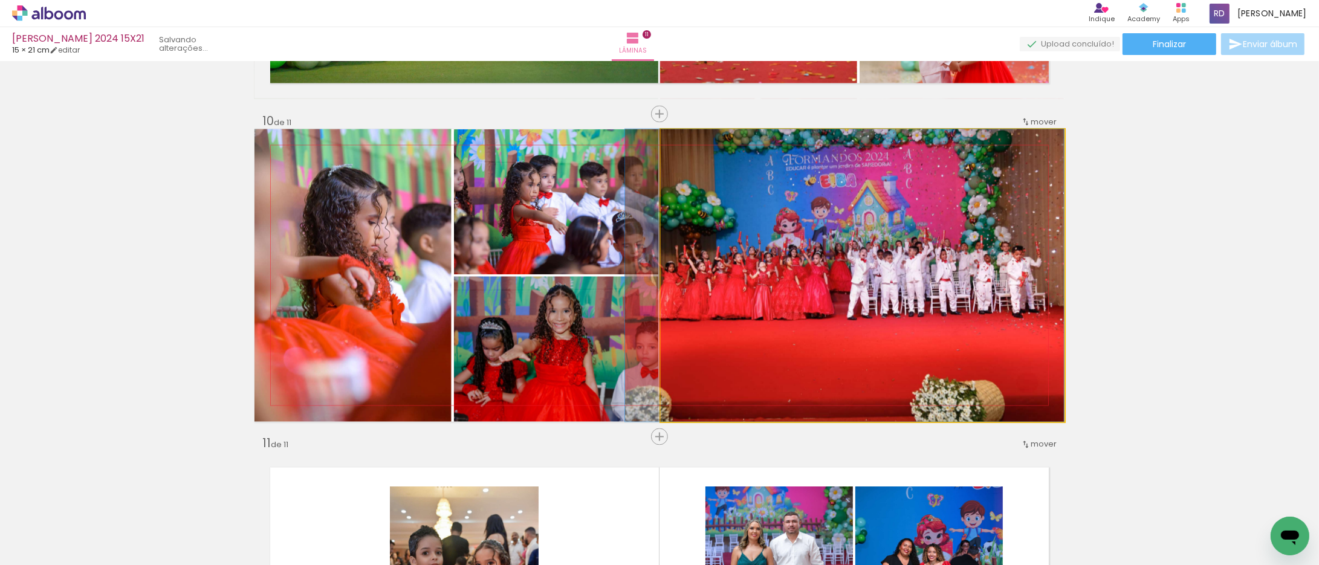
drag, startPoint x: 866, startPoint y: 317, endPoint x: 848, endPoint y: 317, distance: 18.1
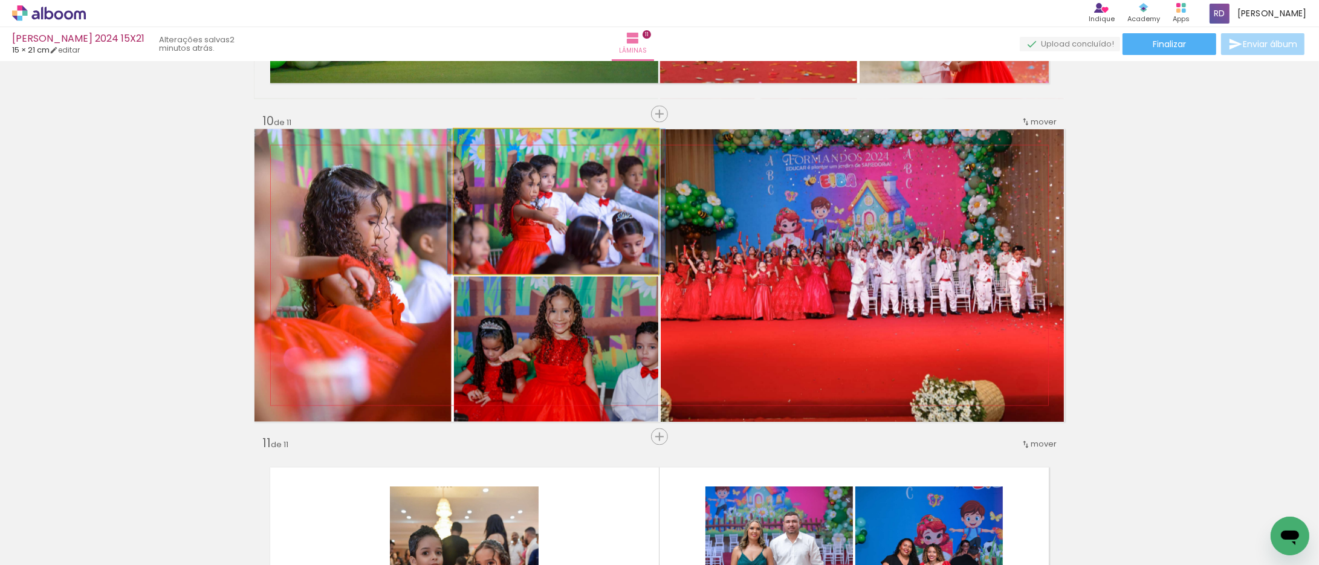
click at [625, 230] on quentale-photo at bounding box center [556, 201] width 204 height 145
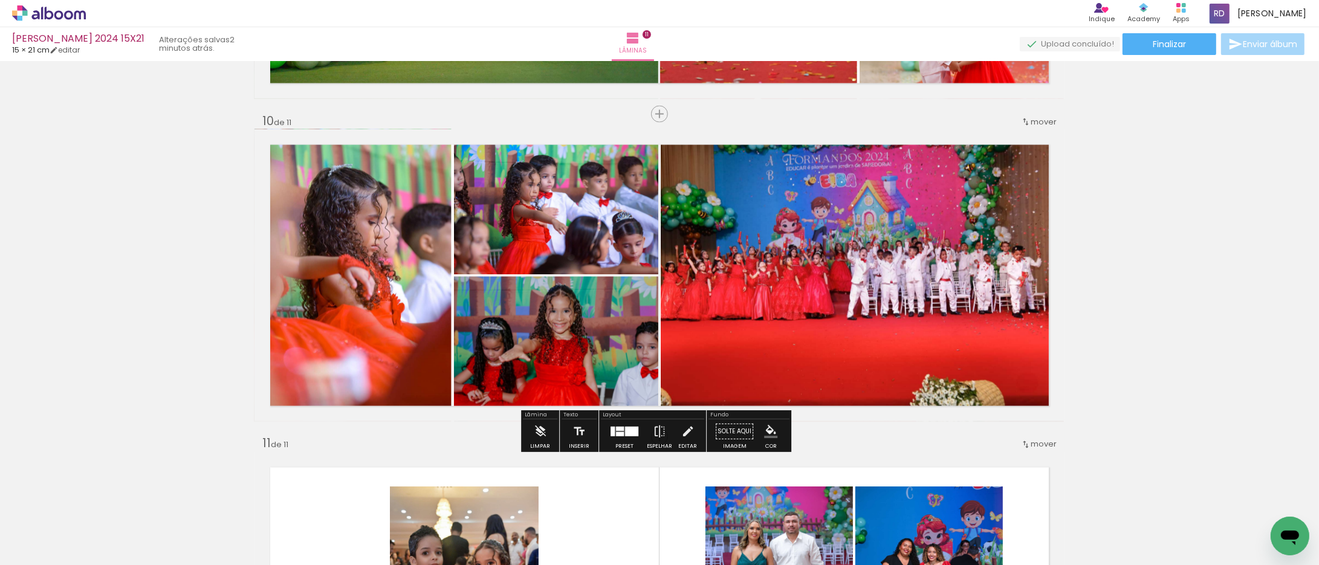
click at [626, 230] on quentale-photo at bounding box center [556, 201] width 204 height 145
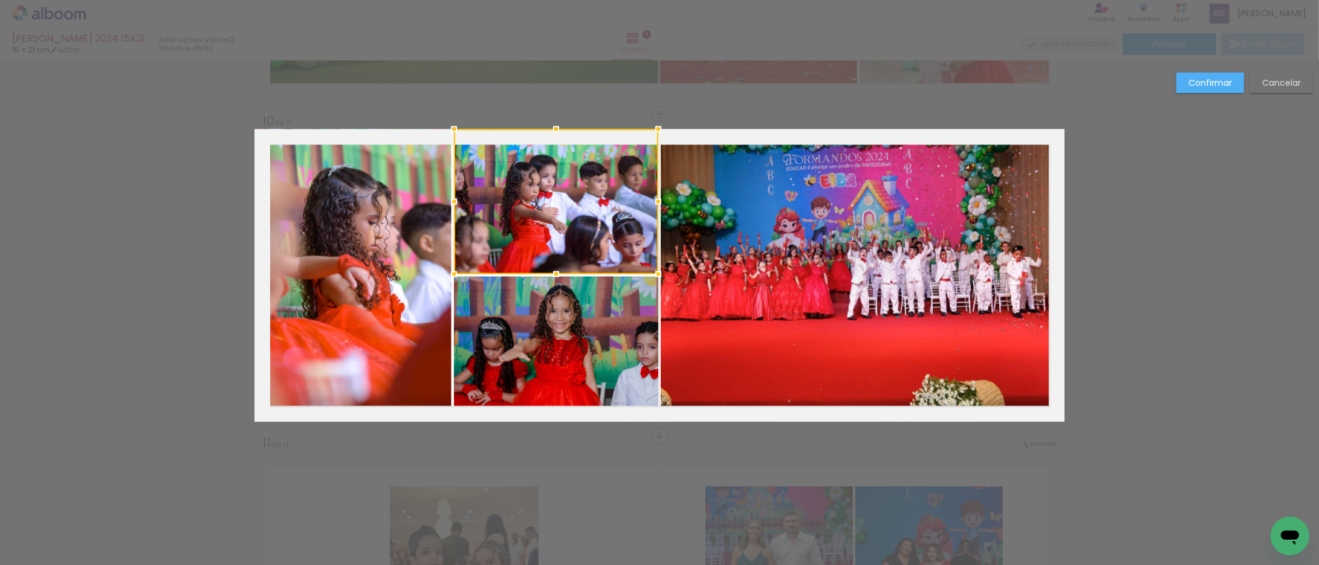
click at [596, 306] on quentale-photo at bounding box center [556, 349] width 204 height 145
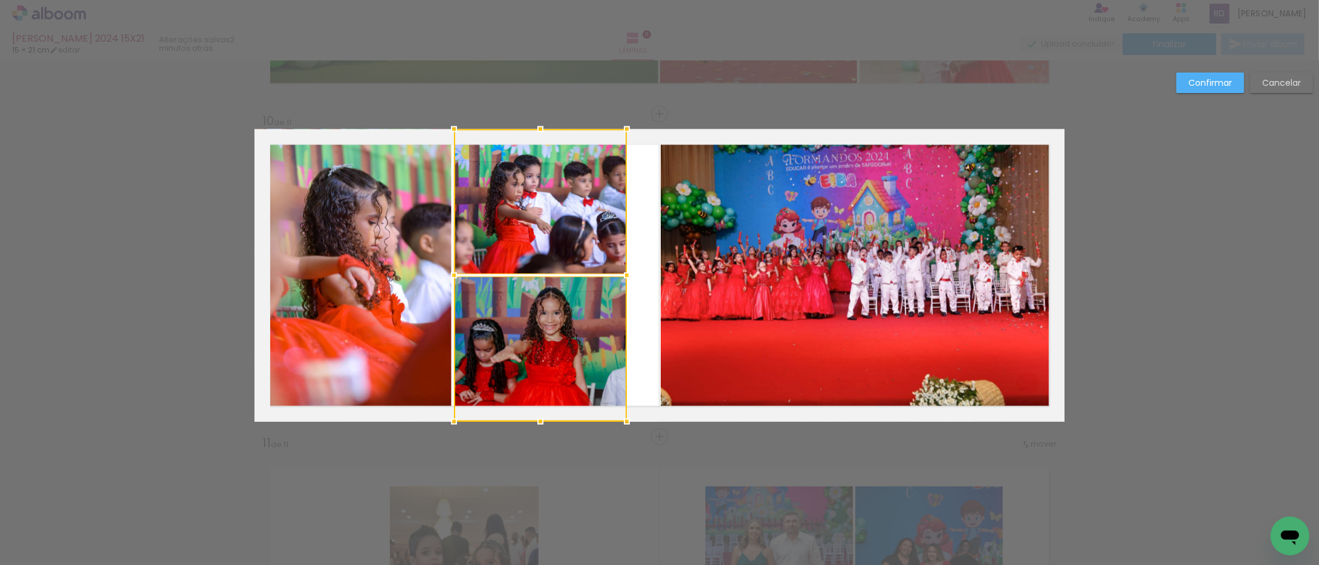
drag, startPoint x: 655, startPoint y: 276, endPoint x: 672, endPoint y: 276, distance: 16.9
click at [624, 274] on div at bounding box center [627, 276] width 24 height 24
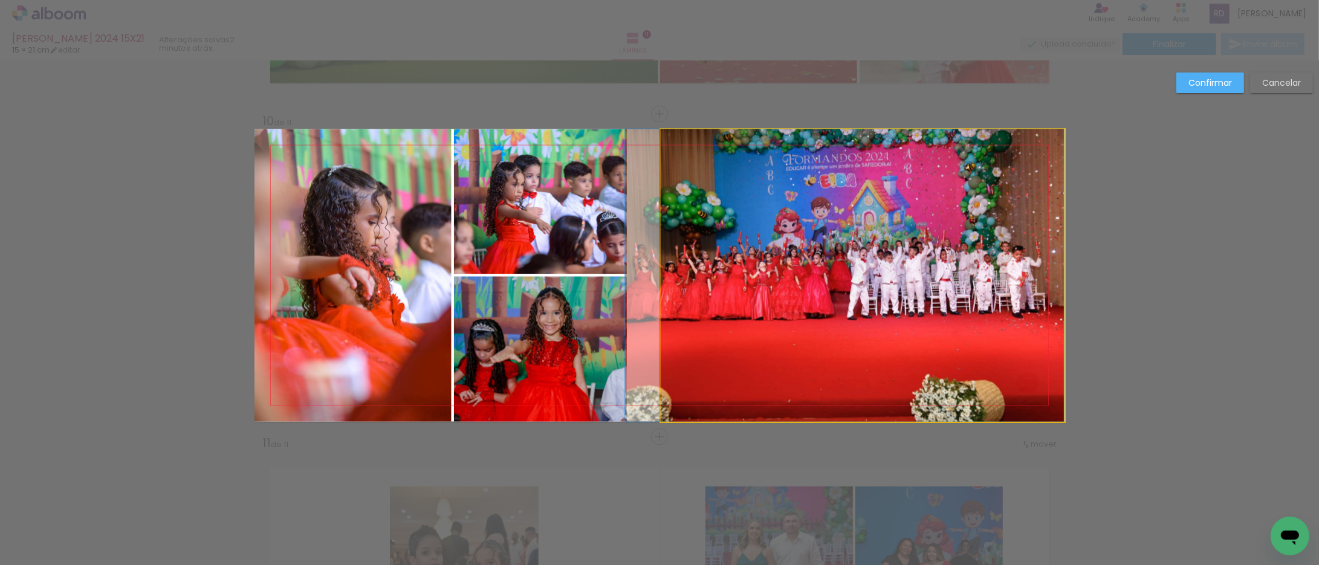
click at [735, 280] on quentale-photo at bounding box center [863, 275] width 404 height 293
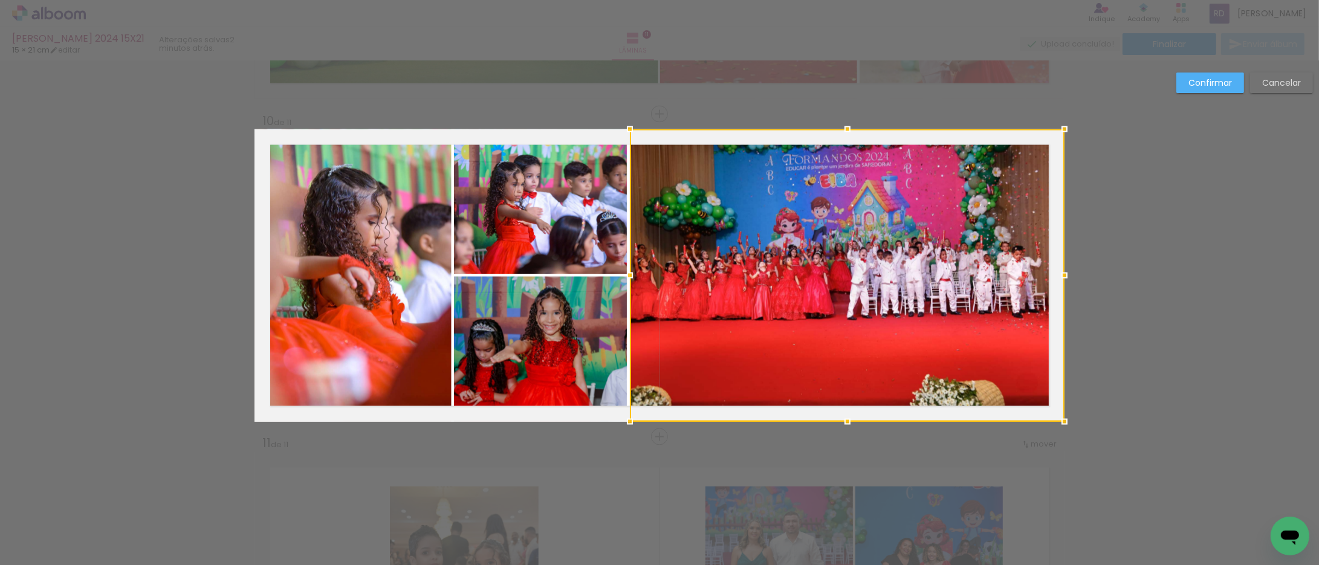
drag, startPoint x: 653, startPoint y: 276, endPoint x: 625, endPoint y: 271, distance: 28.2
click at [625, 271] on div at bounding box center [630, 276] width 24 height 24
drag, startPoint x: 1187, startPoint y: 89, endPoint x: 1152, endPoint y: 95, distance: 35.6
click at [1187, 89] on paper-button "Confirmar" at bounding box center [1210, 83] width 68 height 21
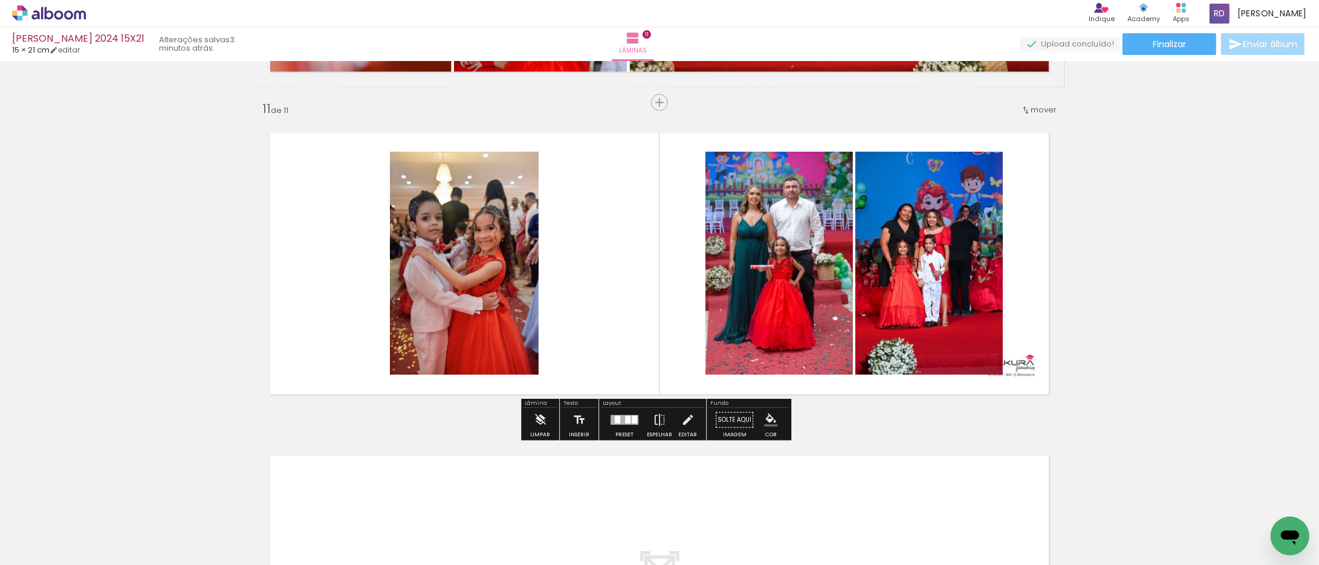
scroll to position [3208, 0]
click at [625, 416] on div at bounding box center [627, 419] width 5 height 8
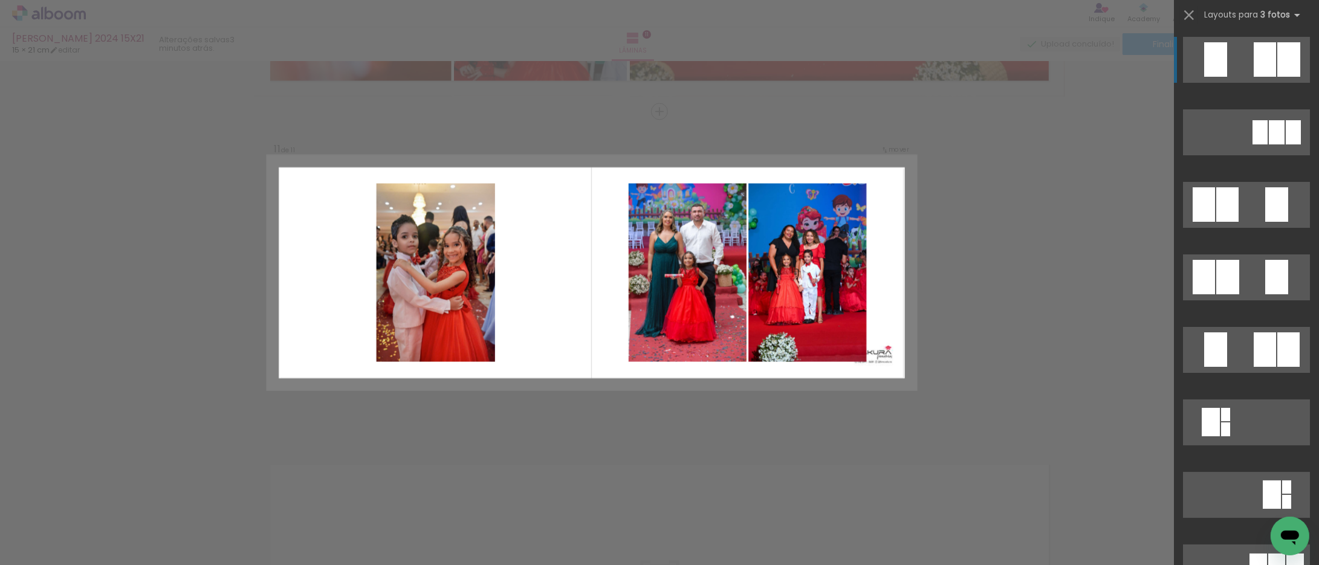
scroll to position [3195, 0]
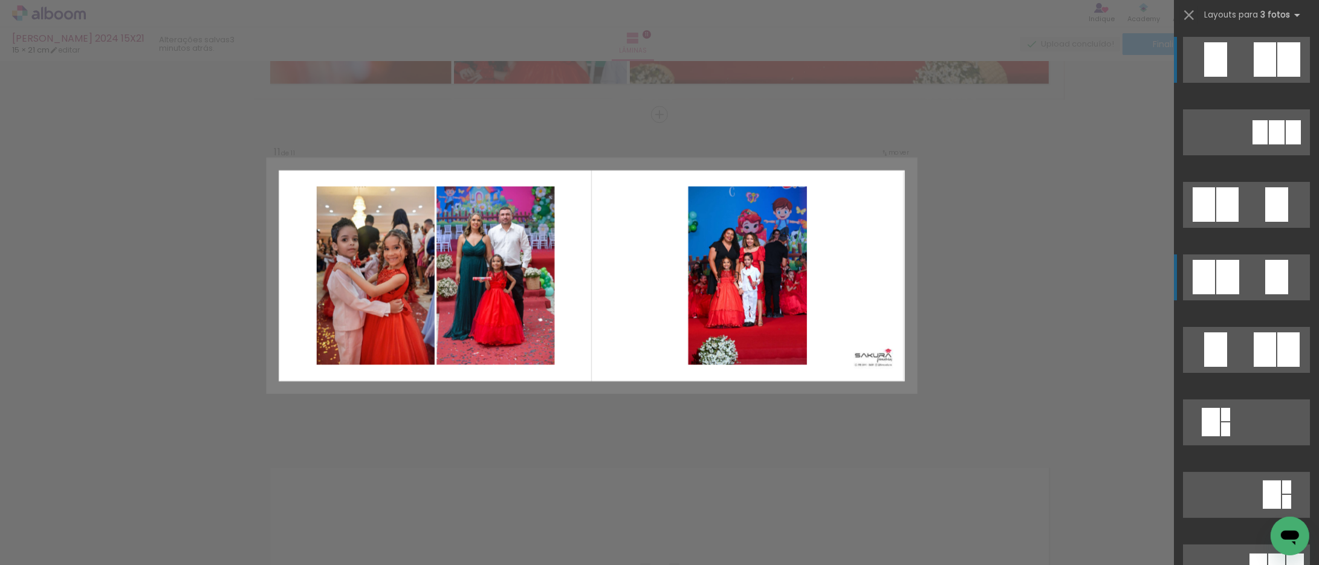
click at [1269, 144] on div at bounding box center [1277, 132] width 16 height 24
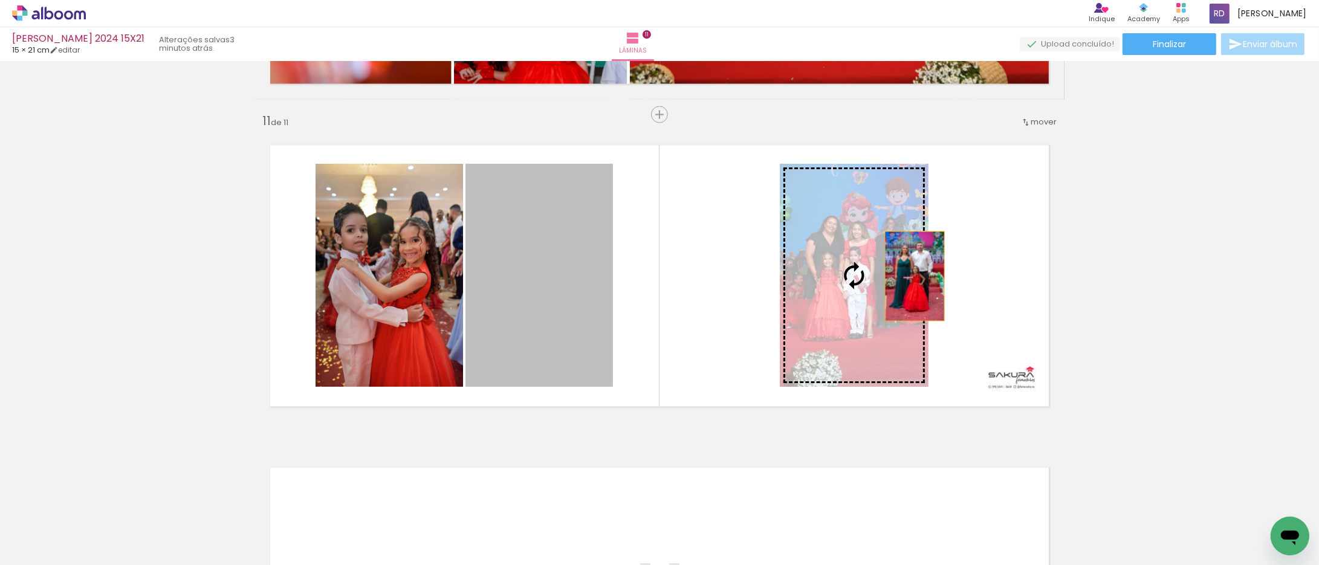
drag, startPoint x: 545, startPoint y: 268, endPoint x: 901, endPoint y: 278, distance: 356.2
click at [0, 0] on slot at bounding box center [0, 0] width 0 height 0
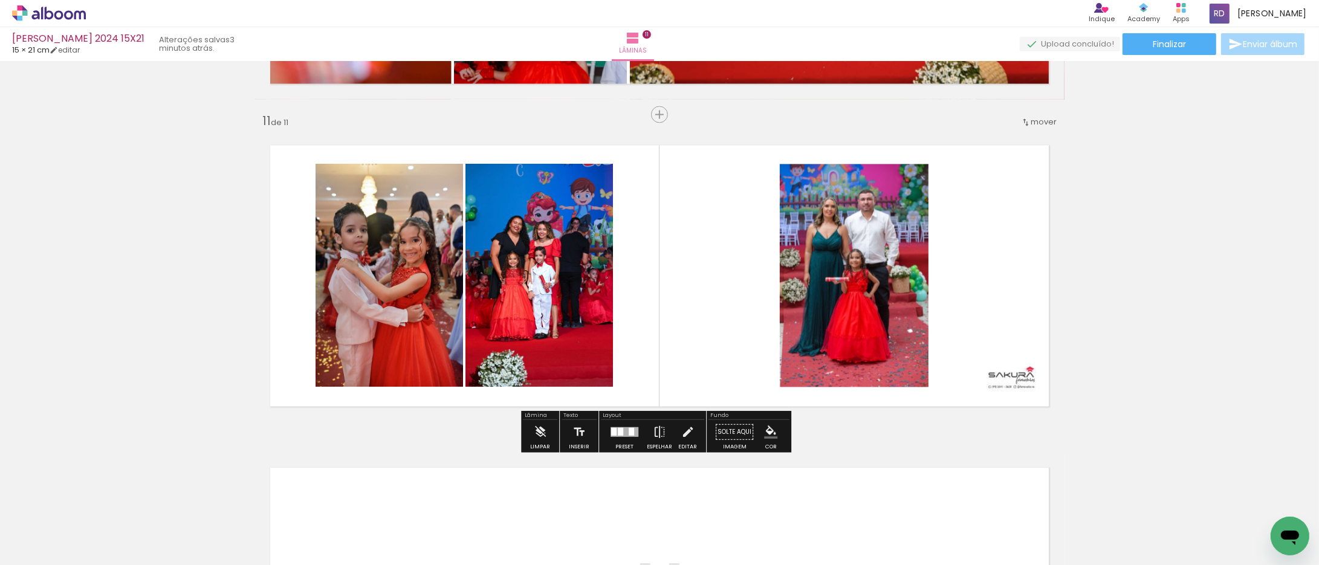
click at [831, 264] on quentale-photo at bounding box center [854, 275] width 149 height 223
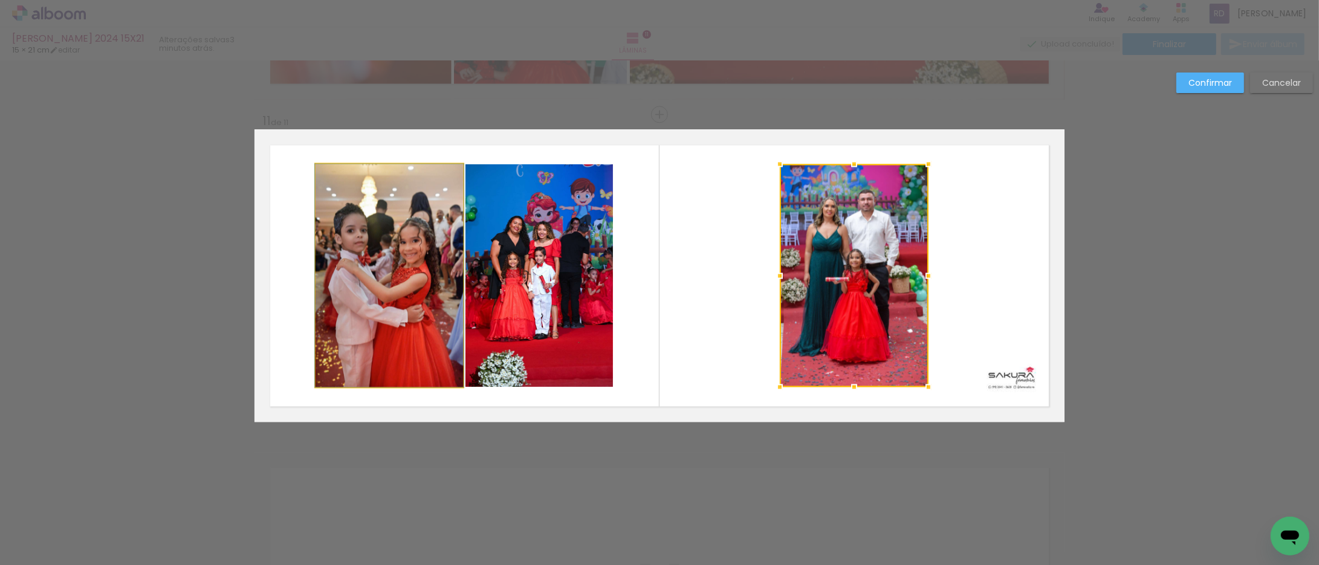
click at [432, 274] on quentale-photo at bounding box center [390, 275] width 148 height 223
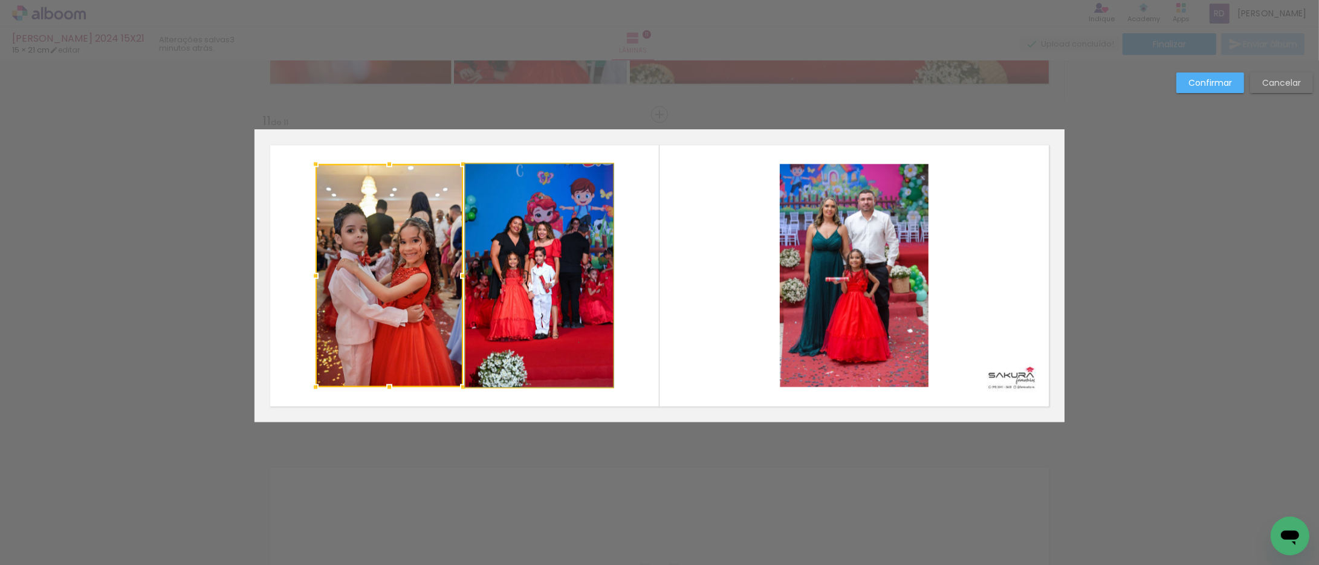
click at [484, 261] on quentale-photo at bounding box center [539, 275] width 148 height 223
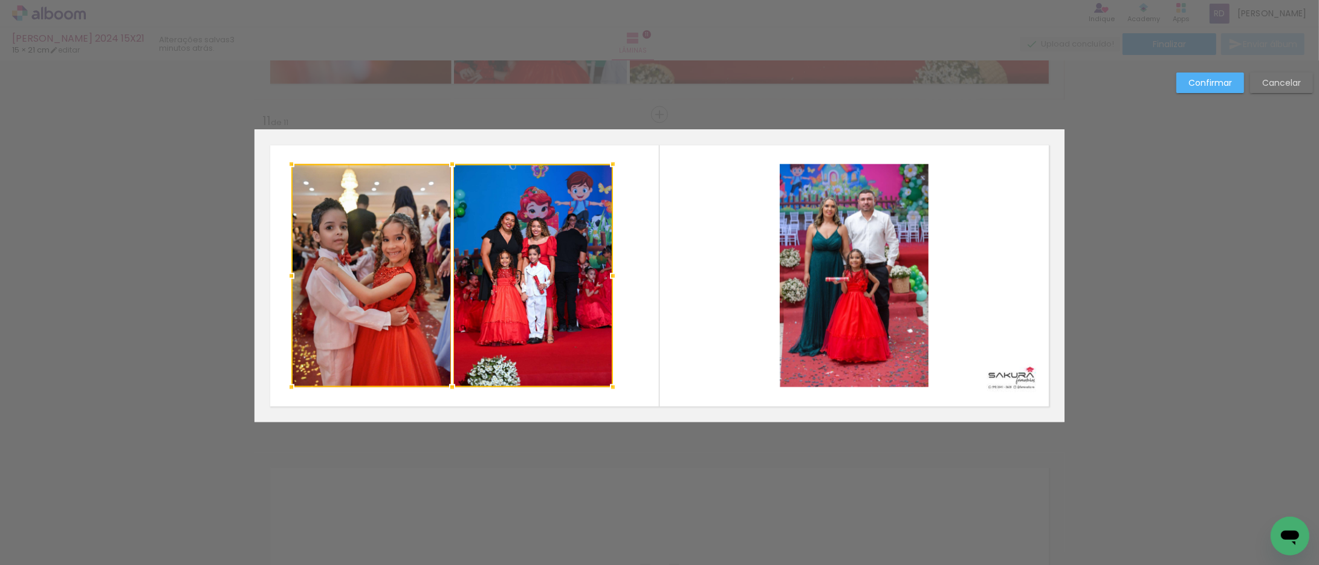
drag, startPoint x: 310, startPoint y: 274, endPoint x: 341, endPoint y: 270, distance: 31.0
click at [288, 272] on div at bounding box center [291, 276] width 24 height 24
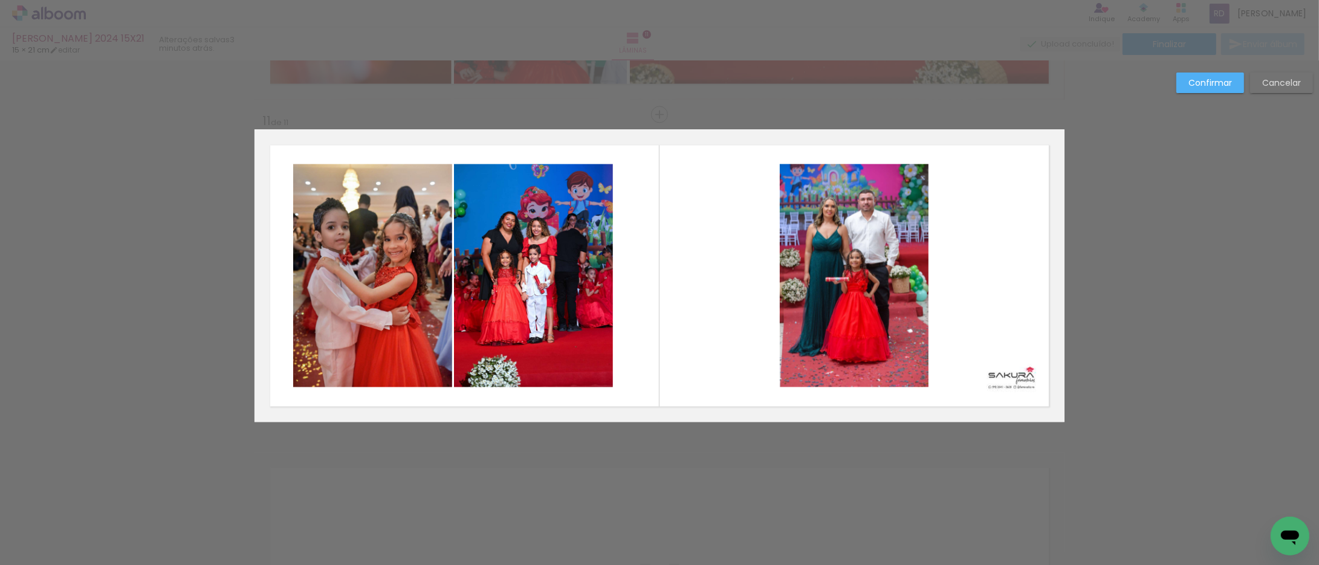
click at [479, 262] on quentale-photo at bounding box center [533, 275] width 159 height 223
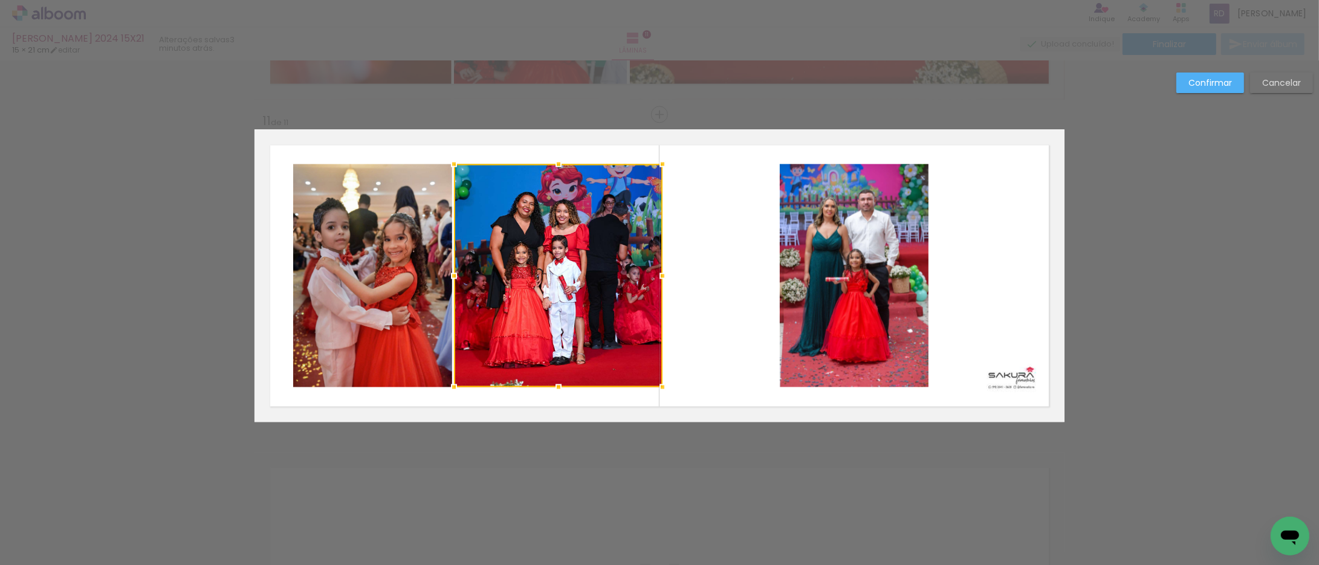
drag, startPoint x: 611, startPoint y: 278, endPoint x: 660, endPoint y: 275, distance: 49.7
click at [660, 275] on div at bounding box center [662, 276] width 24 height 24
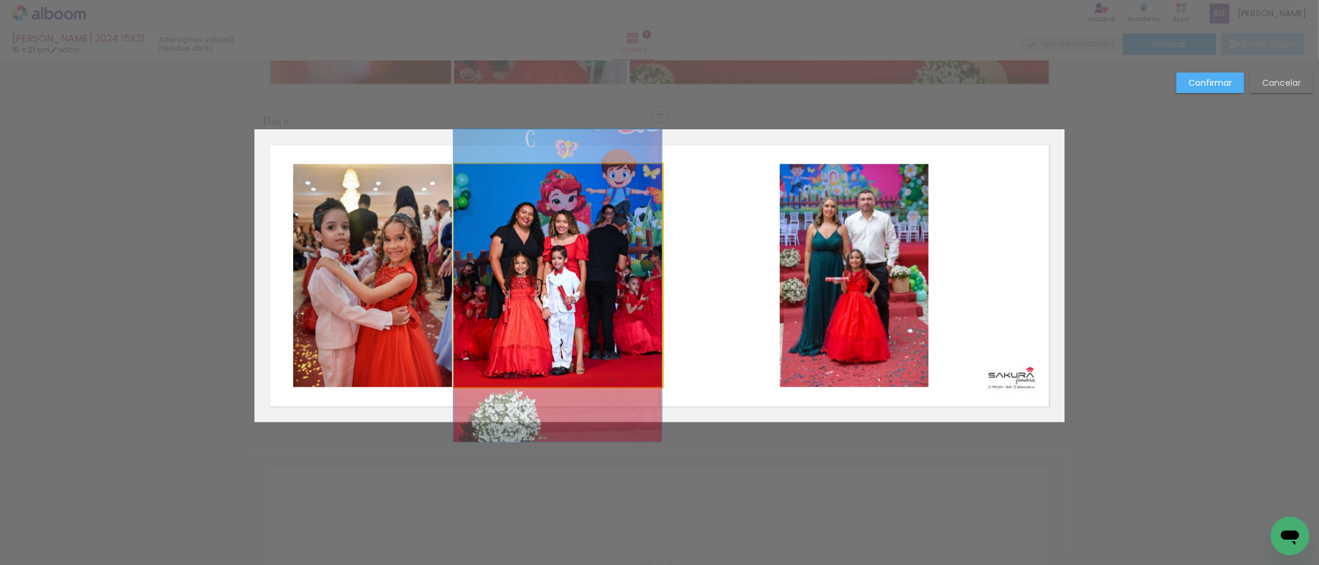
drag, startPoint x: 538, startPoint y: 257, endPoint x: 537, endPoint y: 267, distance: 10.3
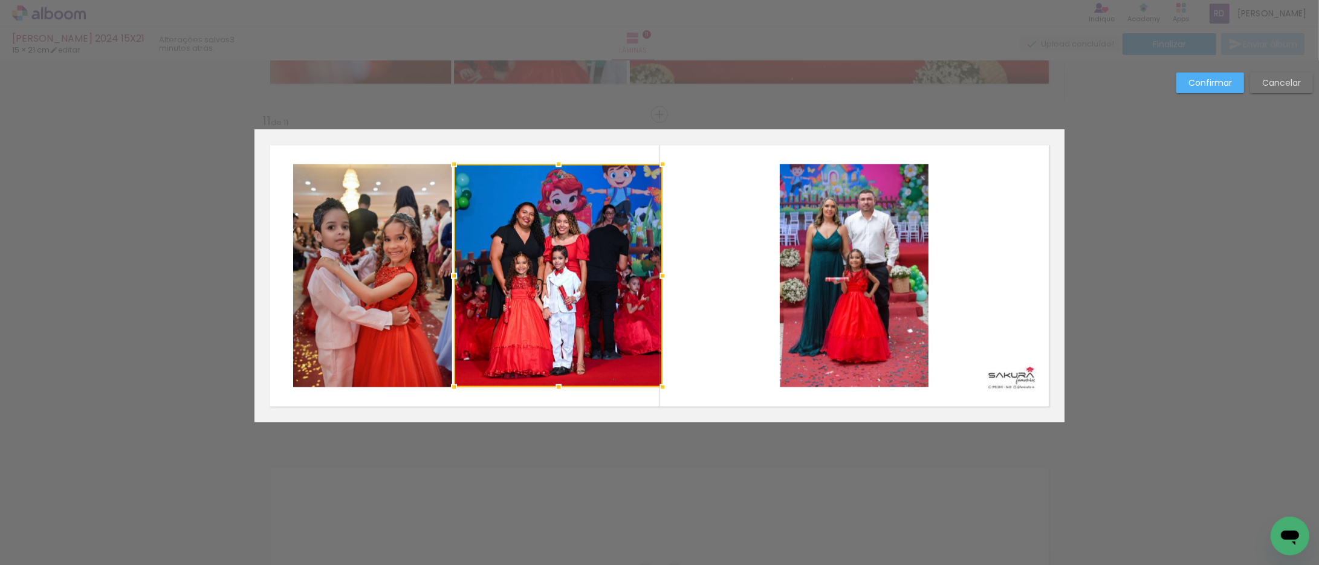
click at [856, 263] on quentale-photo at bounding box center [854, 275] width 149 height 223
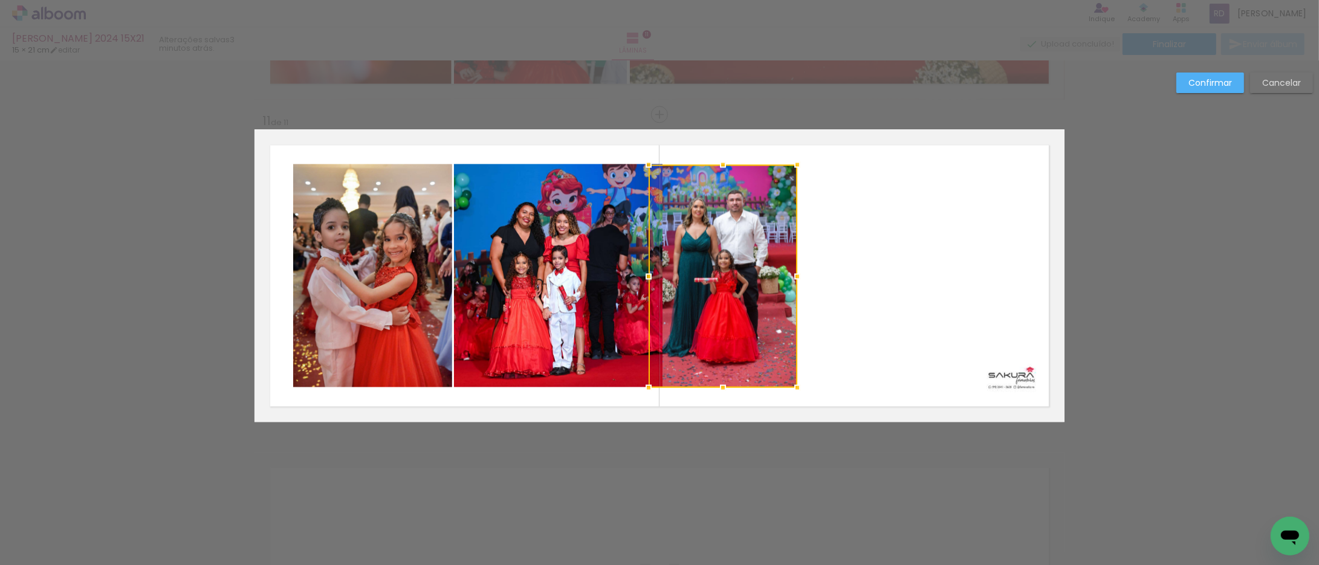
drag, startPoint x: 809, startPoint y: 269, endPoint x: 715, endPoint y: 269, distance: 93.7
click at [715, 269] on div at bounding box center [723, 275] width 149 height 223
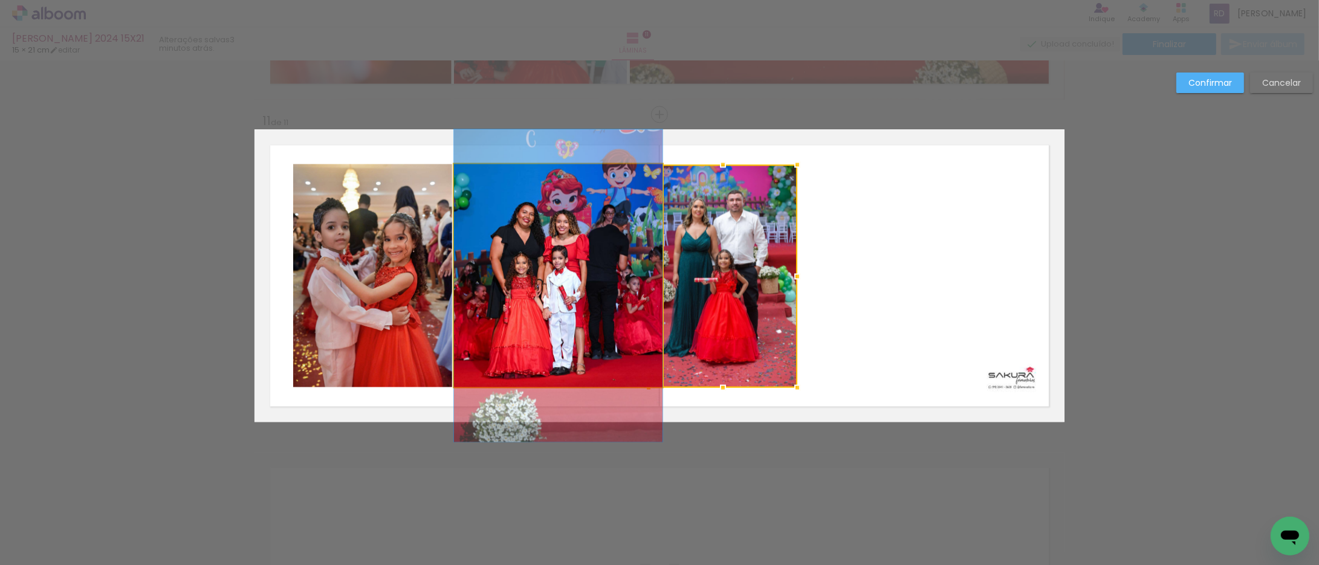
click at [586, 260] on quentale-photo at bounding box center [558, 275] width 209 height 223
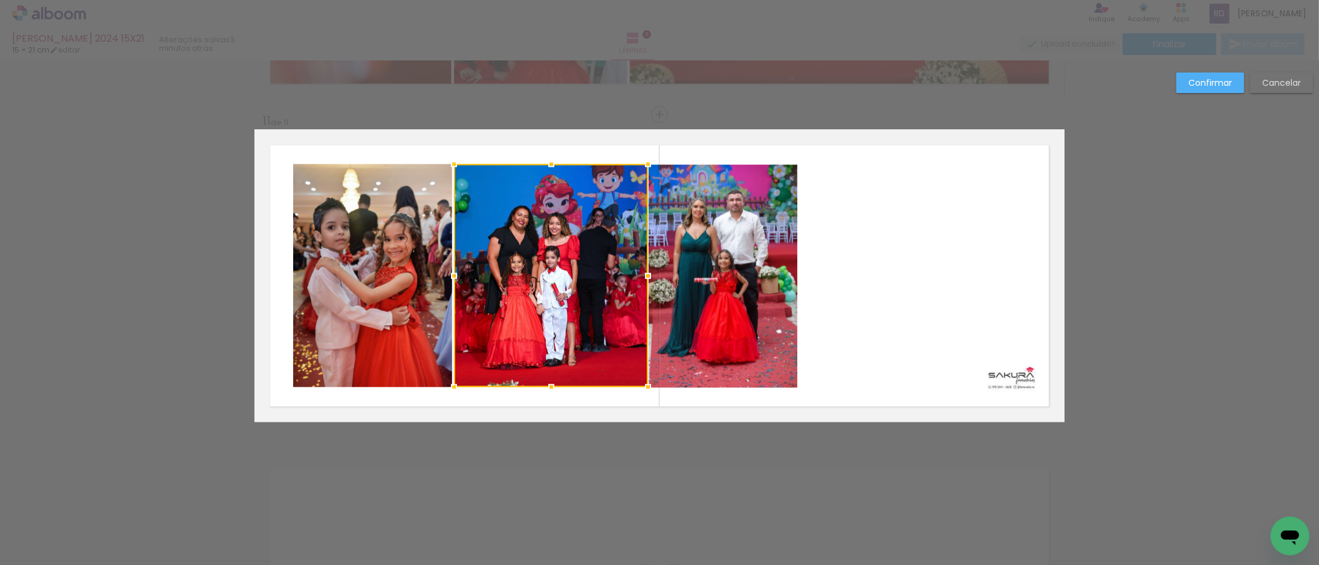
drag, startPoint x: 659, startPoint y: 273, endPoint x: 644, endPoint y: 273, distance: 15.1
click at [644, 273] on div at bounding box center [648, 276] width 24 height 24
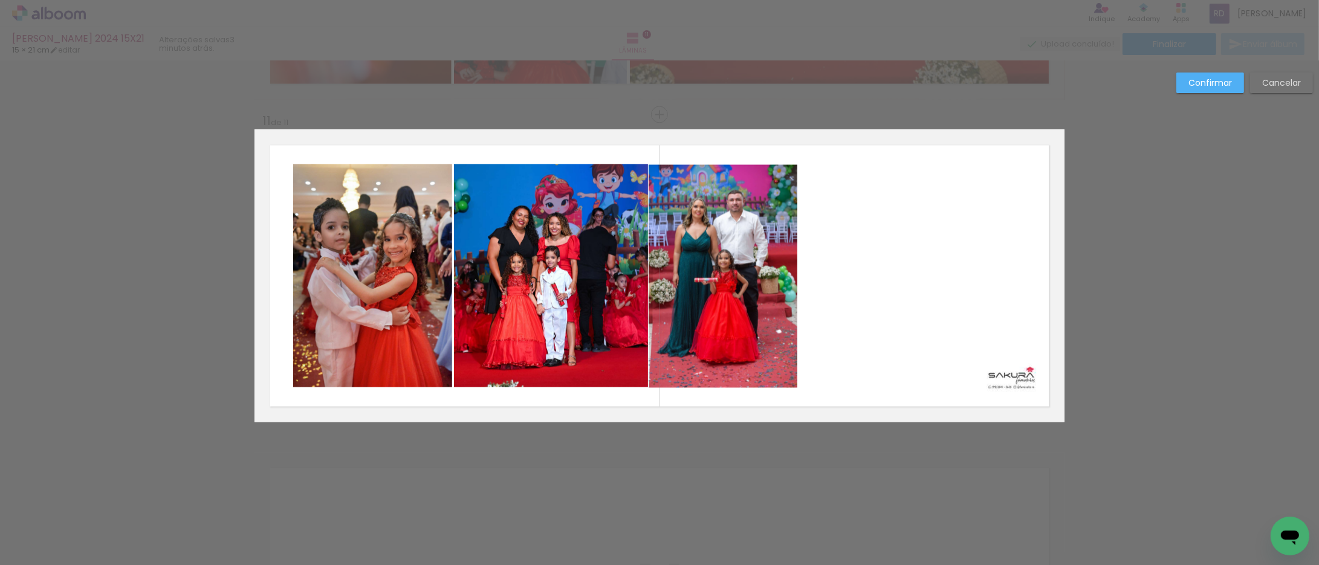
click at [0, 0] on slot "Confirmar" at bounding box center [0, 0] width 0 height 0
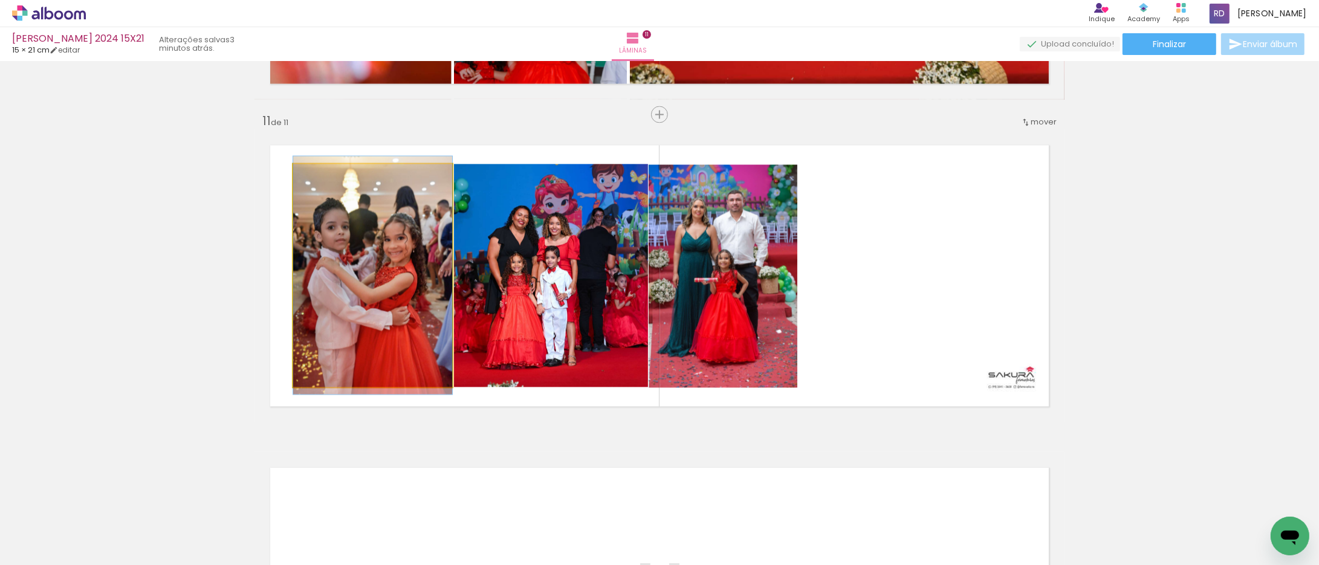
click at [375, 264] on quentale-photo at bounding box center [372, 275] width 159 height 223
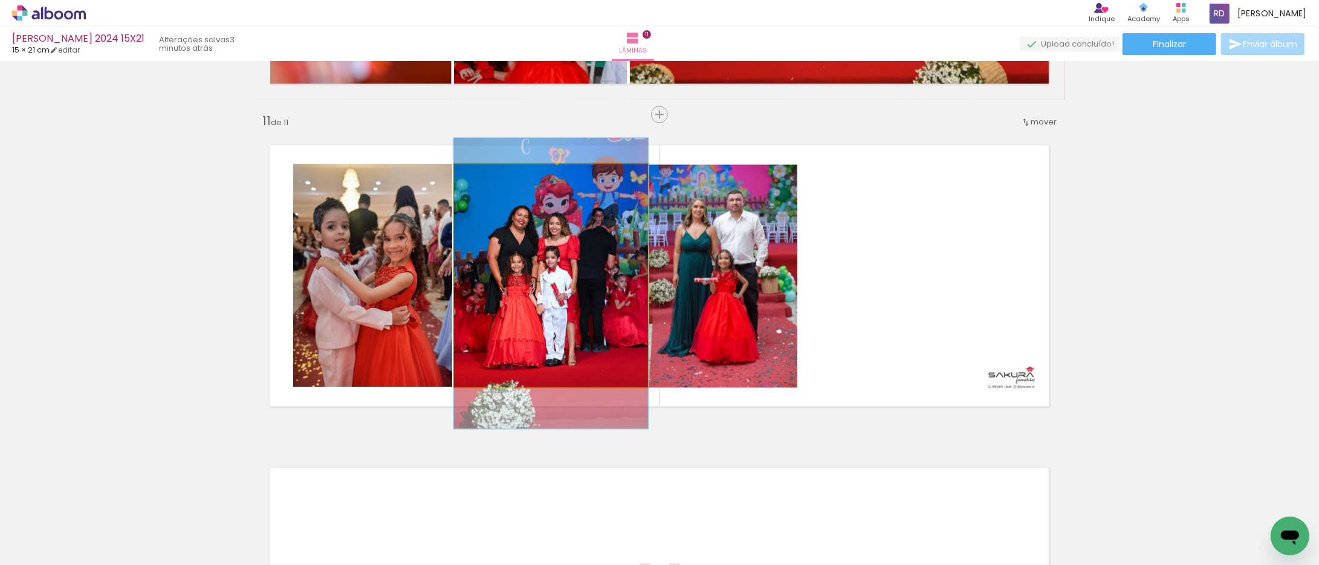
click at [520, 276] on quentale-photo at bounding box center [551, 275] width 194 height 223
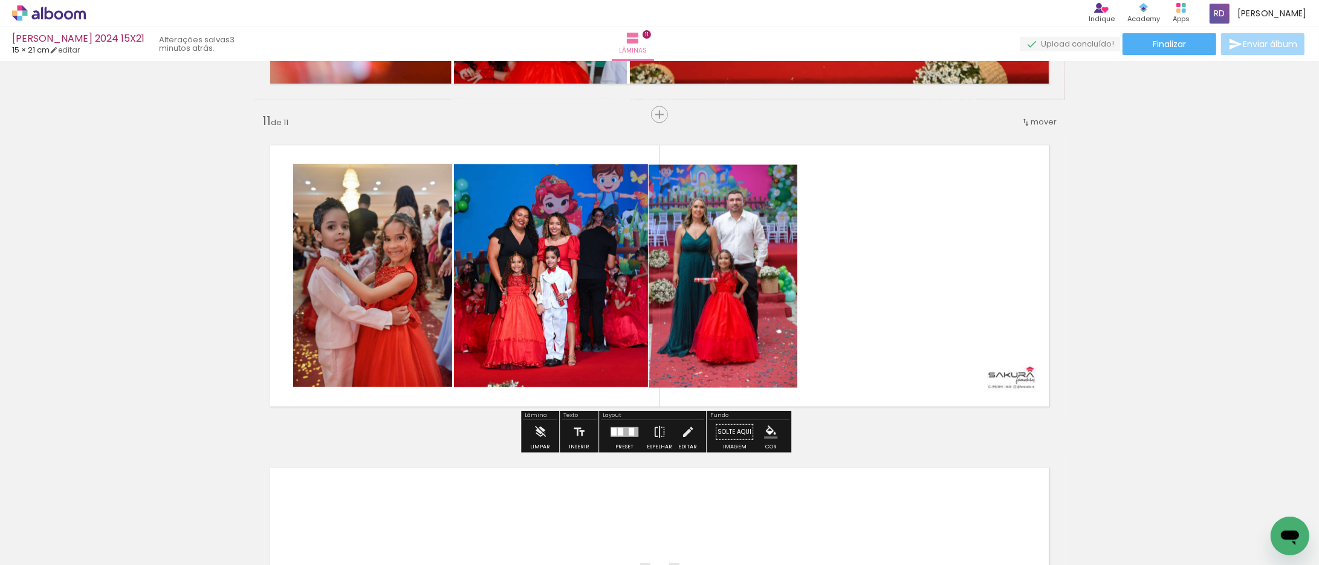
click at [752, 261] on quentale-photo at bounding box center [723, 275] width 149 height 223
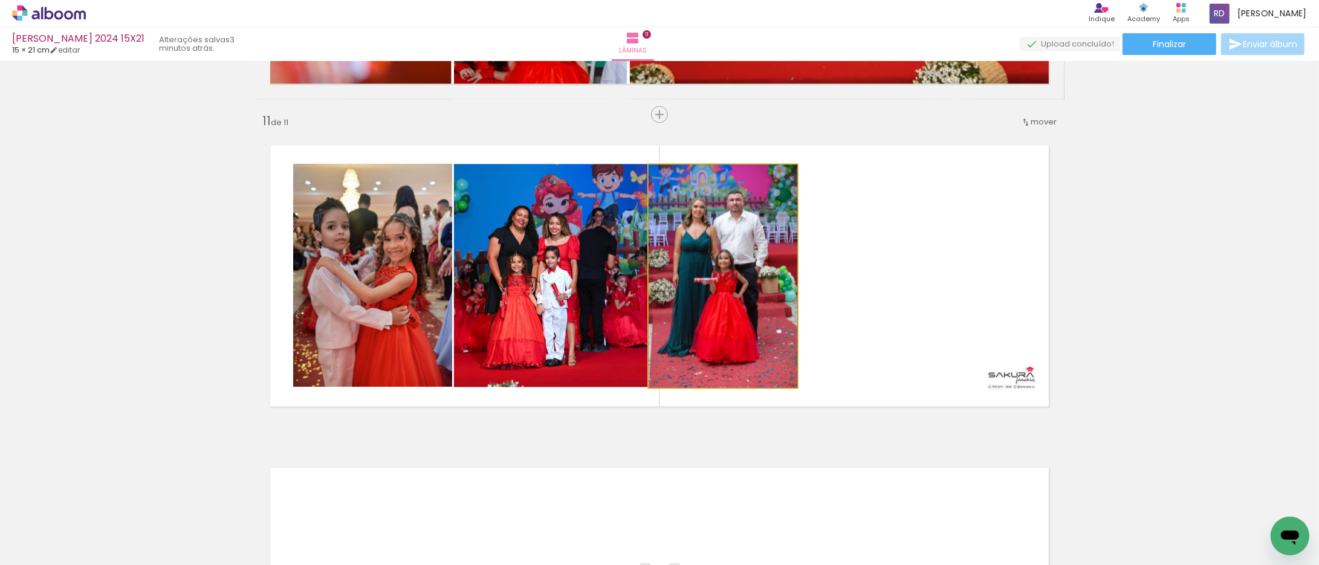
click at [747, 270] on quentale-photo at bounding box center [723, 275] width 149 height 223
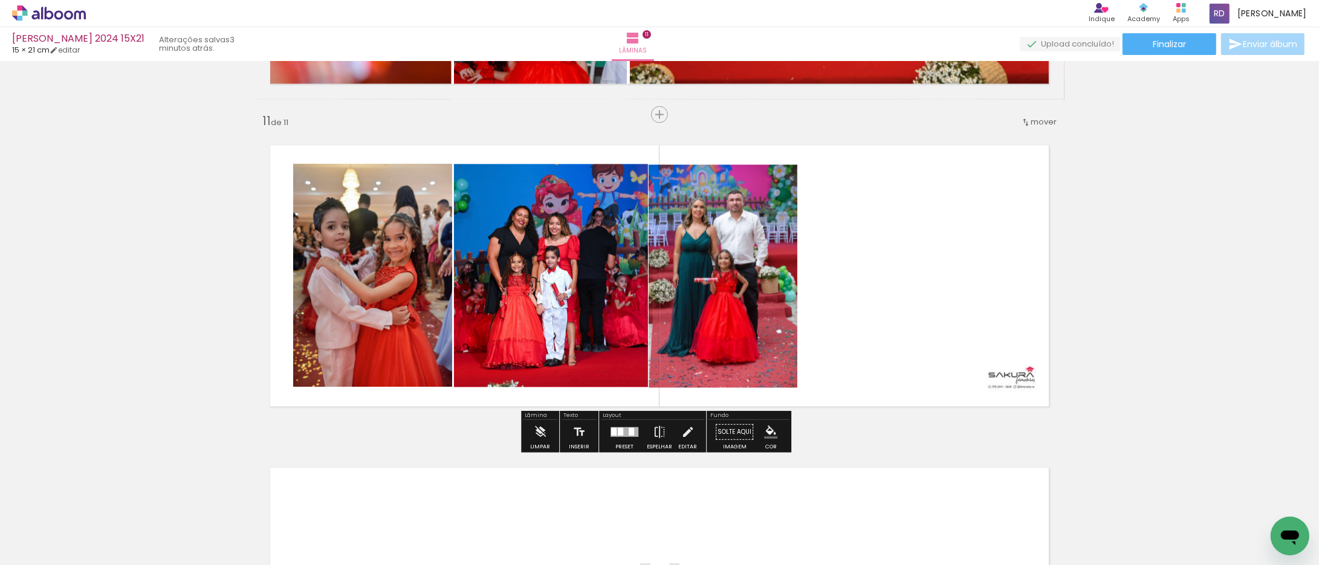
click at [747, 270] on quentale-photo at bounding box center [723, 275] width 149 height 223
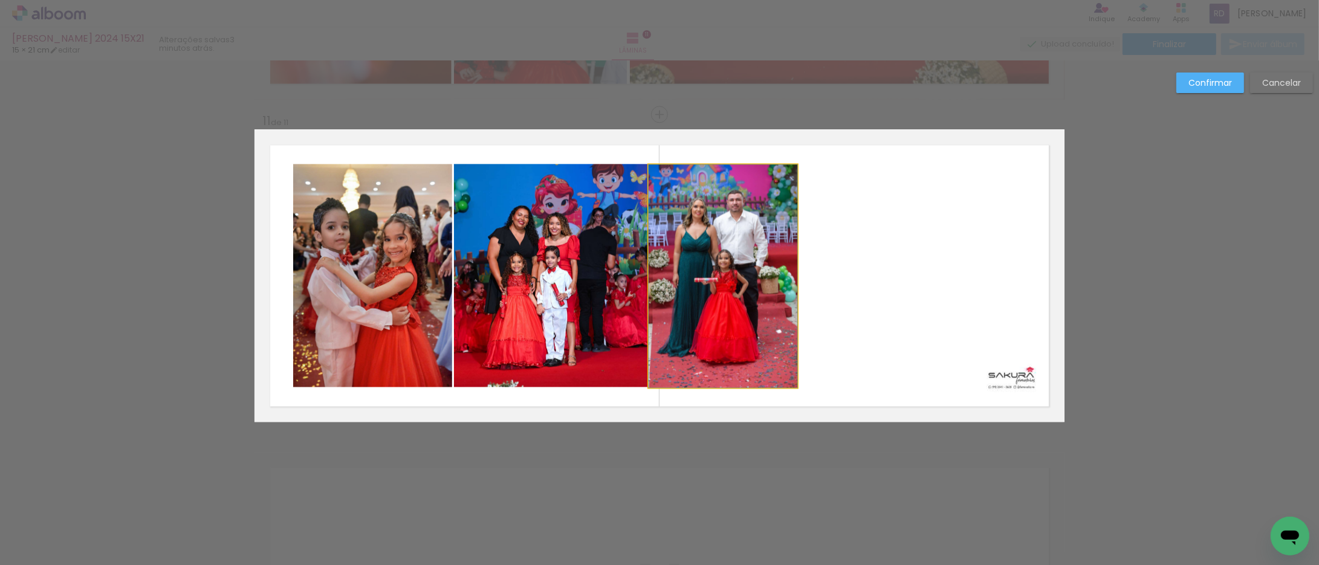
click at [747, 270] on quentale-photo at bounding box center [723, 275] width 149 height 223
click at [746, 270] on div at bounding box center [723, 275] width 149 height 223
click at [732, 276] on div at bounding box center [723, 275] width 149 height 223
click at [922, 216] on quentale-layouter at bounding box center [660, 275] width 810 height 293
click at [715, 239] on quentale-photo at bounding box center [723, 275] width 149 height 223
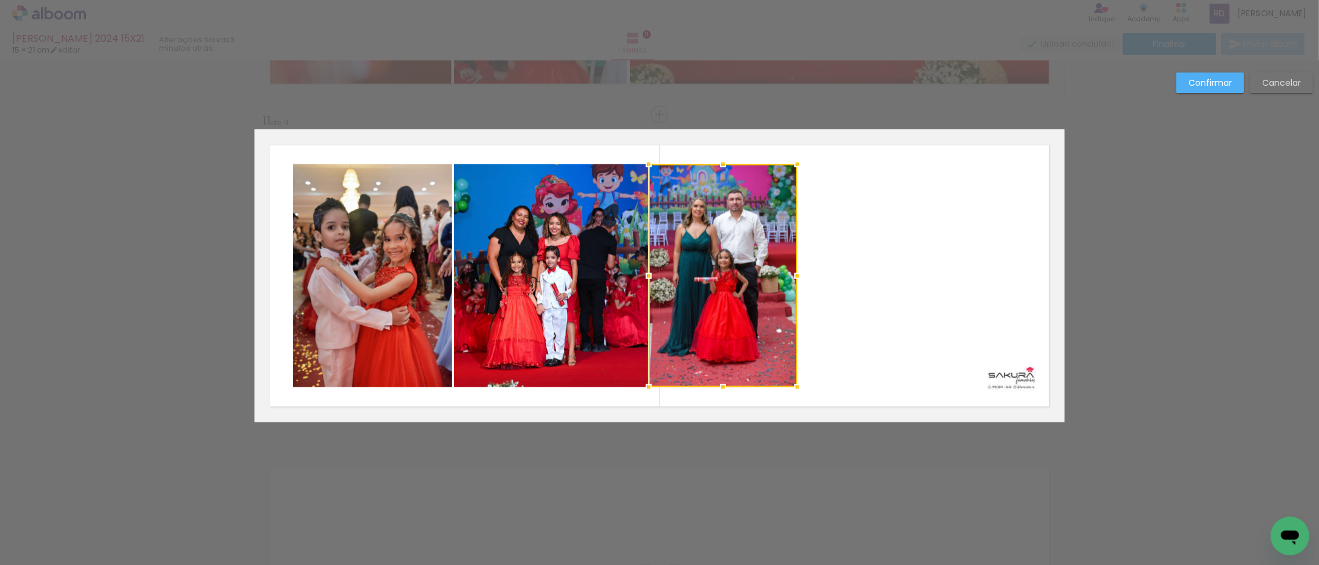
click at [715, 239] on div at bounding box center [723, 275] width 149 height 223
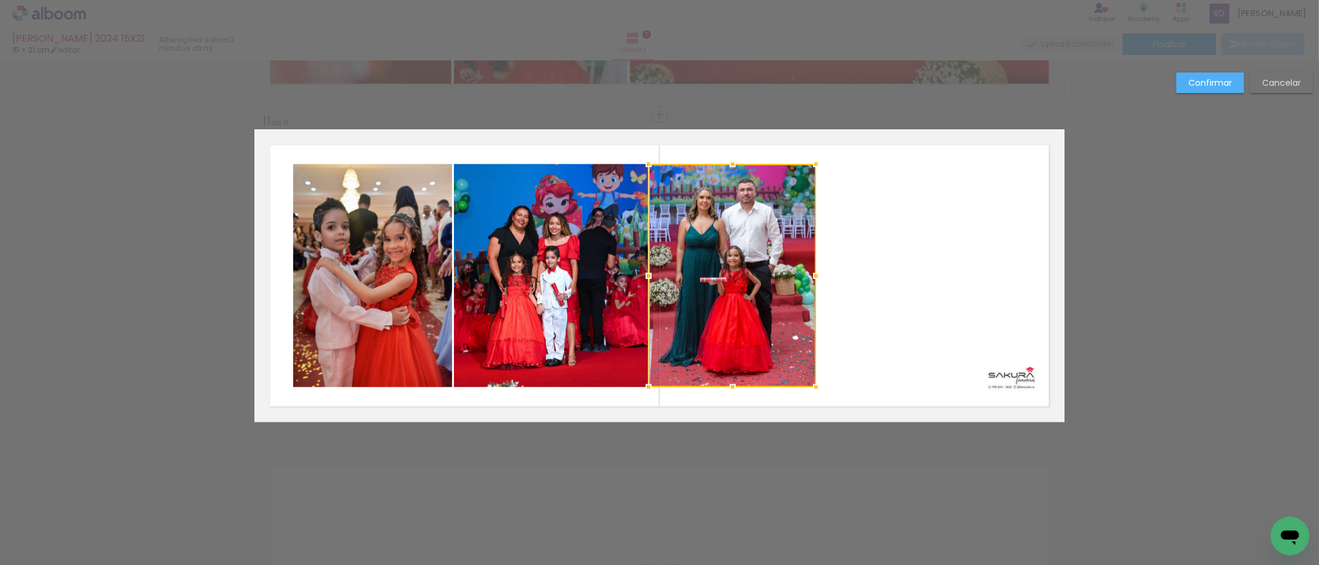
drag, startPoint x: 790, startPoint y: 274, endPoint x: 809, endPoint y: 274, distance: 18.7
click at [809, 274] on div at bounding box center [816, 276] width 24 height 24
click at [1199, 74] on paper-button "Confirmar" at bounding box center [1210, 83] width 68 height 21
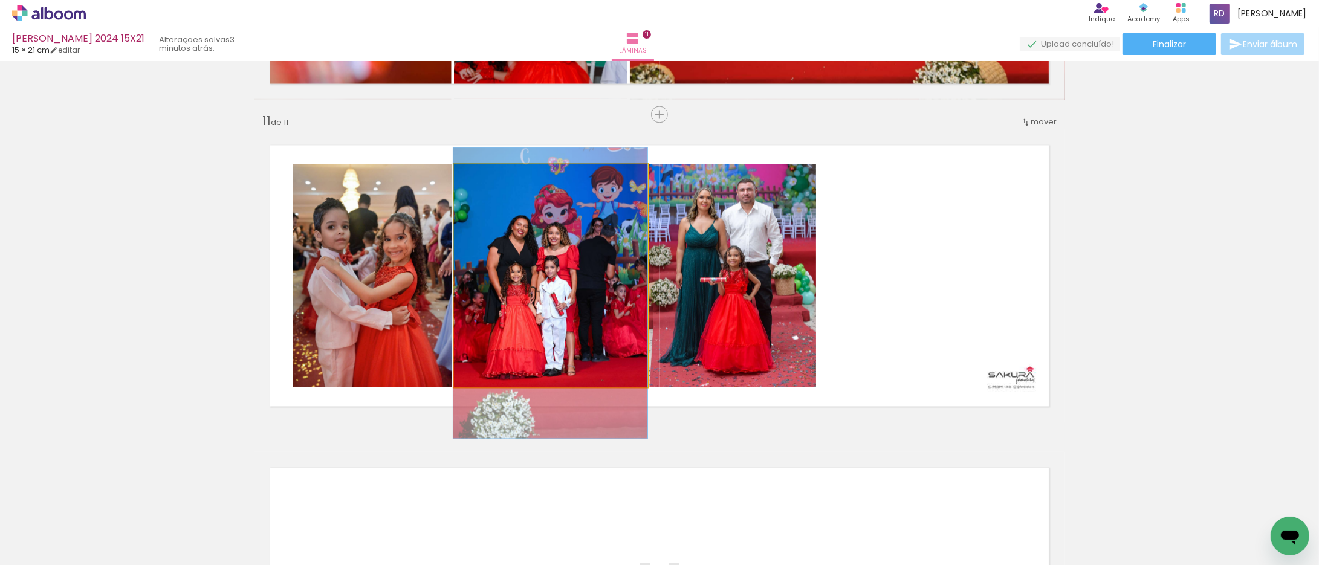
drag, startPoint x: 540, startPoint y: 258, endPoint x: 537, endPoint y: 267, distance: 10.1
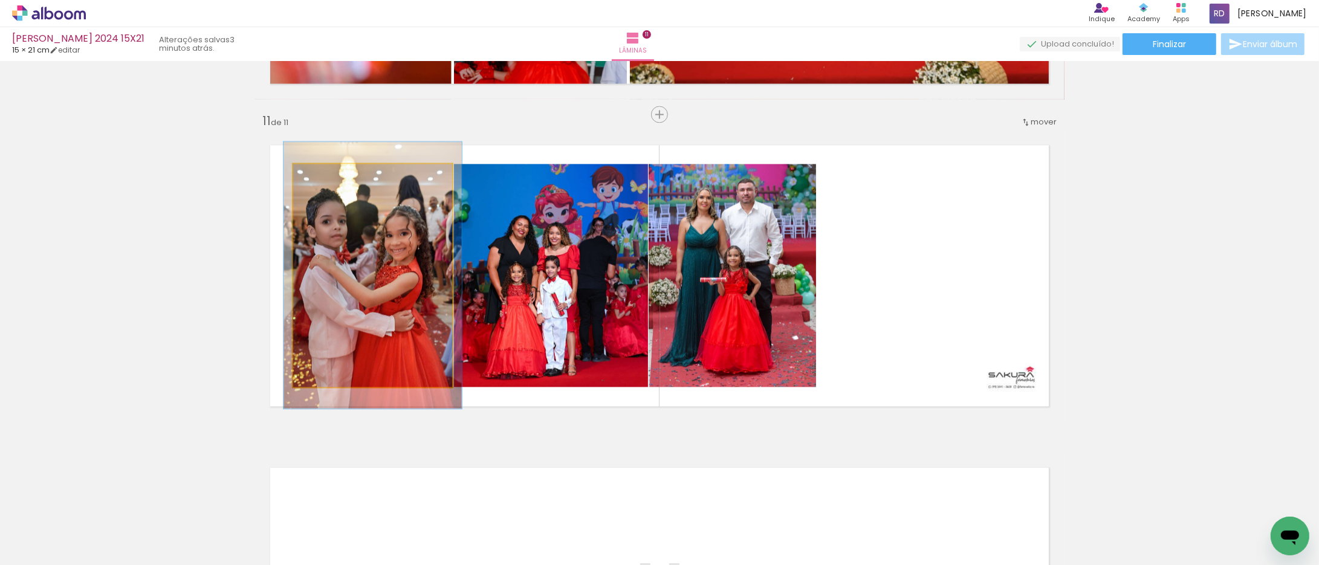
type paper-slider "112"
click at [322, 180] on div at bounding box center [327, 176] width 11 height 11
click at [346, 297] on quentale-photo at bounding box center [372, 275] width 159 height 223
click at [347, 297] on quentale-photo at bounding box center [372, 275] width 159 height 223
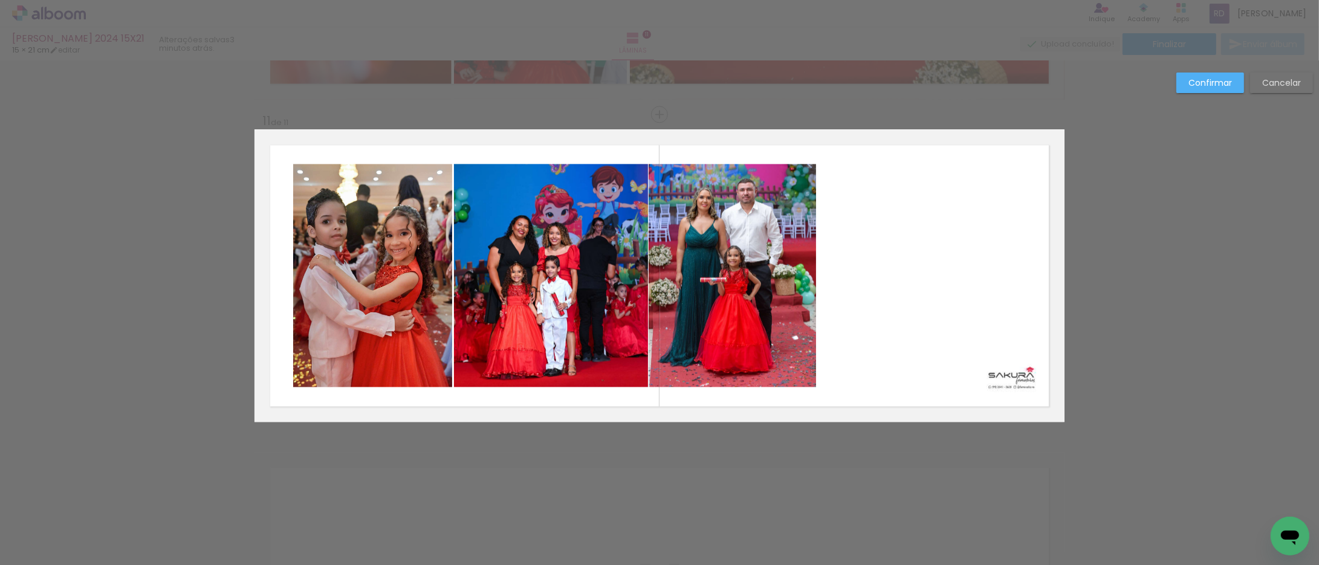
click at [332, 281] on quentale-photo at bounding box center [372, 275] width 159 height 223
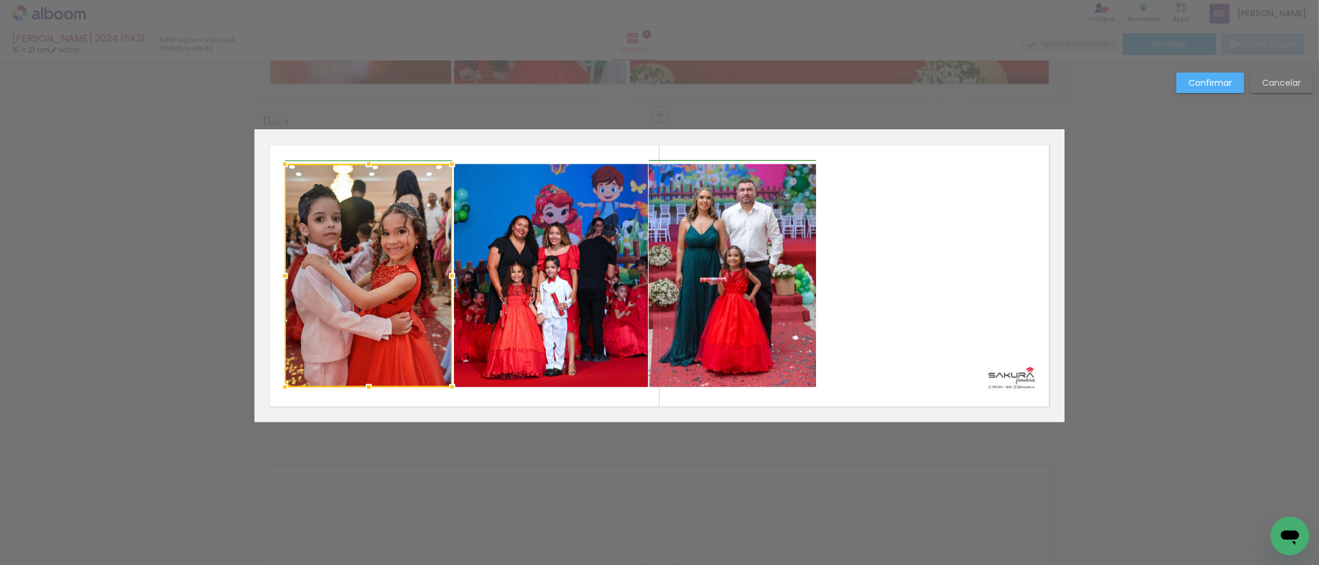
drag, startPoint x: 288, startPoint y: 273, endPoint x: 278, endPoint y: 273, distance: 10.3
click at [278, 273] on div at bounding box center [285, 276] width 24 height 24
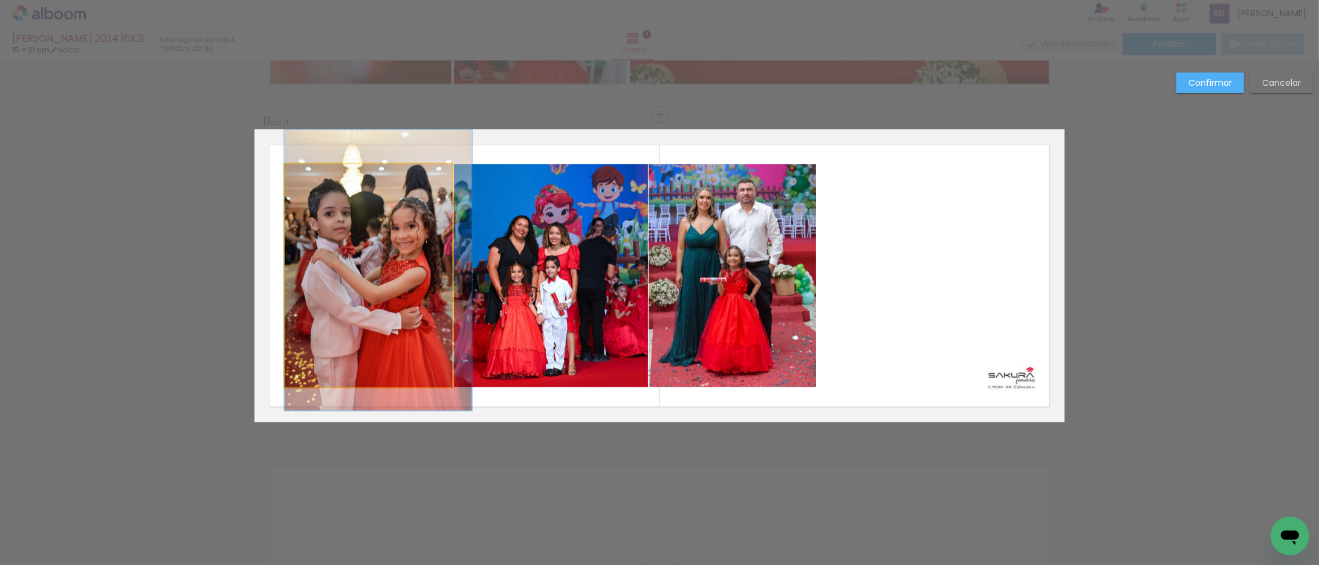
drag, startPoint x: 372, startPoint y: 280, endPoint x: 382, endPoint y: 274, distance: 11.1
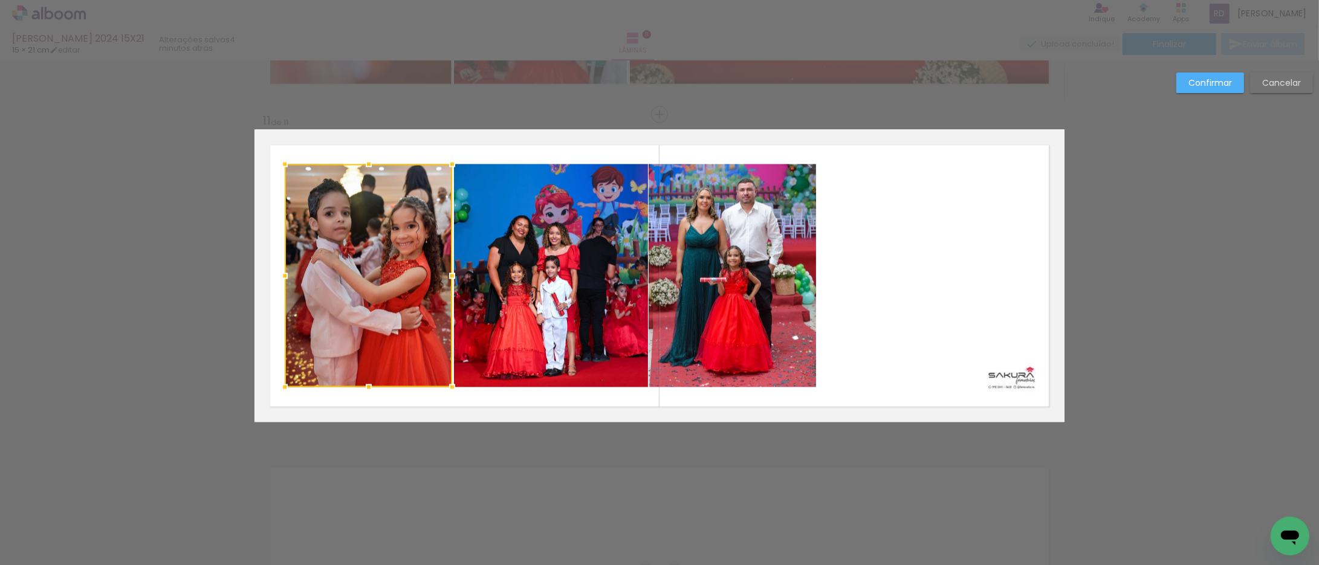
click at [0, 0] on slot "Confirmar" at bounding box center [0, 0] width 0 height 0
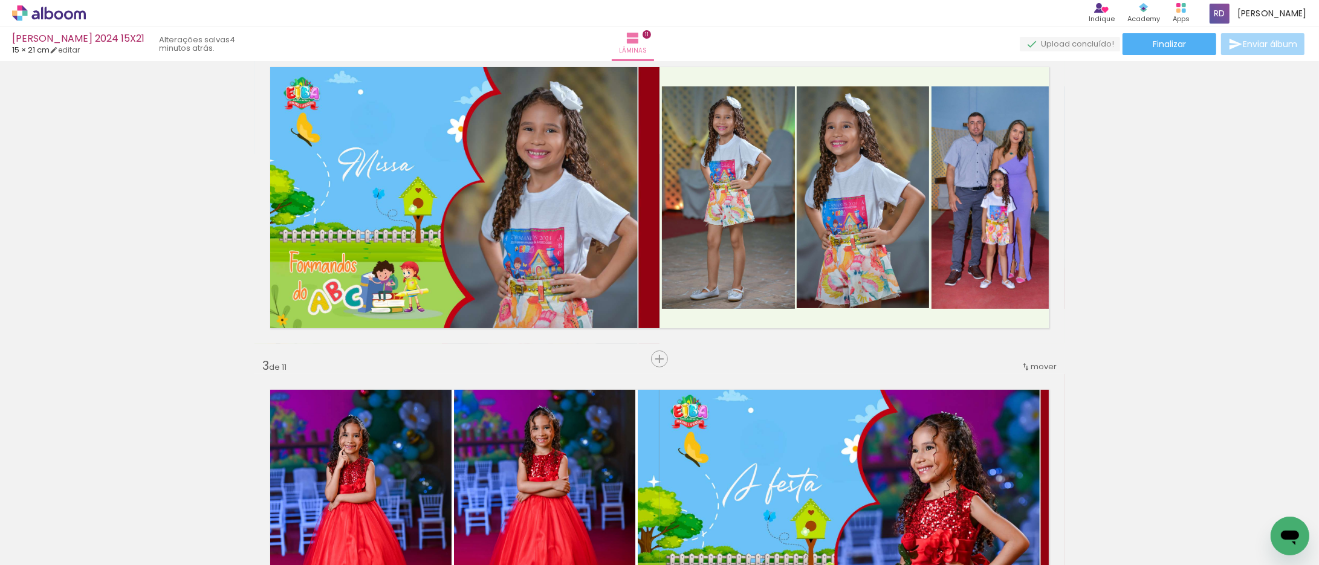
scroll to position [336, 0]
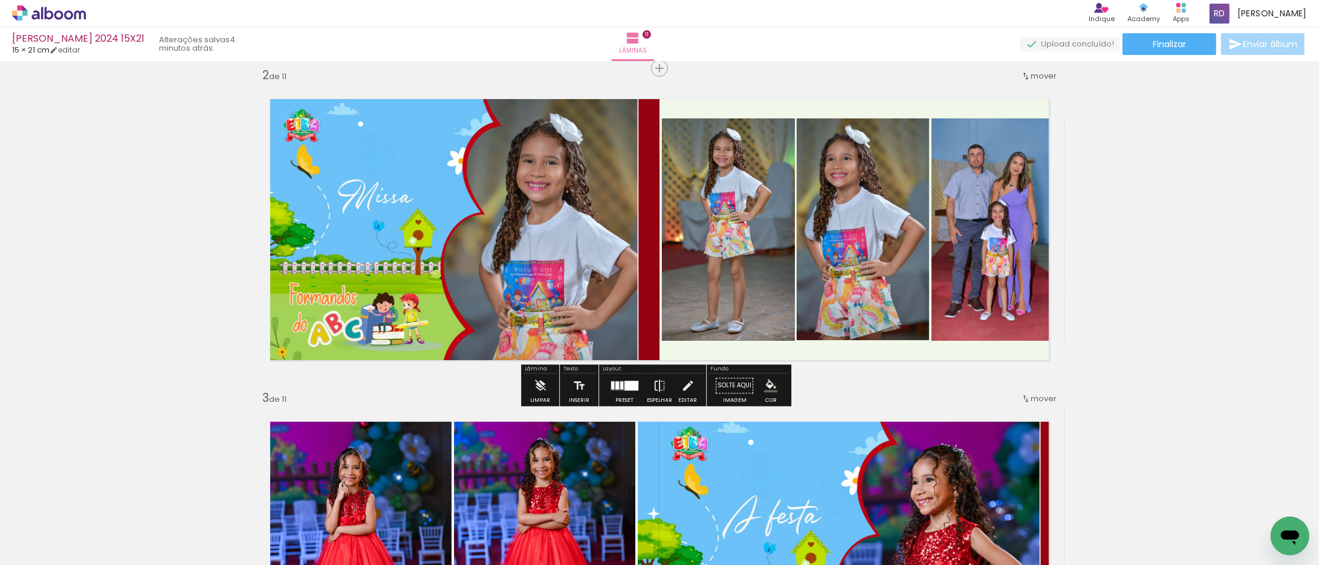
click at [728, 215] on quentale-photo at bounding box center [728, 229] width 133 height 222
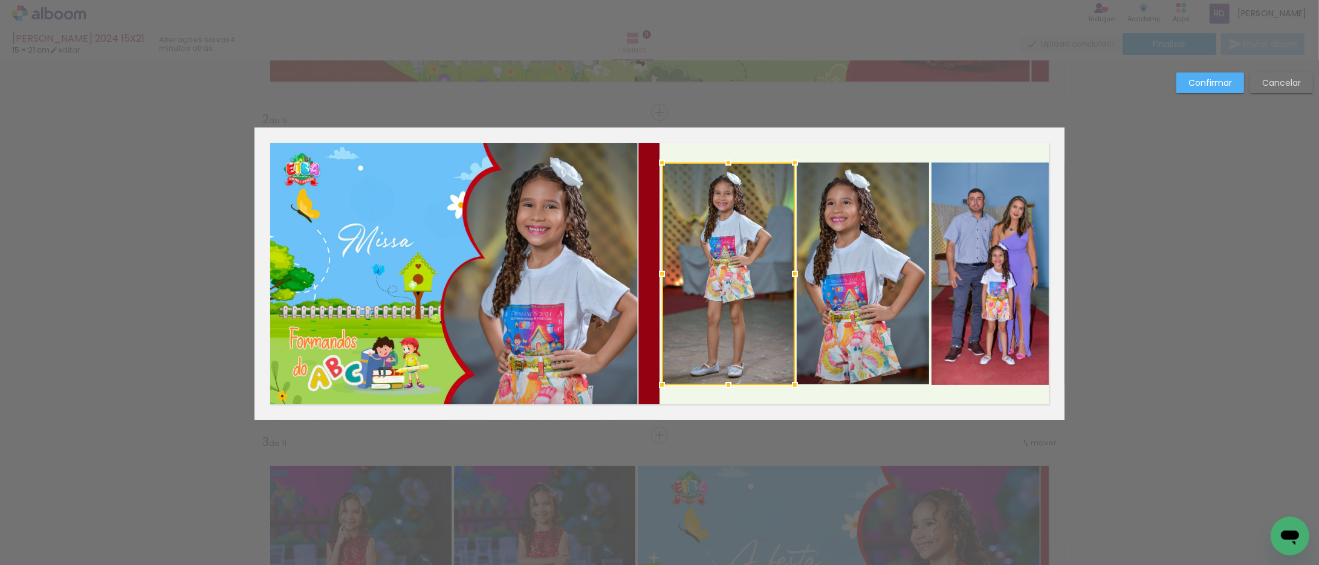
scroll to position [289, 0]
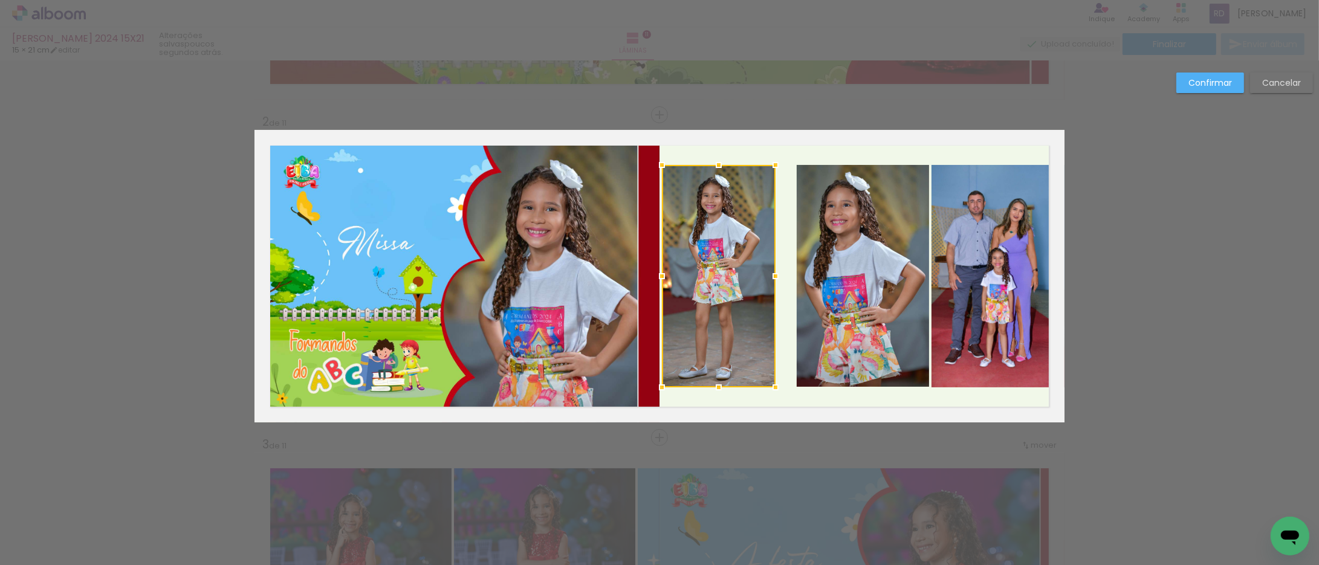
drag, startPoint x: 793, startPoint y: 274, endPoint x: 775, endPoint y: 274, distance: 17.5
click at [775, 274] on div at bounding box center [776, 276] width 24 height 24
click at [860, 273] on quentale-photo at bounding box center [863, 276] width 133 height 222
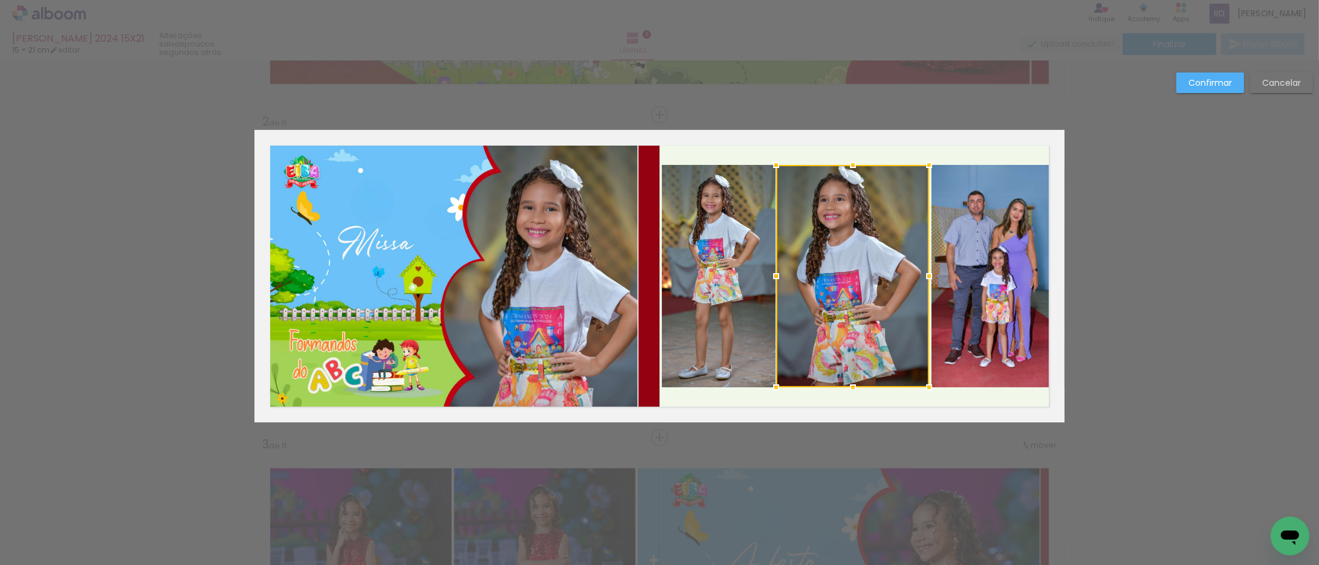
drag, startPoint x: 791, startPoint y: 274, endPoint x: 771, endPoint y: 268, distance: 20.8
click at [771, 268] on div at bounding box center [776, 276] width 24 height 24
click at [898, 273] on quentale-photo at bounding box center [852, 276] width 153 height 222
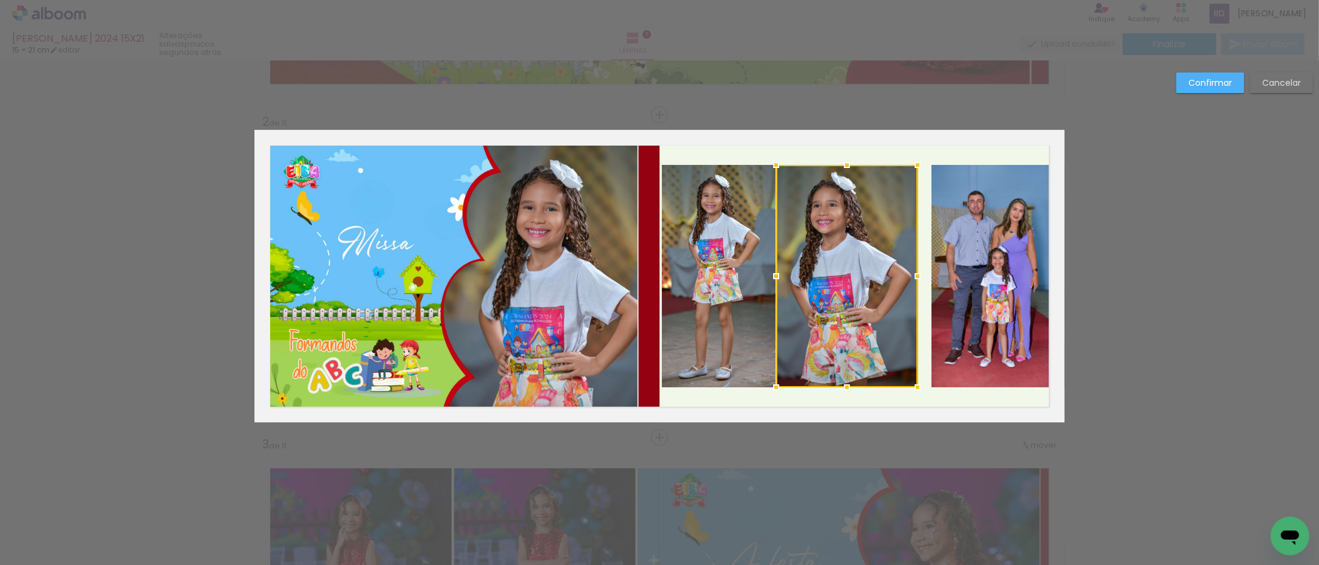
drag, startPoint x: 922, startPoint y: 273, endPoint x: 910, endPoint y: 273, distance: 11.5
click at [910, 273] on div at bounding box center [918, 276] width 24 height 24
click at [960, 270] on quentale-photo at bounding box center [998, 276] width 133 height 222
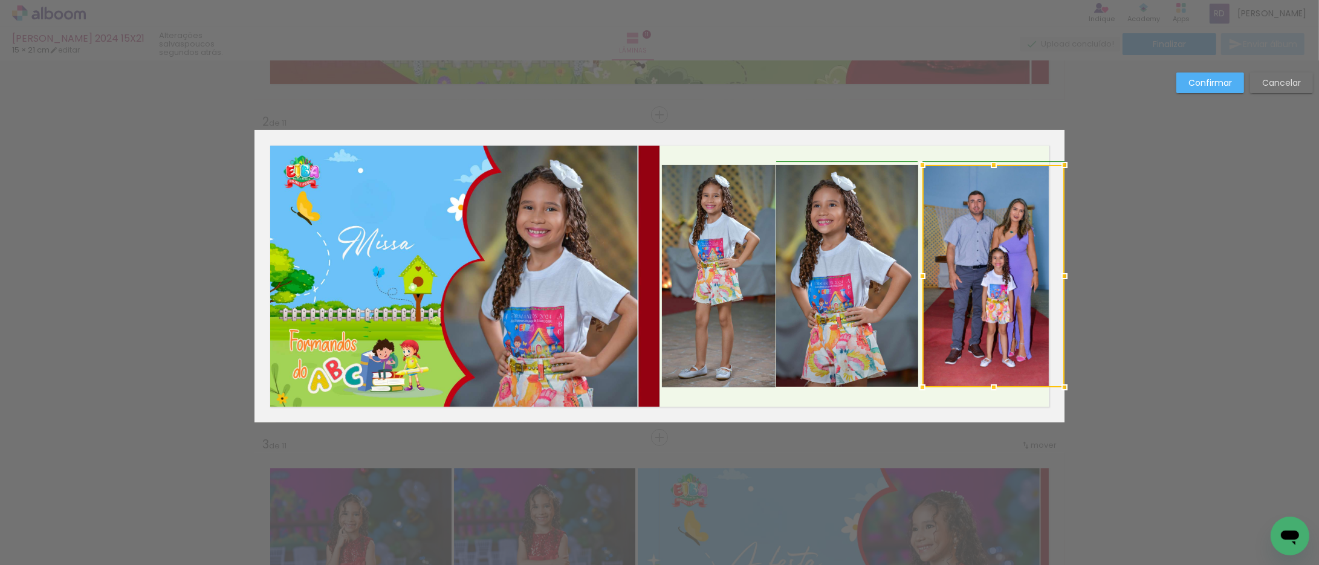
click at [917, 270] on div at bounding box center [922, 276] width 24 height 24
click at [952, 267] on quentale-photo at bounding box center [993, 276] width 142 height 222
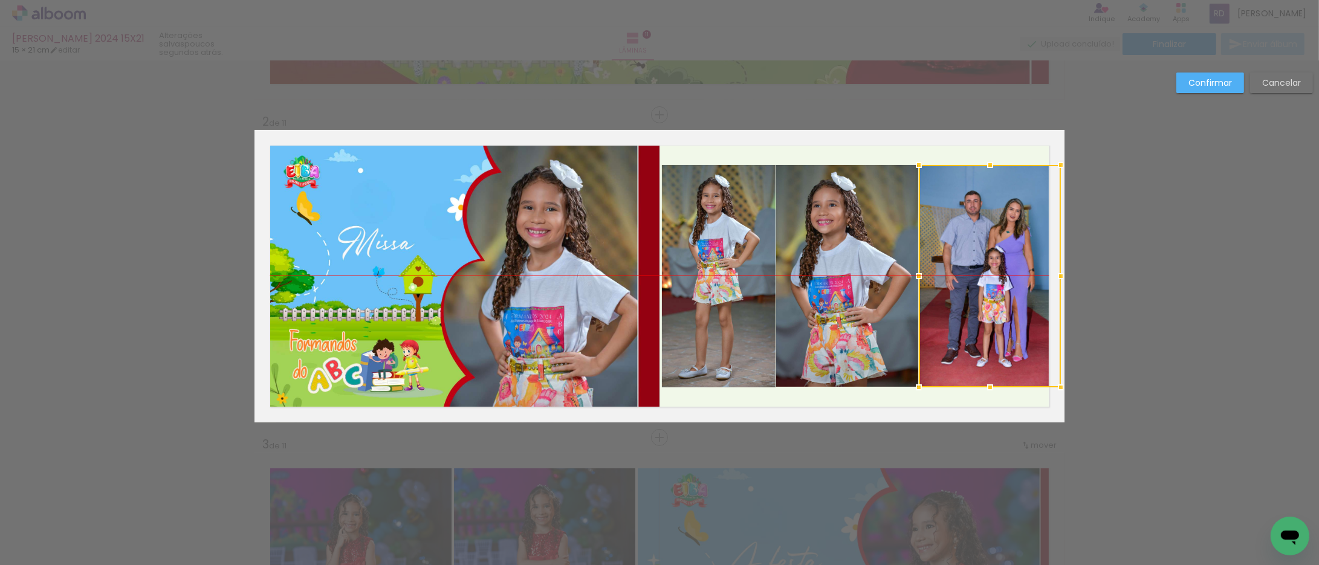
click at [955, 273] on div at bounding box center [990, 276] width 142 height 222
drag, startPoint x: 1057, startPoint y: 274, endPoint x: 1108, endPoint y: 278, distance: 51.6
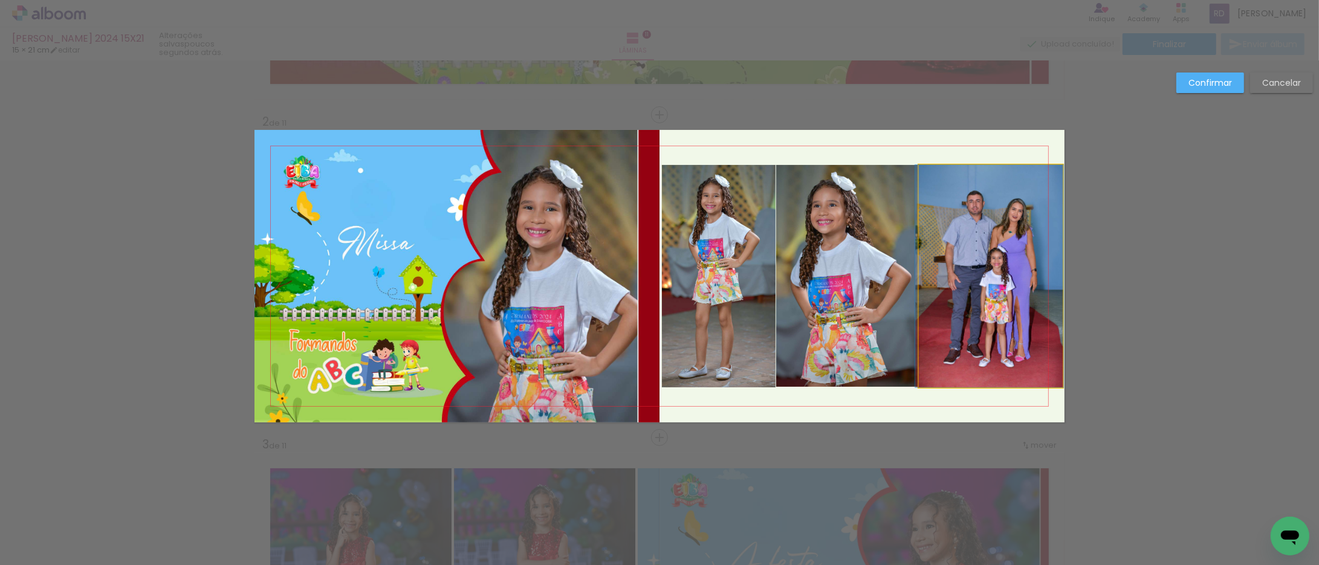
click at [952, 273] on quentale-photo at bounding box center [991, 276] width 144 height 222
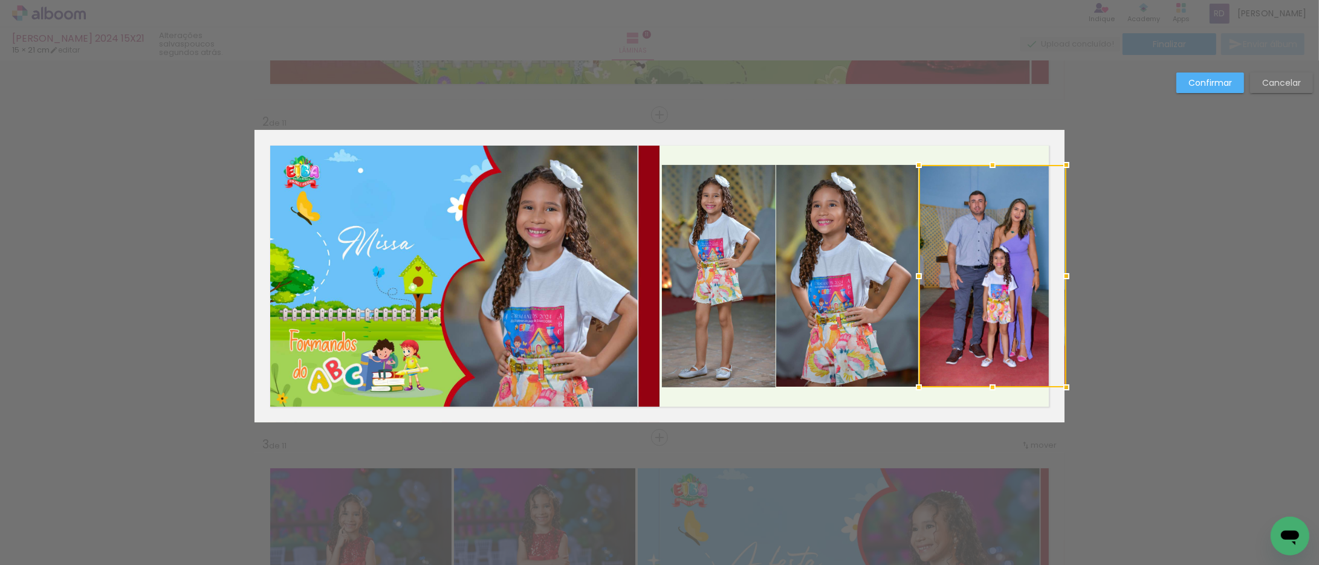
drag, startPoint x: 1060, startPoint y: 275, endPoint x: 1014, endPoint y: 266, distance: 46.8
click at [1014, 266] on div at bounding box center [993, 276] width 148 height 222
click at [1196, 88] on paper-button "Confirmar" at bounding box center [1210, 83] width 68 height 21
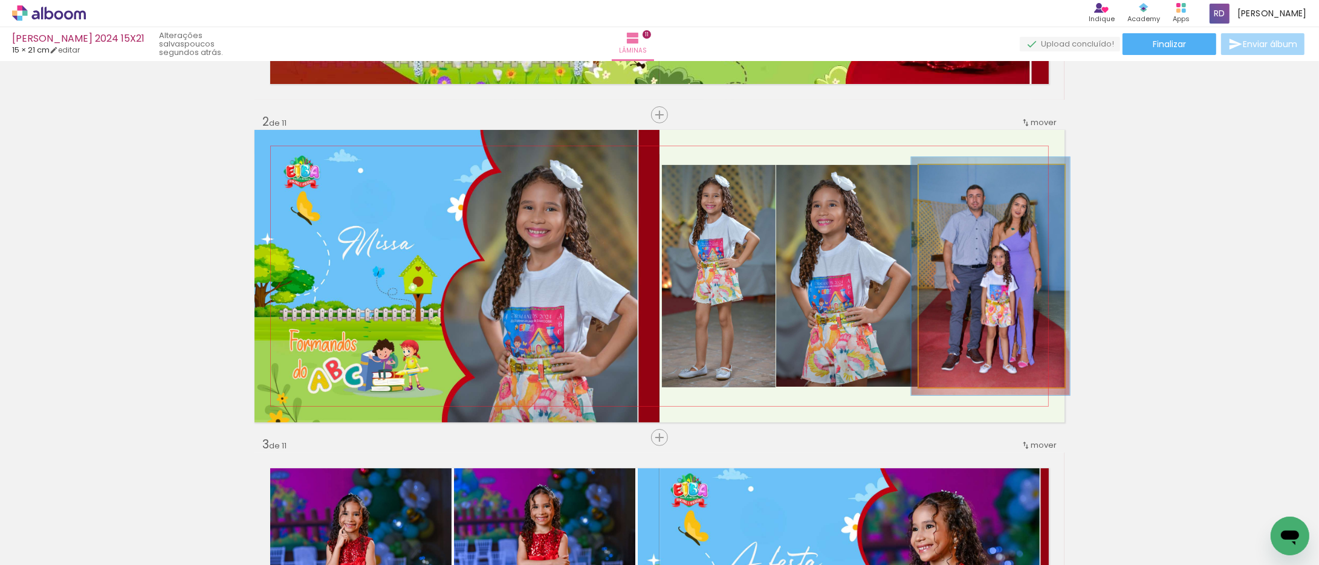
click at [950, 178] on div at bounding box center [949, 177] width 19 height 19
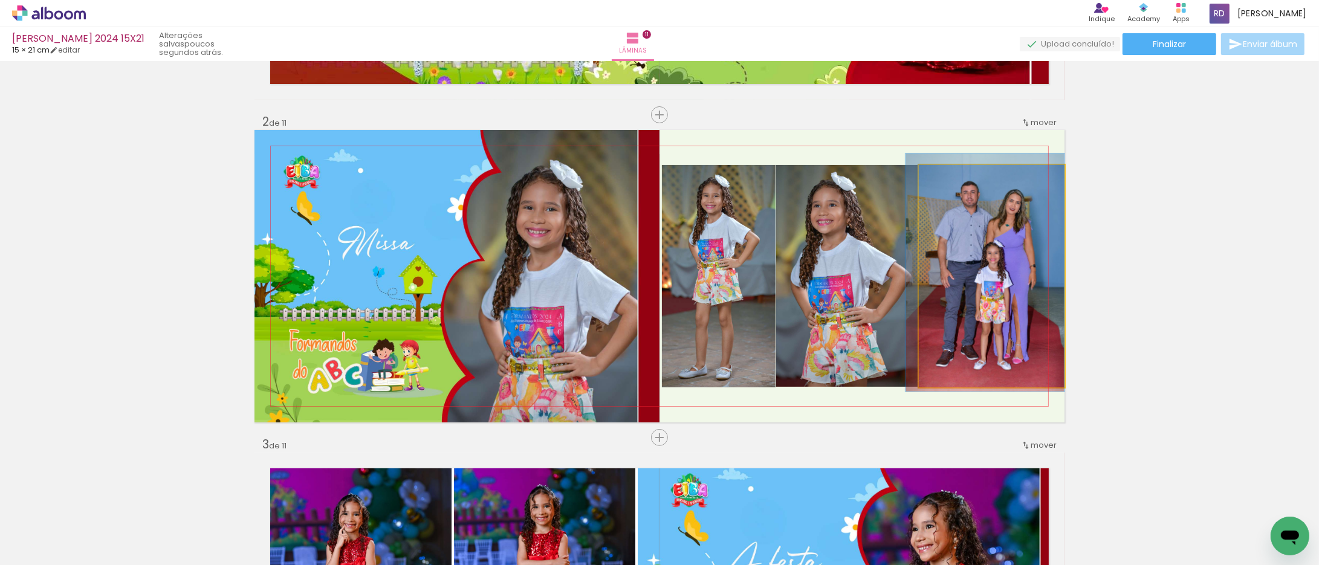
drag, startPoint x: 984, startPoint y: 247, endPoint x: 970, endPoint y: 243, distance: 14.4
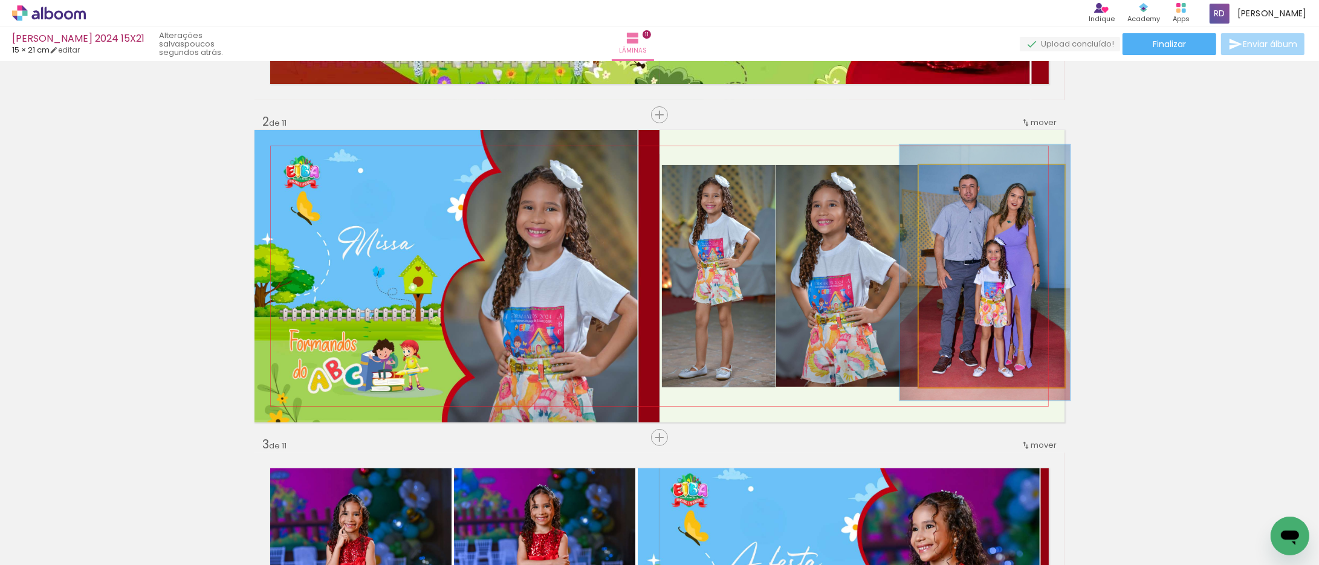
type paper-slider "115"
click at [948, 176] on div at bounding box center [953, 177] width 11 height 11
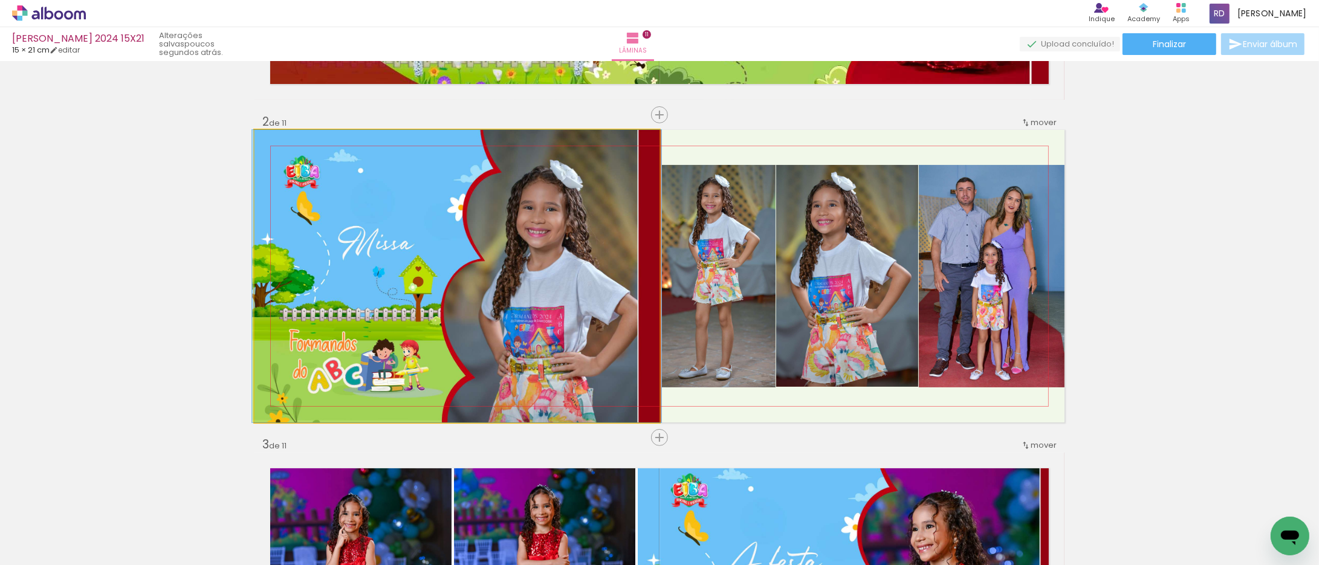
click at [581, 270] on quentale-photo at bounding box center [457, 276] width 405 height 293
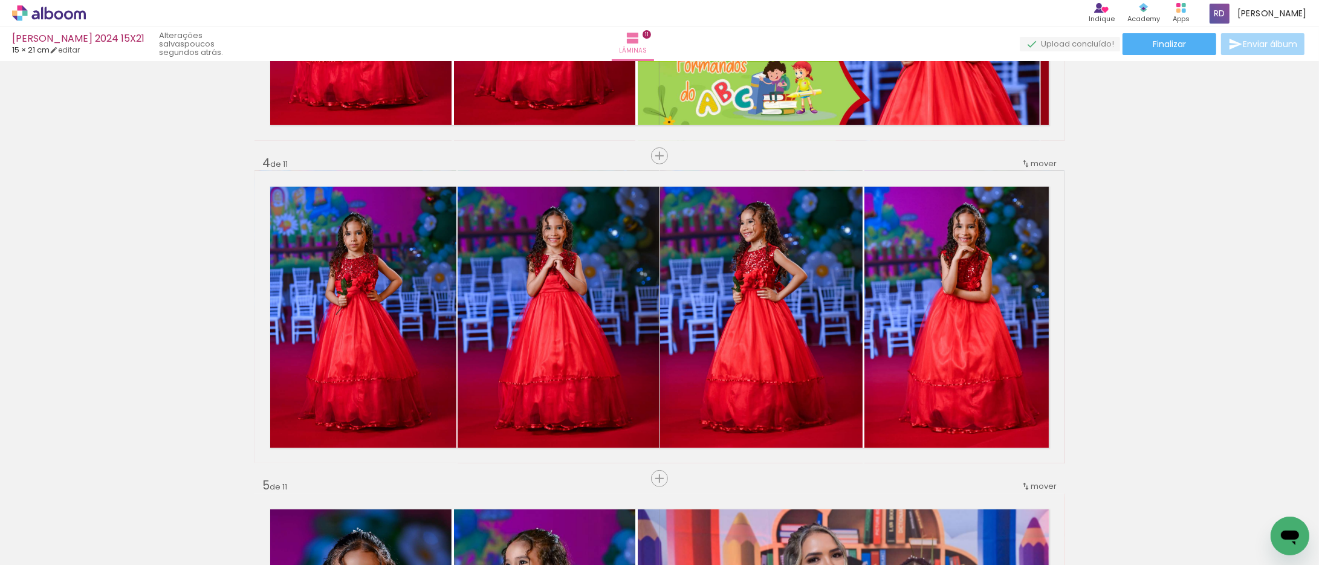
scroll to position [961, 0]
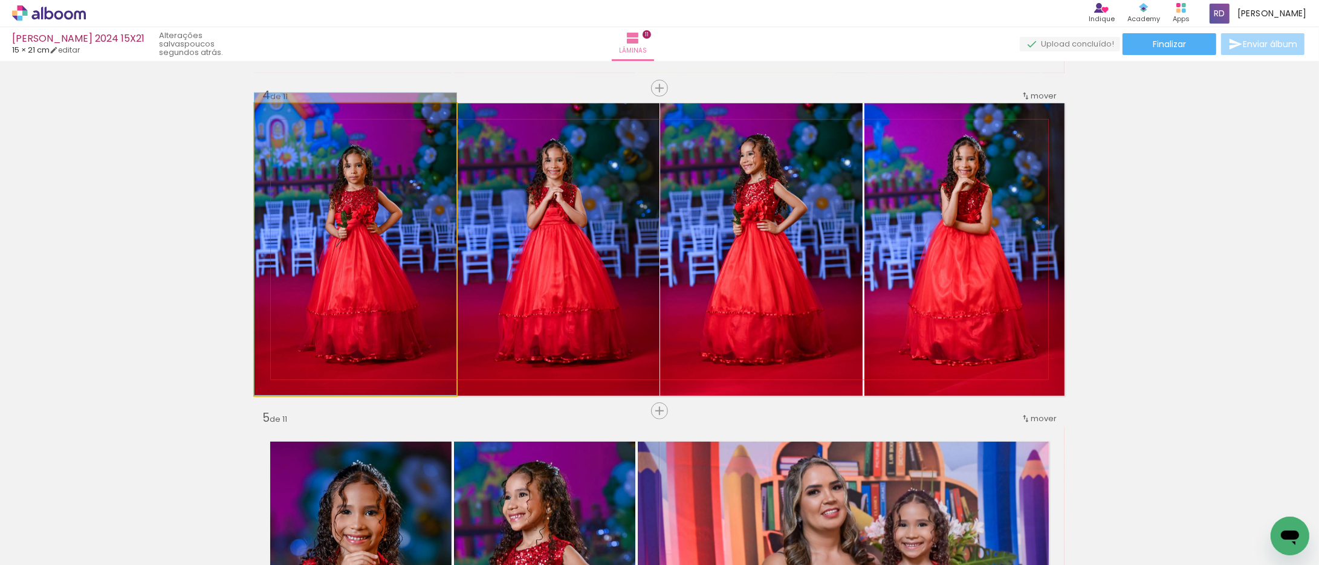
click at [357, 248] on quentale-photo at bounding box center [356, 249] width 202 height 293
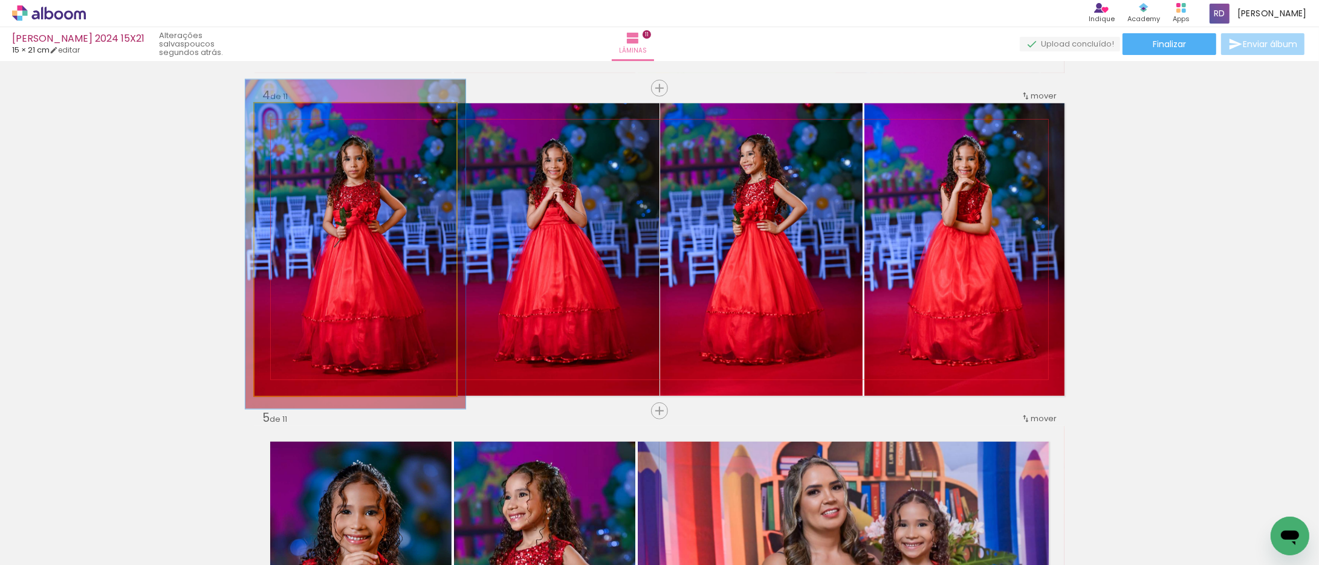
type paper-slider "109"
click at [281, 117] on div at bounding box center [286, 116] width 11 height 11
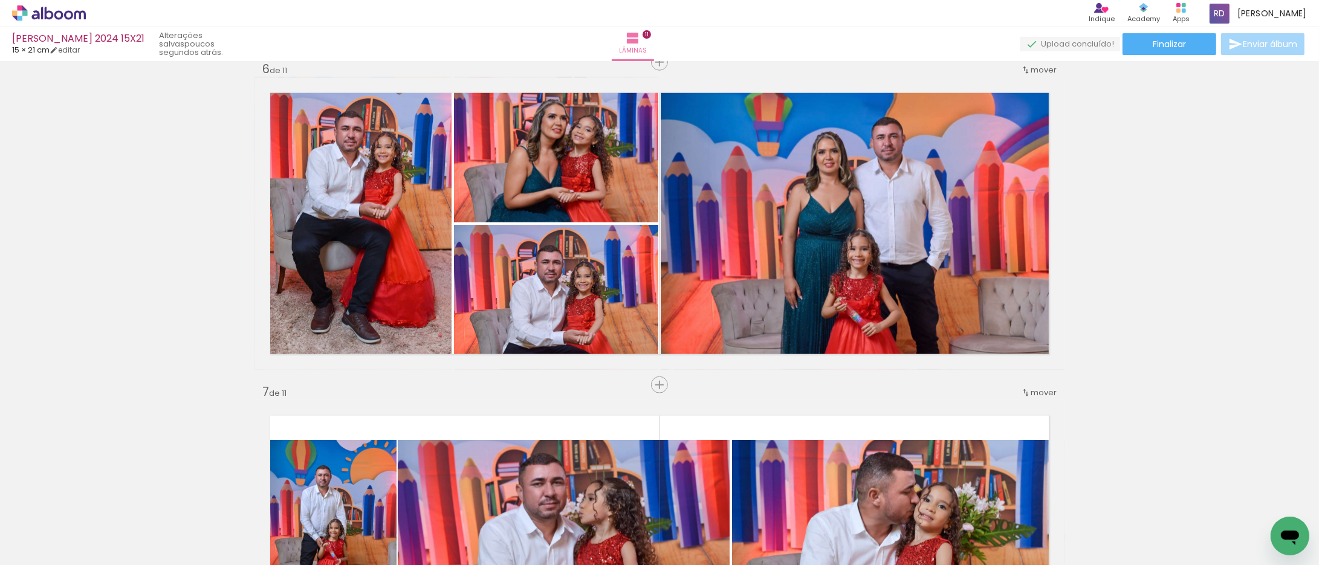
scroll to position [1566, 0]
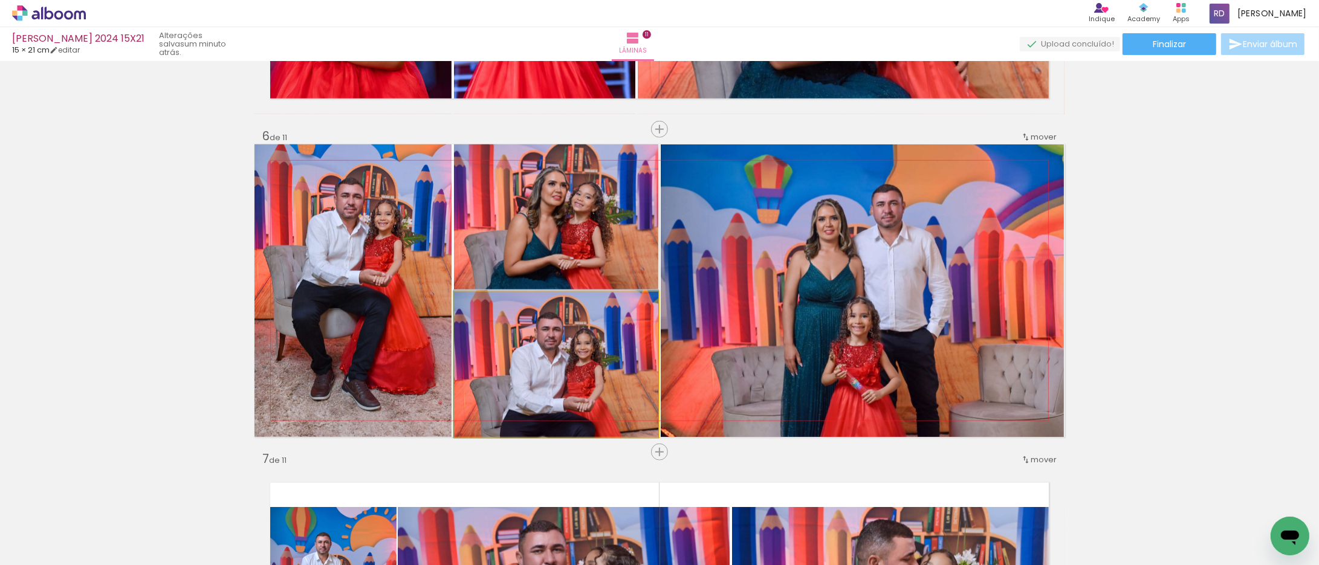
click at [505, 351] on quentale-photo at bounding box center [556, 364] width 204 height 145
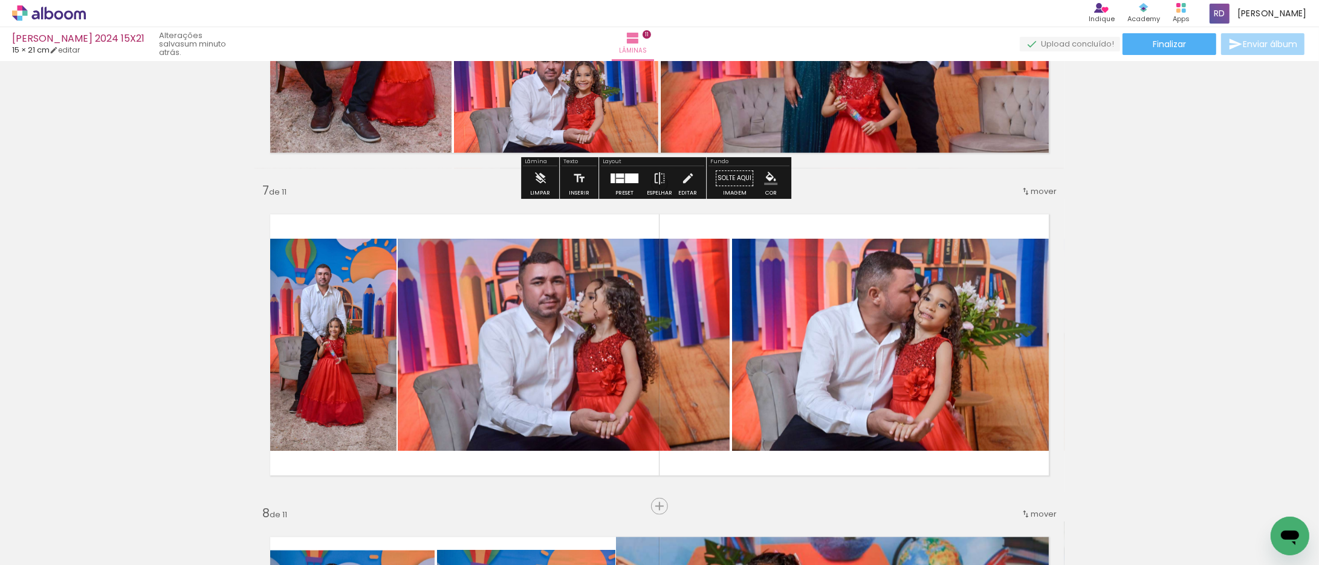
scroll to position [1901, 0]
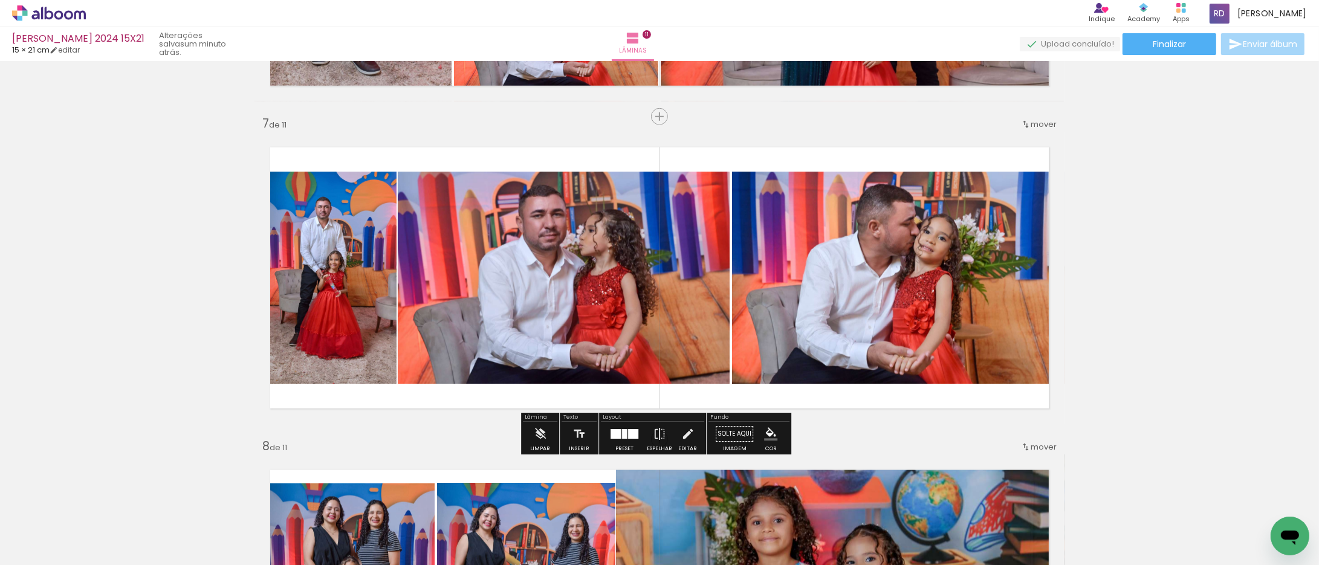
click at [697, 236] on quentale-photo at bounding box center [564, 278] width 332 height 212
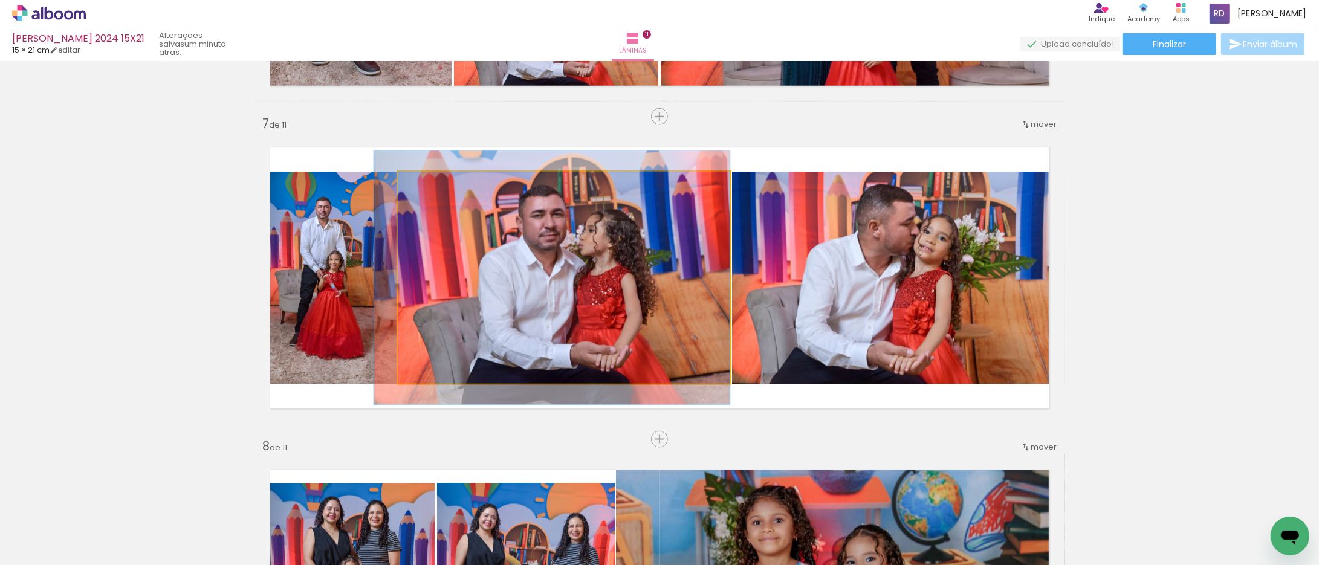
click at [697, 236] on quentale-photo at bounding box center [564, 278] width 332 height 212
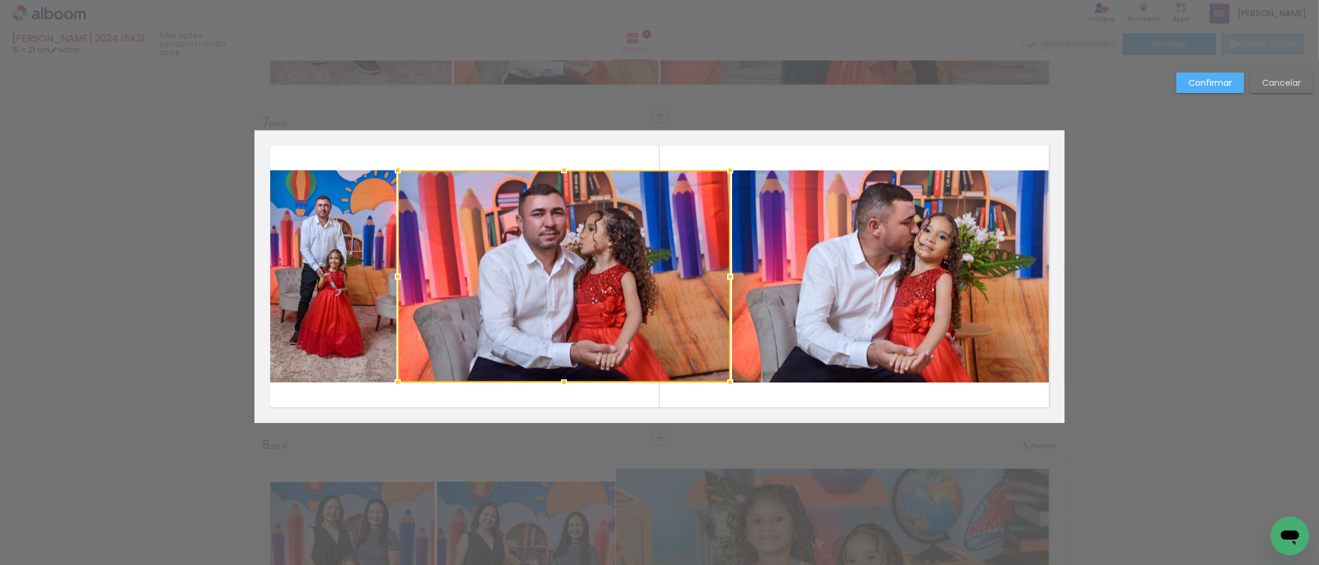
scroll to position [1903, 0]
click at [796, 243] on quentale-photo at bounding box center [898, 276] width 332 height 212
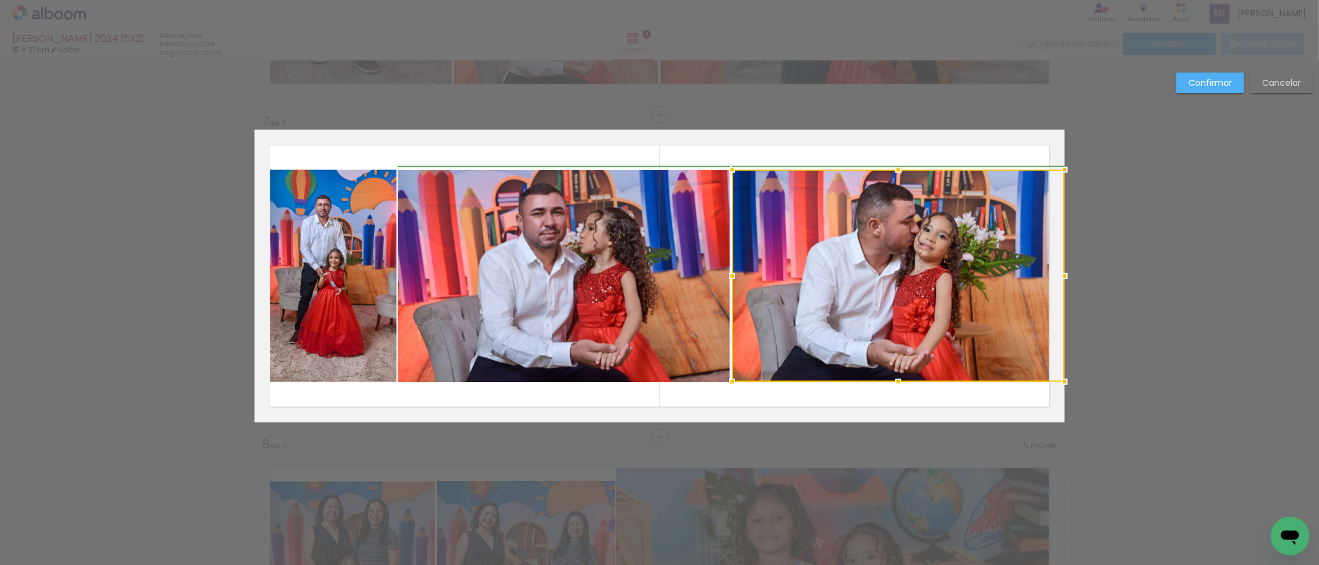
click at [724, 274] on div at bounding box center [732, 276] width 24 height 24
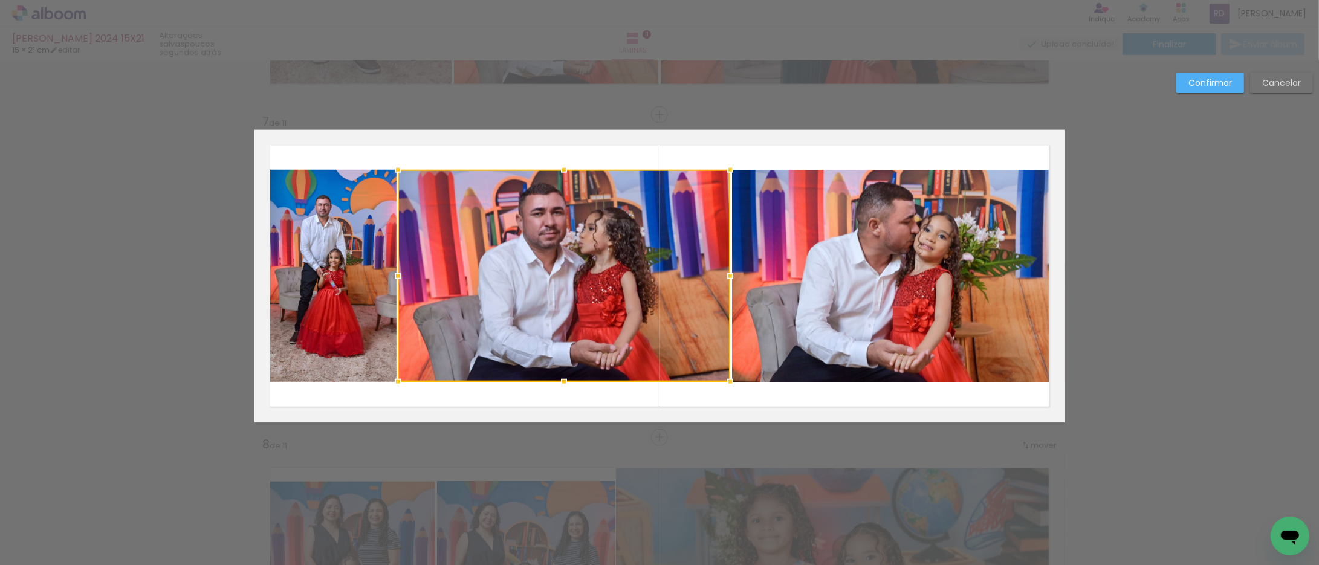
click at [858, 267] on quentale-photo at bounding box center [898, 276] width 332 height 212
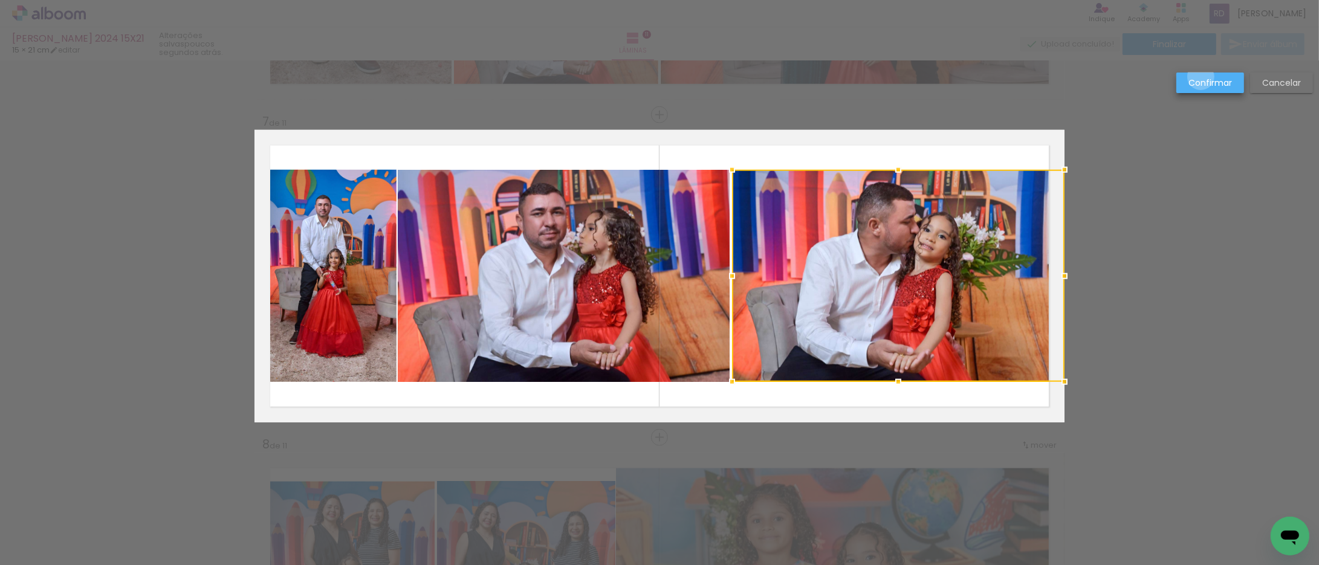
click at [0, 0] on slot "Confirmar" at bounding box center [0, 0] width 0 height 0
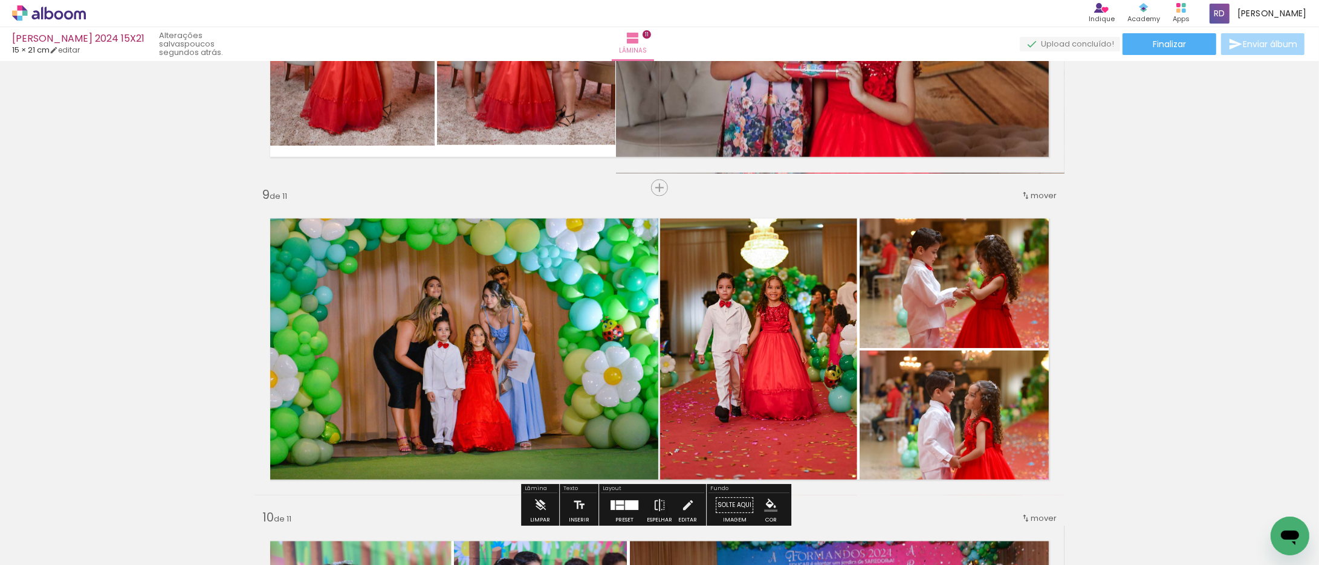
scroll to position [2575, 0]
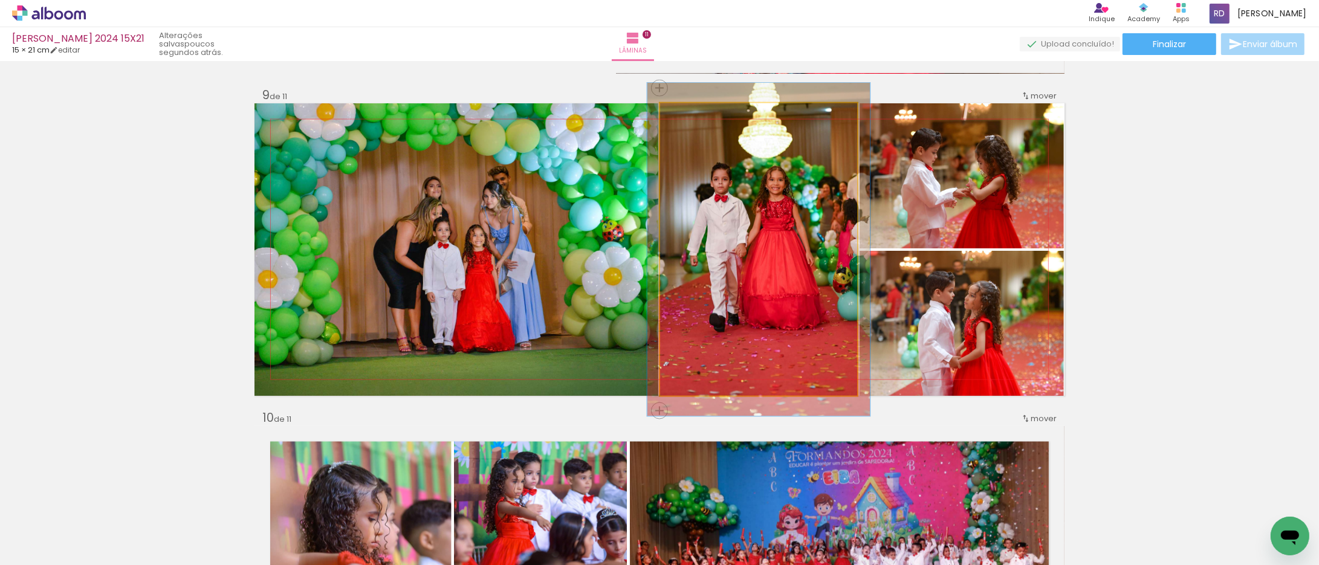
type paper-slider "113"
click at [689, 117] on div at bounding box center [694, 116] width 11 height 11
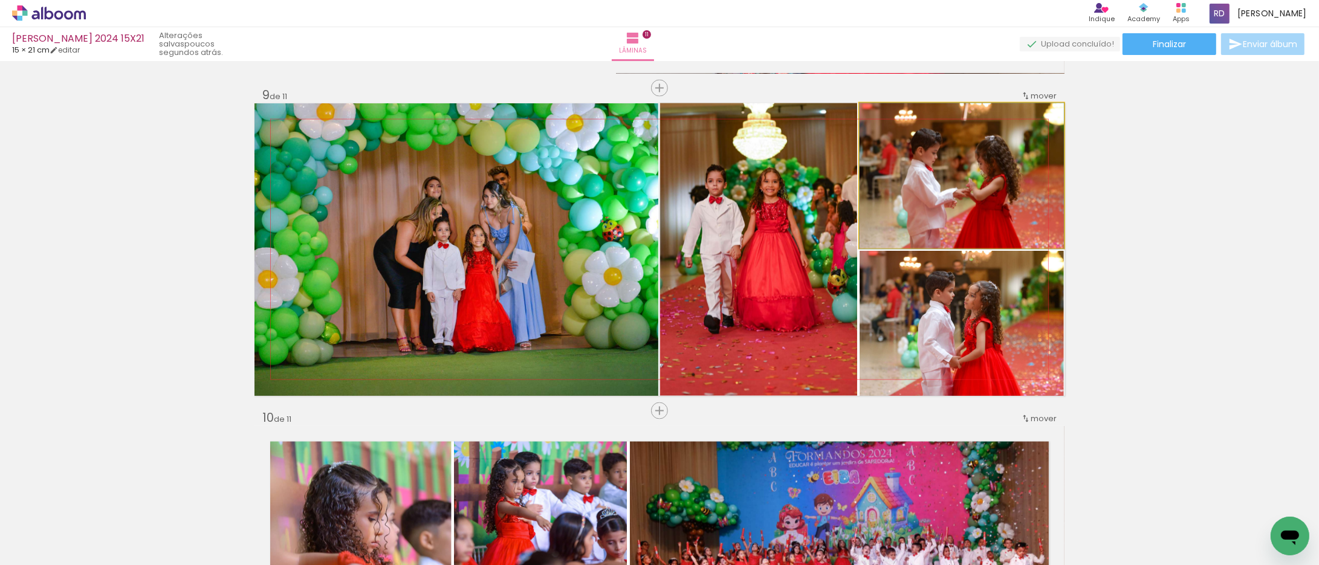
drag, startPoint x: 959, startPoint y: 212, endPoint x: 951, endPoint y: 213, distance: 8.1
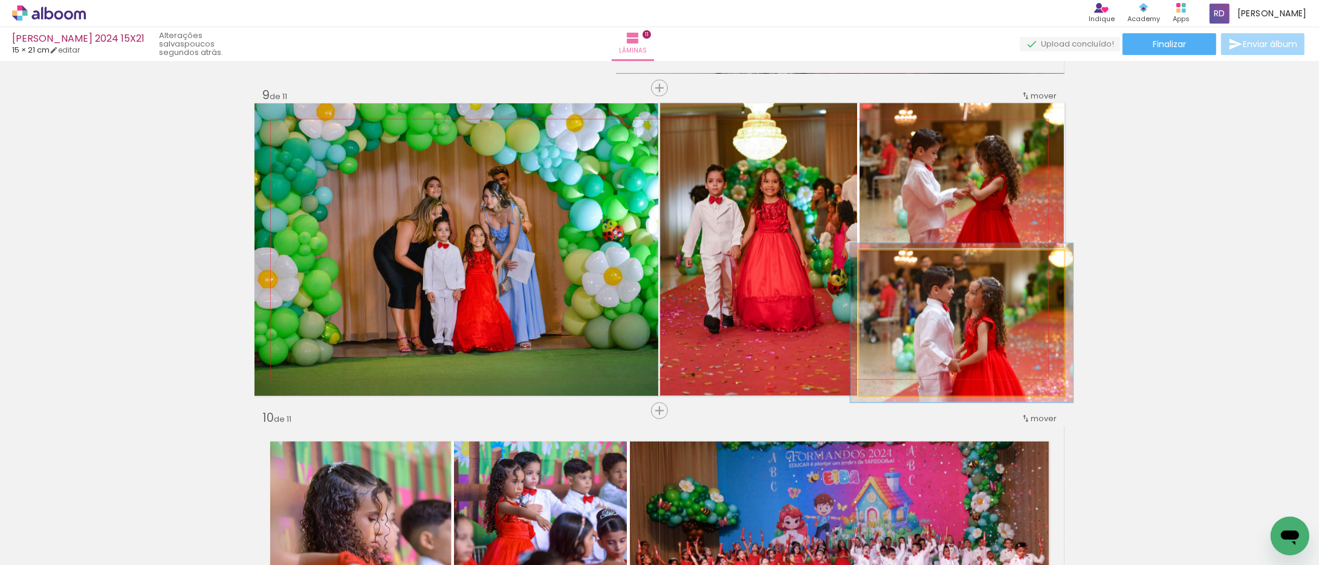
type paper-slider "109"
click at [886, 262] on div at bounding box center [891, 263] width 11 height 11
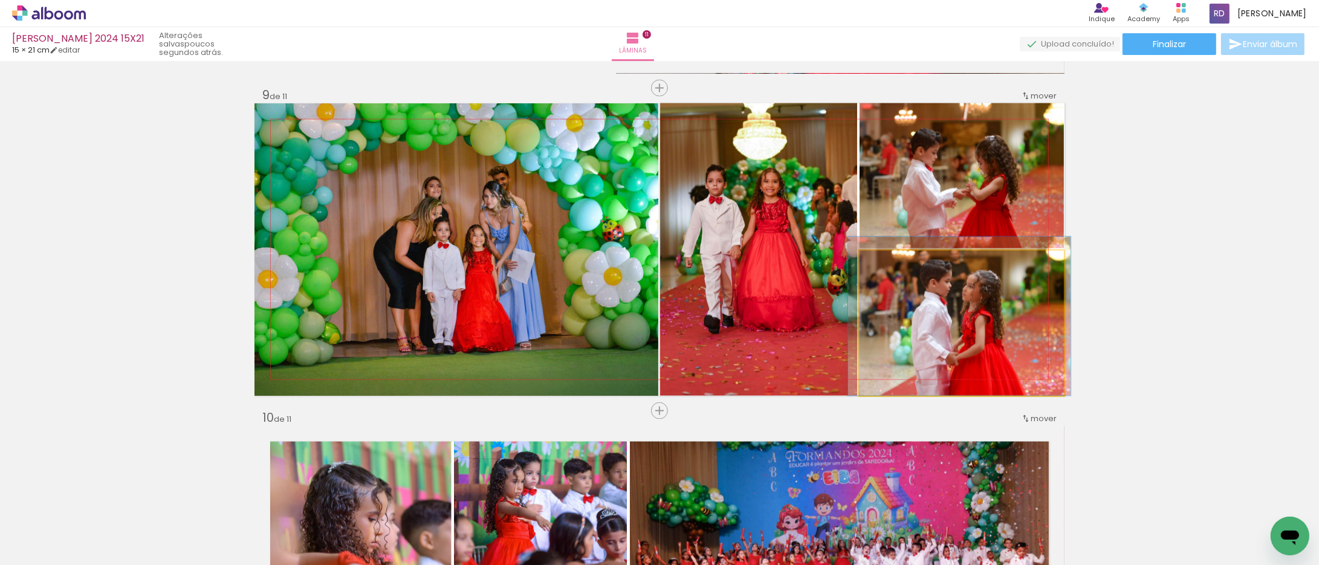
drag, startPoint x: 969, startPoint y: 306, endPoint x: 967, endPoint y: 299, distance: 6.9
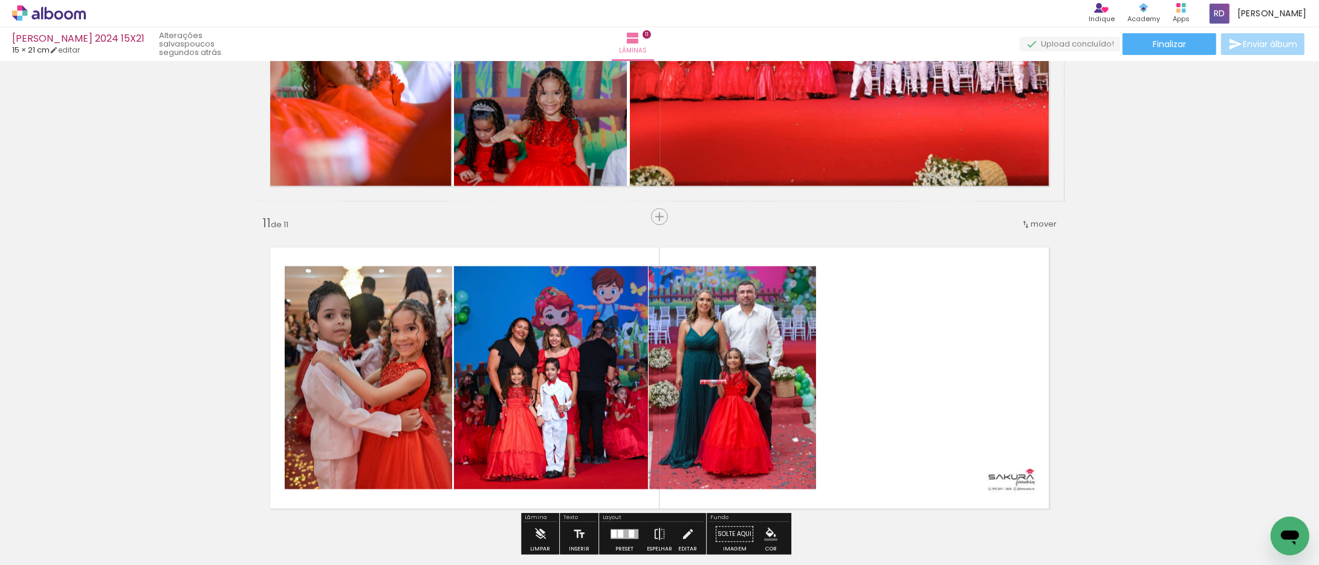
scroll to position [3112, 0]
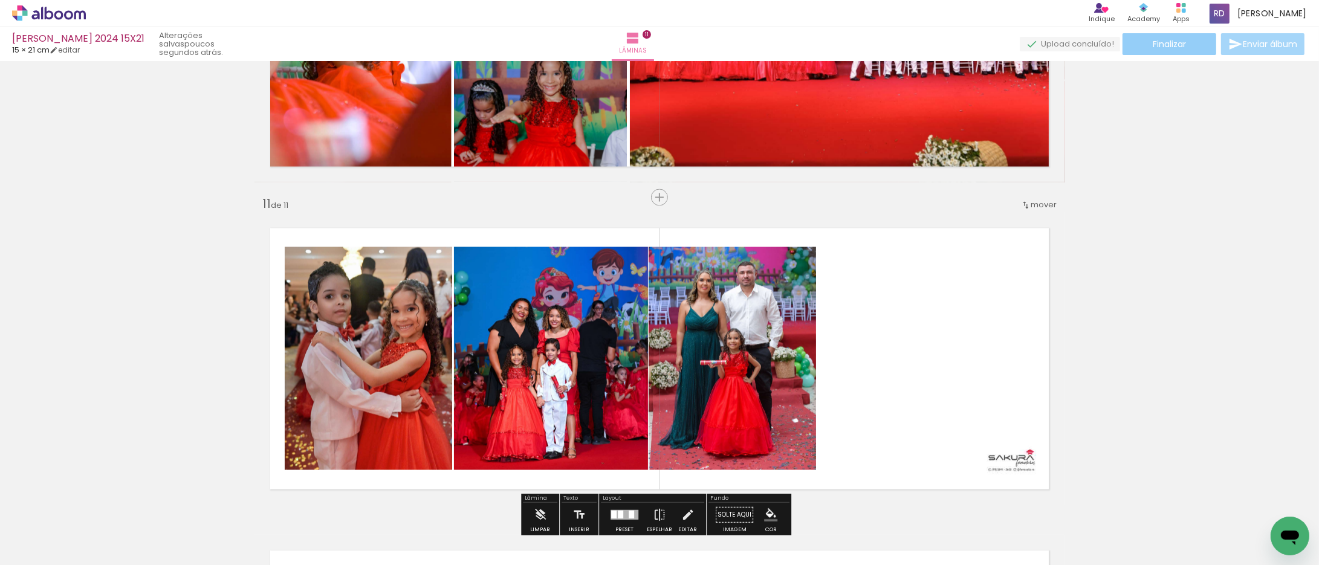
click at [1158, 40] on span "Finalizar" at bounding box center [1169, 44] width 33 height 8
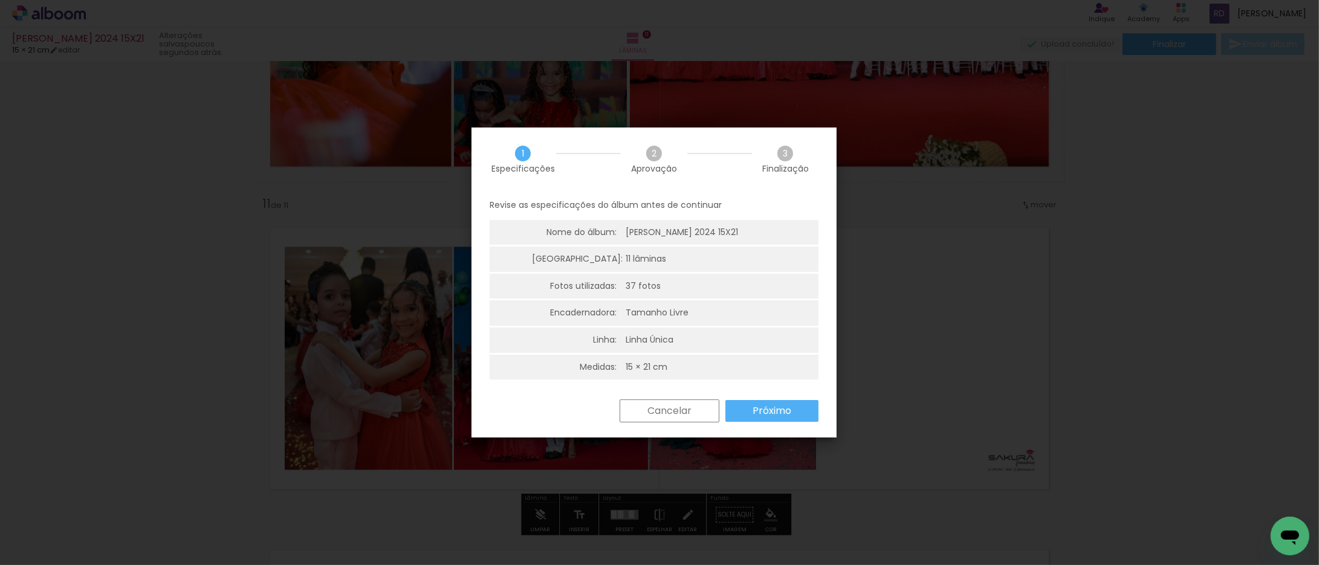
click at [0, 0] on slot "Próximo" at bounding box center [0, 0] width 0 height 0
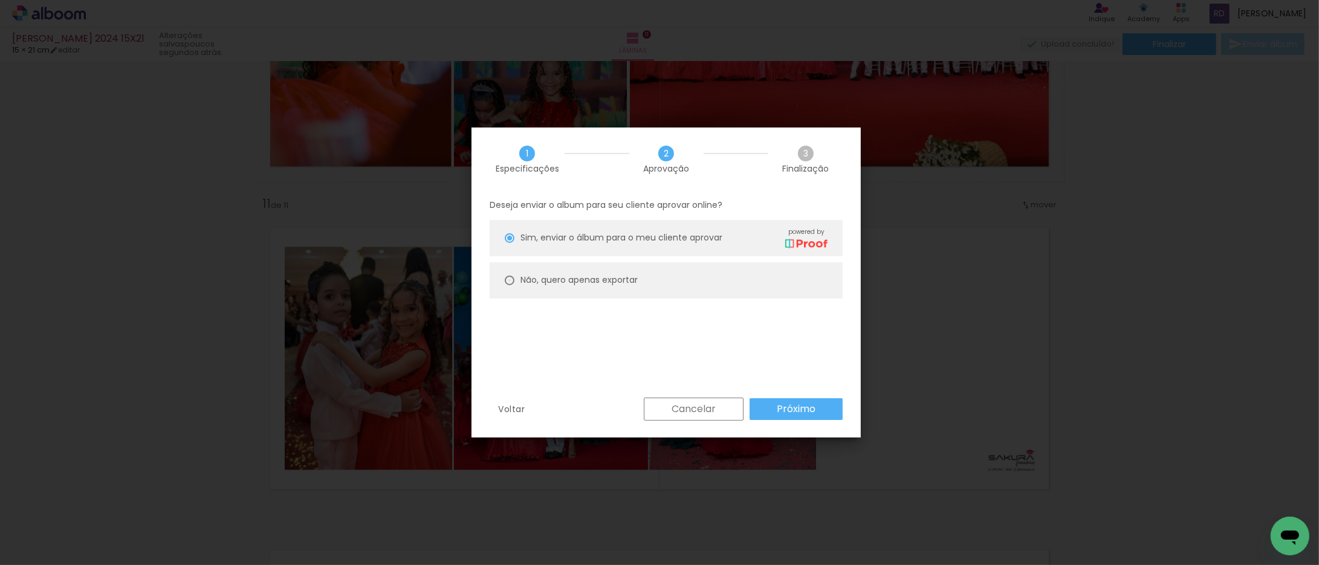
click at [509, 243] on div at bounding box center [510, 238] width 10 height 10
type paper-radio-button "on"
click at [0, 0] on slot "Próximo" at bounding box center [0, 0] width 0 height 0
type input "Alta, 300 DPI"
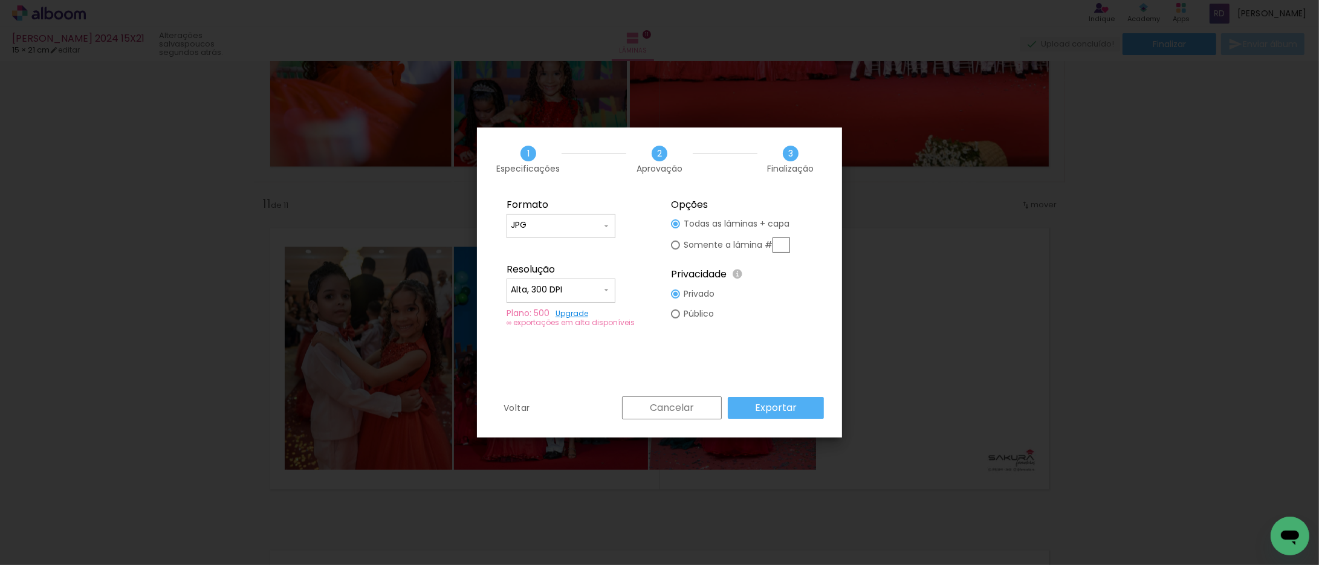
click at [0, 0] on slot "Exportar" at bounding box center [0, 0] width 0 height 0
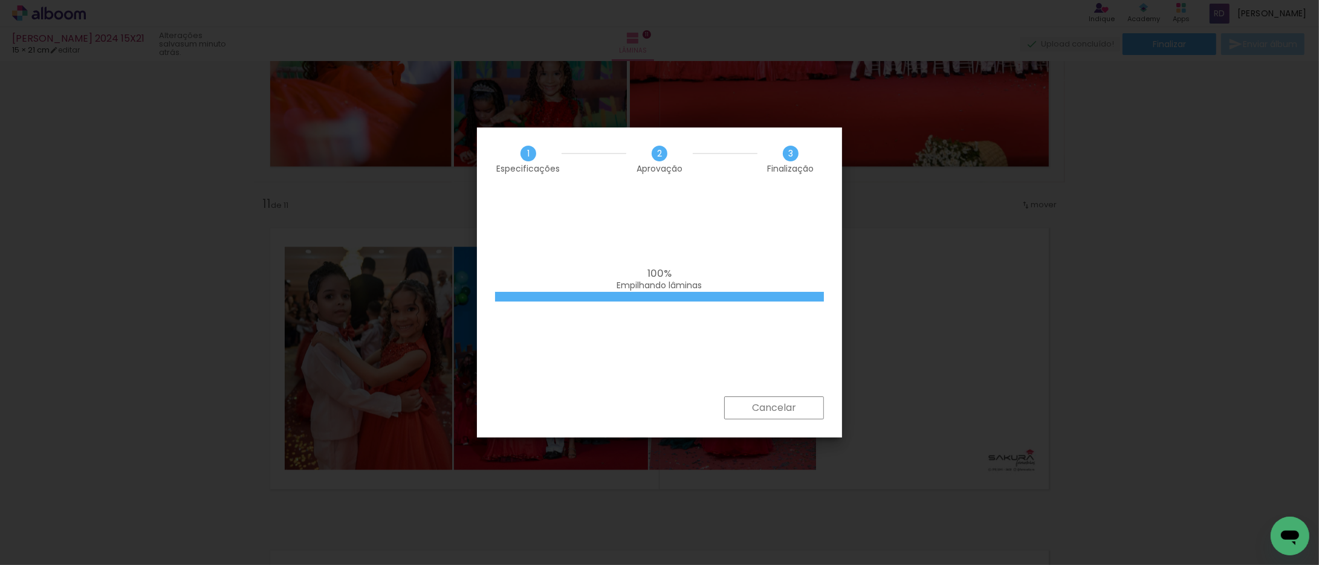
scroll to position [0, 1289]
